Goal: Task Accomplishment & Management: Use online tool/utility

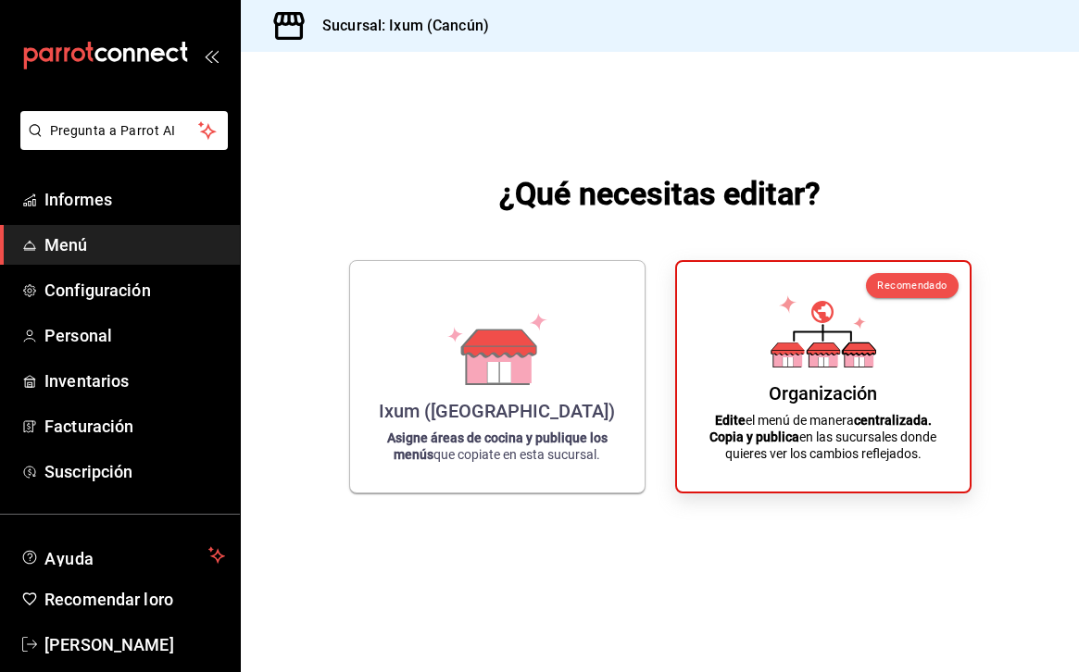
click at [107, 236] on span "Menú" at bounding box center [134, 244] width 181 height 25
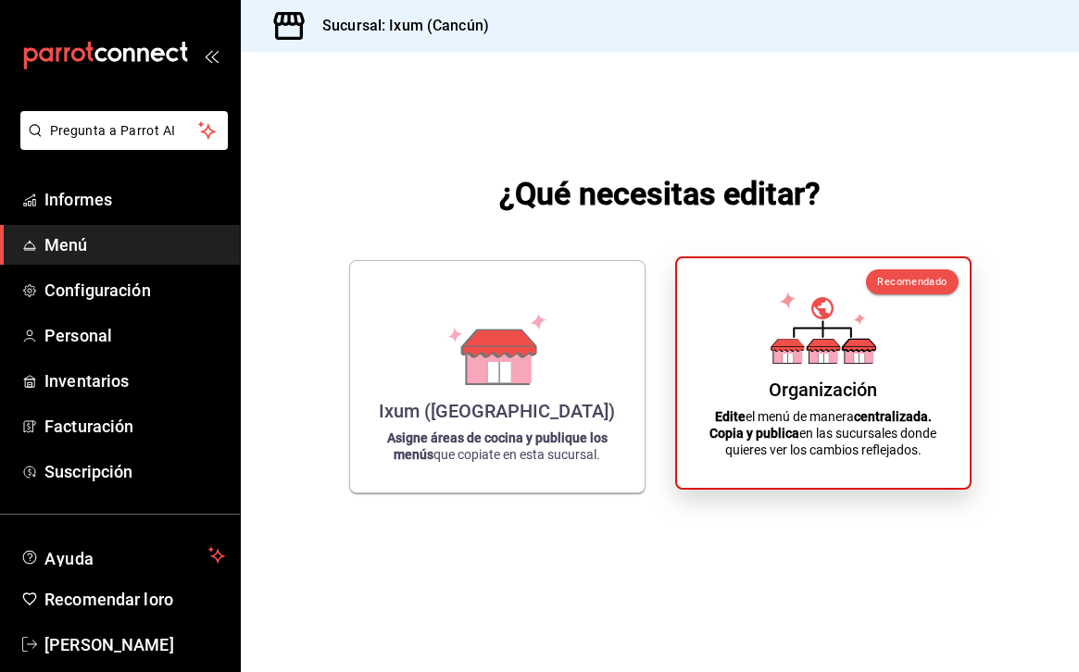
click at [806, 371] on div "Organización Edite el menú de manera centralizada. Copia y publica en las sucur…" at bounding box center [823, 373] width 248 height 200
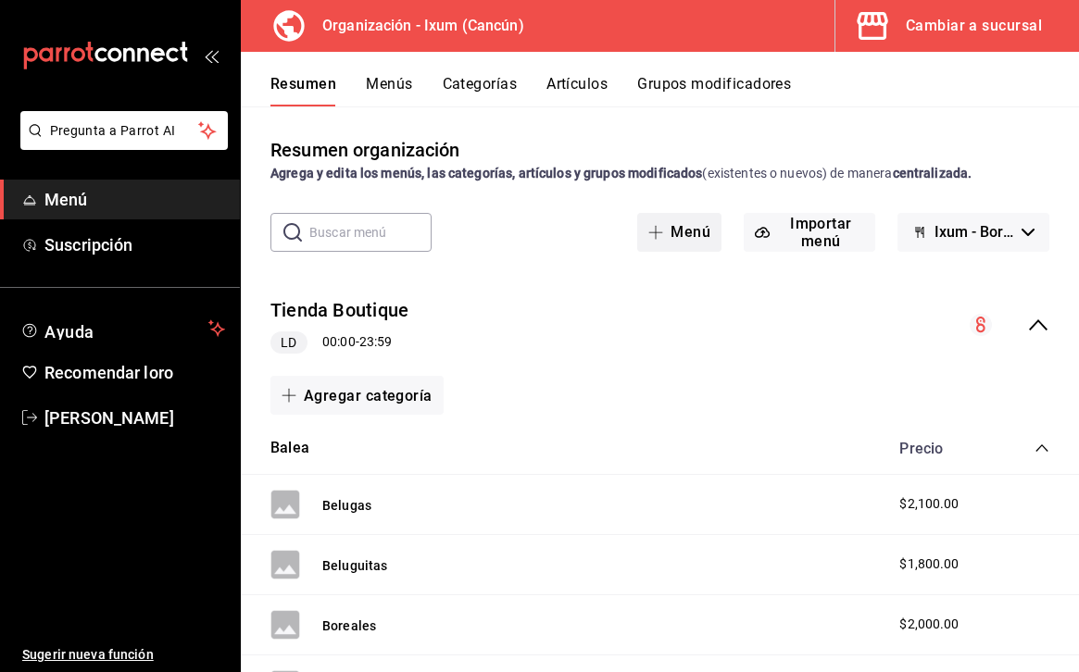
click at [677, 230] on font "Menú" at bounding box center [691, 232] width 40 height 18
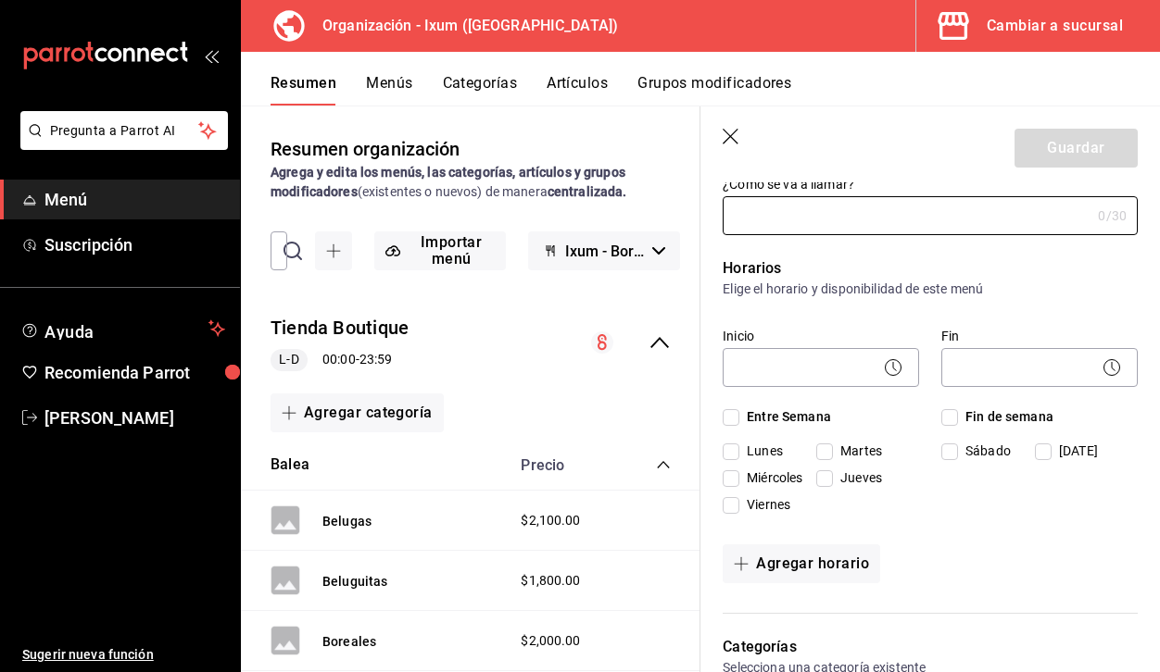
click at [719, 142] on header "Guardar" at bounding box center [929, 145] width 459 height 76
click at [734, 135] on icon "button" at bounding box center [731, 138] width 19 height 19
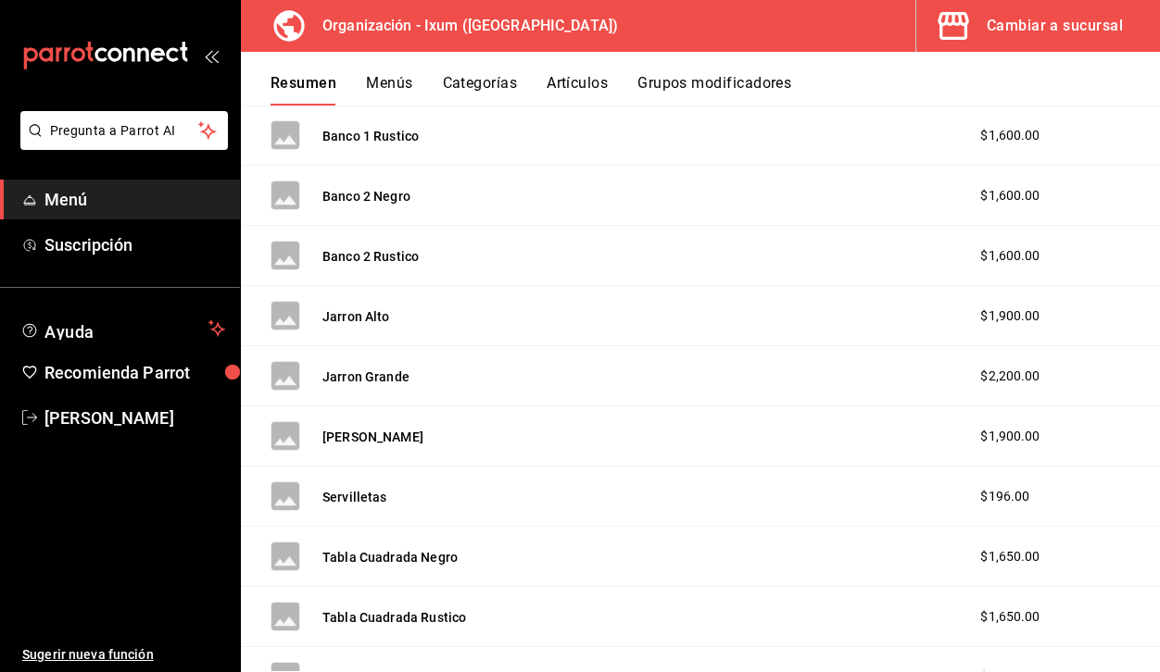
scroll to position [1262, 0]
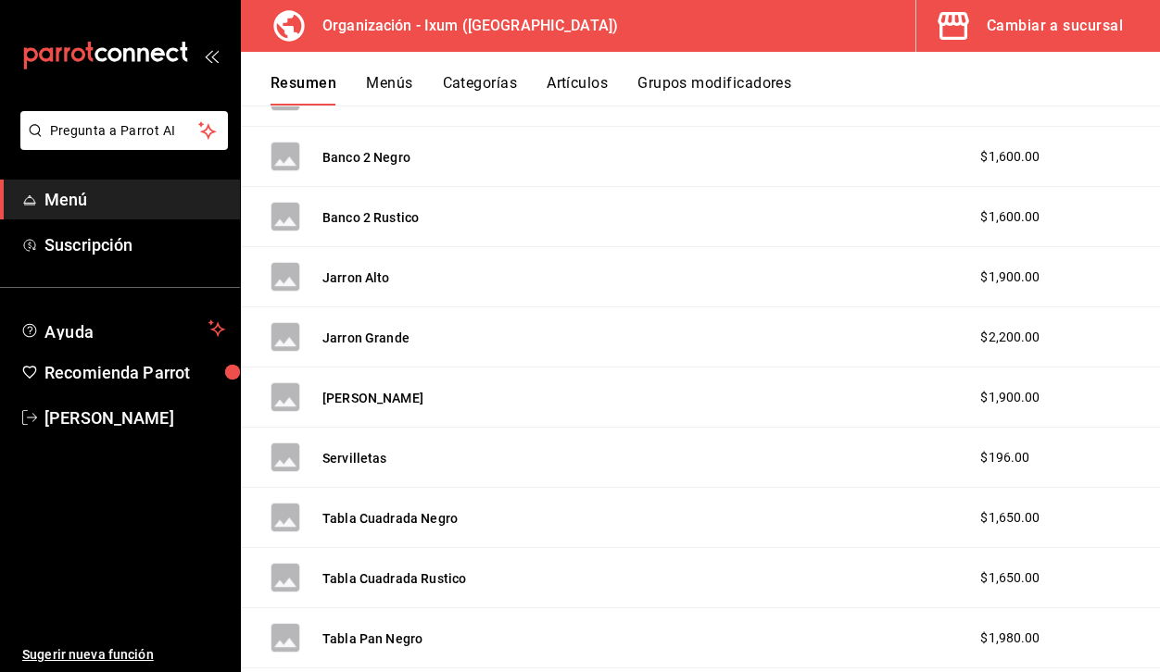
click at [94, 196] on span "Menú" at bounding box center [134, 199] width 181 height 25
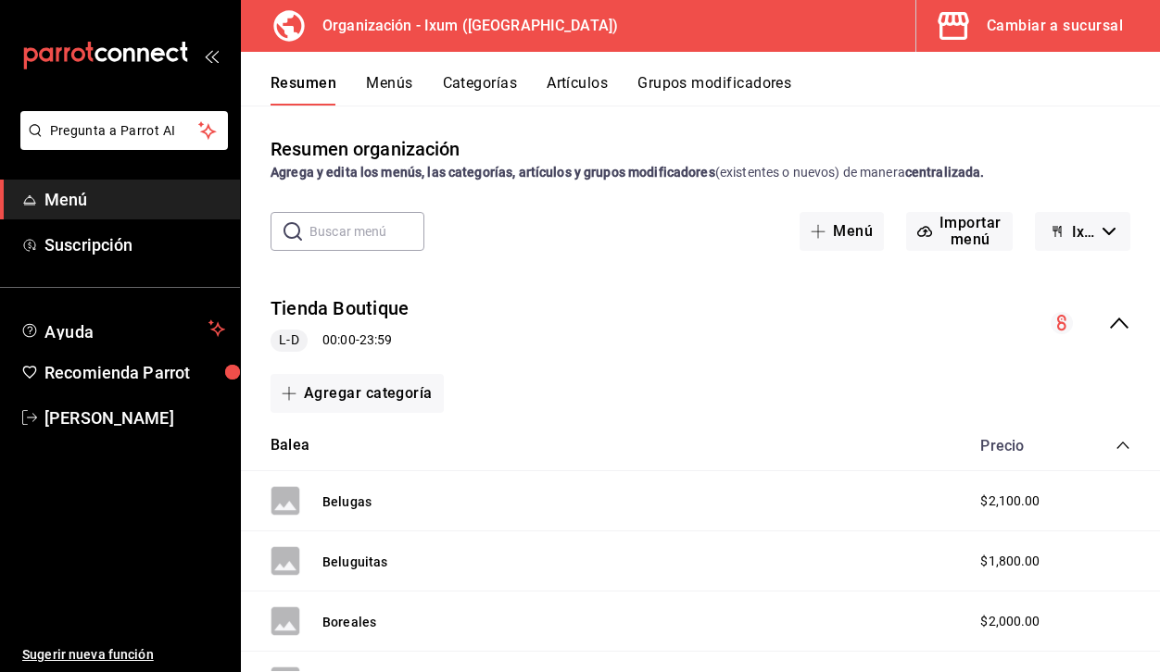
click at [382, 77] on button "Menús" at bounding box center [389, 89] width 46 height 31
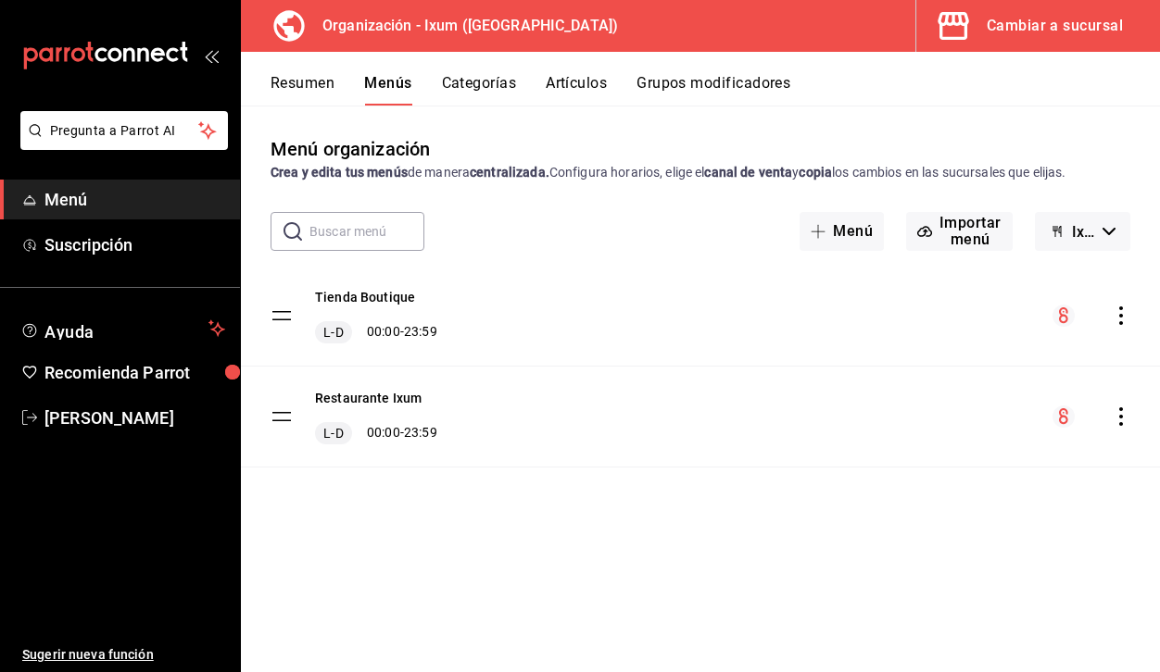
click at [393, 412] on div "Restaurante Ixum L-D 00:00 - 23:59" at bounding box center [376, 417] width 122 height 56
click at [383, 406] on button "Restaurante Ixum" at bounding box center [368, 398] width 107 height 19
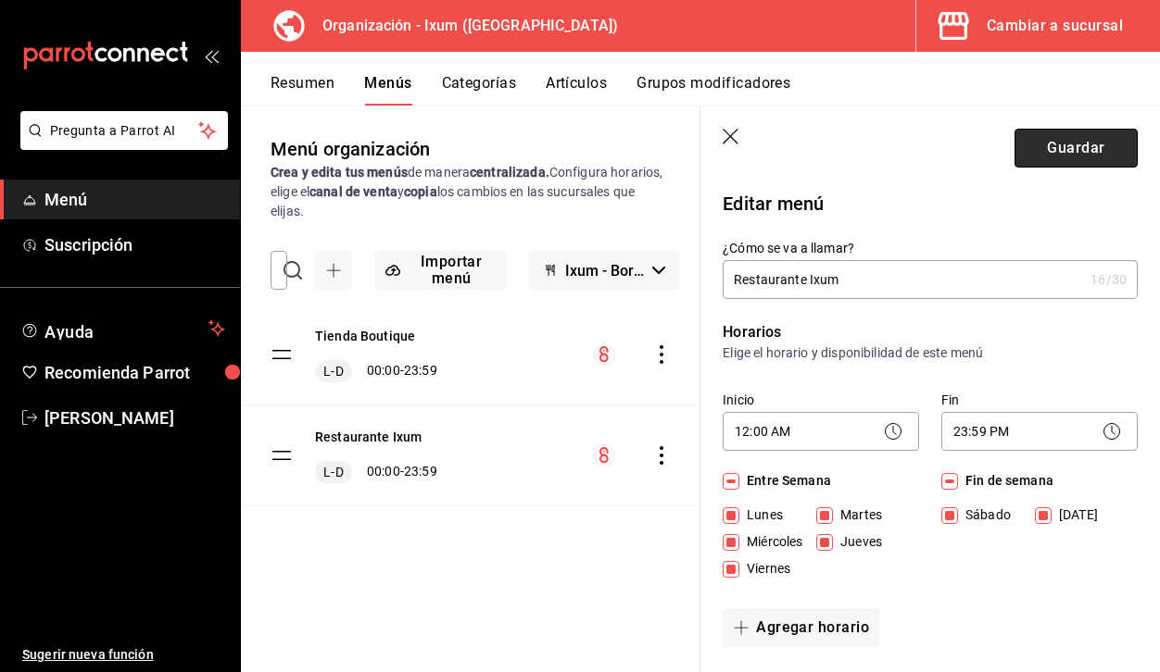
click at [1053, 140] on button "Guardar" at bounding box center [1075, 148] width 123 height 39
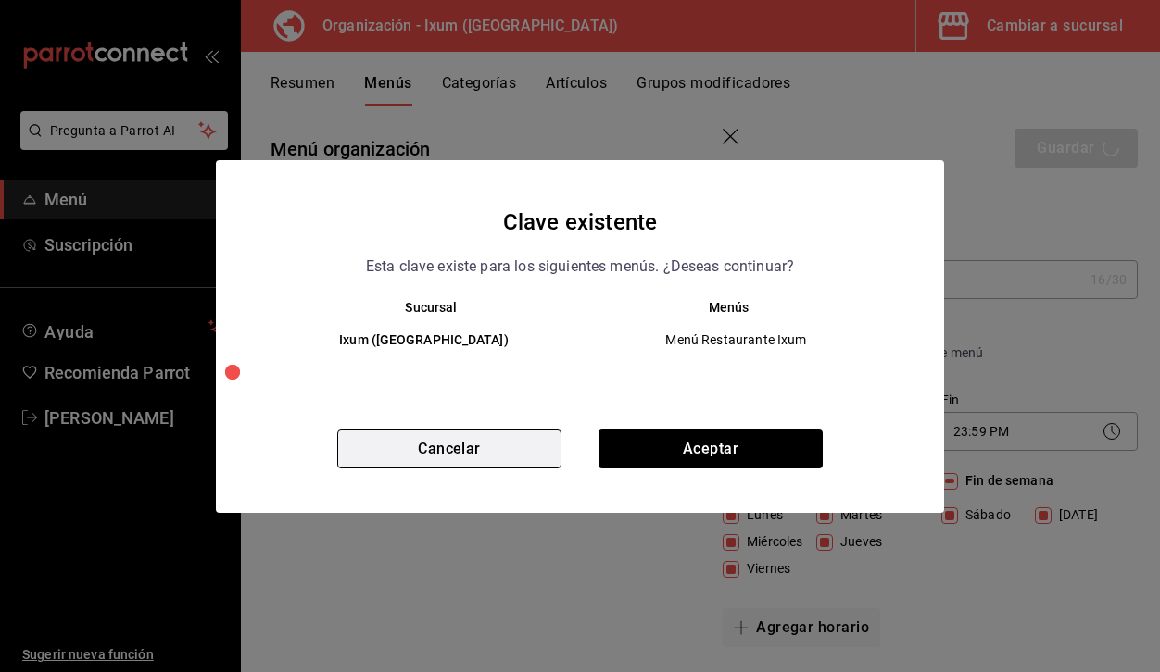
click at [498, 455] on button "Cancelar" at bounding box center [449, 449] width 224 height 39
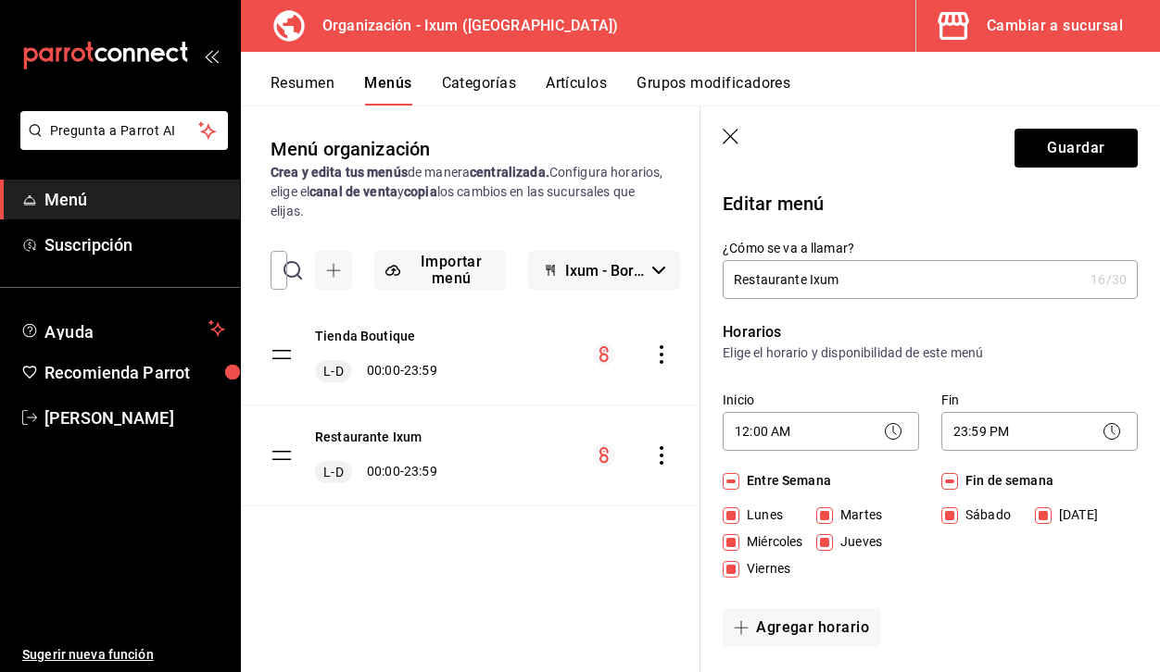
click at [723, 132] on icon "button" at bounding box center [731, 138] width 19 height 19
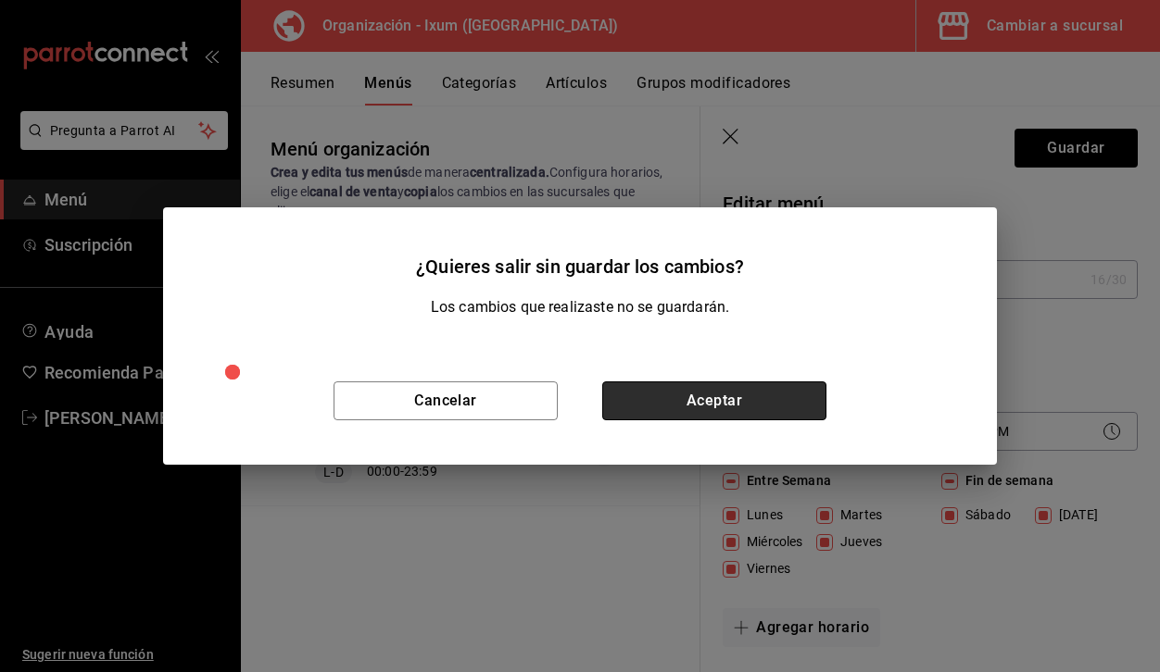
click at [720, 398] on button "Aceptar" at bounding box center [714, 401] width 224 height 39
checkbox input "false"
type input "1758378621269"
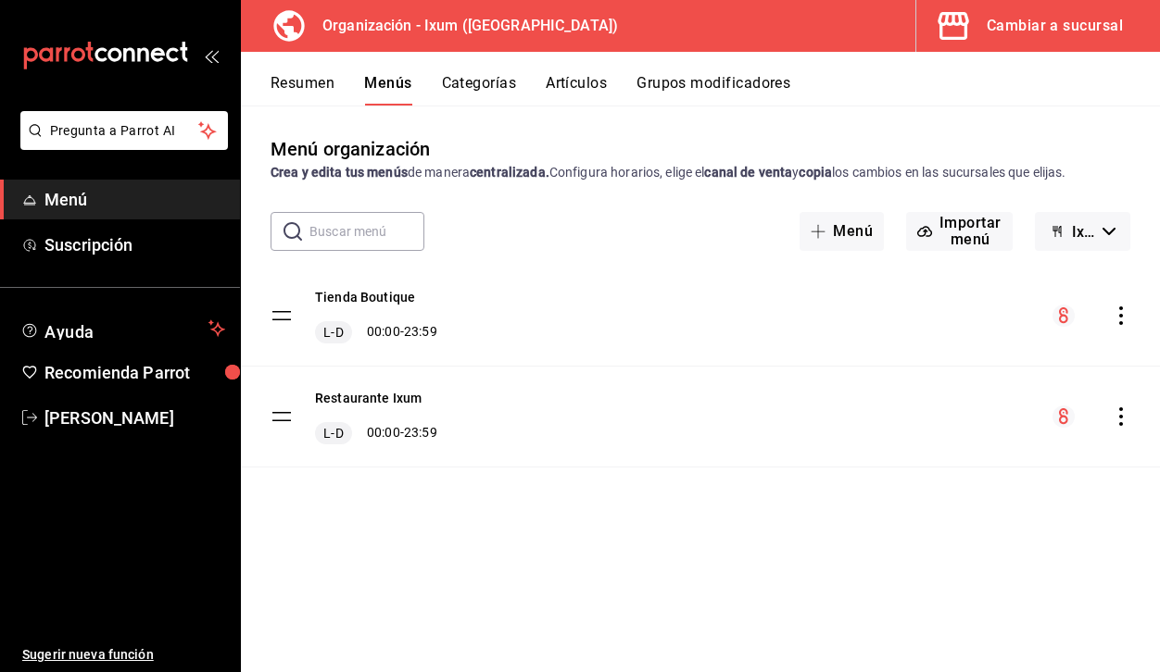
click at [1113, 405] on div "Restaurante Ixum L-D 00:00 - 23:59" at bounding box center [700, 417] width 919 height 100
click at [1113, 416] on icon "actions" at bounding box center [1120, 417] width 19 height 19
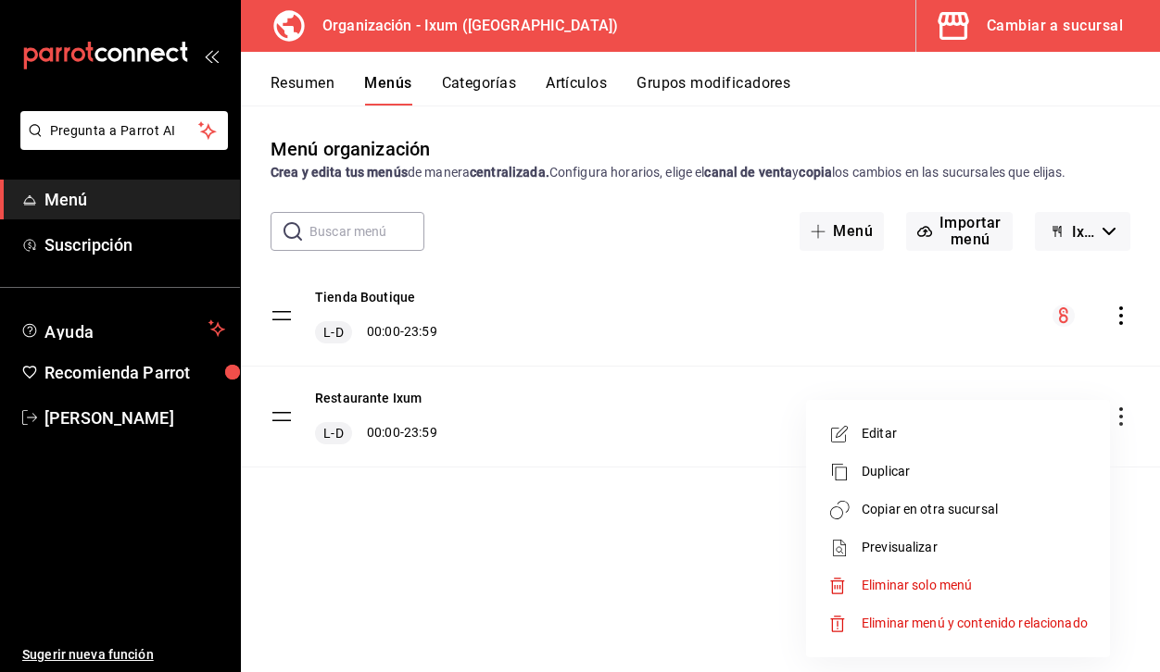
click at [929, 441] on span "Editar" at bounding box center [974, 433] width 226 height 19
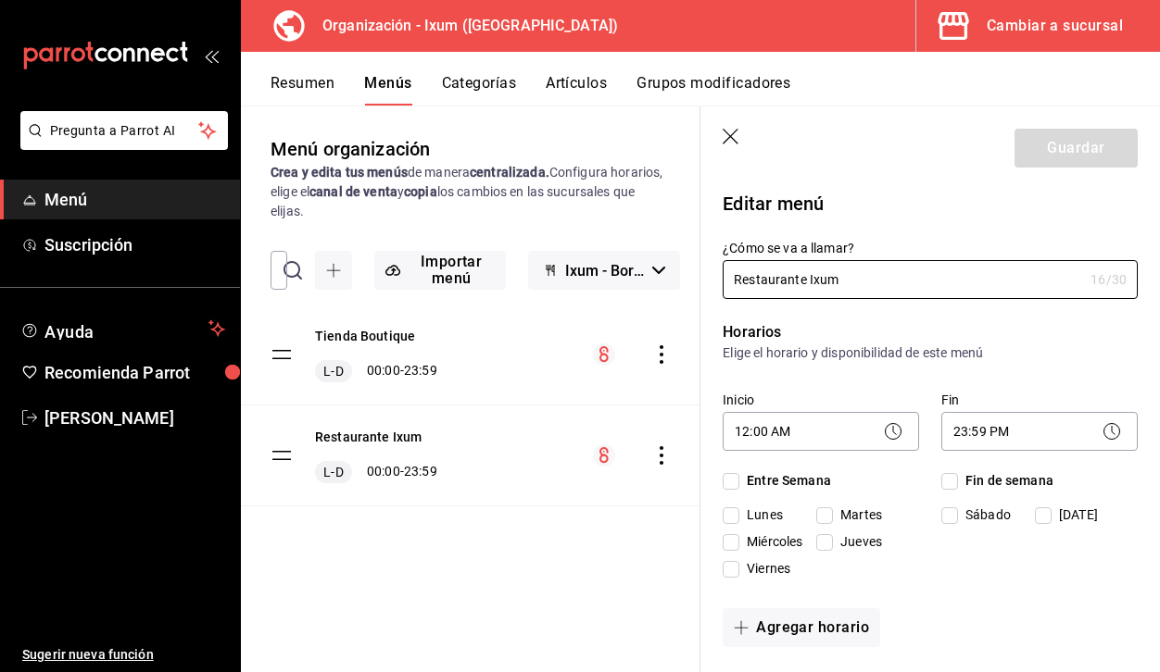
checkbox input "true"
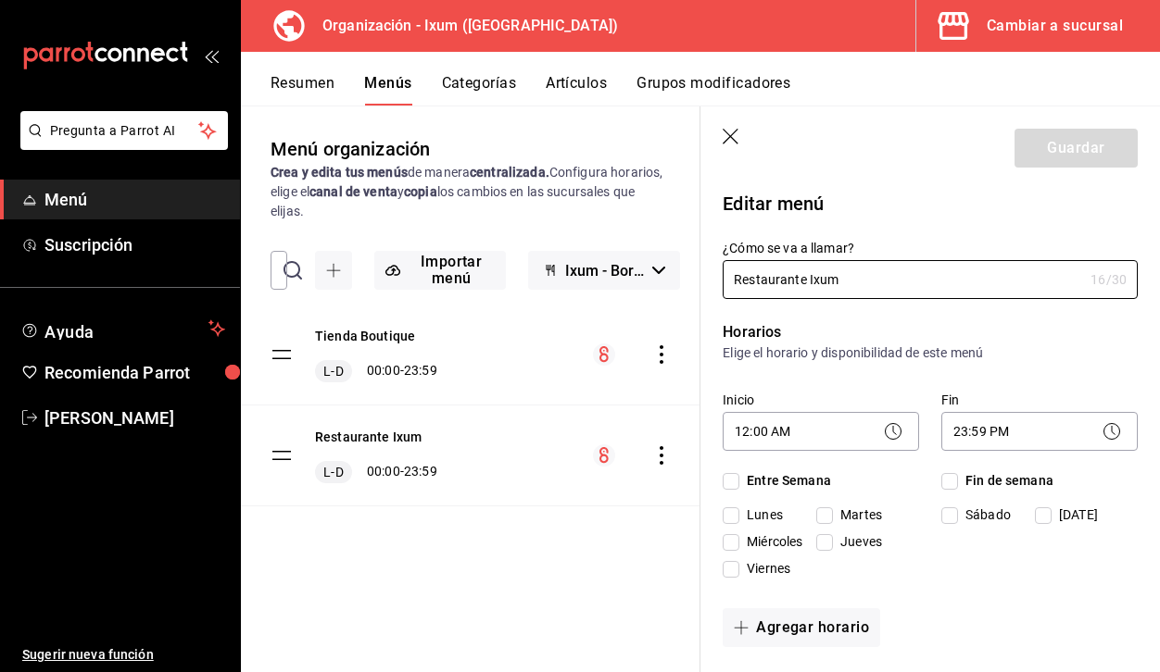
checkbox input "true"
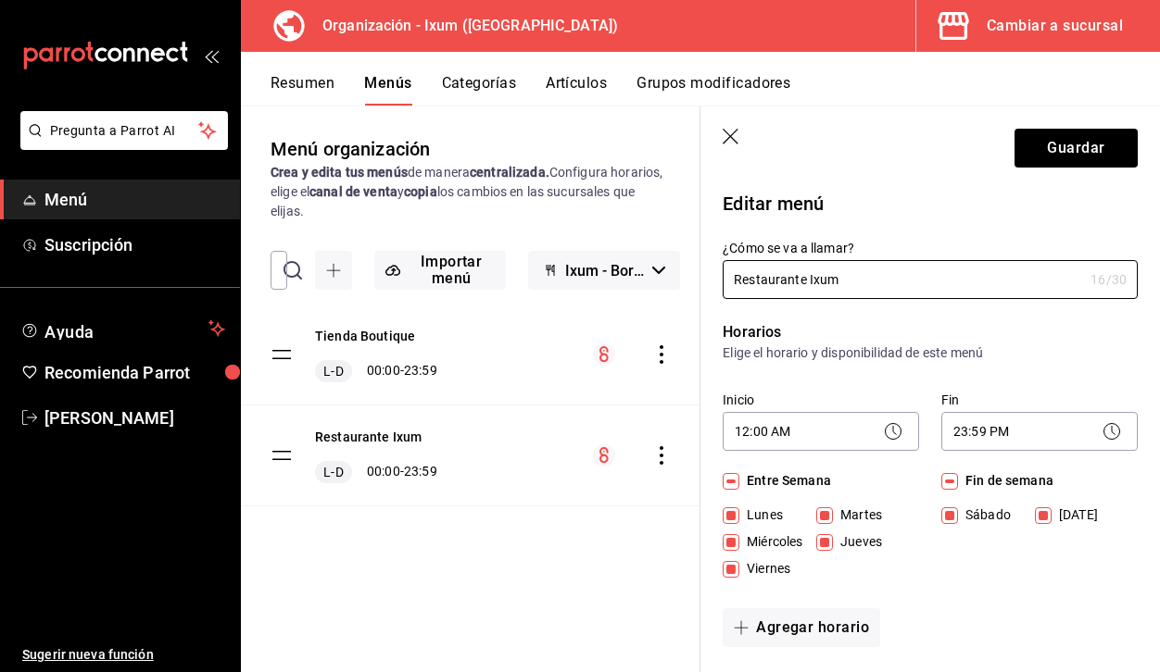
click at [731, 139] on icon "button" at bounding box center [731, 138] width 19 height 19
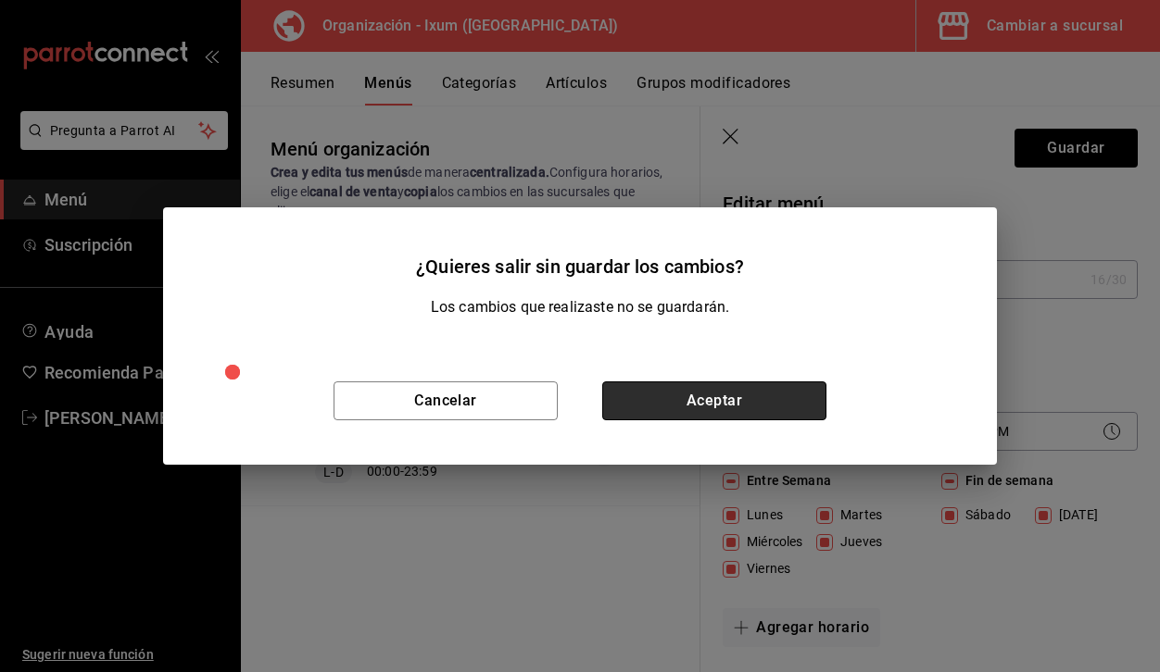
click at [733, 401] on button "Aceptar" at bounding box center [714, 401] width 224 height 39
checkbox input "false"
type input "1758378626877"
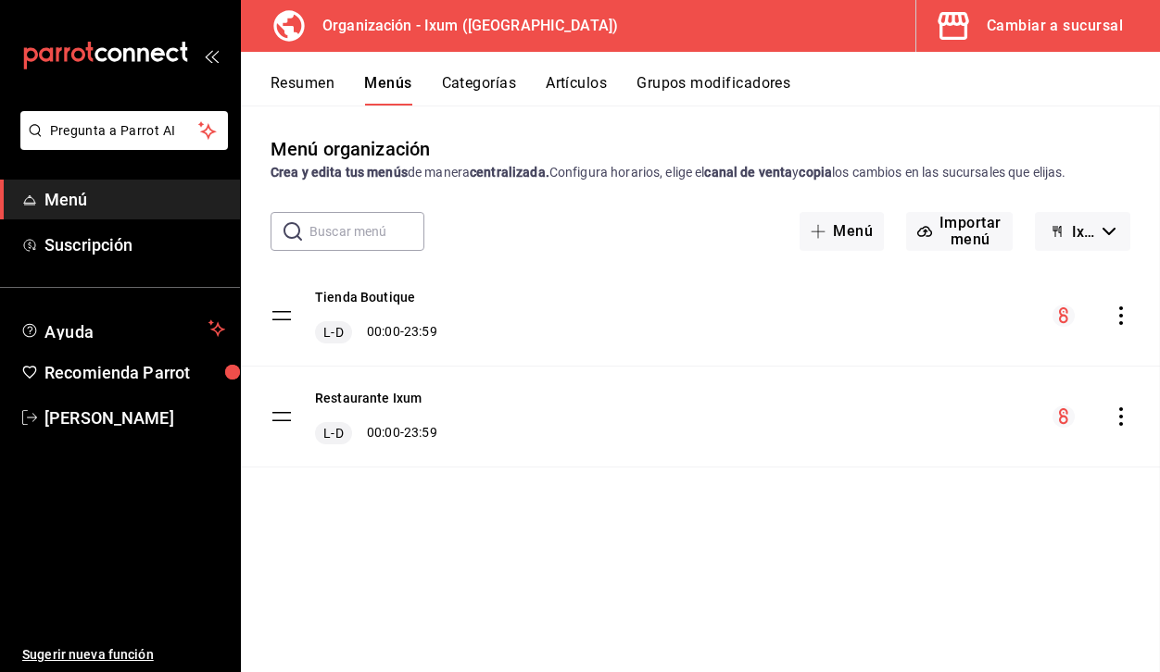
checkbox input "false"
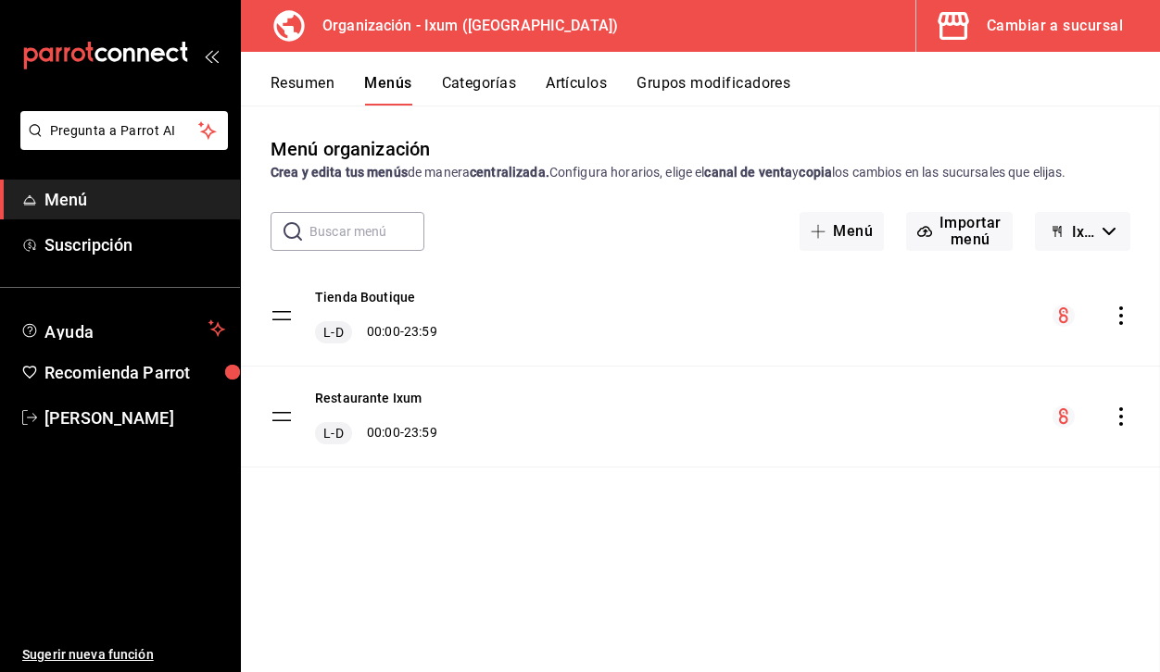
checkbox input "false"
click at [485, 88] on button "Categorías" at bounding box center [479, 89] width 75 height 31
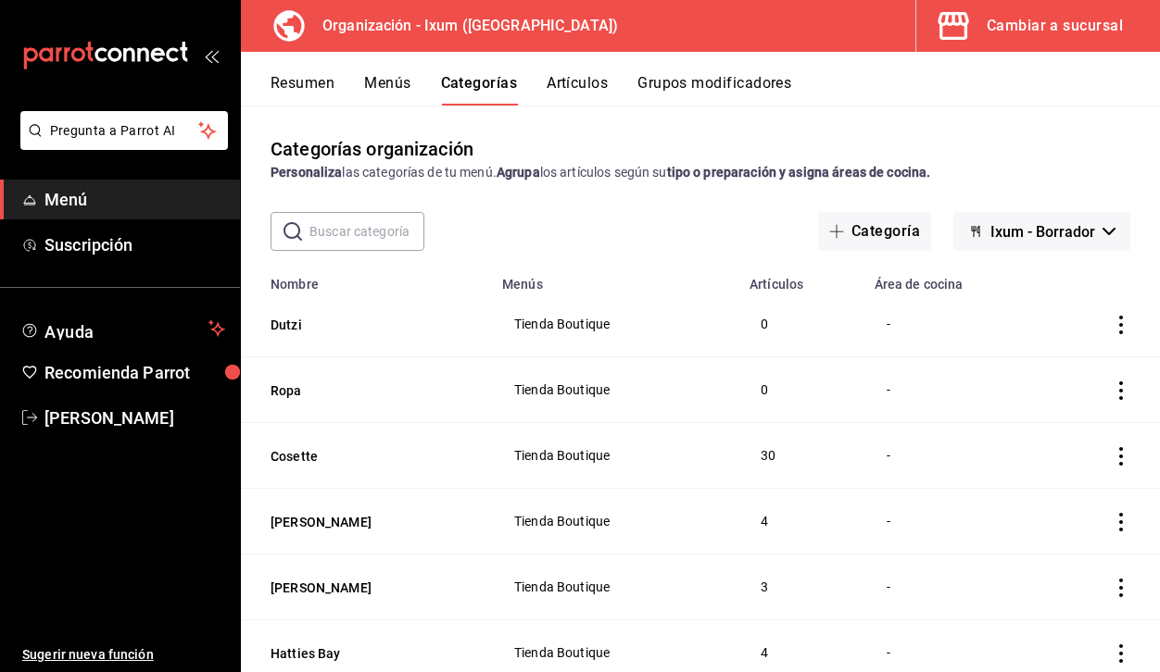
click at [578, 76] on button "Artículos" at bounding box center [576, 89] width 61 height 31
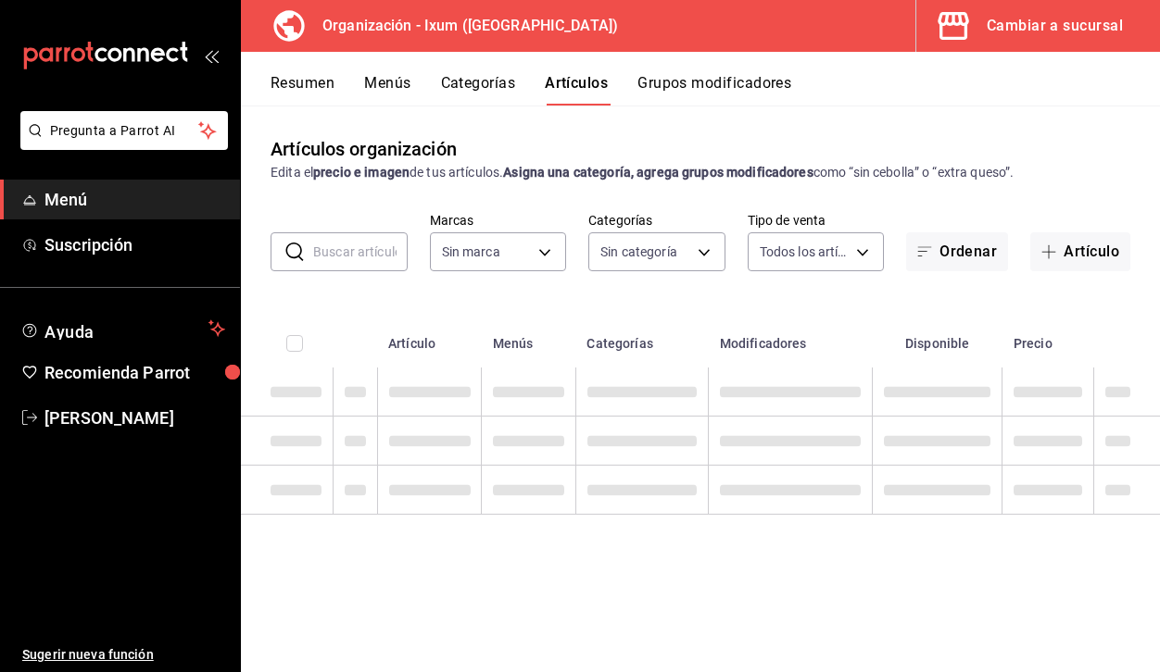
type input "18b3df07-db3d-4abb-aa21-36df8276e95f"
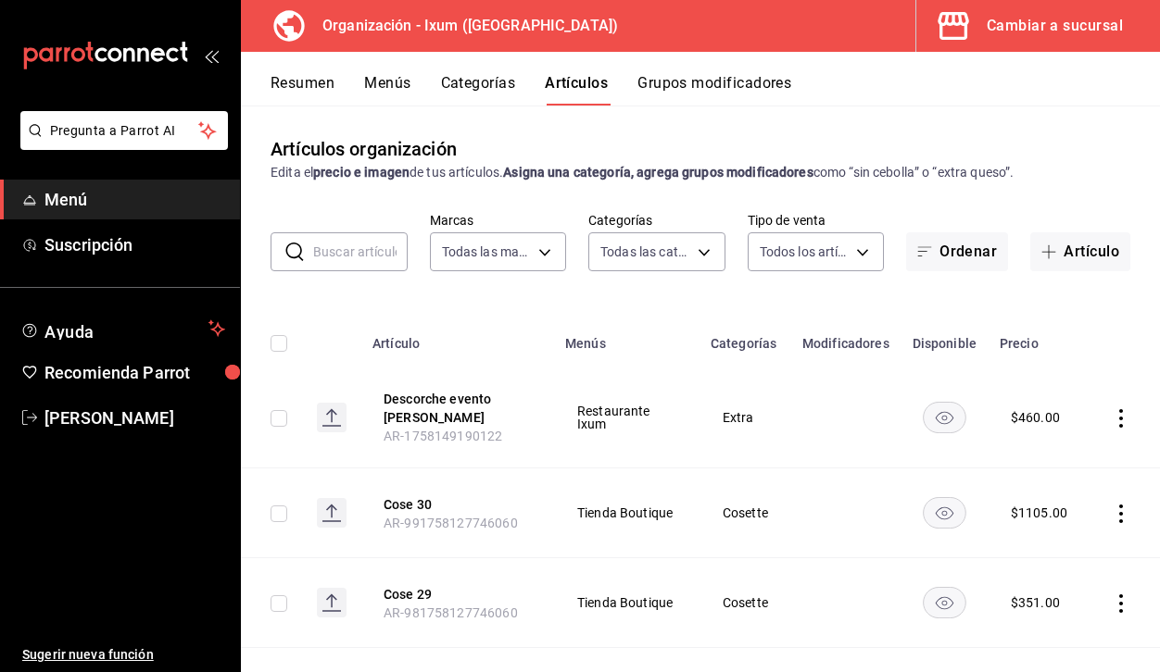
type input "7efffa92-6feb-4a8f-b854-c3087554dd7c,04f83cea-d72a-492f-901b-097466e891c4,3d7d6…"
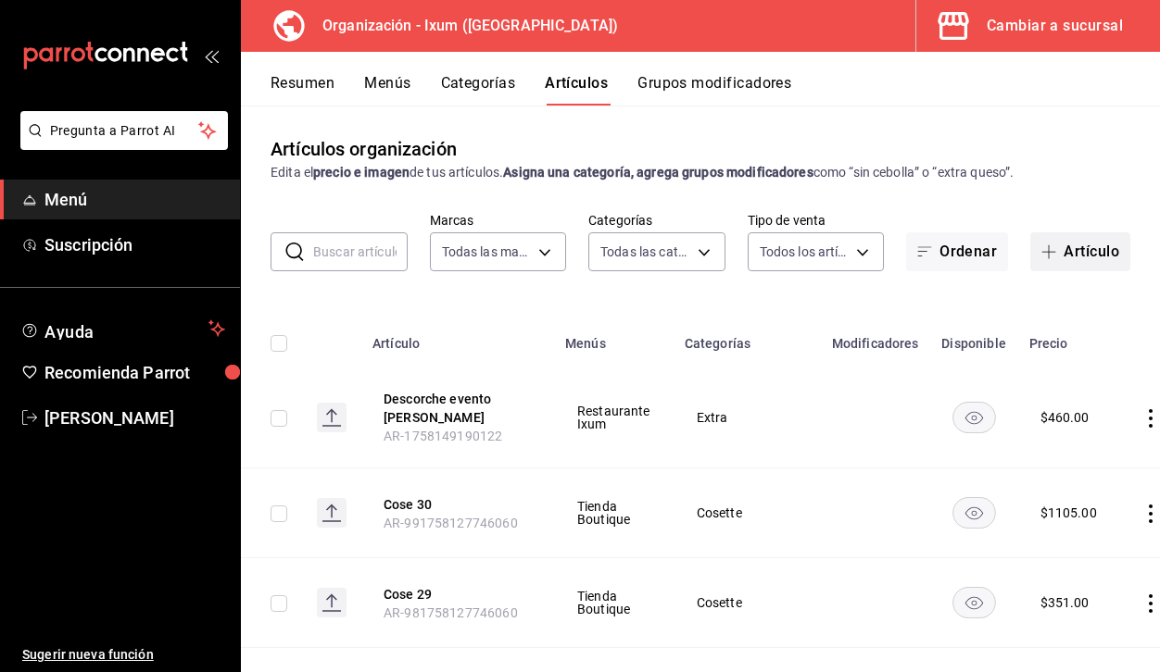
click at [1055, 248] on span "button" at bounding box center [1052, 252] width 22 height 15
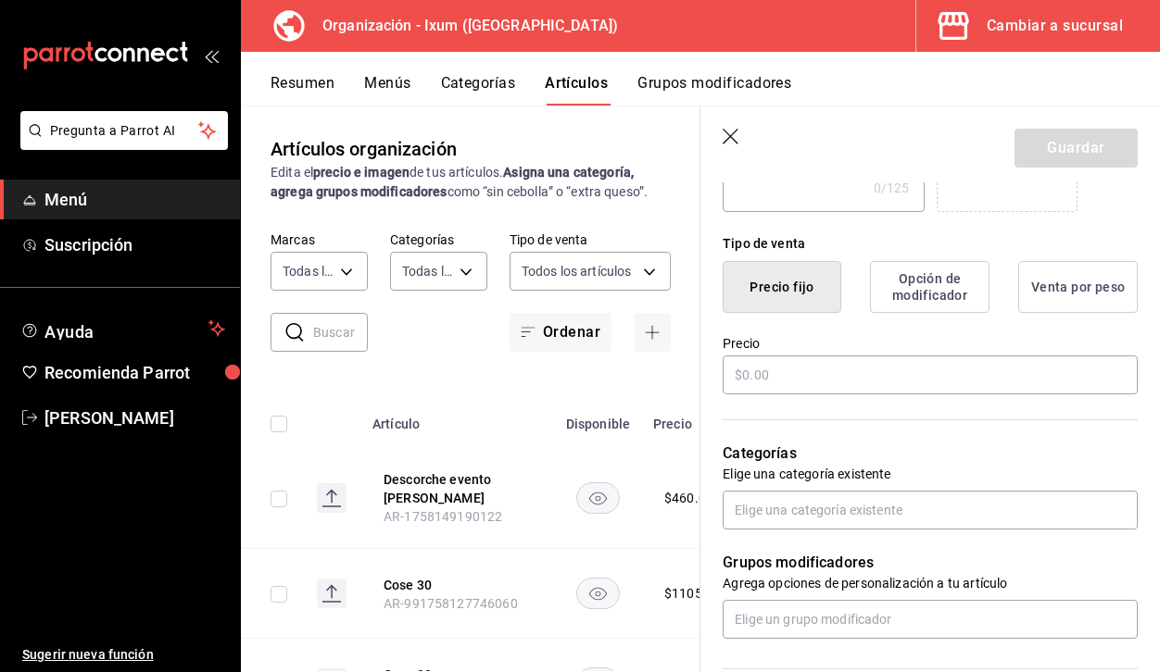
scroll to position [406, 0]
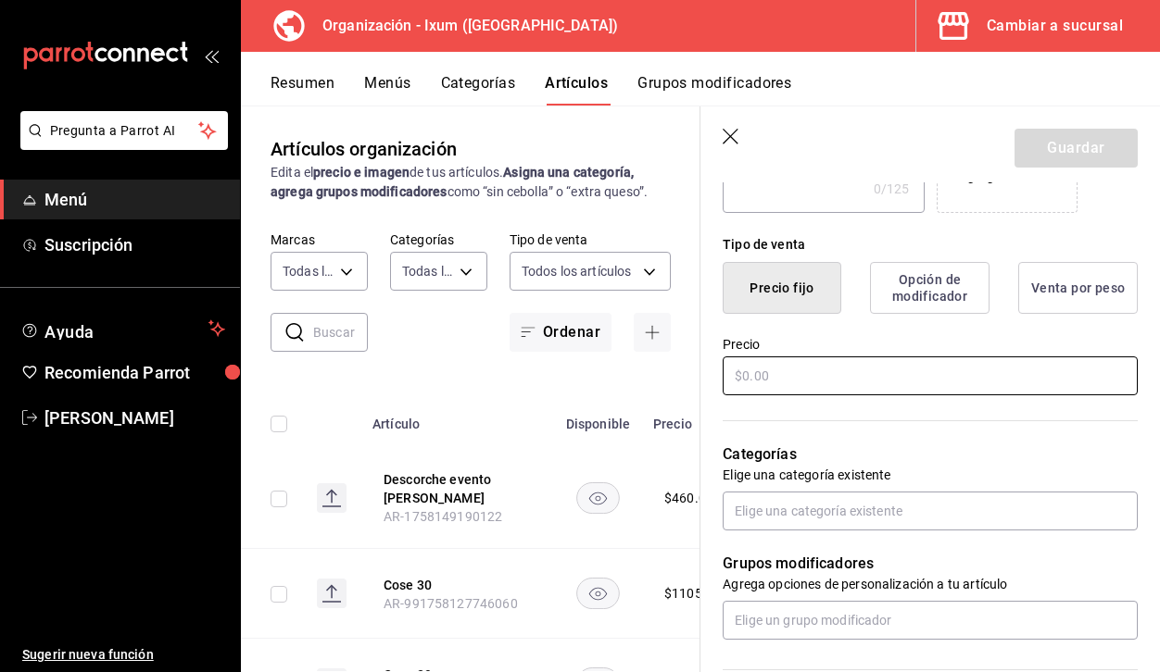
type input "Huevos rotos"
click at [846, 361] on input "text" at bounding box center [929, 376] width 415 height 39
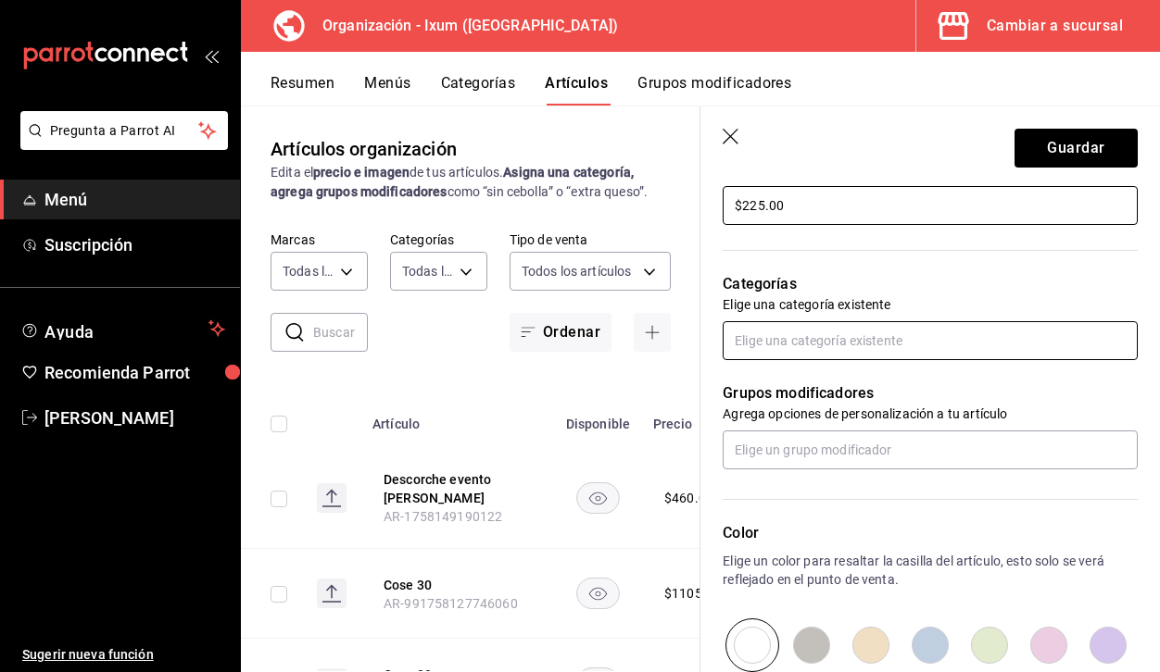
scroll to position [621, 0]
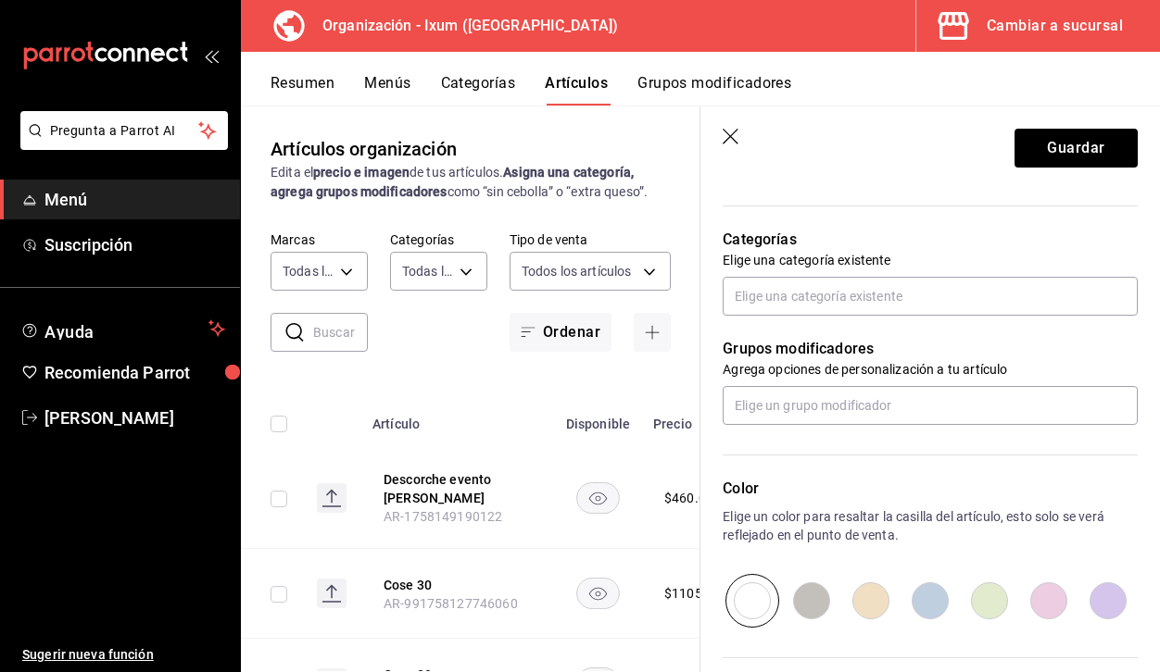
type input "$225.00"
click at [824, 322] on div "Grupos modificadores Agrega opciones de personalización a tu artículo" at bounding box center [918, 370] width 437 height 109
click at [806, 297] on input "text" at bounding box center [929, 296] width 415 height 39
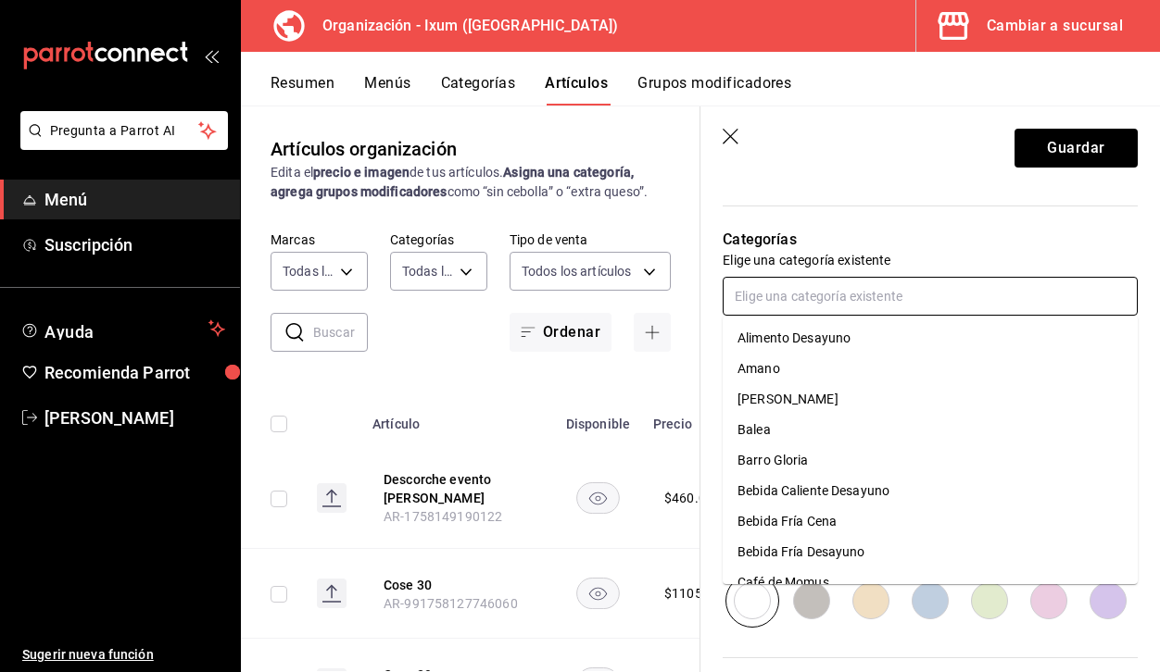
click at [802, 328] on li "Alimento Desayuno" at bounding box center [929, 338] width 415 height 31
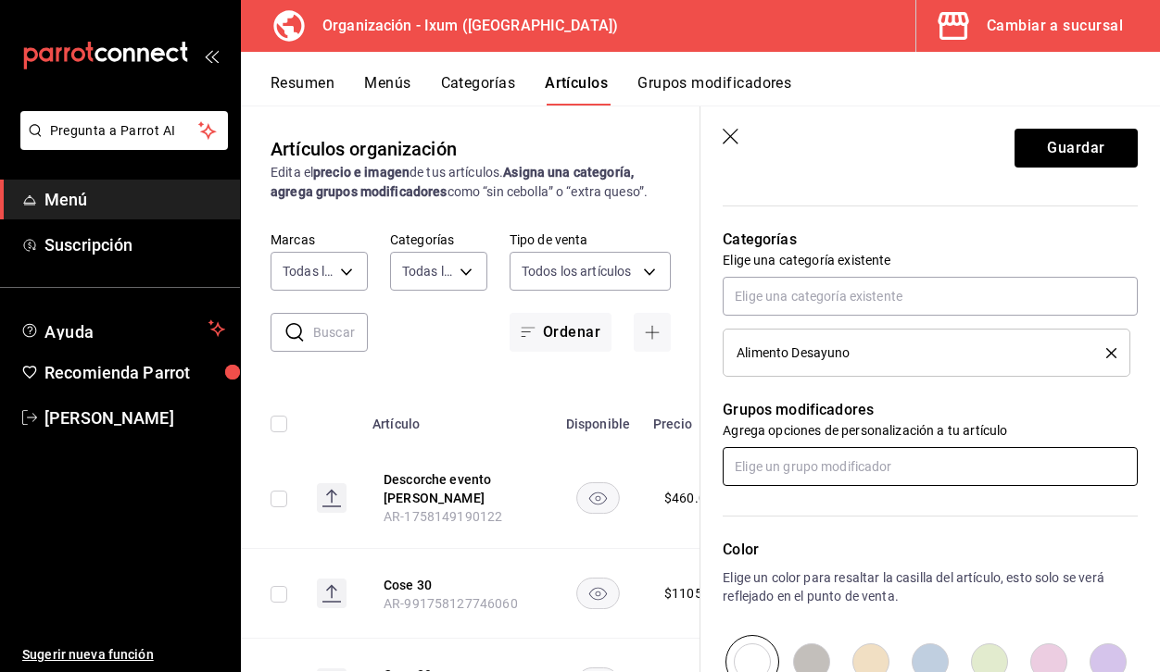
click at [797, 467] on input "text" at bounding box center [929, 466] width 415 height 39
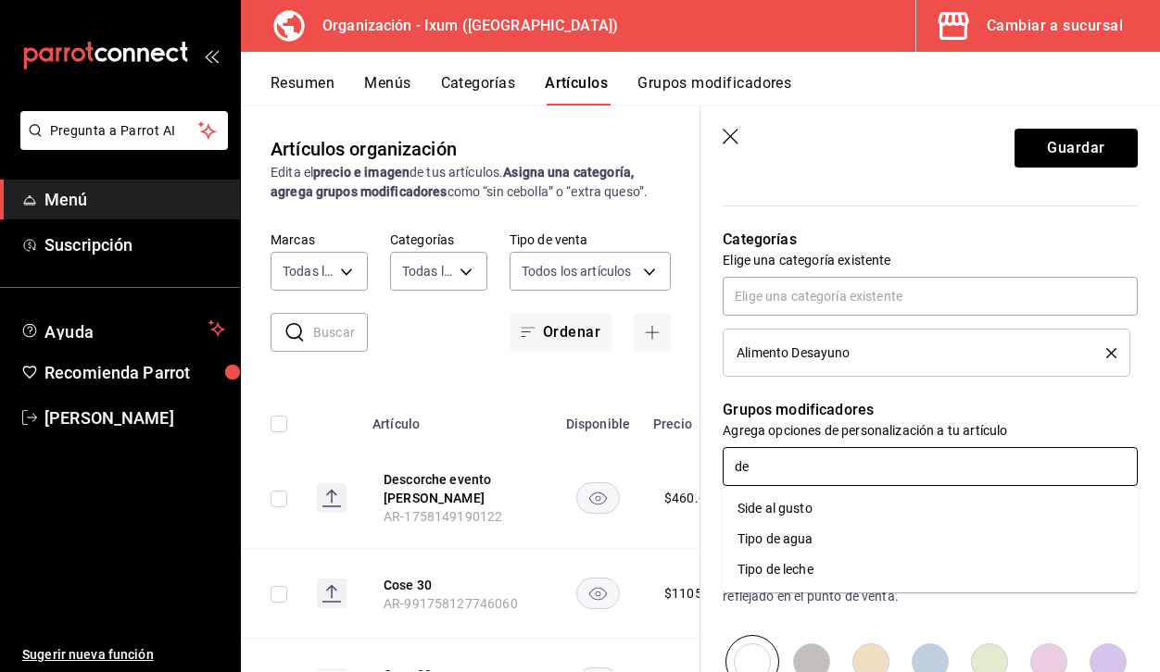
type input "d"
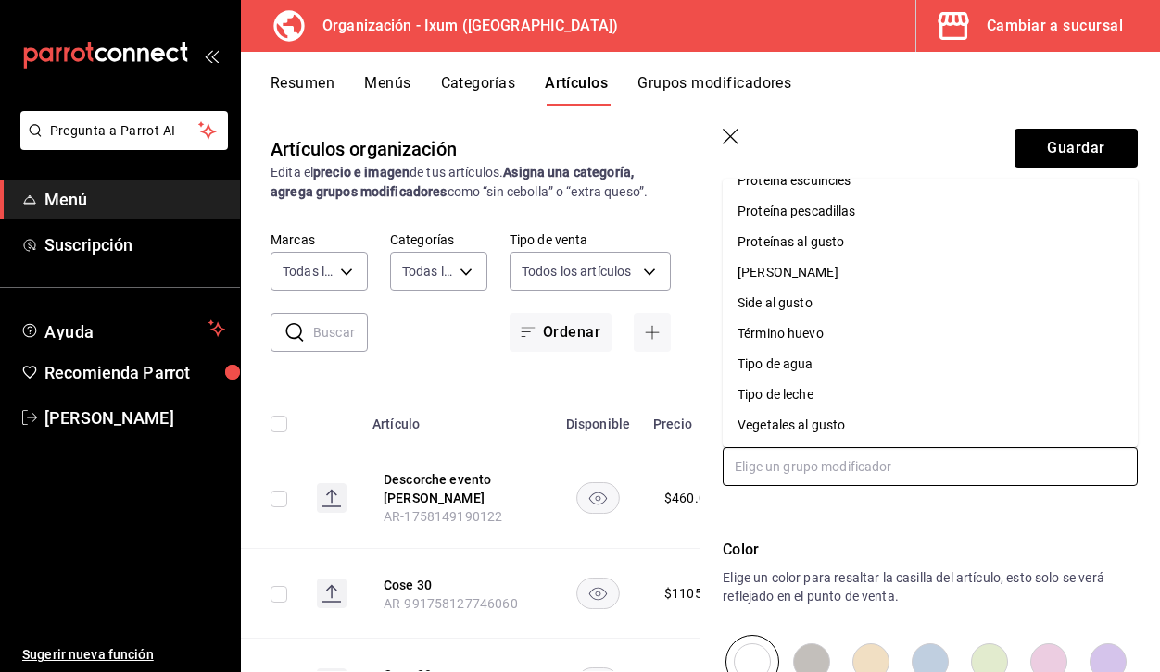
scroll to position [0, 0]
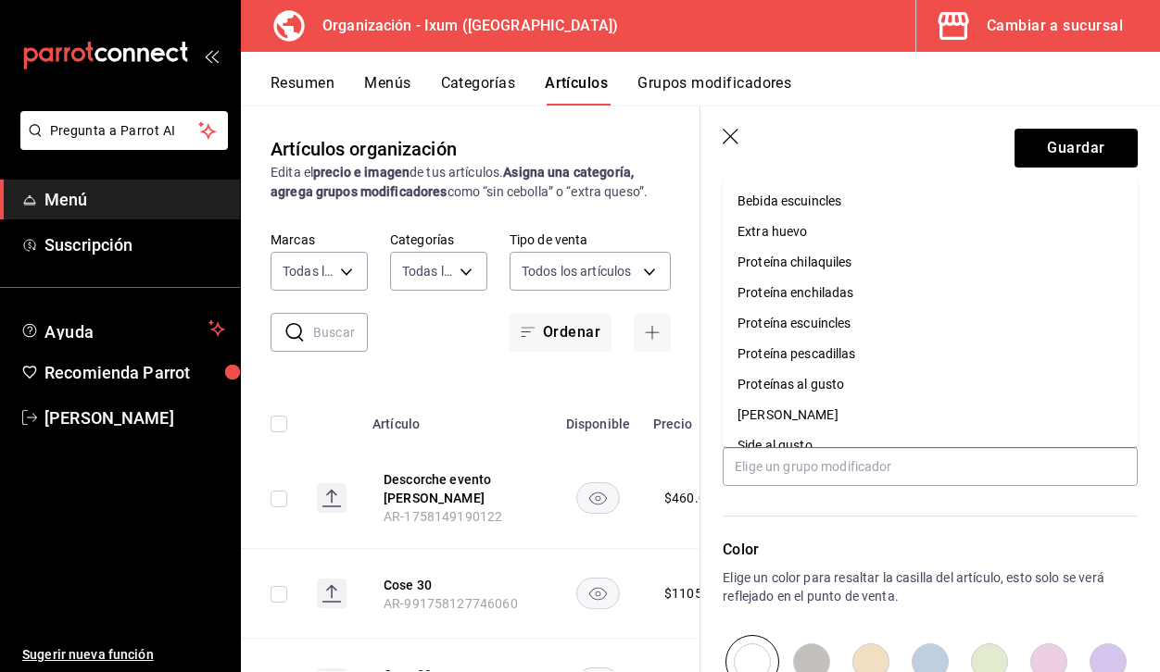
click at [827, 521] on div "Color Elige un color para resaltar la casilla del artículo, esto solo se verá r…" at bounding box center [918, 587] width 437 height 203
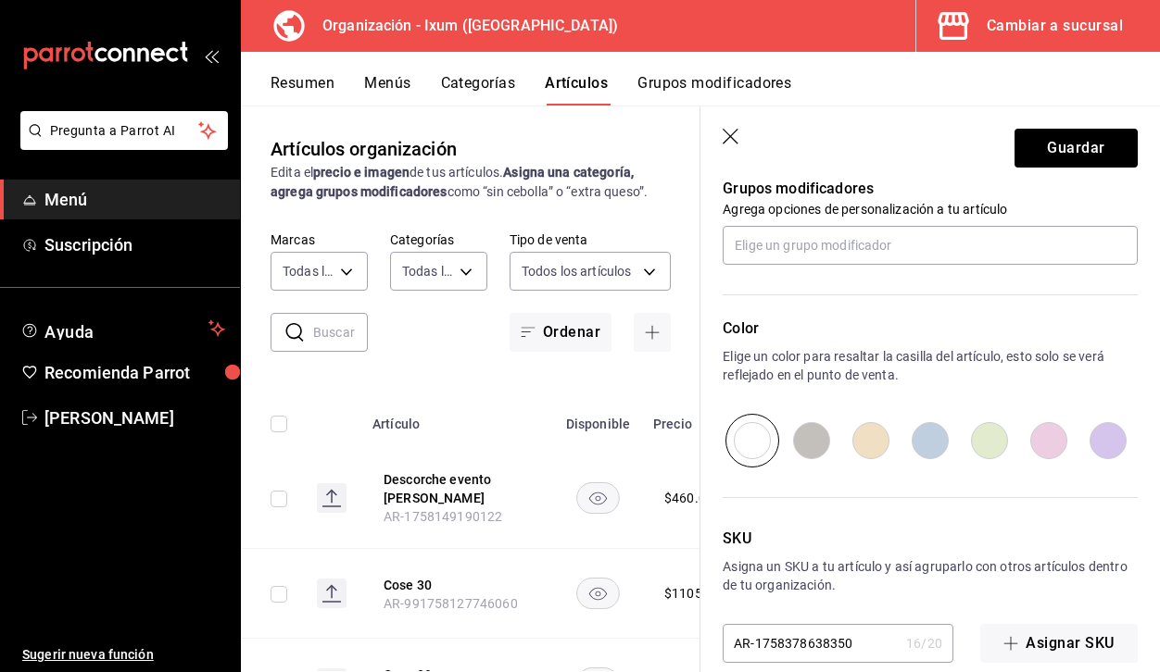
scroll to position [870, 0]
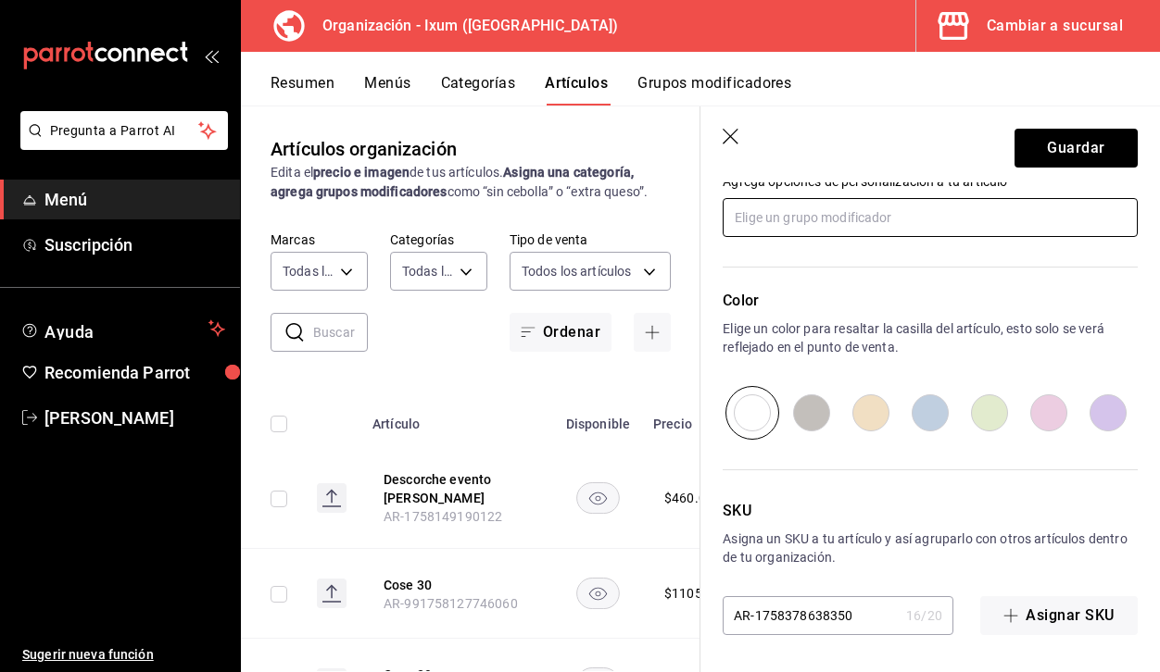
click at [782, 215] on input "text" at bounding box center [929, 217] width 415 height 39
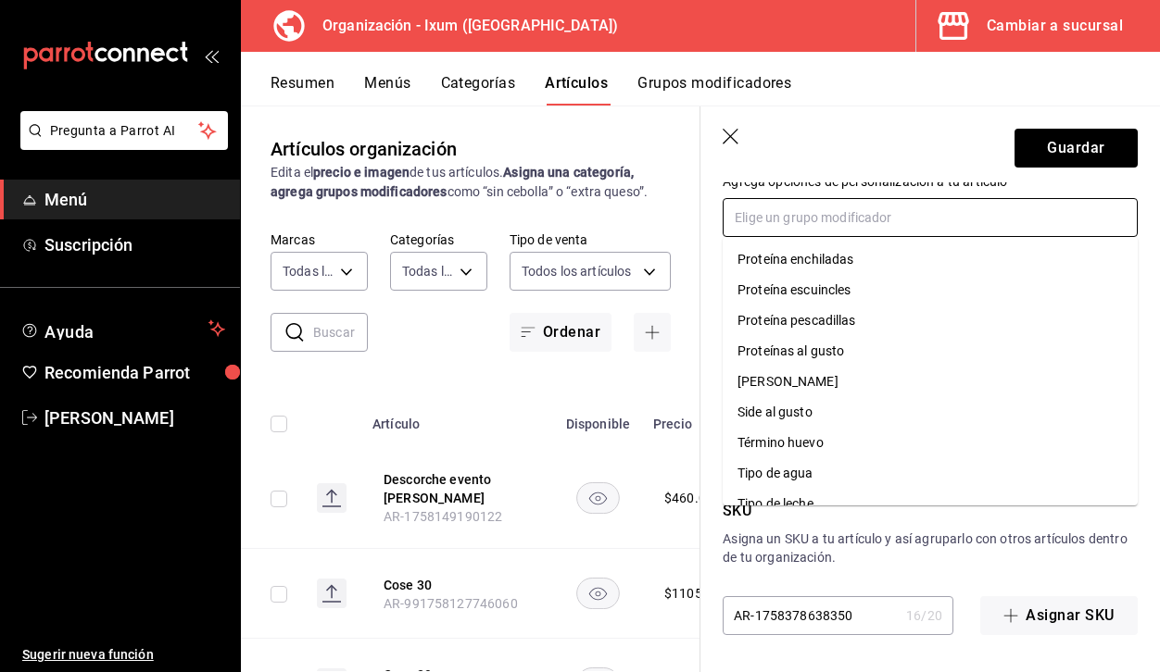
scroll to position [97, 0]
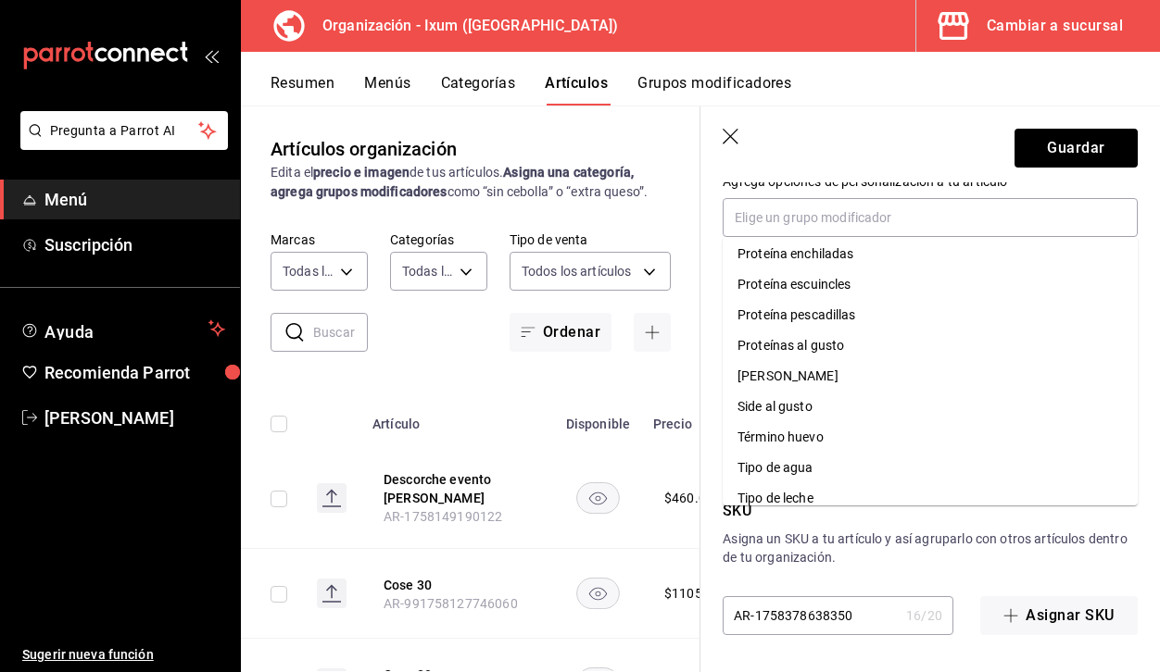
click at [872, 522] on div "SKU Asigna un SKU a tu artículo y así agruparlo con otros artículos dentro de t…" at bounding box center [918, 537] width 437 height 195
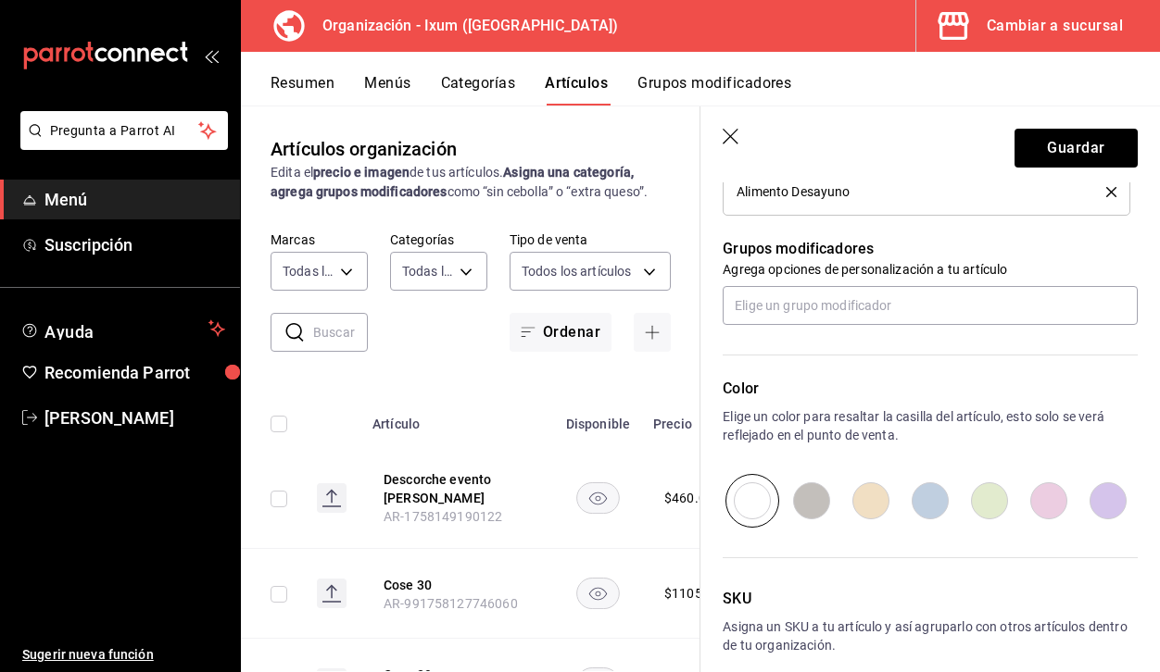
scroll to position [772, 0]
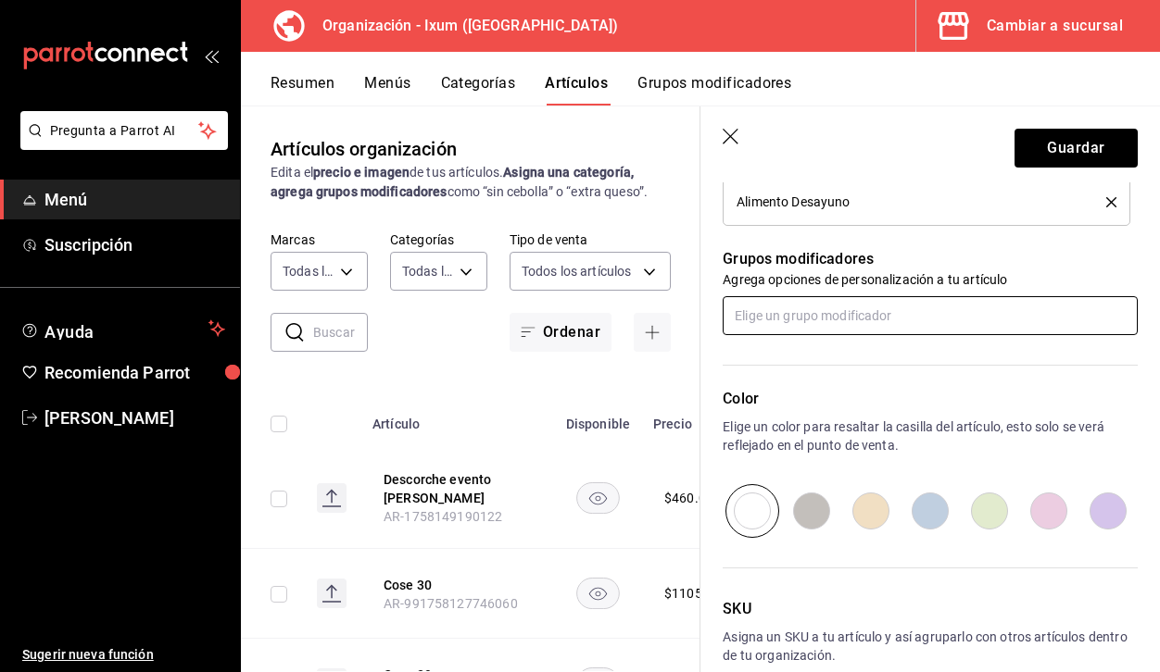
click at [860, 320] on input "text" at bounding box center [929, 315] width 415 height 39
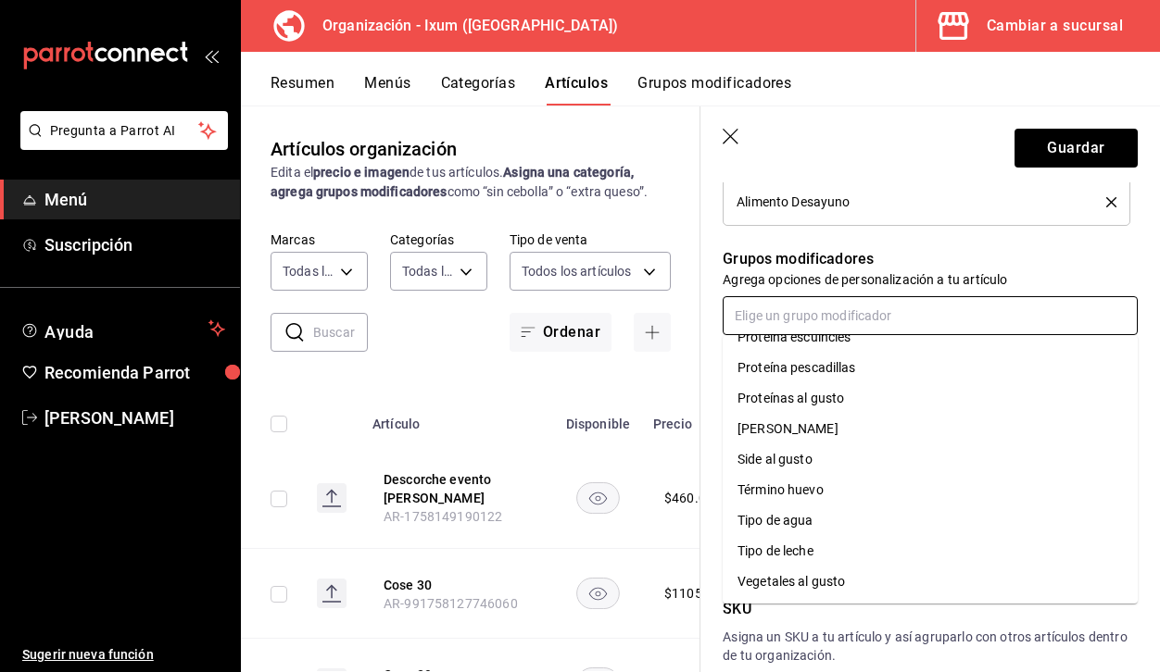
scroll to position [0, 0]
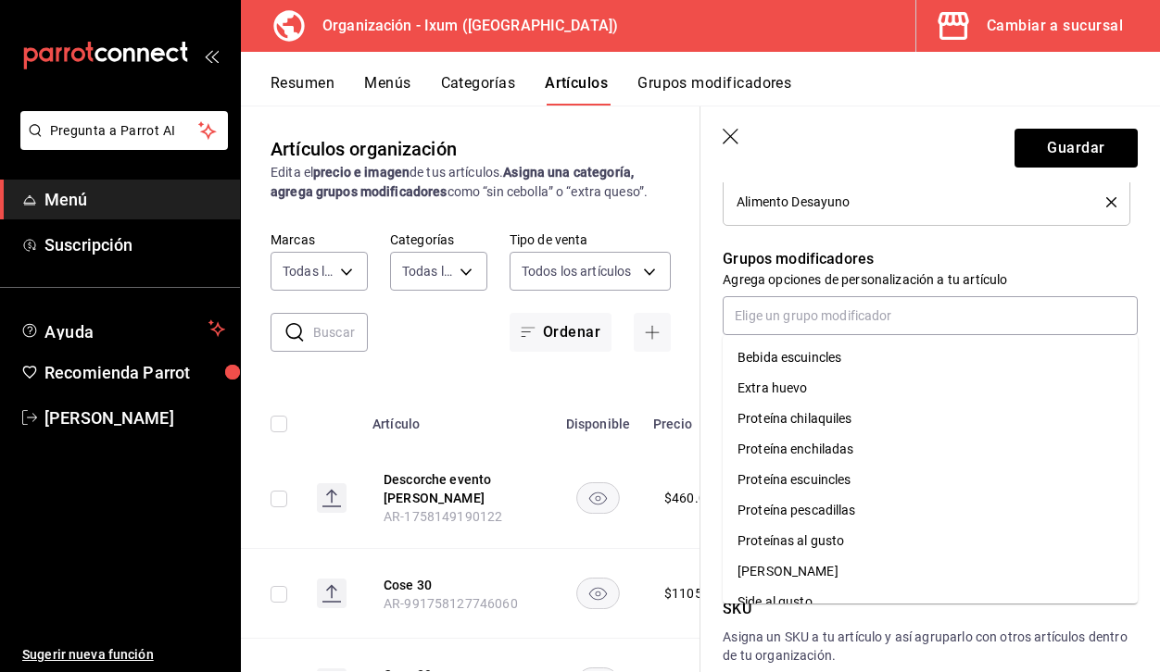
click at [800, 257] on p "Grupos modificadores" at bounding box center [929, 259] width 415 height 22
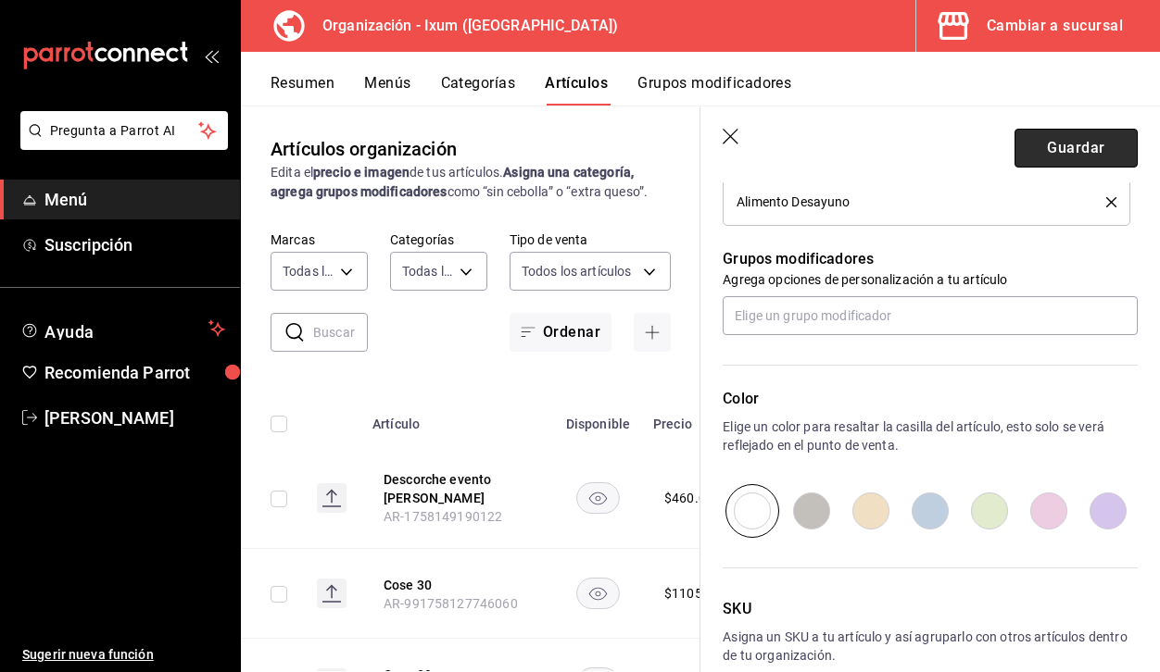
click at [1084, 135] on button "Guardar" at bounding box center [1075, 148] width 123 height 39
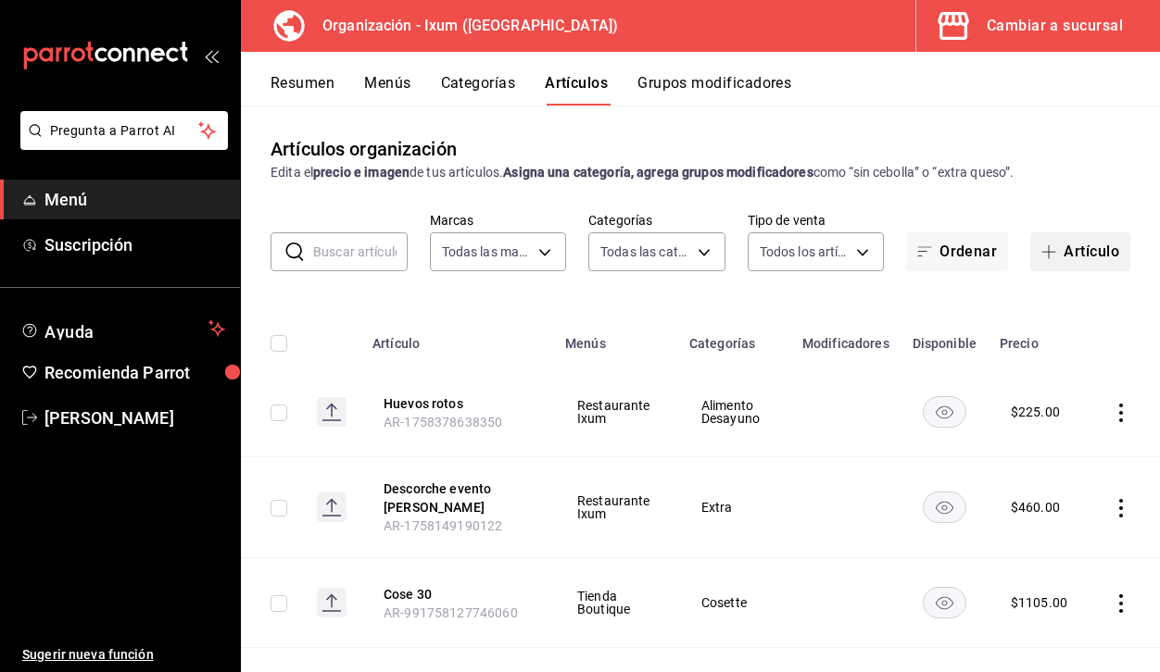
click at [1067, 254] on button "Artículo" at bounding box center [1080, 251] width 100 height 39
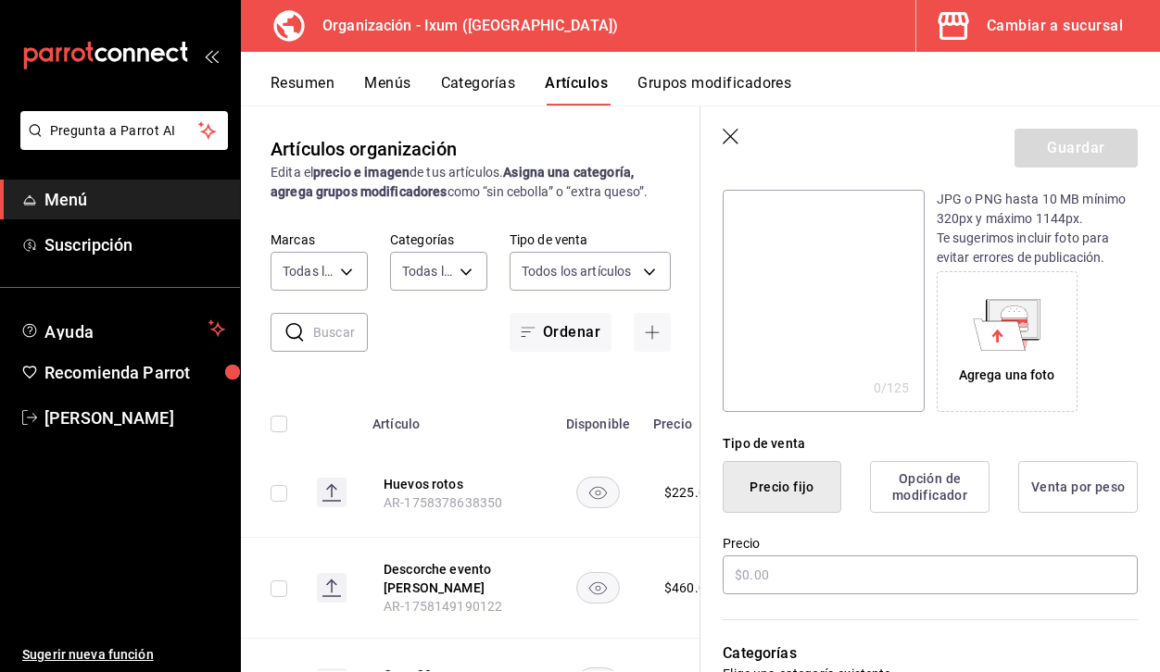
scroll to position [221, 0]
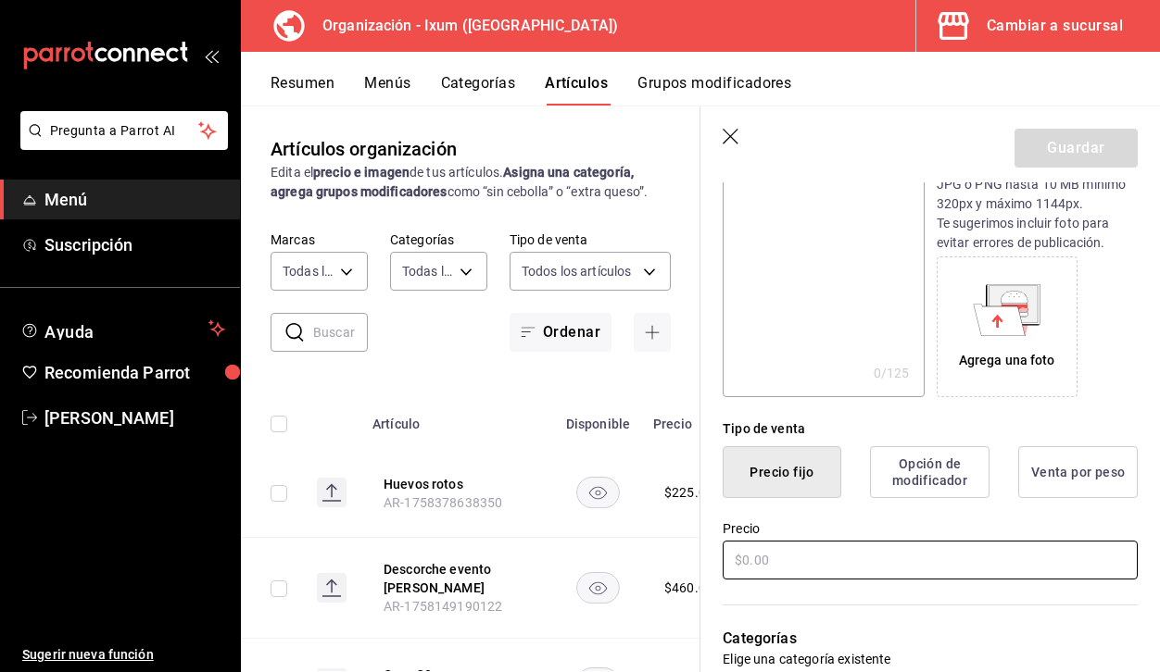
type input "Bocata de cochinita"
click at [799, 572] on input "text" at bounding box center [929, 560] width 415 height 39
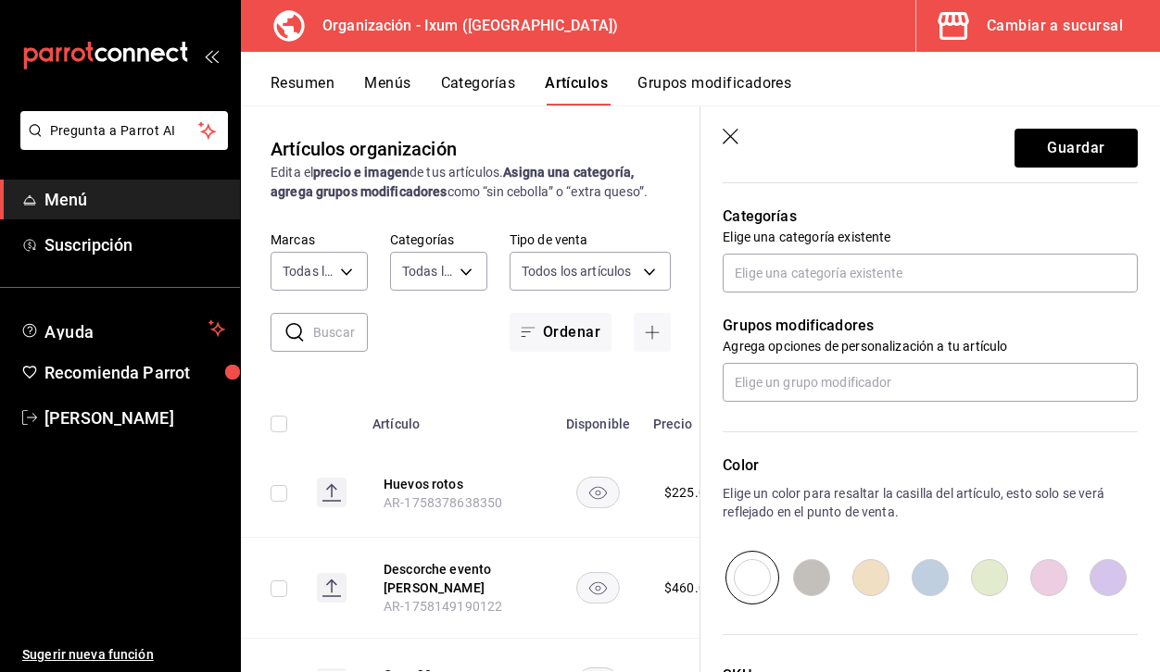
scroll to position [649, 0]
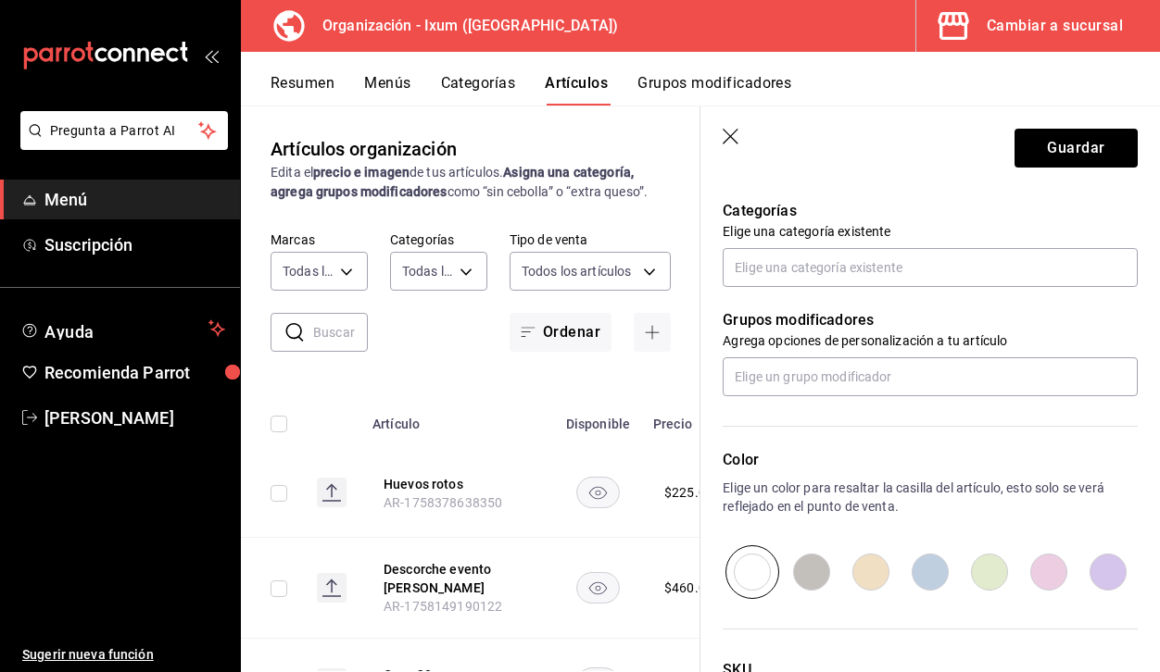
type input "$215.00"
click at [830, 243] on div "Categorías Elige una categoría existente" at bounding box center [918, 221] width 437 height 132
click at [830, 266] on input "text" at bounding box center [929, 267] width 415 height 39
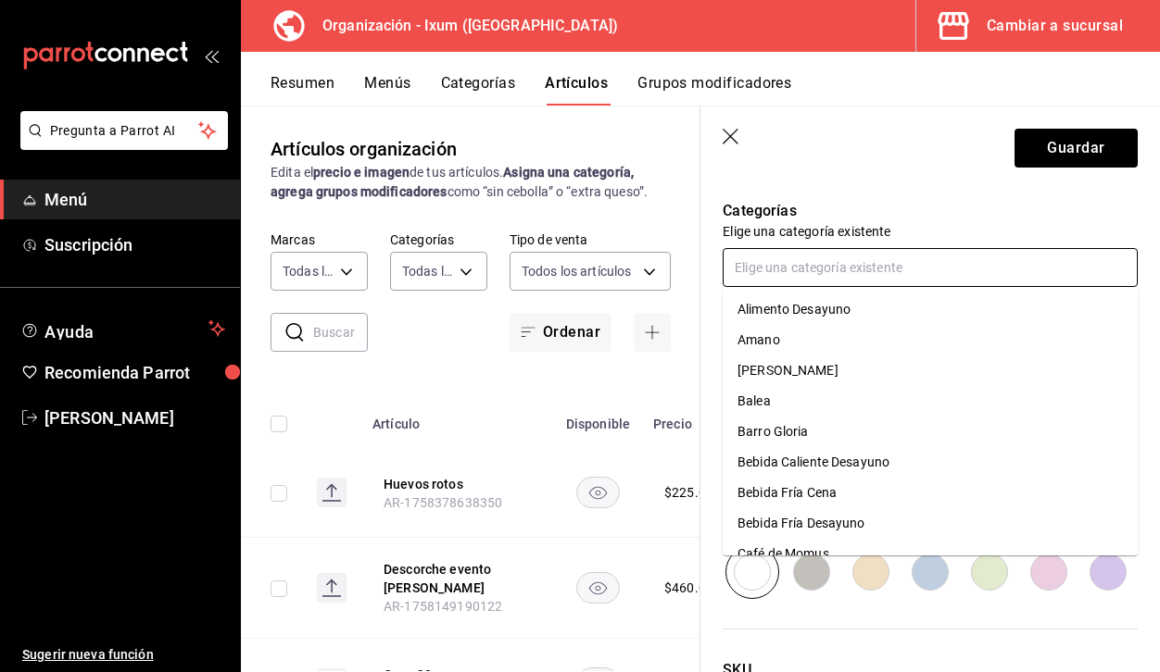
click at [853, 307] on li "Alimento Desayuno" at bounding box center [929, 310] width 415 height 31
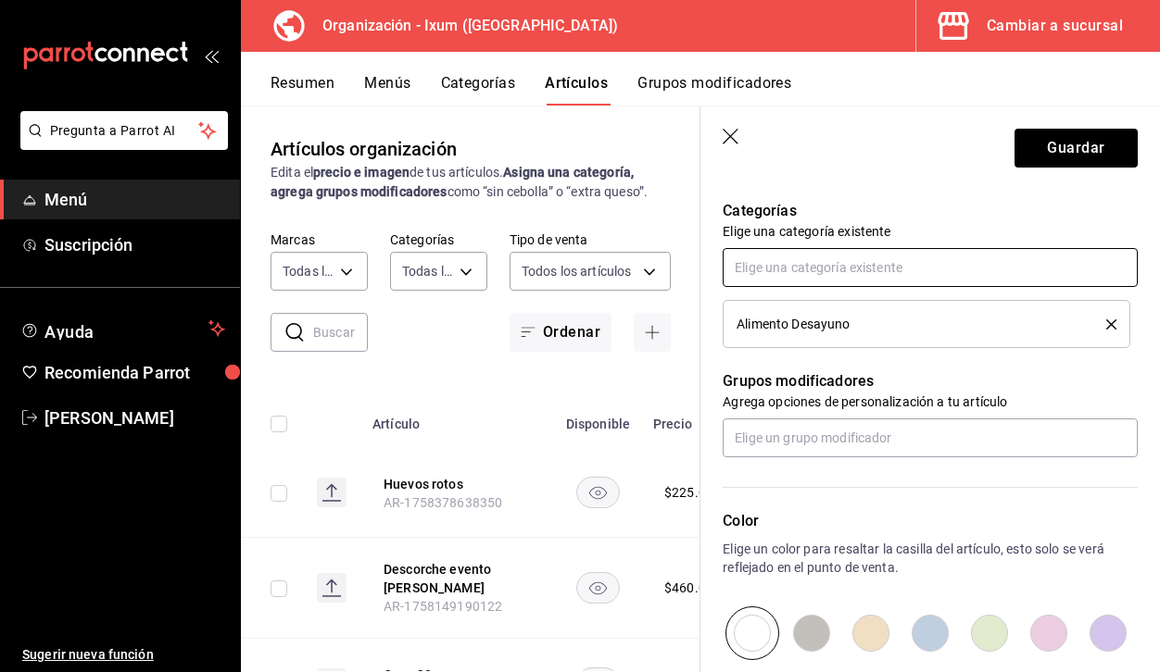
click at [834, 252] on input "text" at bounding box center [929, 267] width 415 height 39
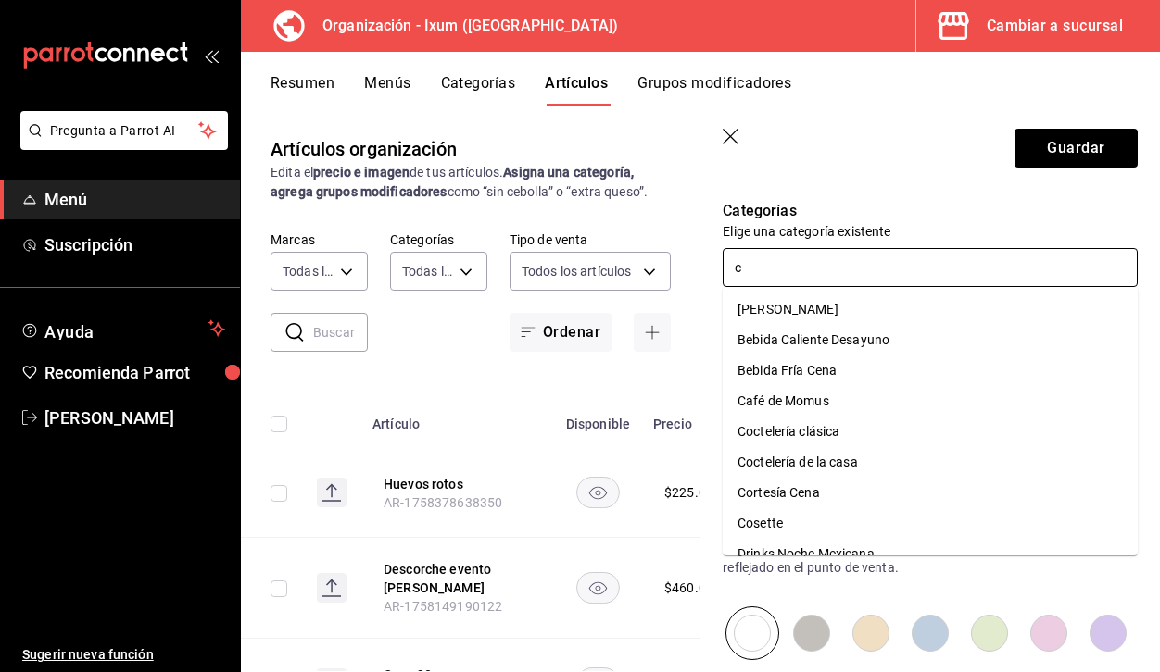
type input "ce"
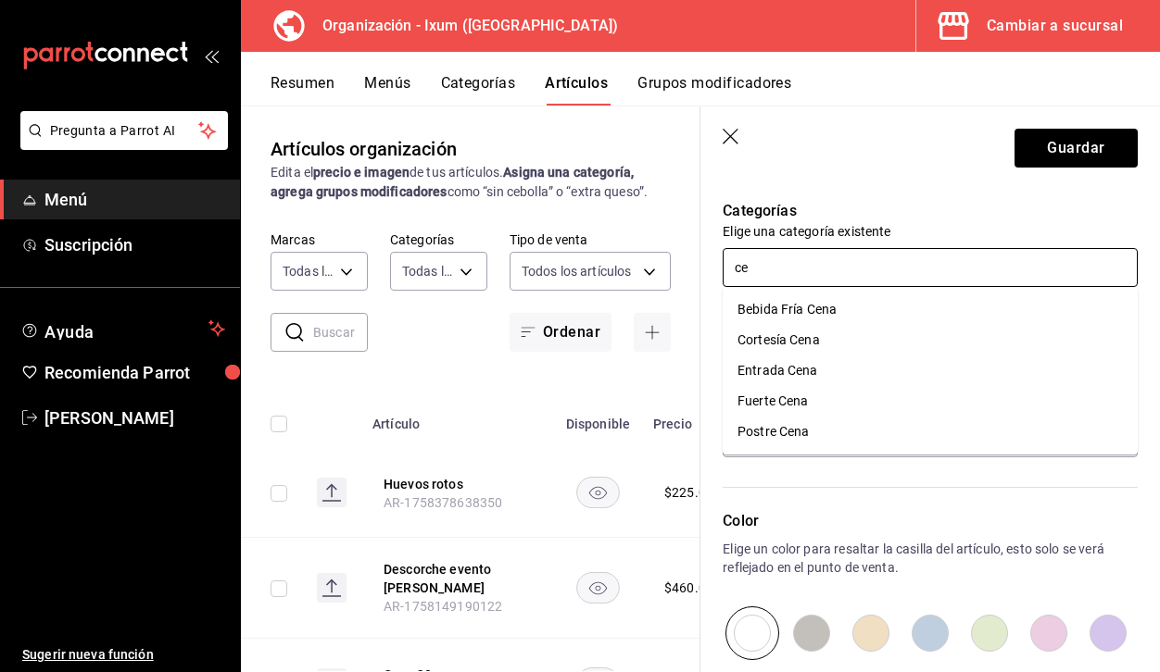
click at [832, 374] on li "Entrada Cena" at bounding box center [929, 371] width 415 height 31
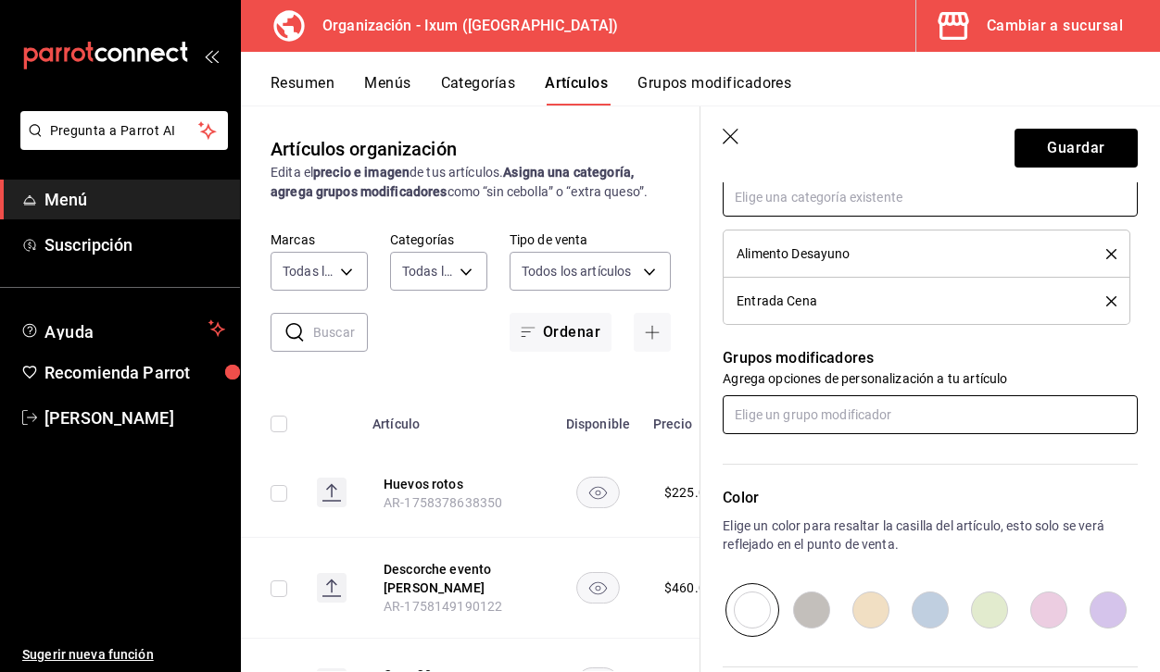
scroll to position [917, 0]
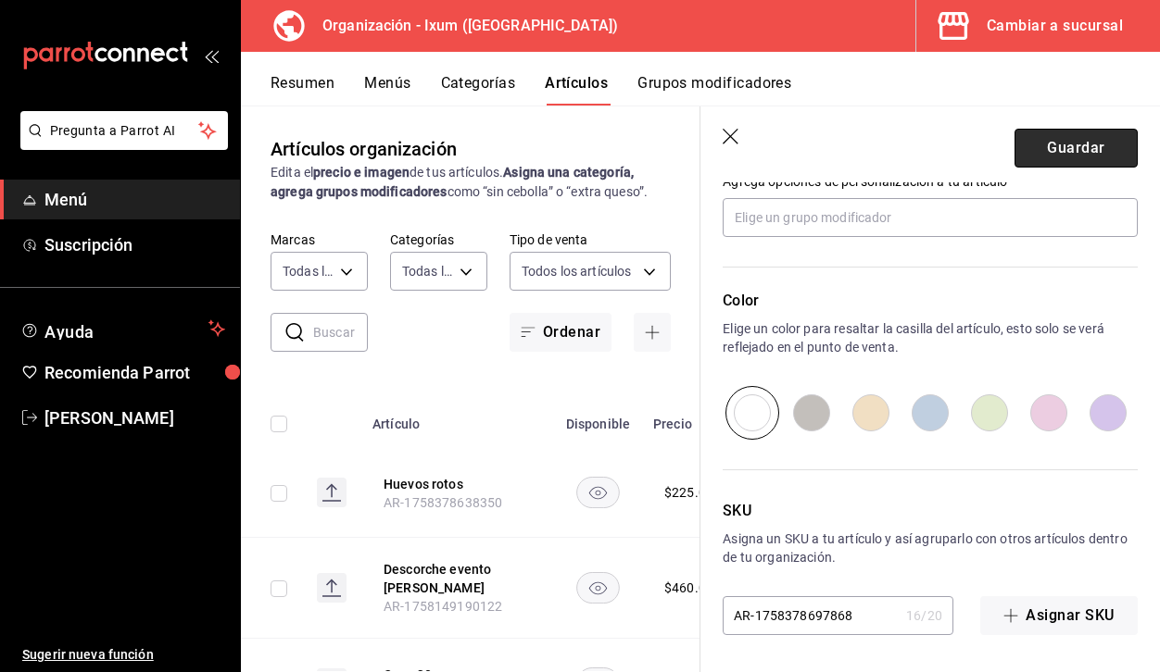
click at [1080, 132] on button "Guardar" at bounding box center [1075, 148] width 123 height 39
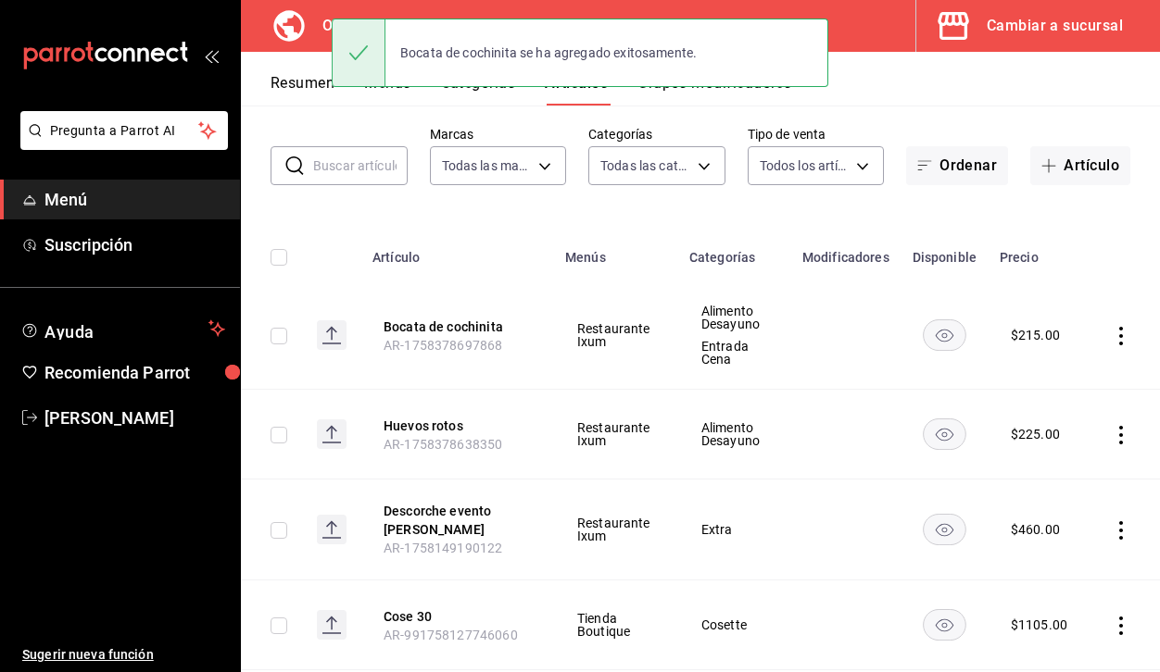
scroll to position [102, 0]
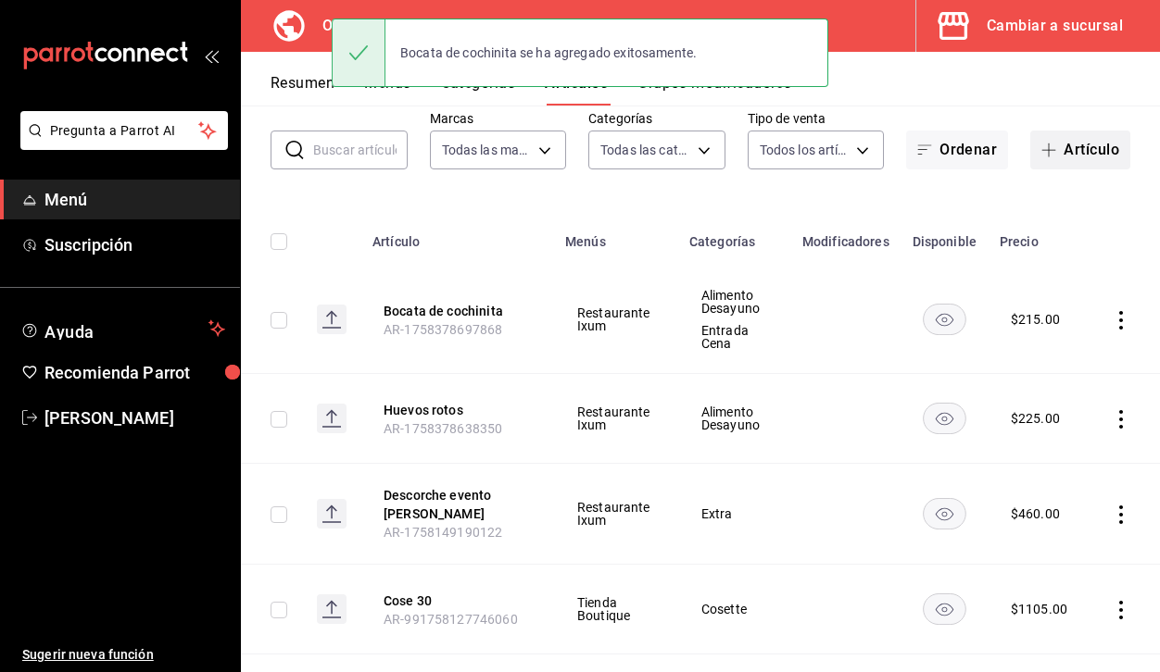
click at [1085, 146] on button "Artículo" at bounding box center [1080, 150] width 100 height 39
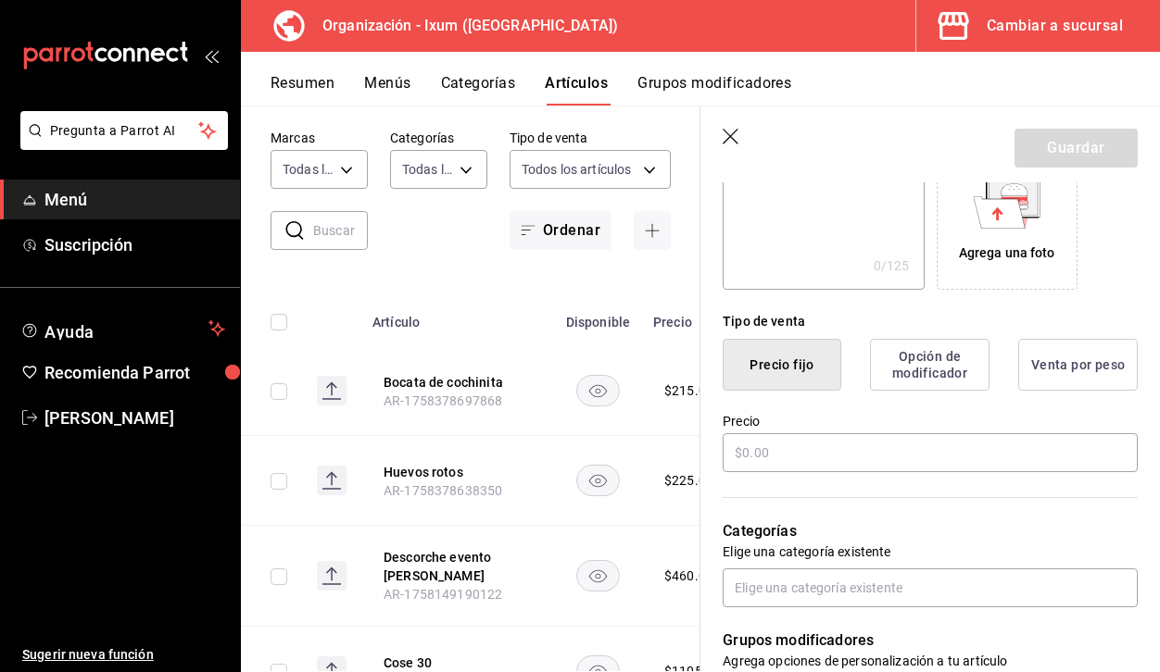
scroll to position [327, 0]
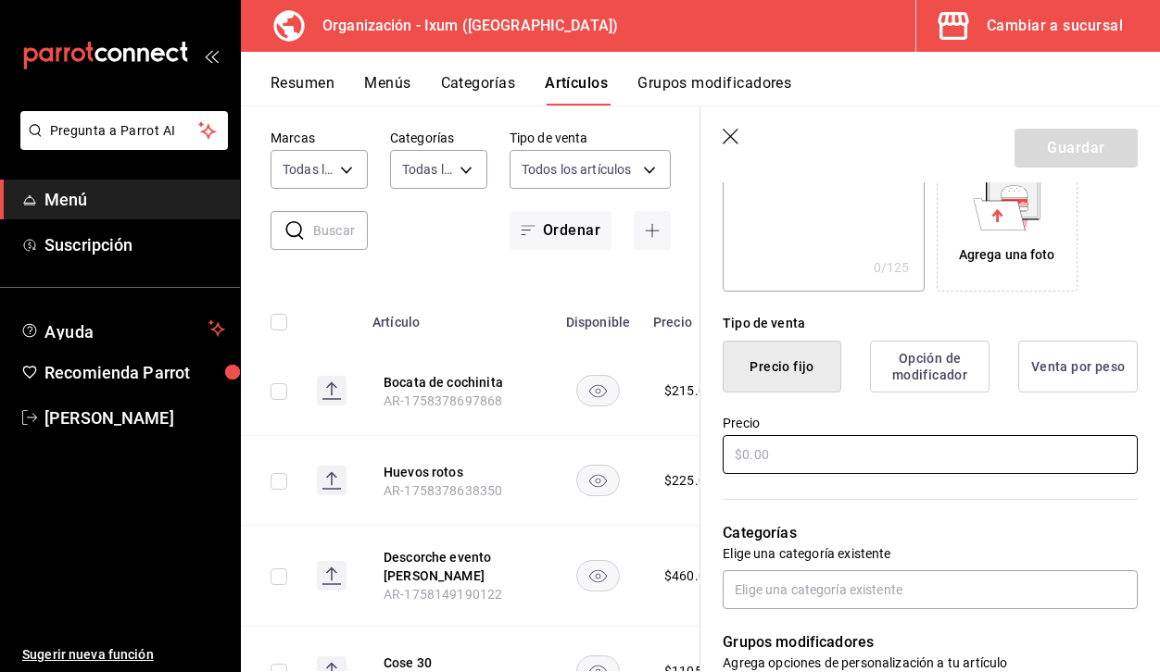
type input "Mignon con papas"
click at [838, 446] on input "text" at bounding box center [929, 454] width 415 height 39
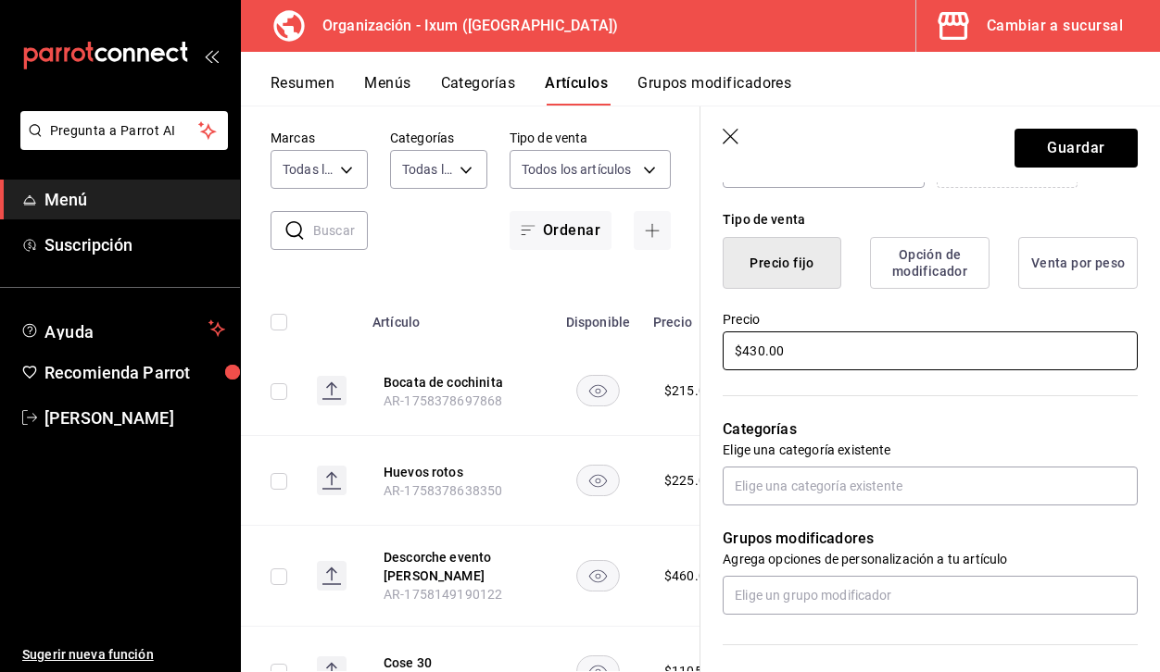
scroll to position [566, 0]
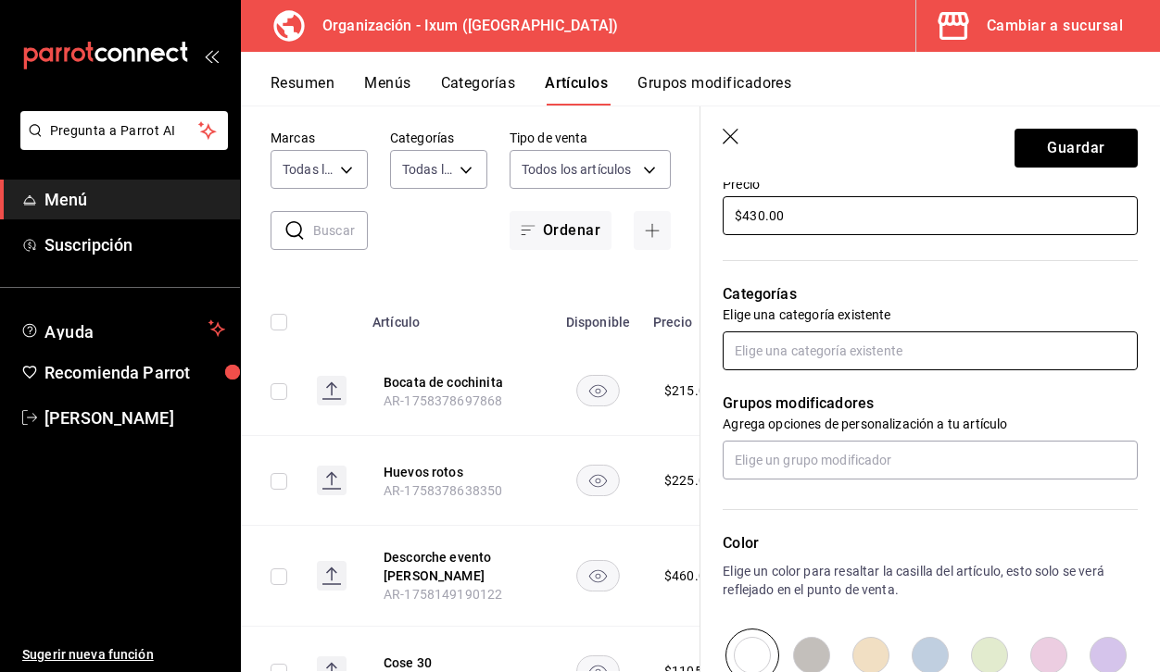
type input "$430.00"
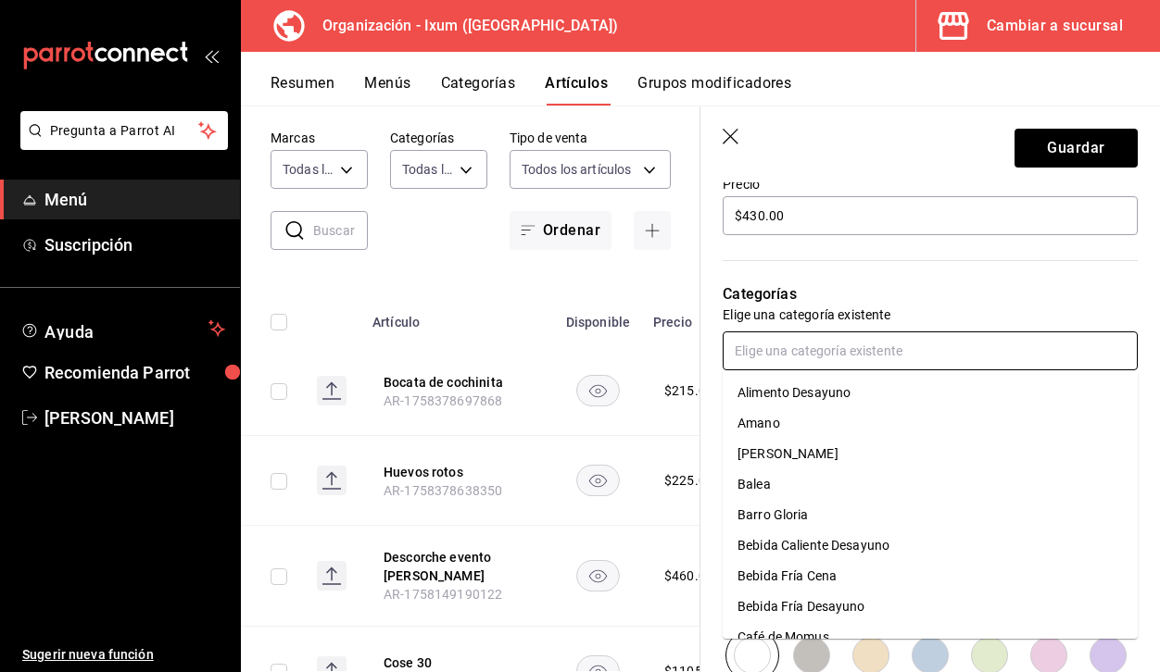
click at [802, 338] on input "text" at bounding box center [929, 351] width 415 height 39
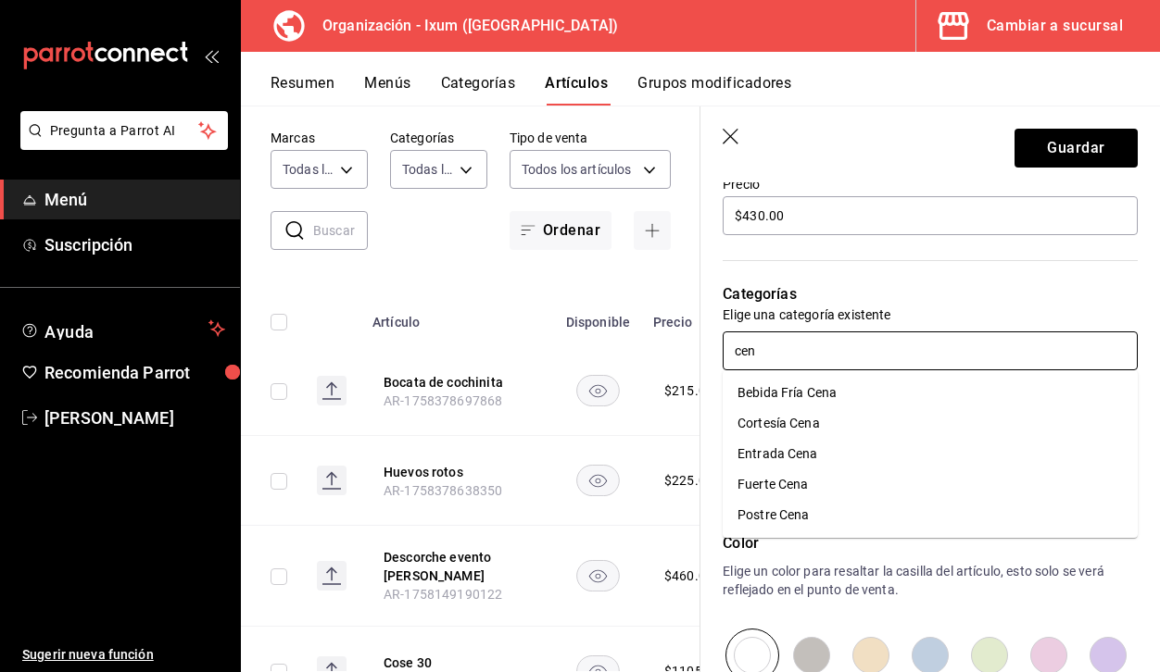
type input "cena"
click at [849, 485] on li "Fuerte Cena" at bounding box center [929, 485] width 415 height 31
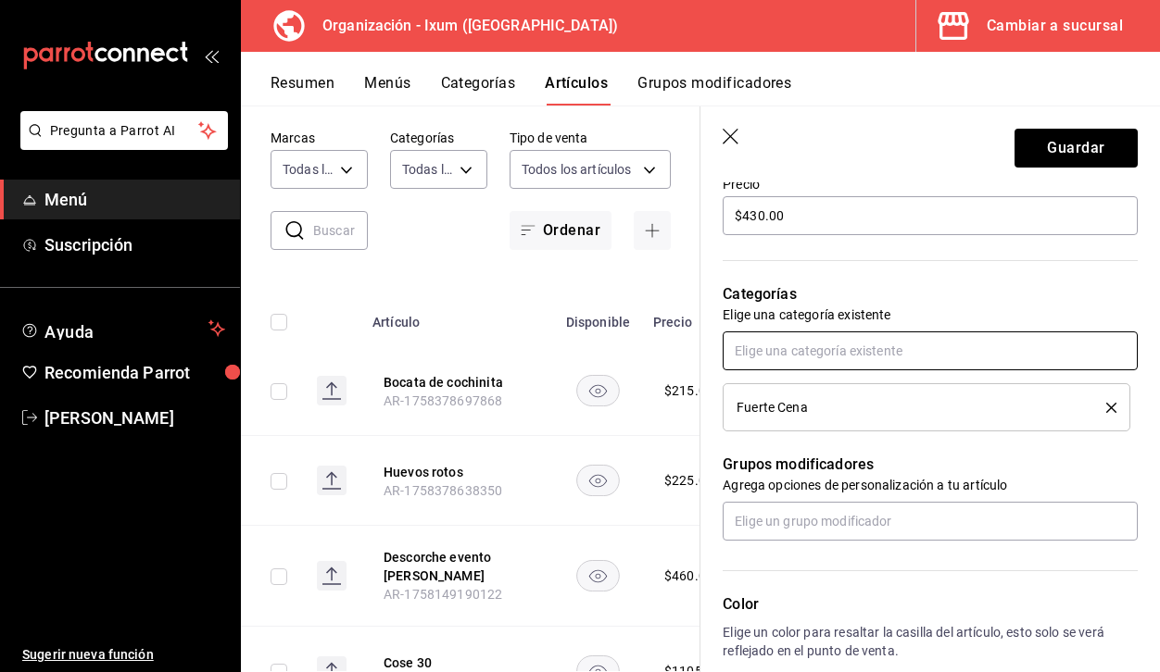
scroll to position [617, 0]
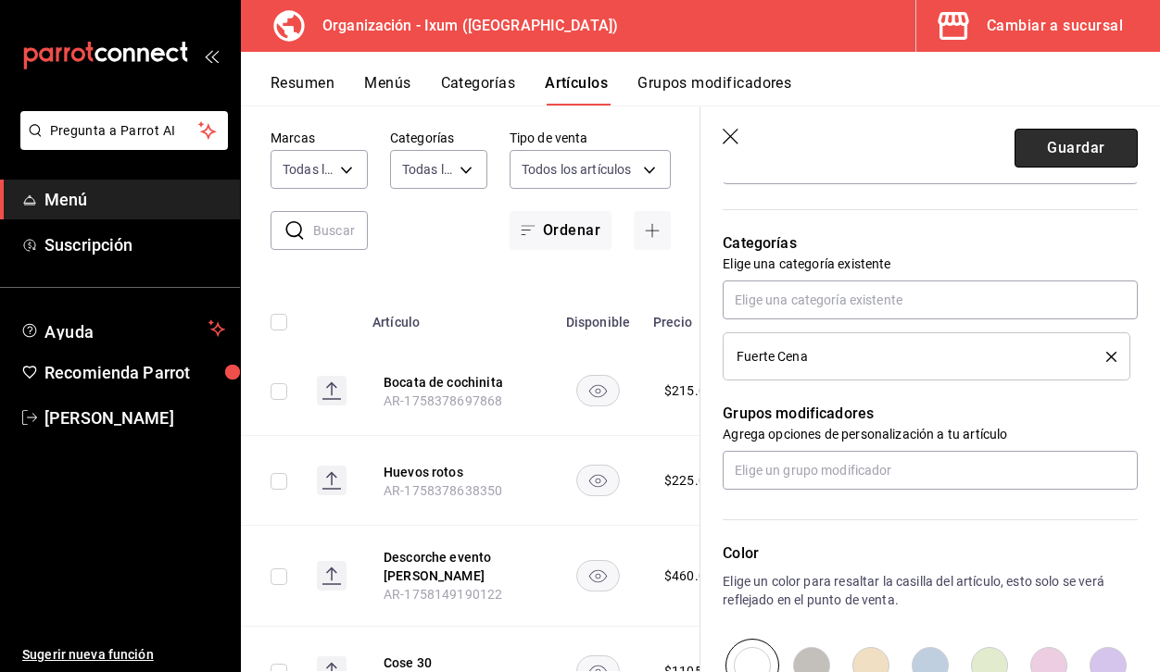
click at [1054, 157] on button "Guardar" at bounding box center [1075, 148] width 123 height 39
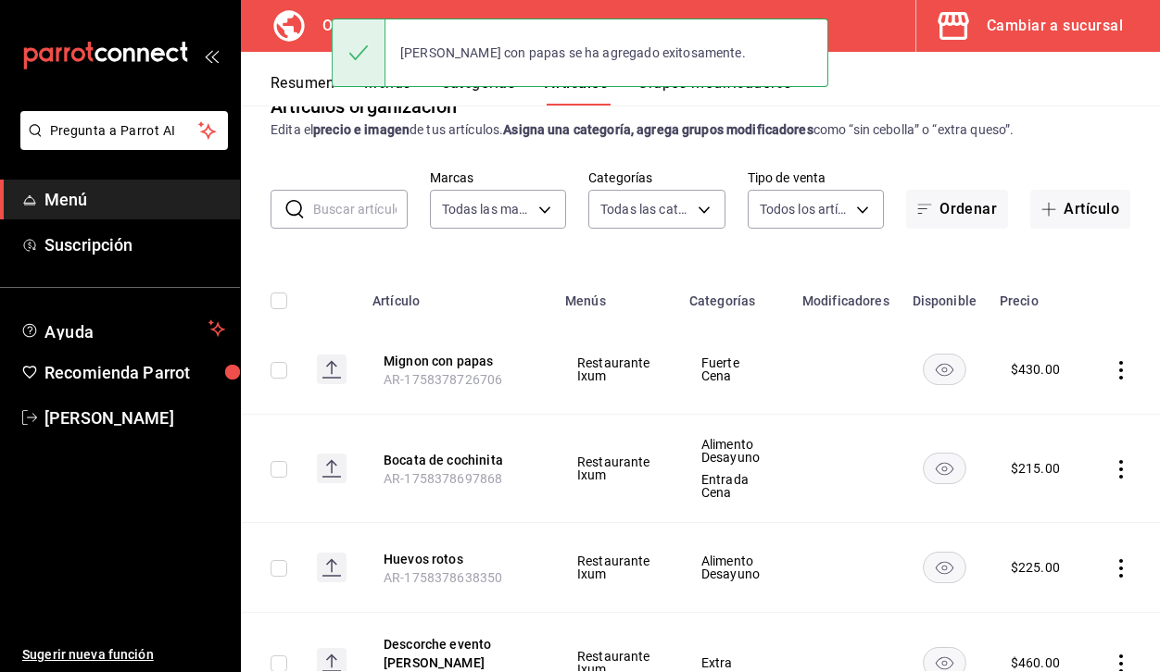
scroll to position [64, 0]
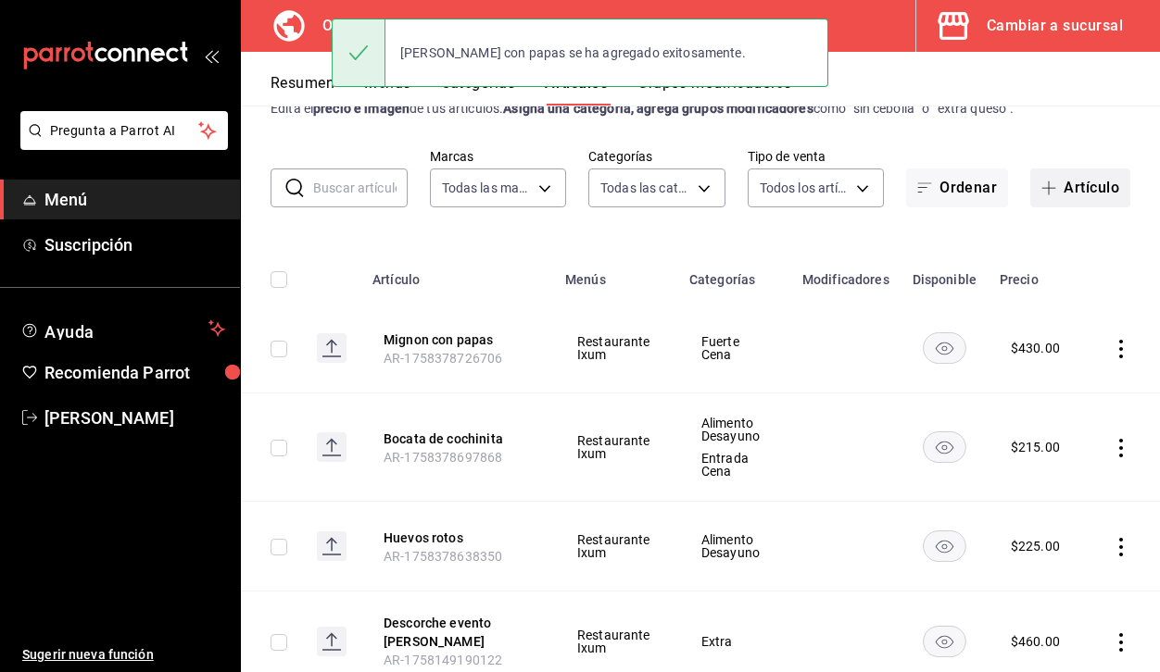
click at [1086, 181] on button "Artículo" at bounding box center [1080, 188] width 100 height 39
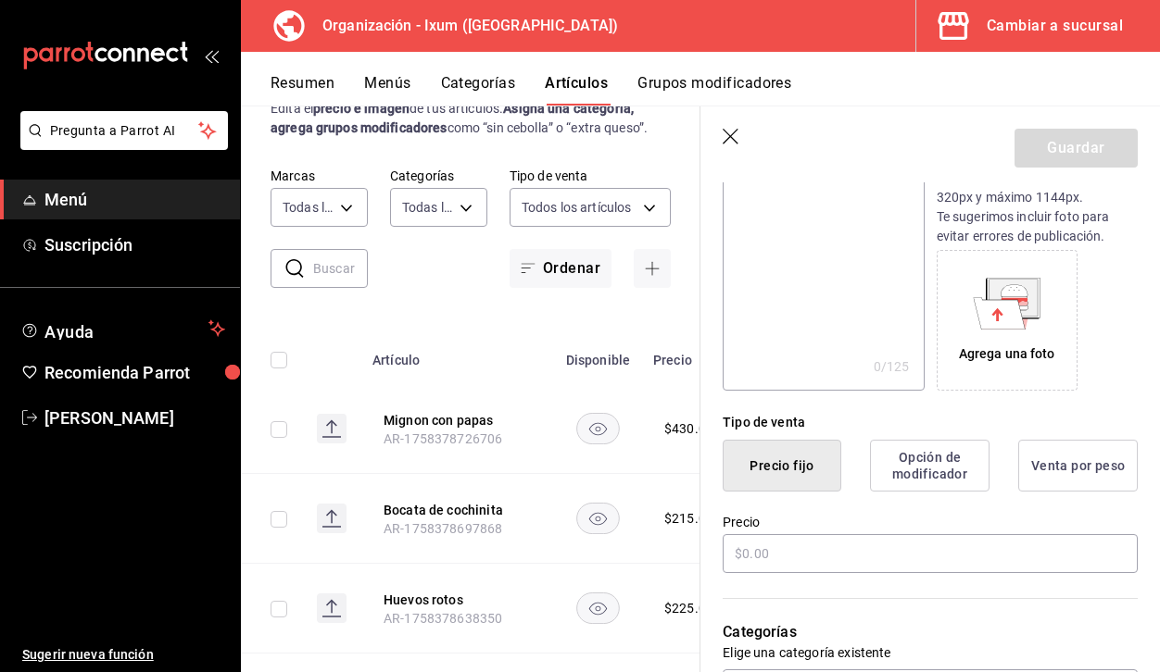
scroll to position [253, 0]
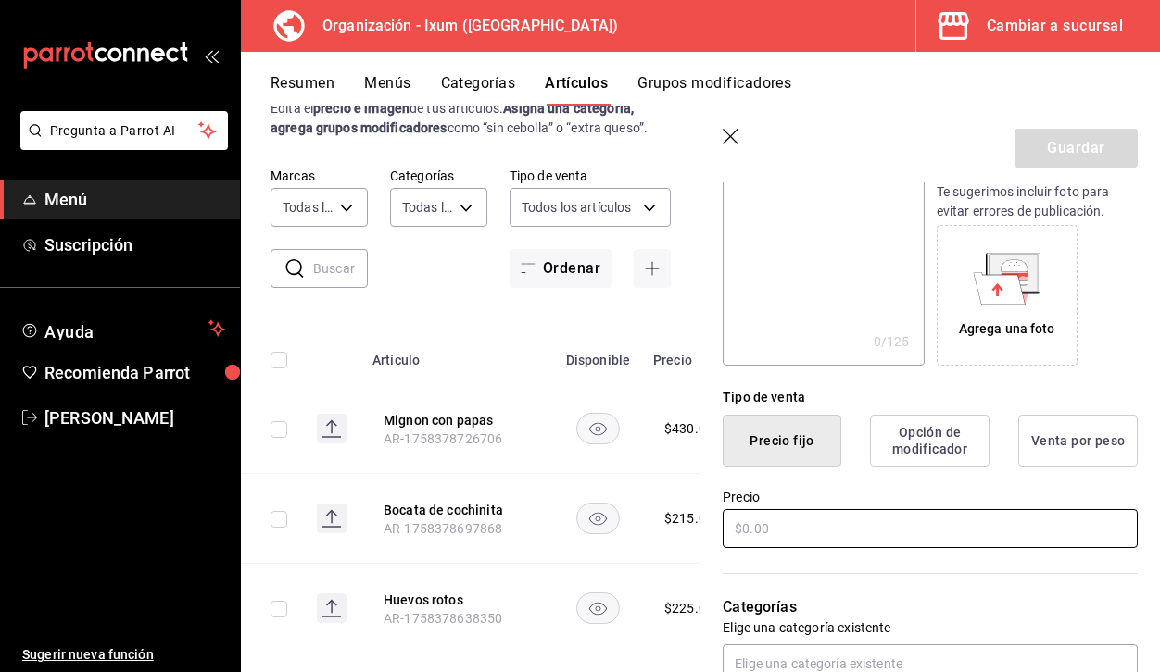
type input "Cerdo pibil"
click at [811, 536] on input "text" at bounding box center [929, 528] width 415 height 39
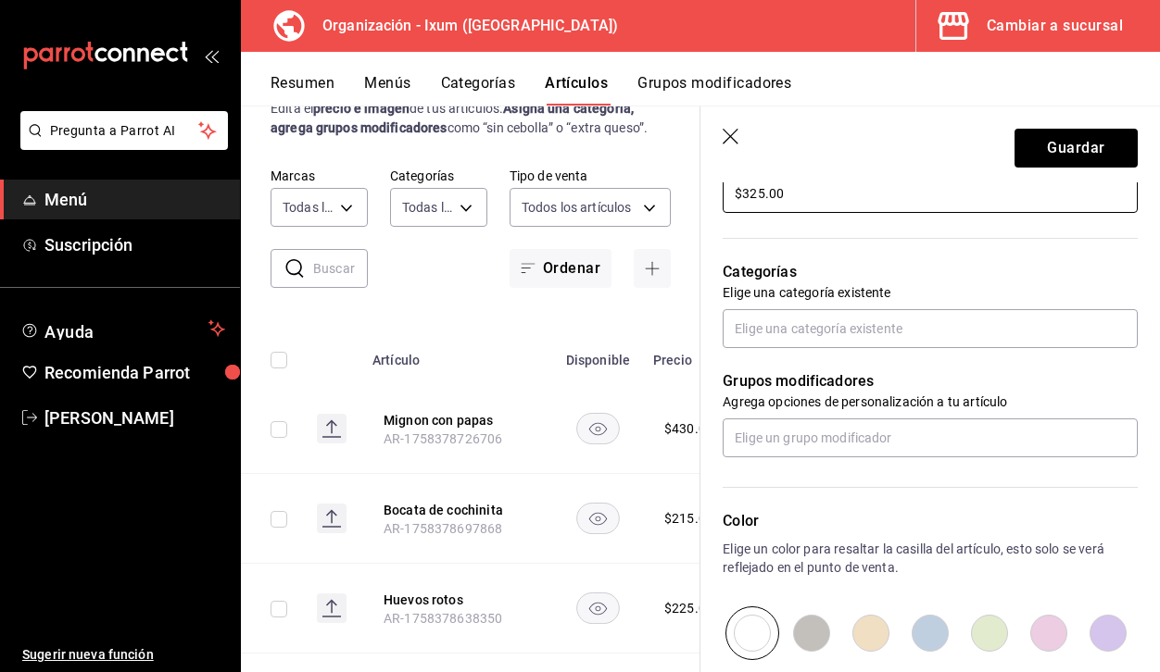
scroll to position [592, 0]
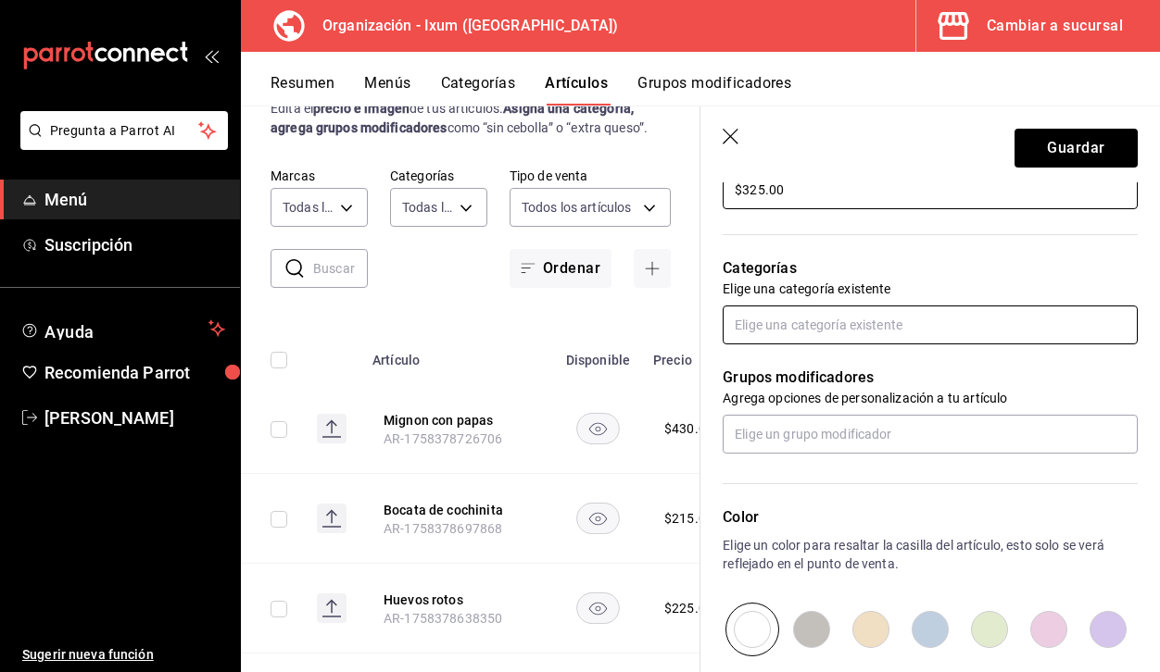
type input "$325.00"
click at [856, 319] on input "text" at bounding box center [929, 325] width 415 height 39
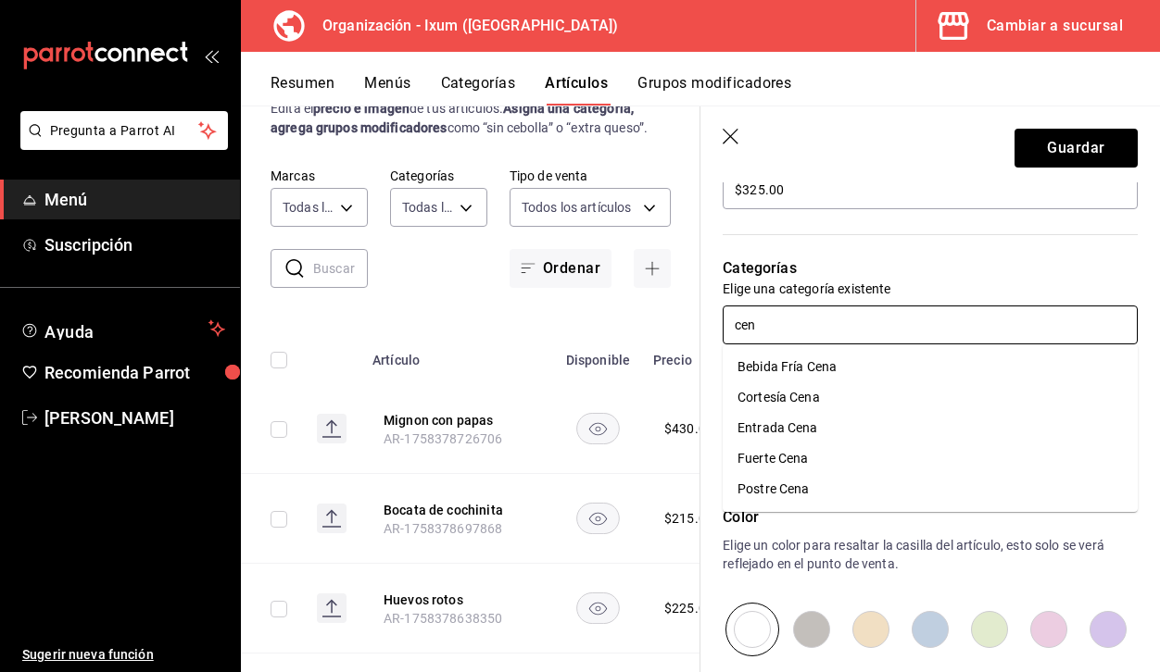
type input "cena"
click at [846, 452] on li "Fuerte Cena" at bounding box center [929, 459] width 415 height 31
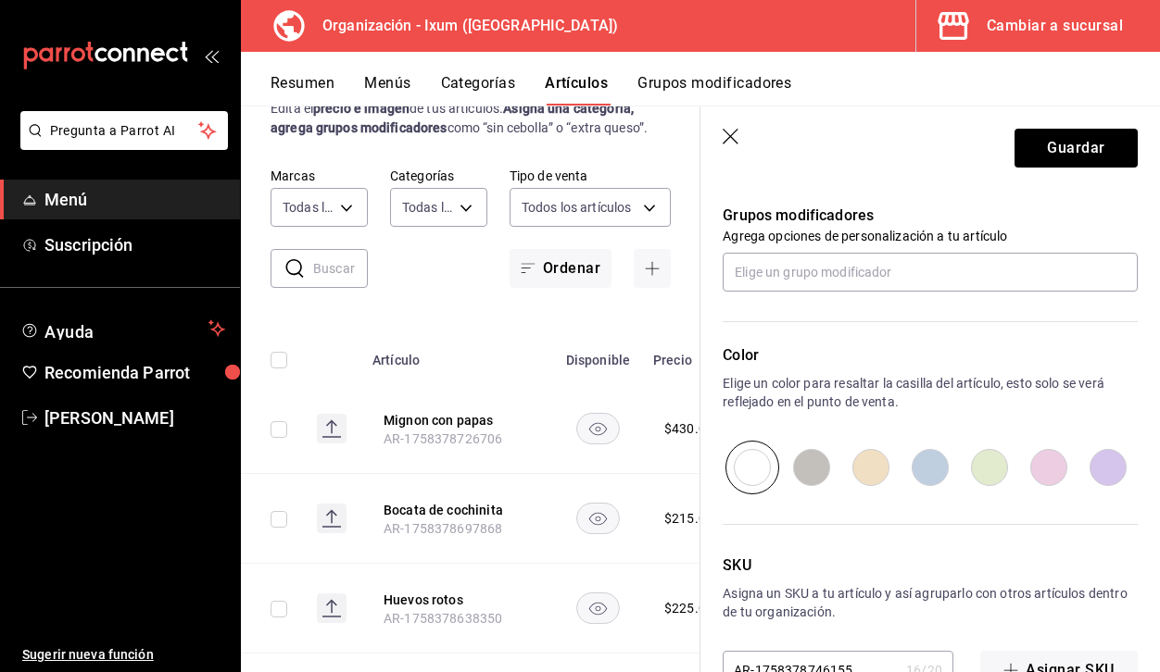
scroll to position [870, 0]
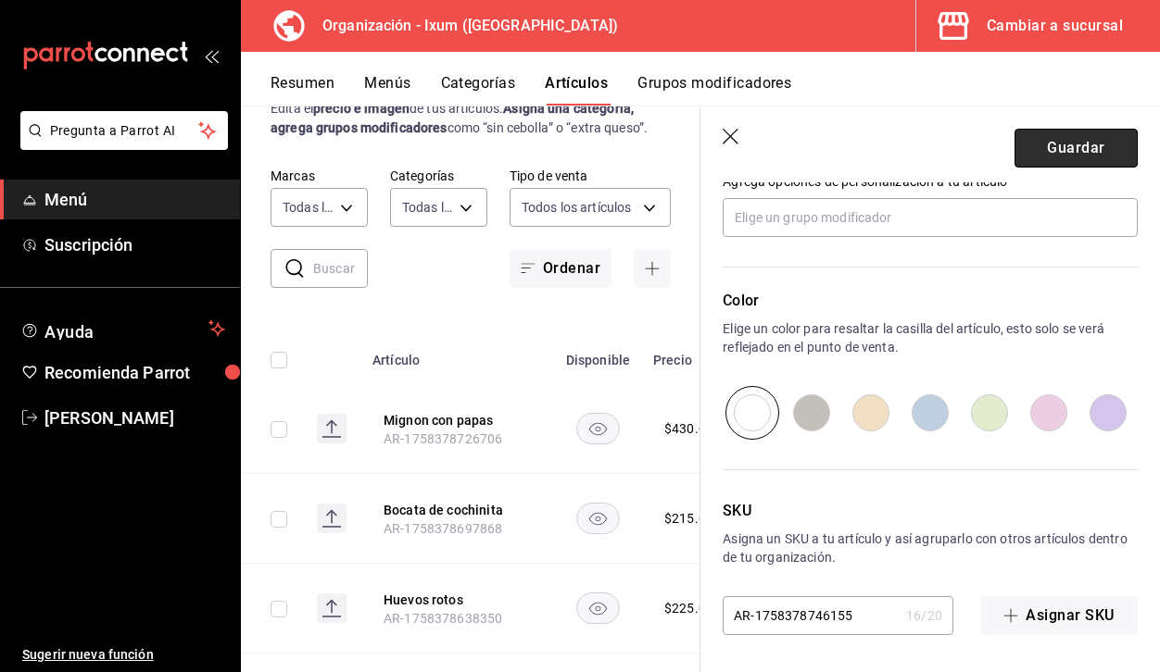
click at [1097, 138] on button "Guardar" at bounding box center [1075, 148] width 123 height 39
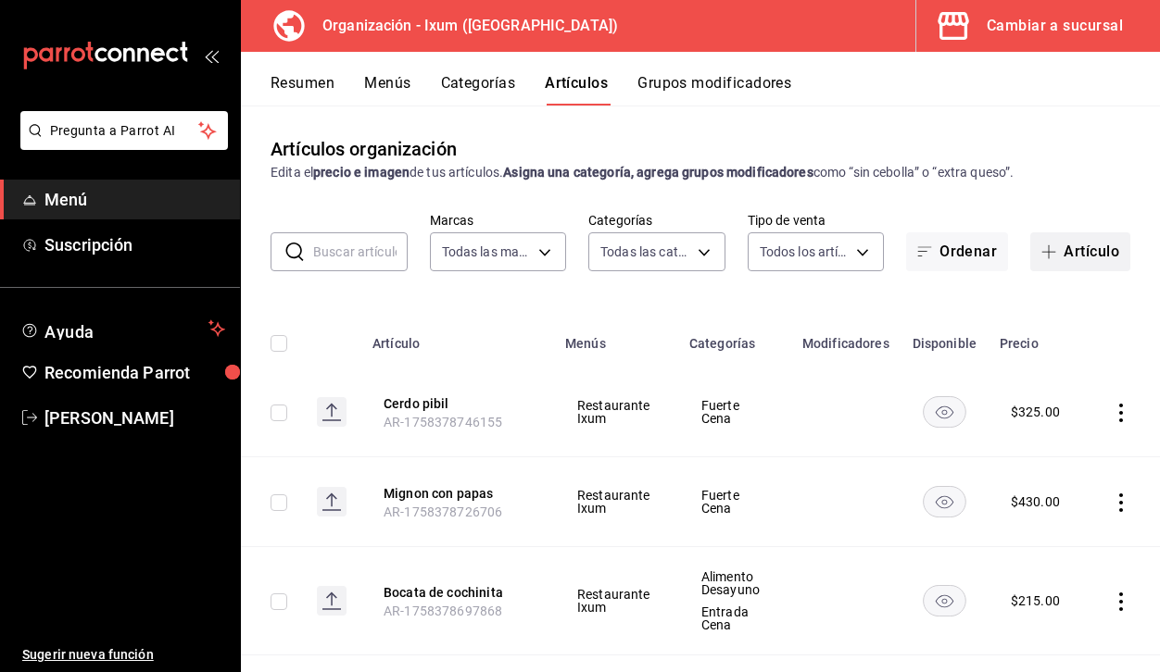
click at [1074, 256] on button "Artículo" at bounding box center [1080, 251] width 100 height 39
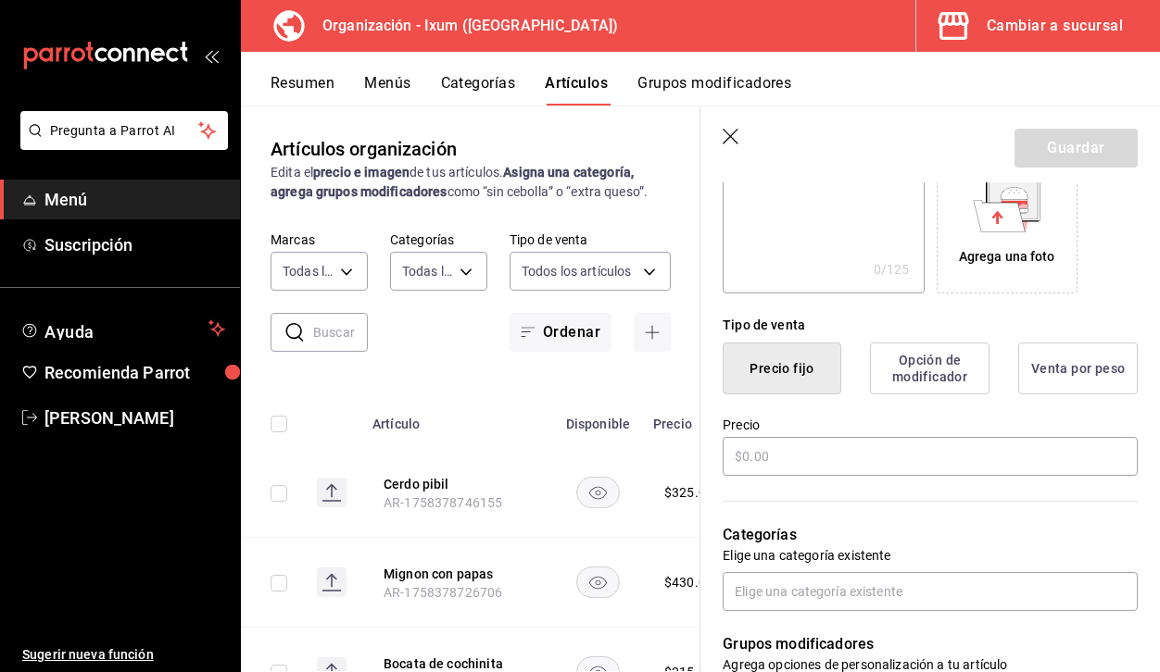
scroll to position [329, 0]
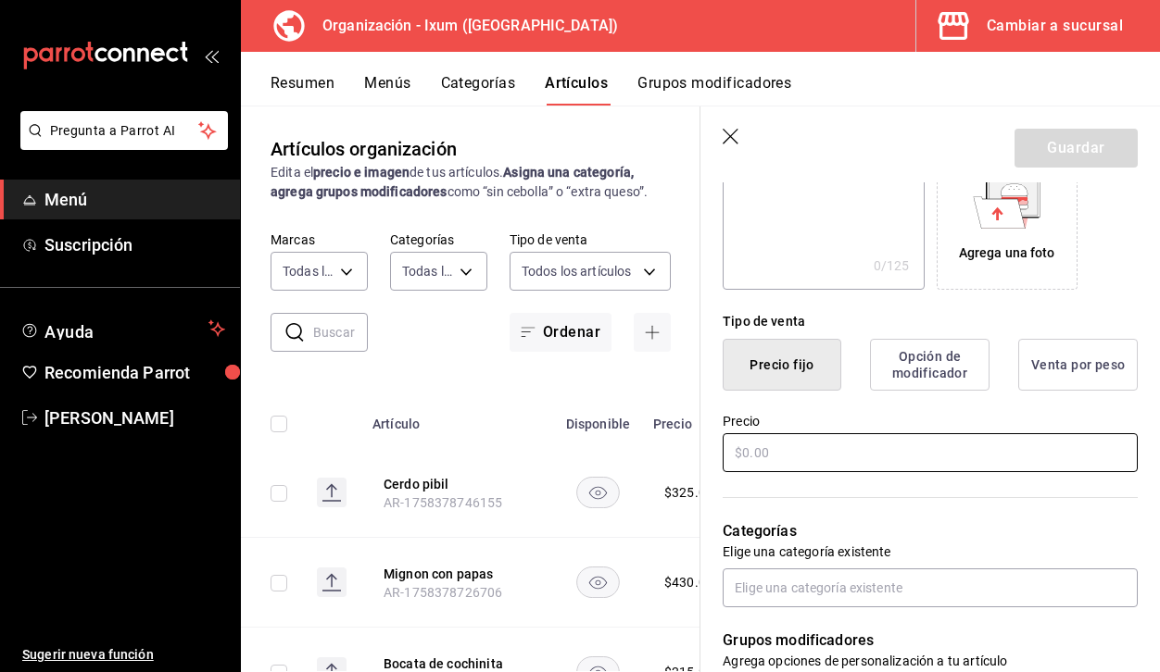
type input "Taco de perejil y epazote"
click at [785, 461] on input "text" at bounding box center [929, 452] width 415 height 39
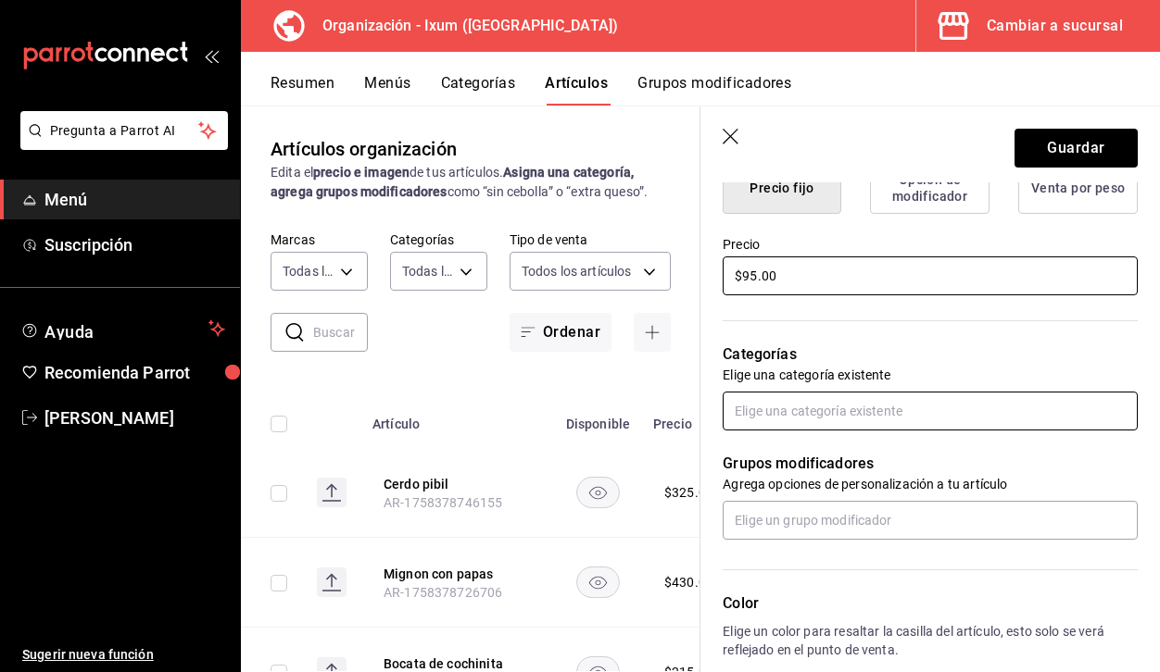
type input "$95.00"
click at [794, 424] on input "text" at bounding box center [929, 411] width 415 height 39
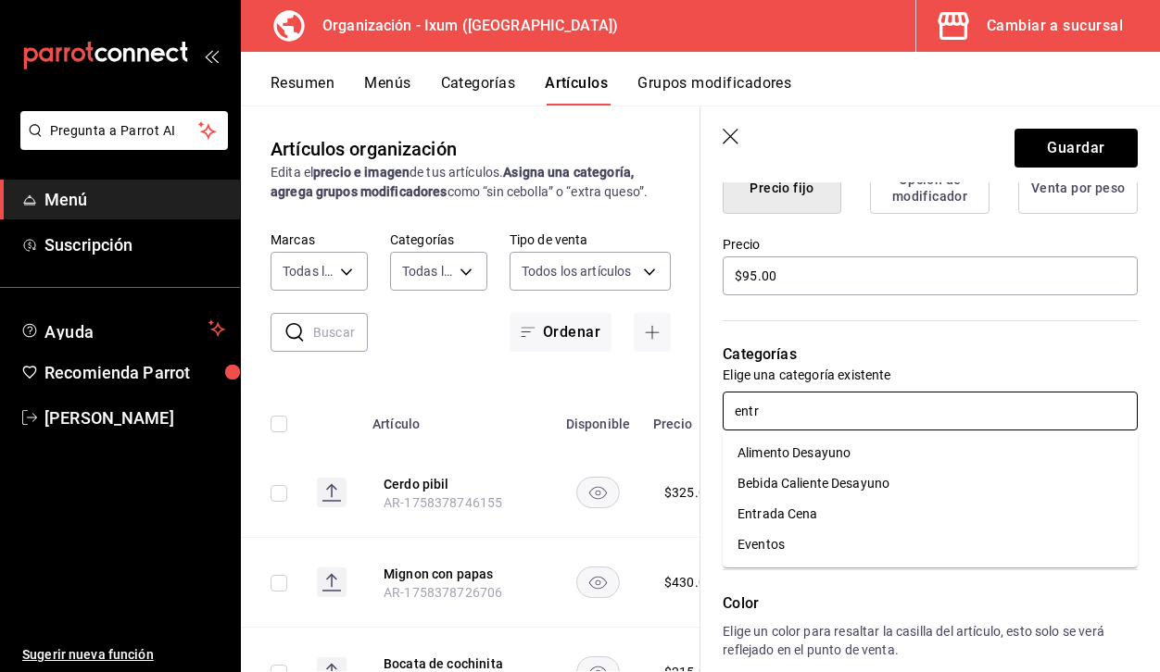
type input "entra"
click at [816, 462] on li "Entrada Cena" at bounding box center [929, 453] width 415 height 31
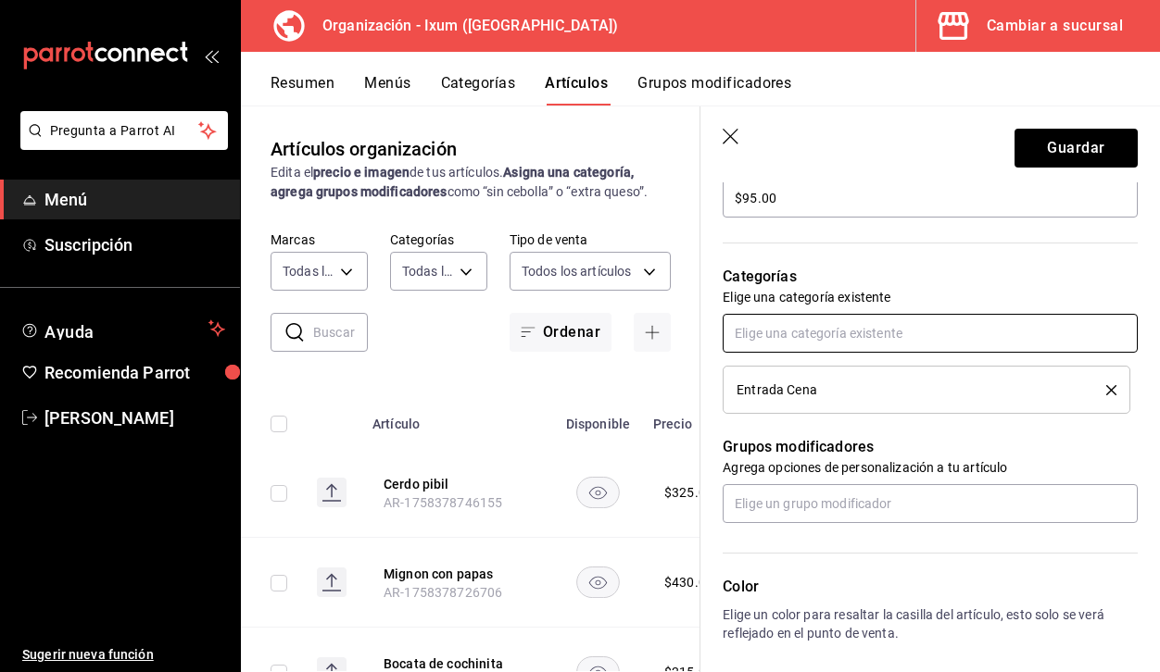
scroll to position [587, 0]
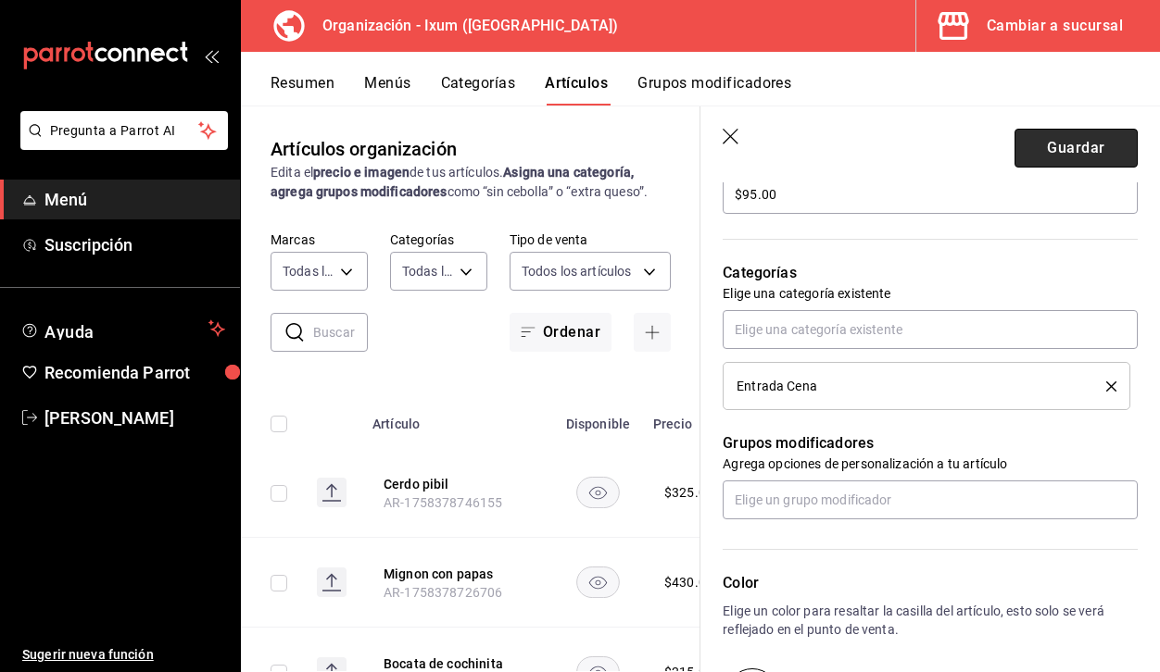
click at [1069, 145] on button "Guardar" at bounding box center [1075, 148] width 123 height 39
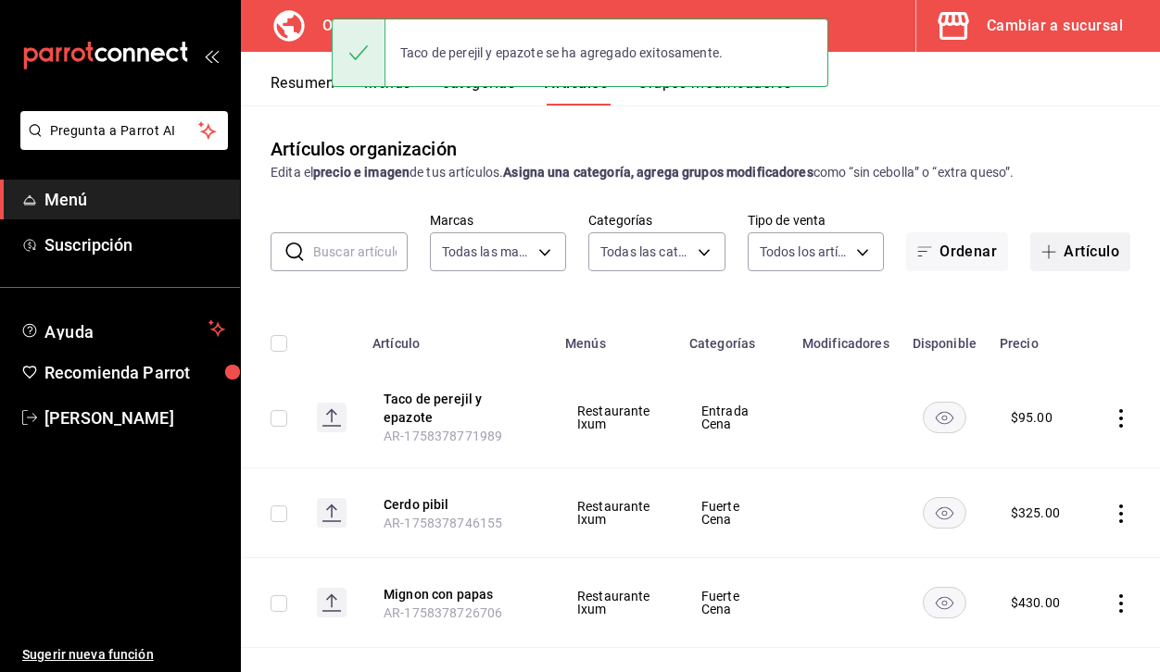
click at [1074, 239] on button "Artículo" at bounding box center [1080, 251] width 100 height 39
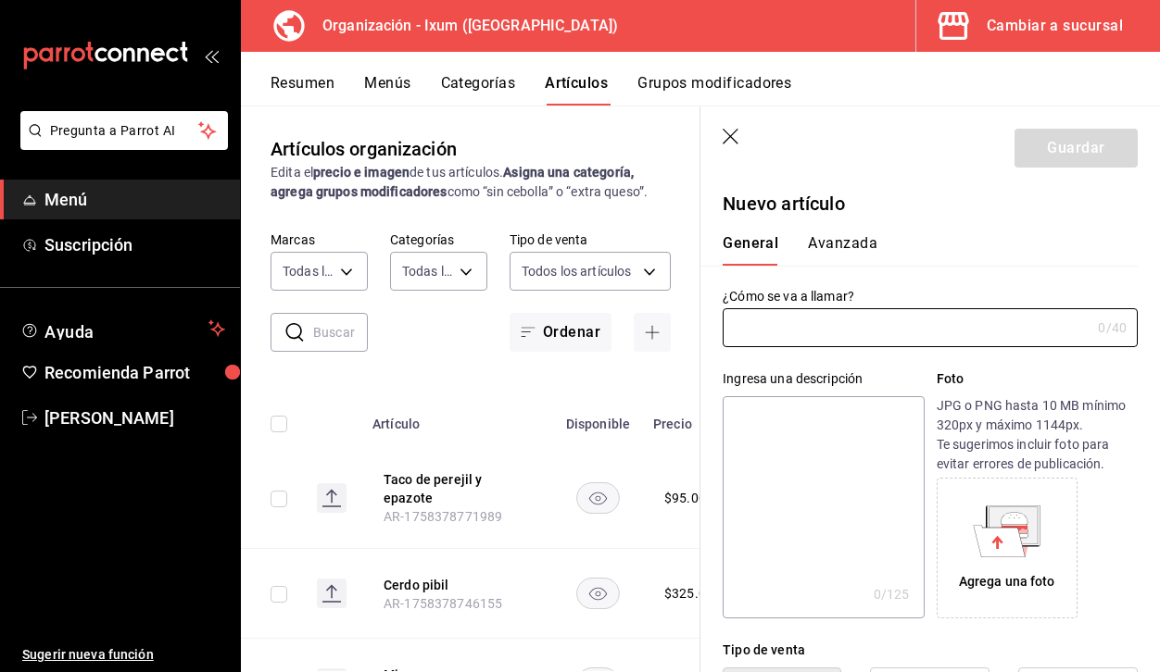
type input "e"
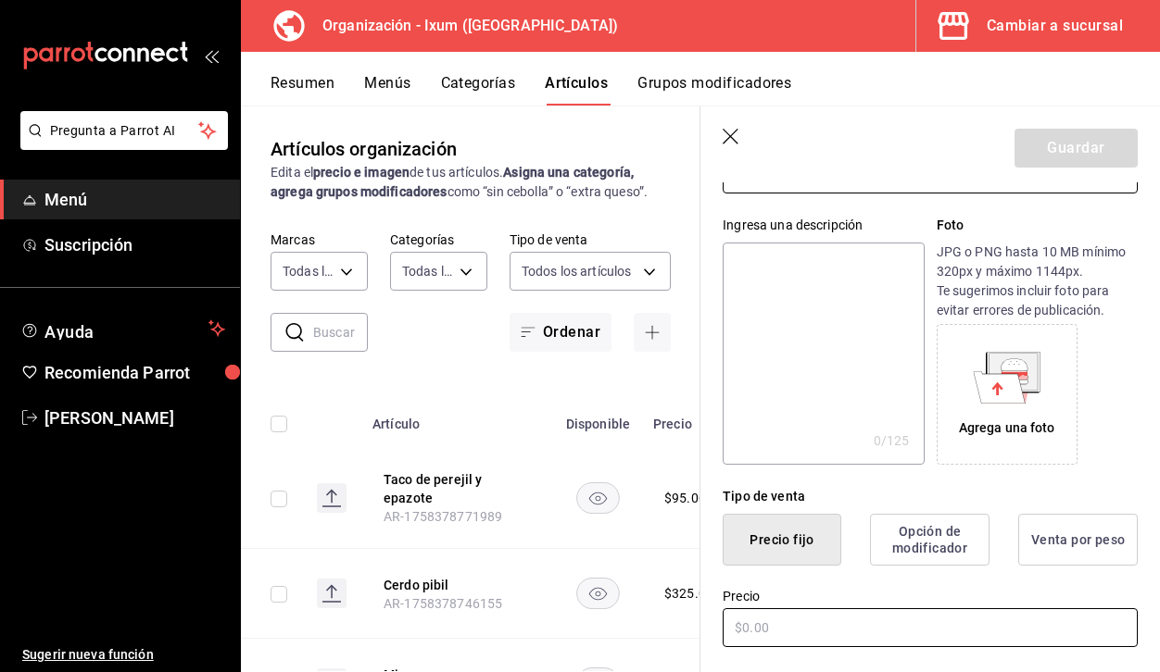
type input "Extra cochinita"
click at [788, 621] on input "text" at bounding box center [929, 628] width 415 height 39
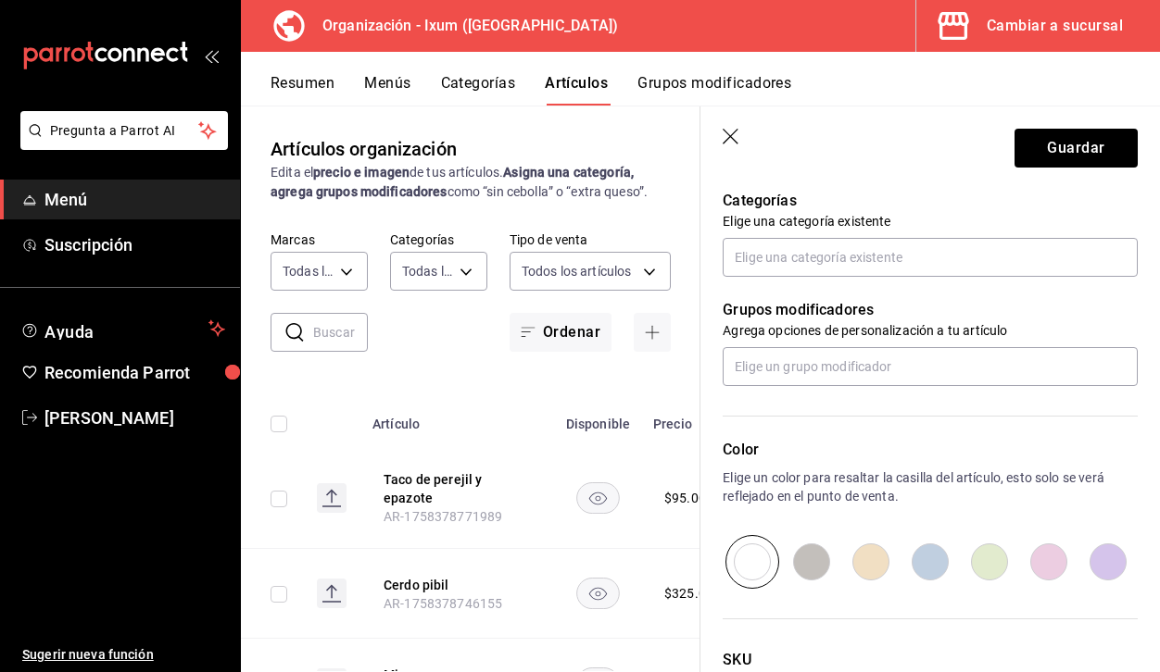
scroll to position [684, 0]
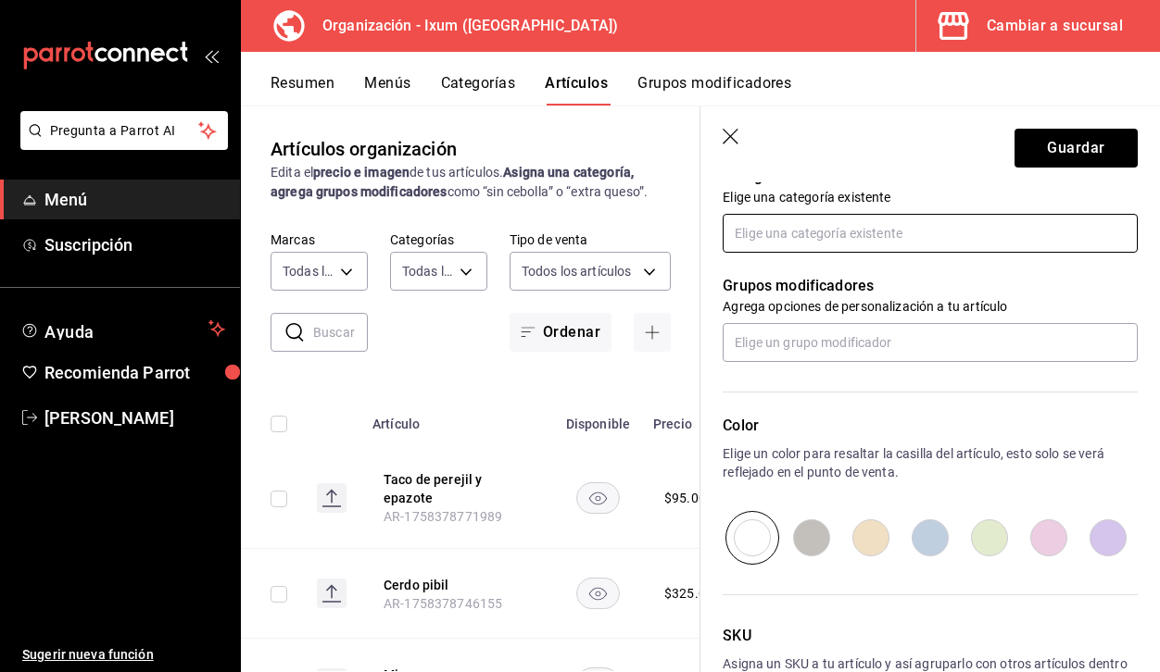
type input "$45.00"
click at [764, 230] on input "text" at bounding box center [929, 233] width 415 height 39
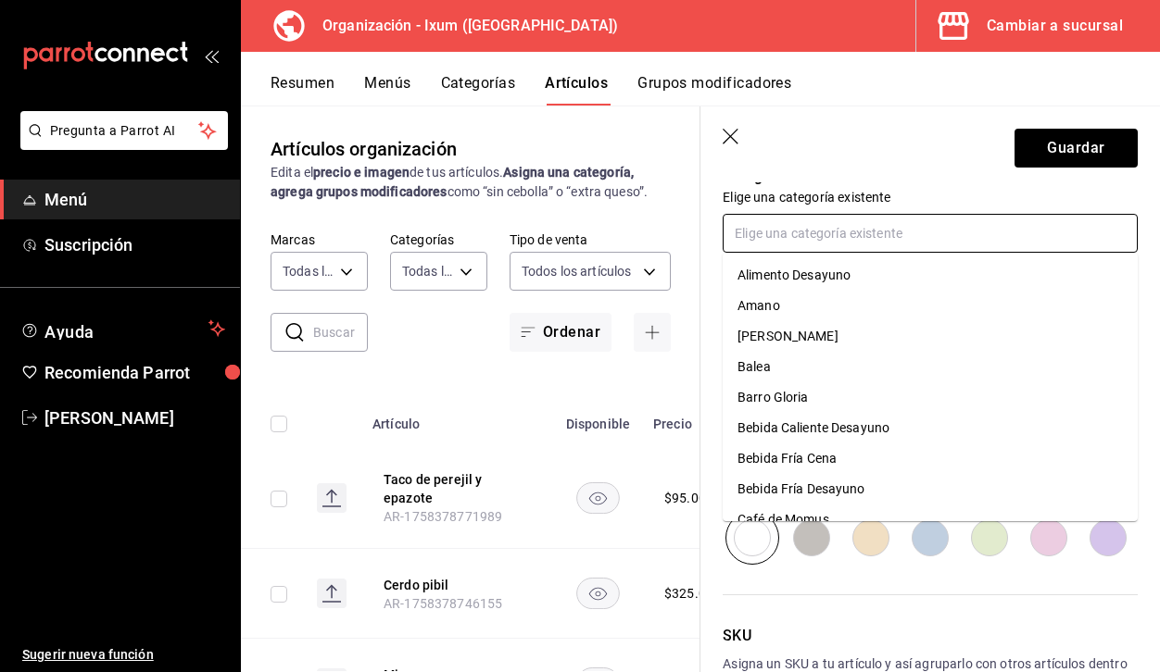
click at [803, 270] on li "Alimento Desayuno" at bounding box center [929, 275] width 415 height 31
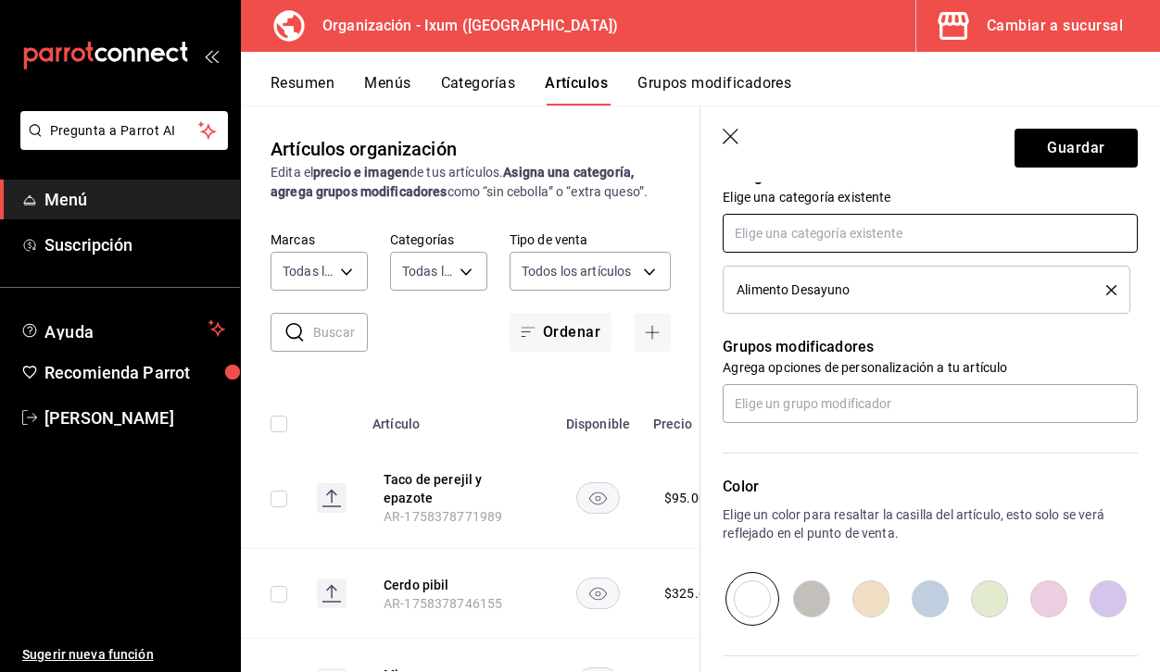
click at [797, 245] on input "text" at bounding box center [929, 233] width 415 height 39
click at [1086, 154] on button "Guardar" at bounding box center [1075, 148] width 123 height 39
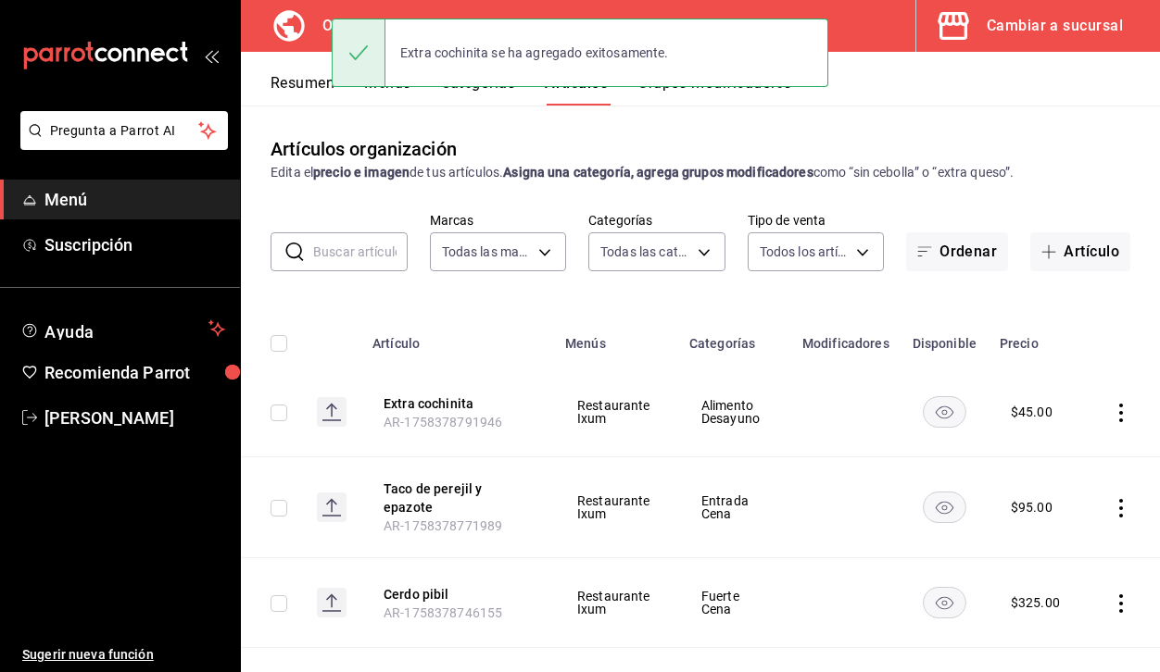
click at [881, 77] on div "Resumen Menús Categorías Artículos Grupos modificadores" at bounding box center [714, 89] width 889 height 31
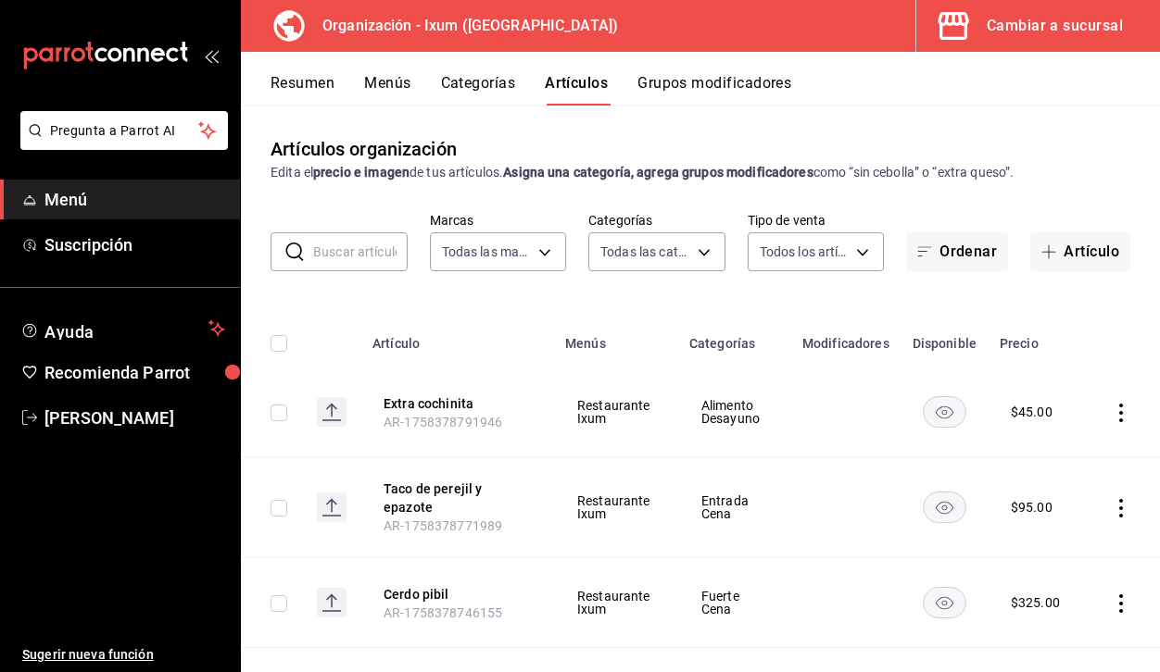
click at [723, 85] on button "Grupos modificadores" at bounding box center [714, 89] width 154 height 31
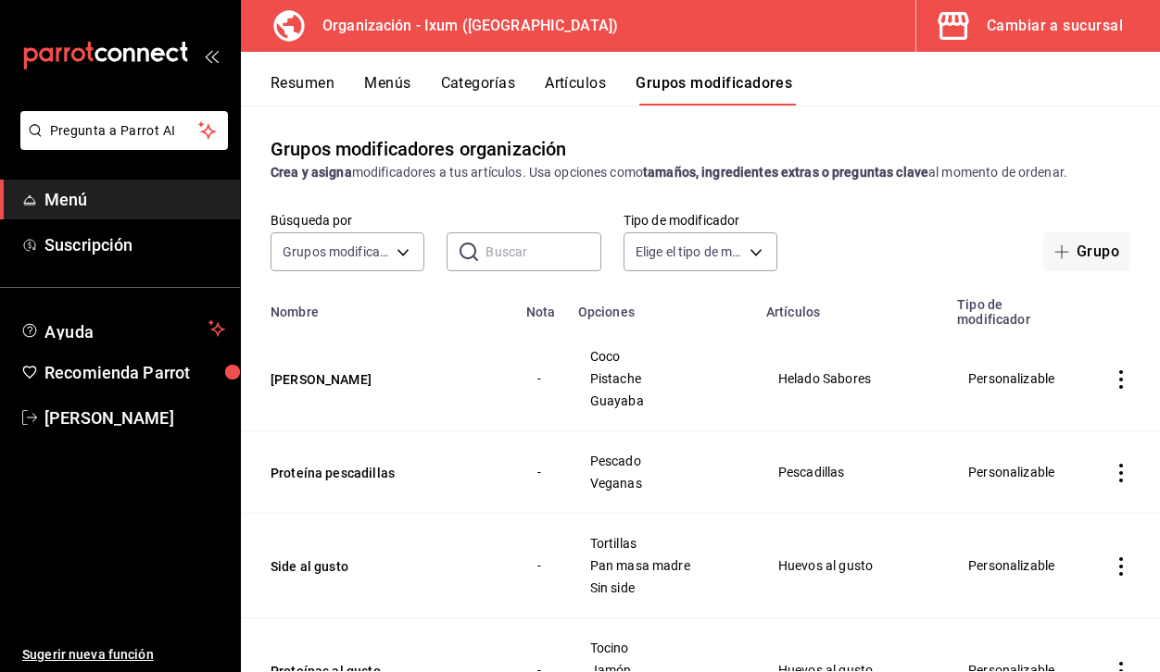
click at [565, 80] on button "Artículos" at bounding box center [575, 89] width 61 height 31
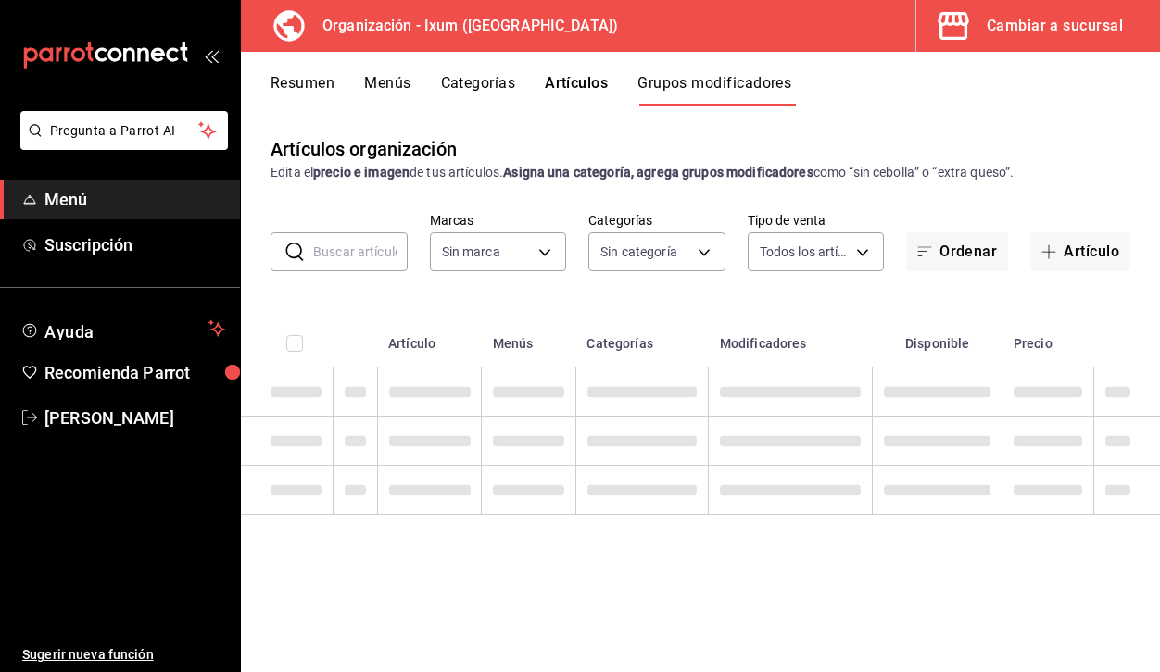
type input "18b3df07-db3d-4abb-aa21-36df8276e95f"
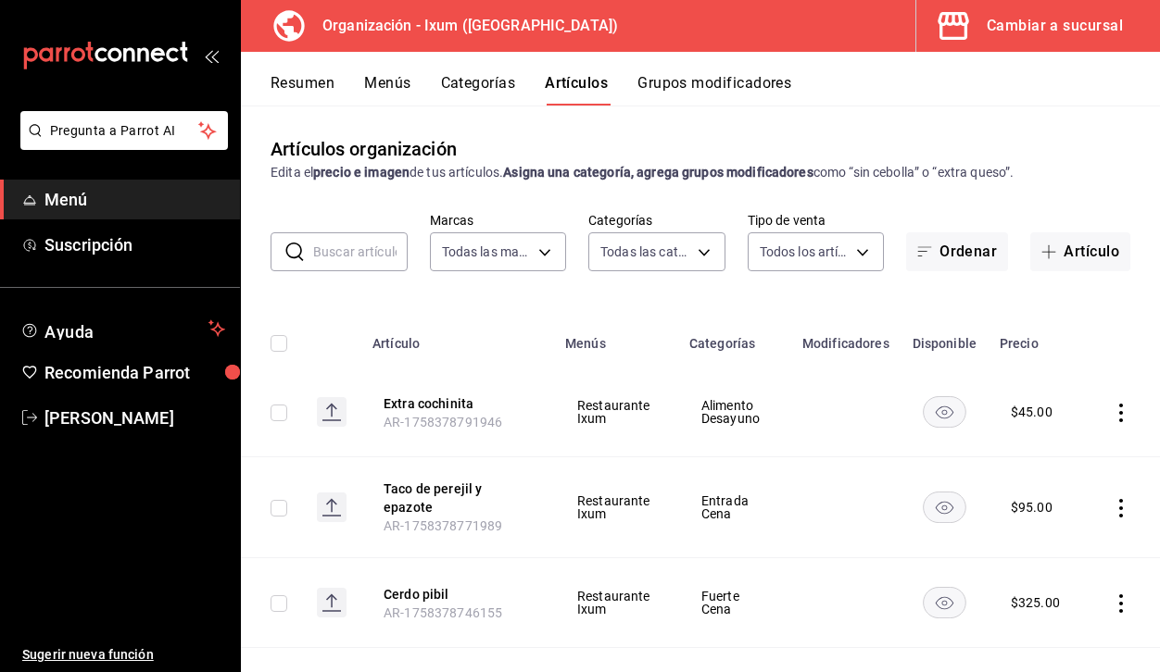
type input "7efffa92-6feb-4a8f-b854-c3087554dd7c,04f83cea-d72a-492f-901b-097466e891c4,3d7d6…"
click at [123, 245] on span "Suscripción" at bounding box center [134, 244] width 181 height 25
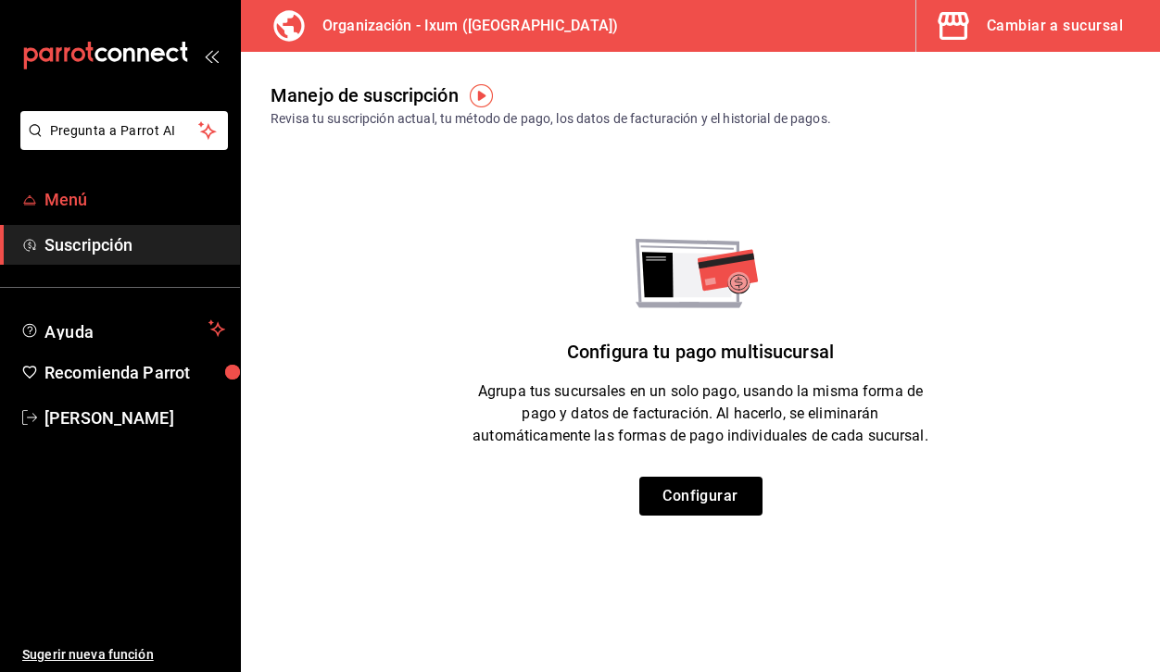
click at [119, 207] on span "Menú" at bounding box center [134, 199] width 181 height 25
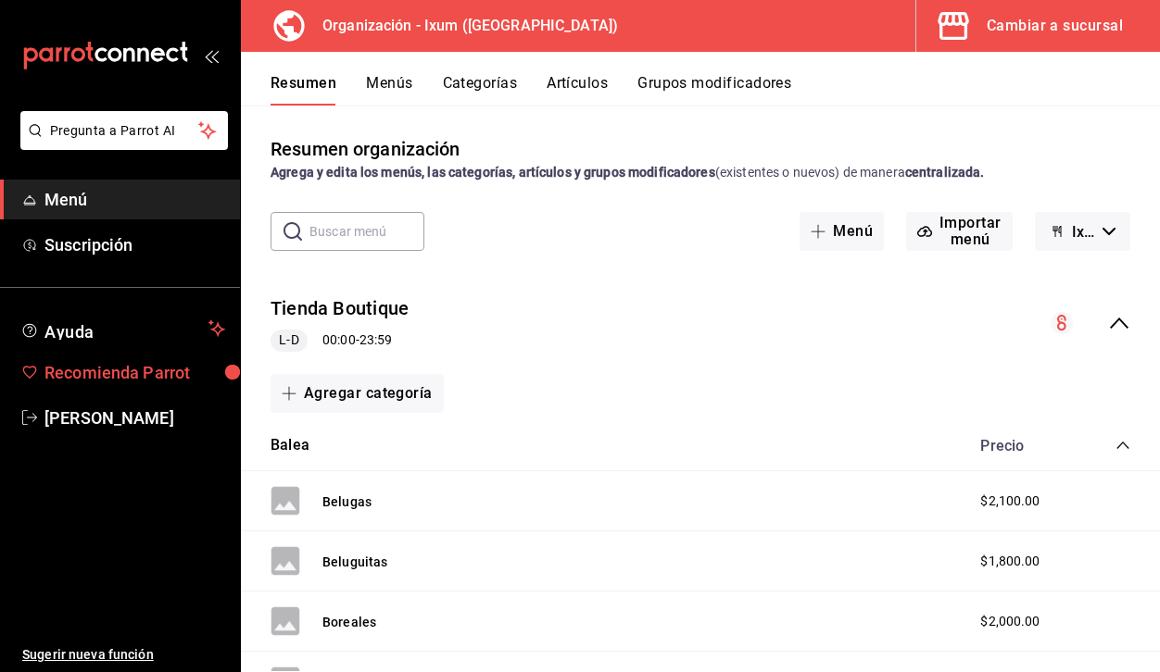
click at [163, 371] on span "Recomienda Parrot" at bounding box center [134, 372] width 181 height 25
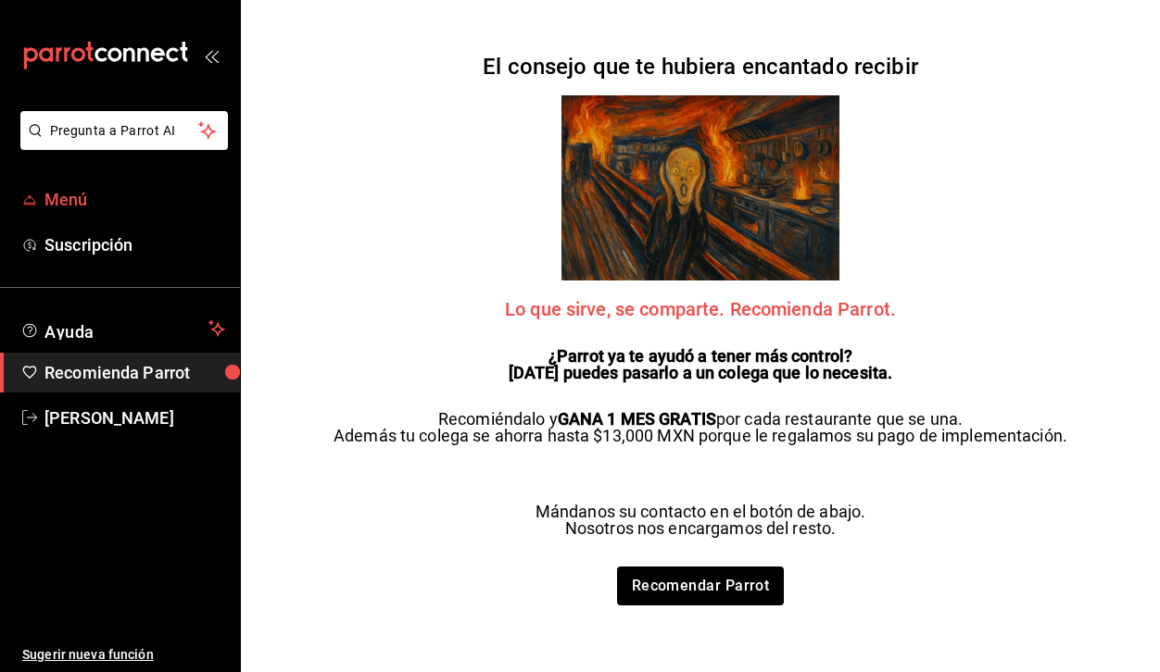
click at [127, 188] on span "Menú" at bounding box center [134, 199] width 181 height 25
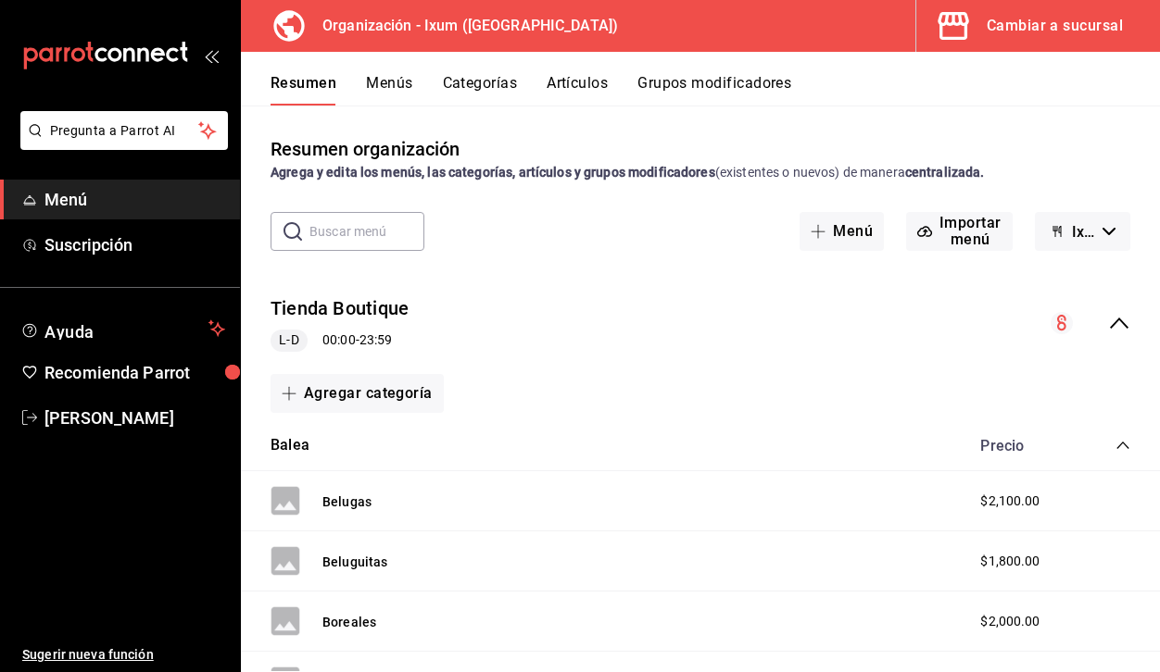
click at [971, 31] on icon "button" at bounding box center [953, 25] width 37 height 37
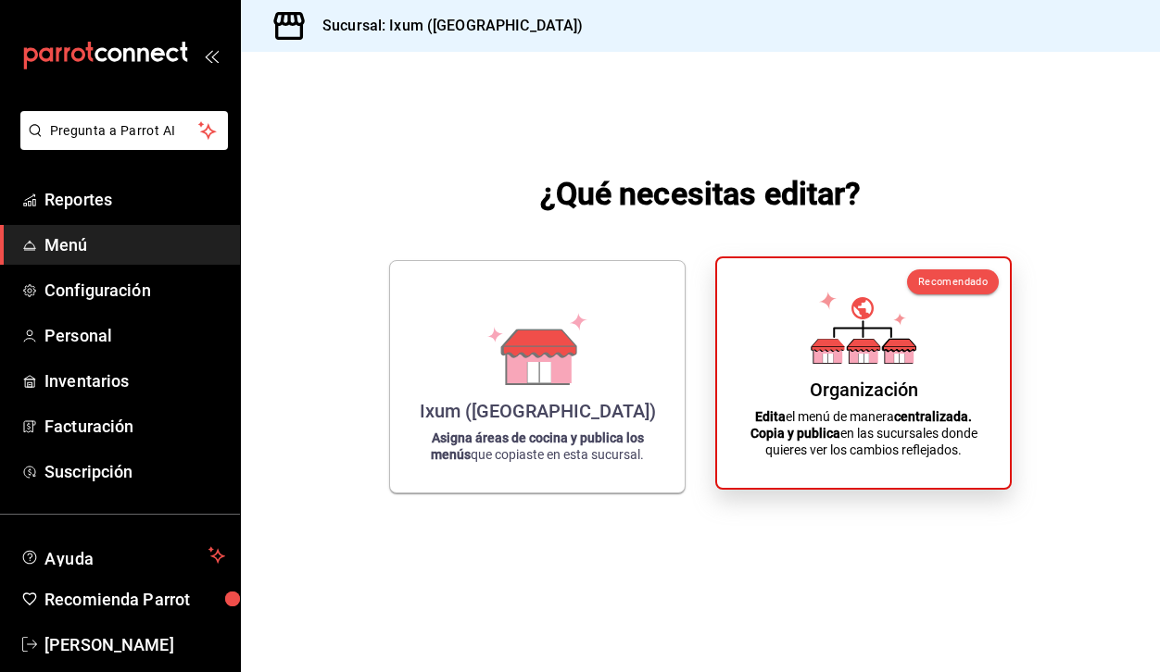
click at [766, 373] on div "Organización Edita el menú de manera centralizada. Copia y publica en las sucur…" at bounding box center [863, 373] width 248 height 200
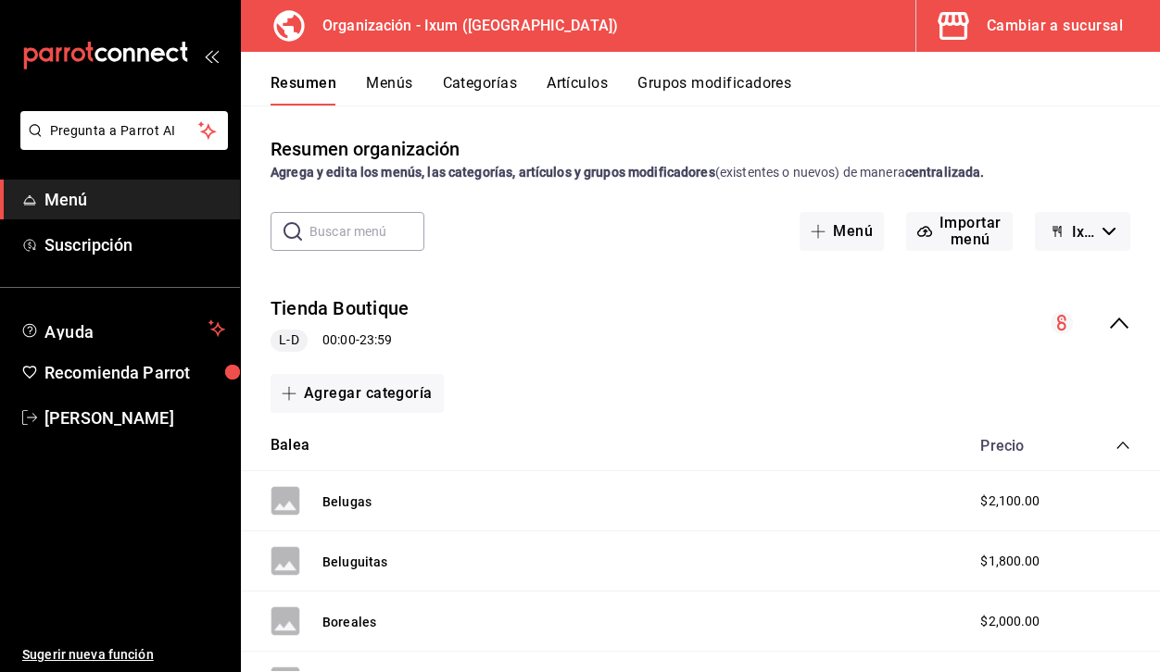
click at [763, 90] on button "Grupos modificadores" at bounding box center [714, 89] width 154 height 31
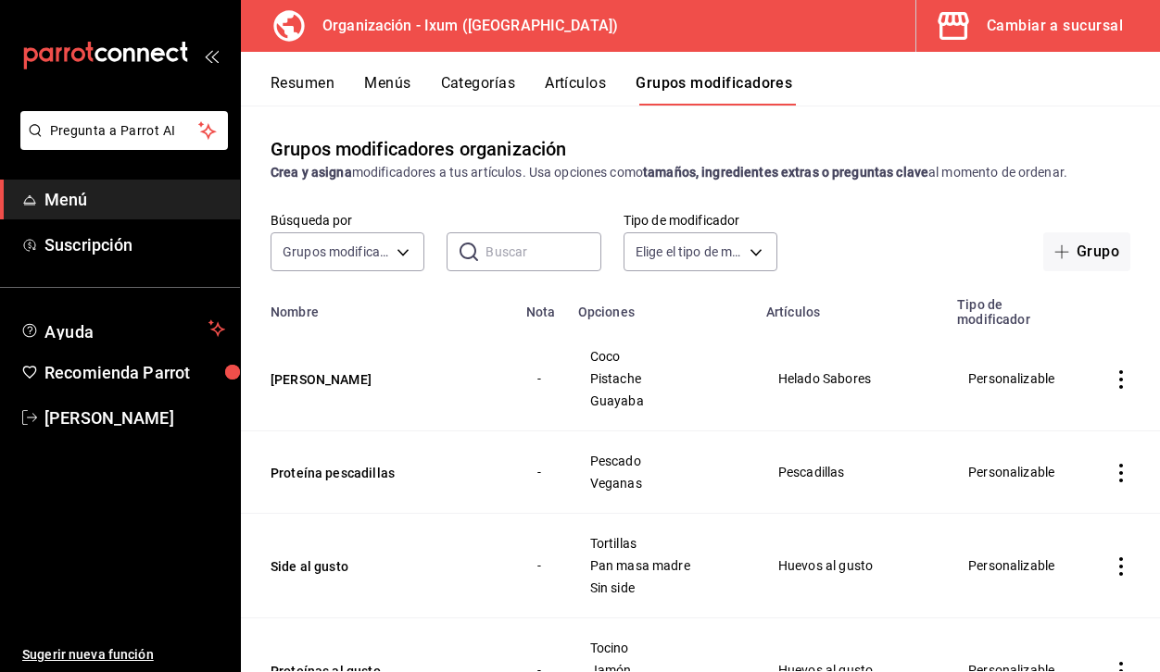
click at [533, 61] on div "Resumen Menús Categorías Artículos Grupos modificadores" at bounding box center [700, 79] width 919 height 54
click at [381, 16] on h3 "Organización - Ixum ([GEOGRAPHIC_DATA])" at bounding box center [463, 26] width 310 height 22
click at [1024, 8] on button "Cambiar a sucursal" at bounding box center [1030, 26] width 229 height 52
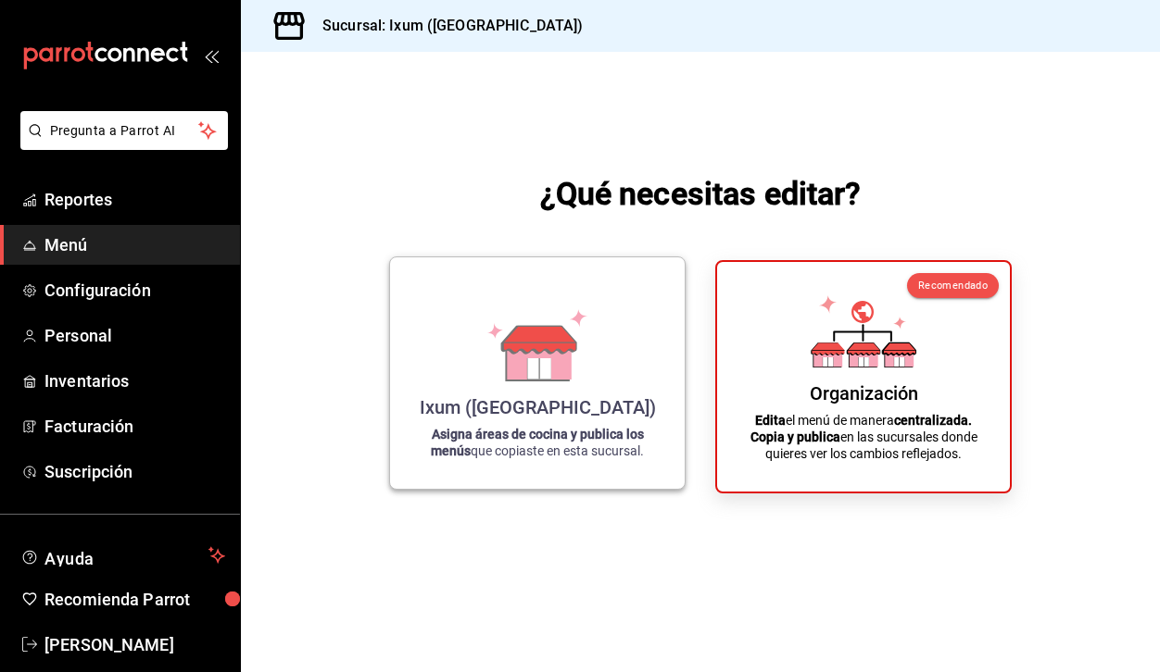
click at [591, 359] on div "Ixum (Cancun) Asigna áreas de cocina y publica los menús que copiaste en esta s…" at bounding box center [537, 373] width 250 height 202
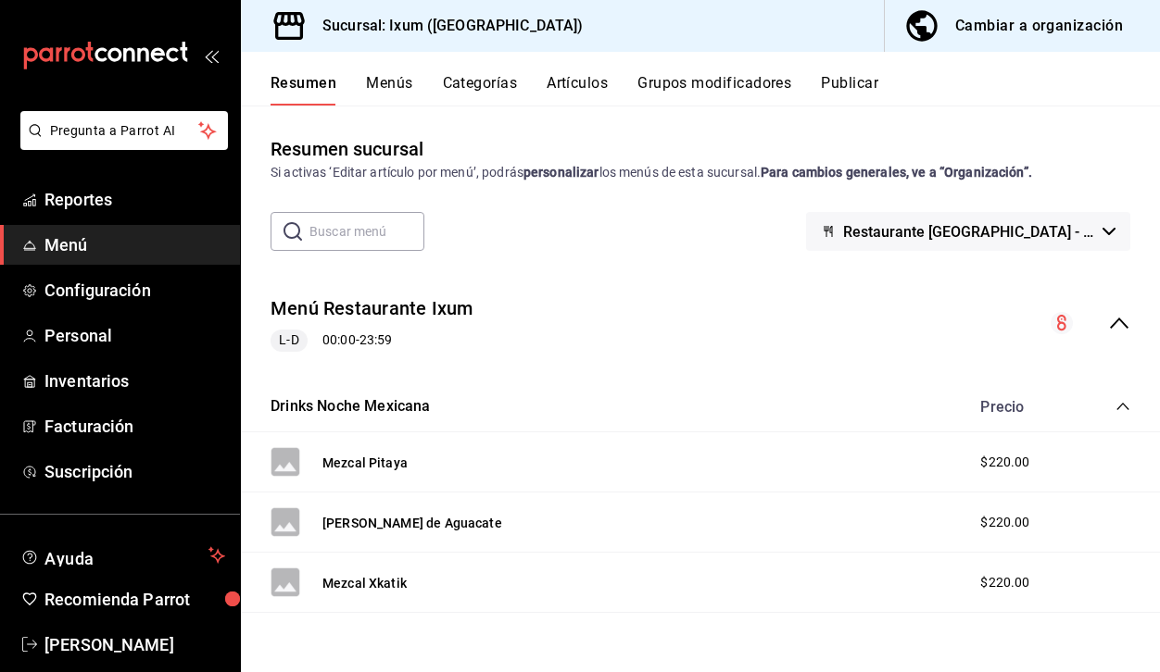
click at [835, 92] on button "Publicar" at bounding box center [849, 89] width 57 height 31
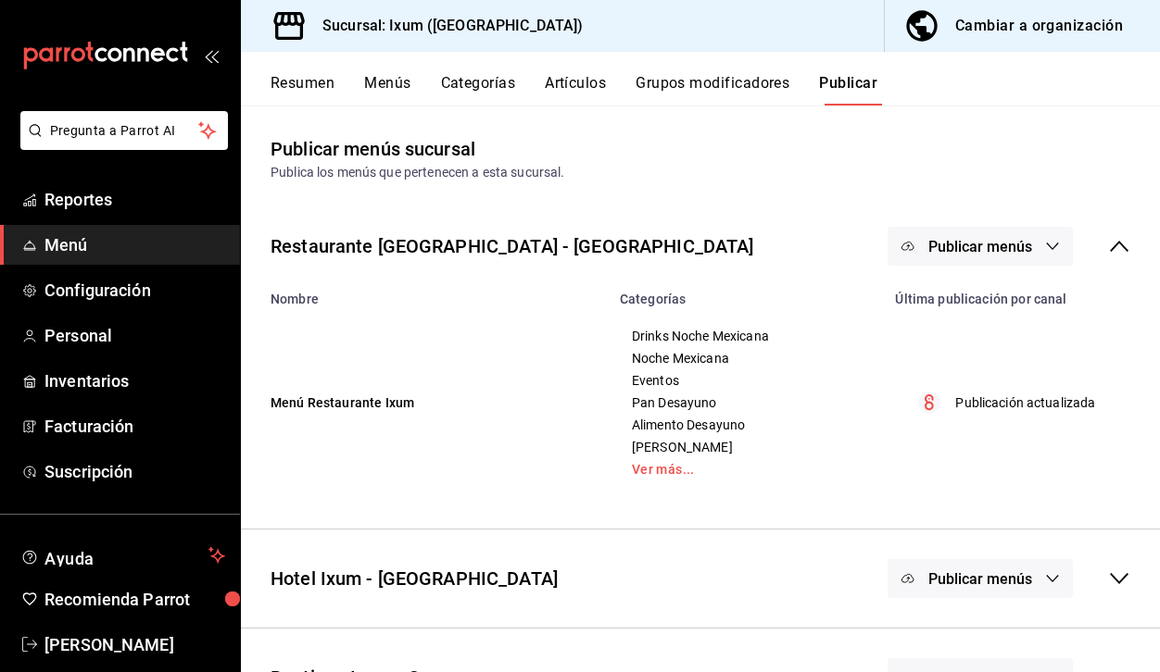
click at [945, 245] on span "Publicar menús" at bounding box center [980, 247] width 104 height 18
click at [968, 311] on span "Punto de venta" at bounding box center [1006, 306] width 89 height 19
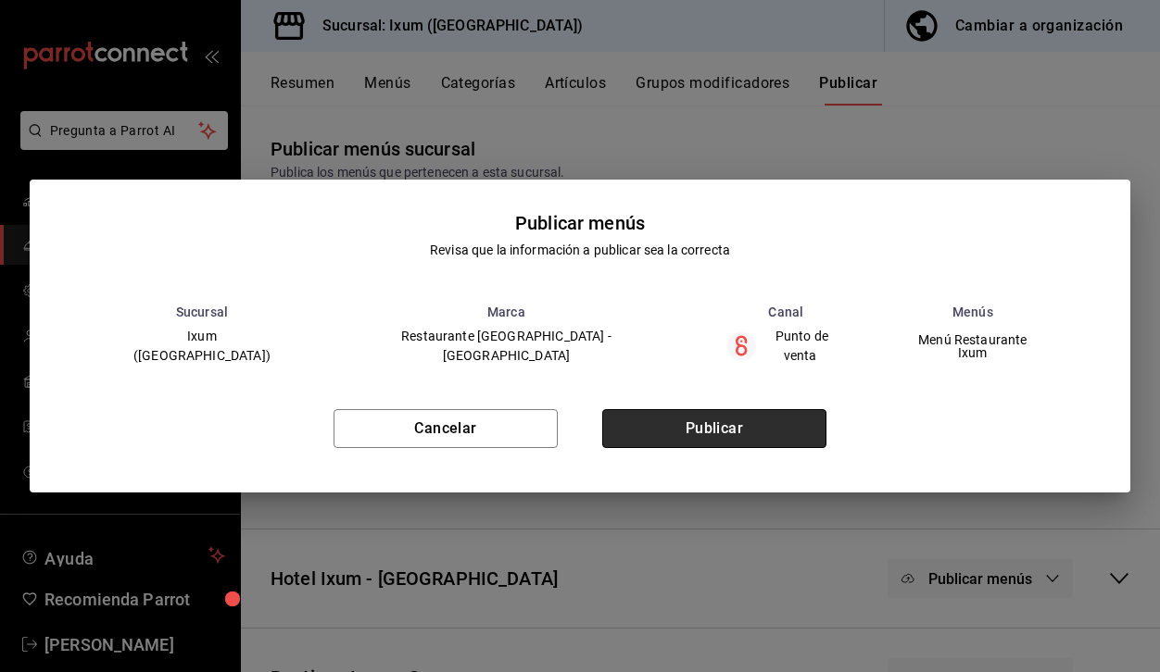
click at [735, 425] on button "Publicar" at bounding box center [714, 428] width 224 height 39
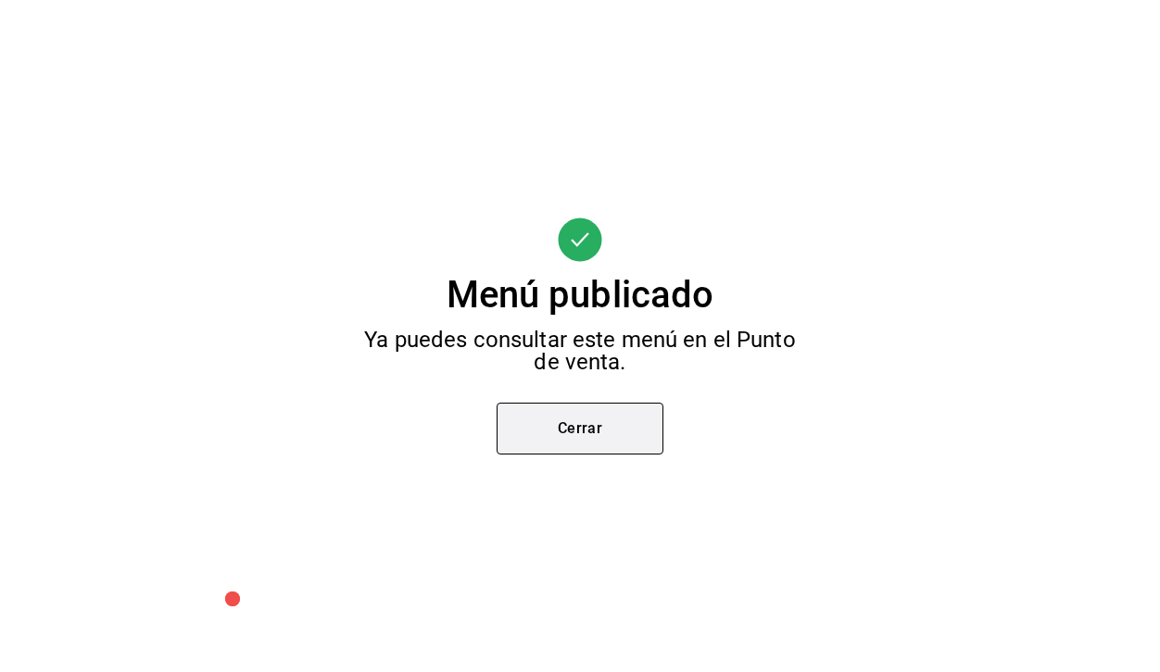
click at [621, 426] on button "Cerrar" at bounding box center [579, 429] width 167 height 52
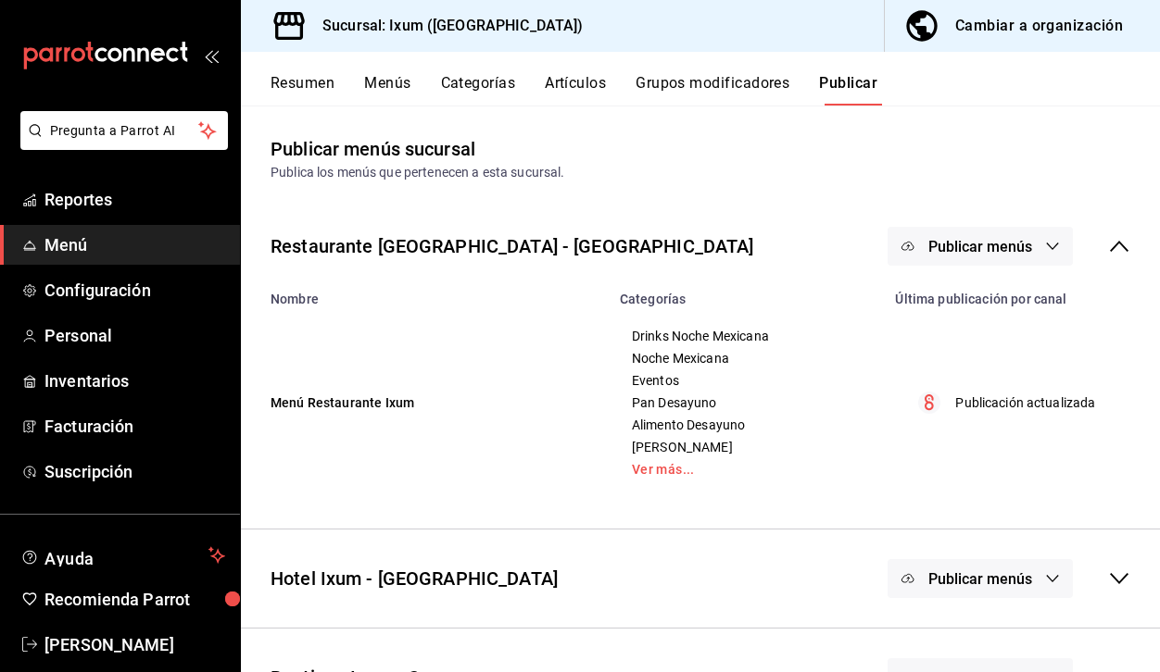
click at [200, 245] on span "Menú" at bounding box center [134, 244] width 181 height 25
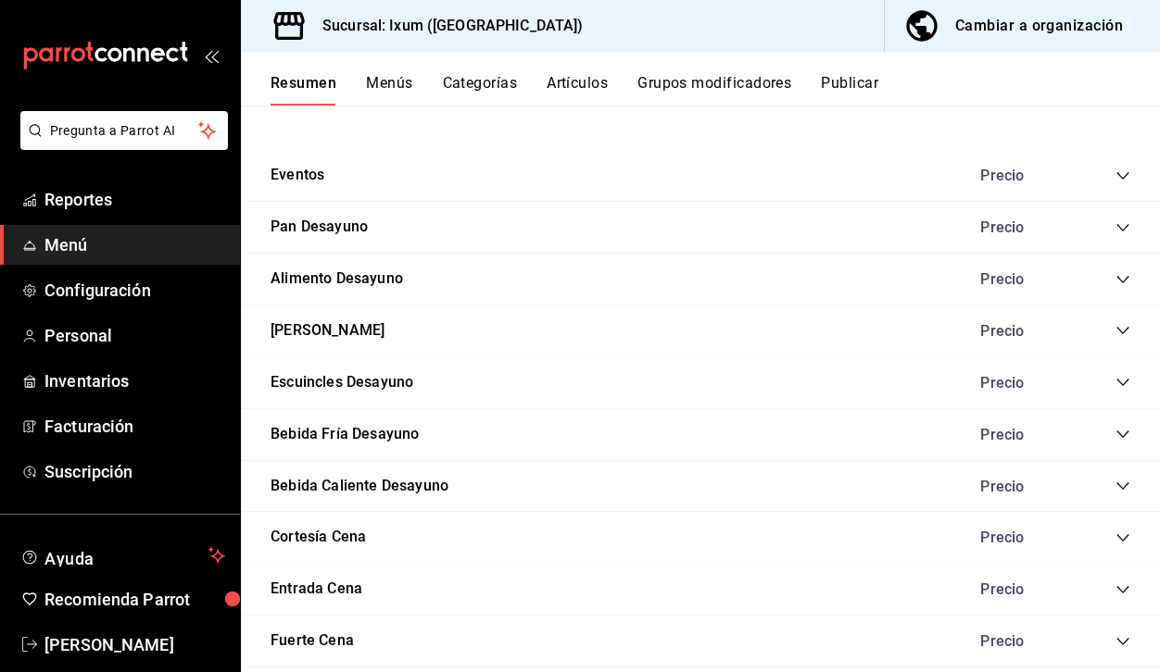
scroll to position [1018, 0]
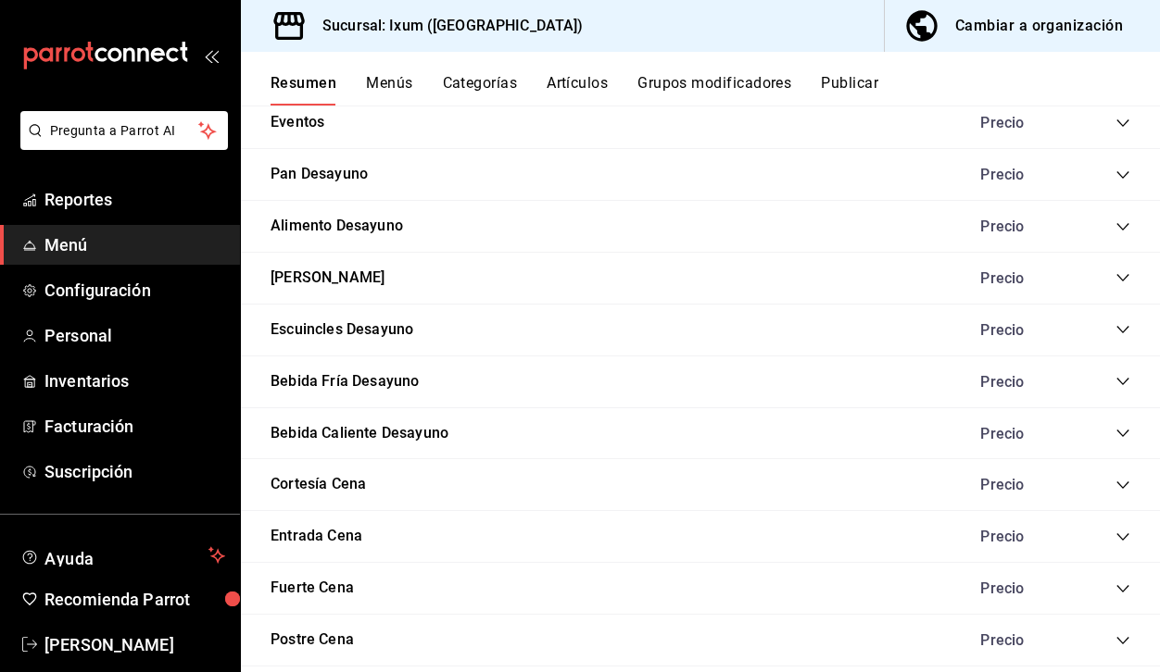
click at [399, 74] on button "Menús" at bounding box center [389, 89] width 46 height 31
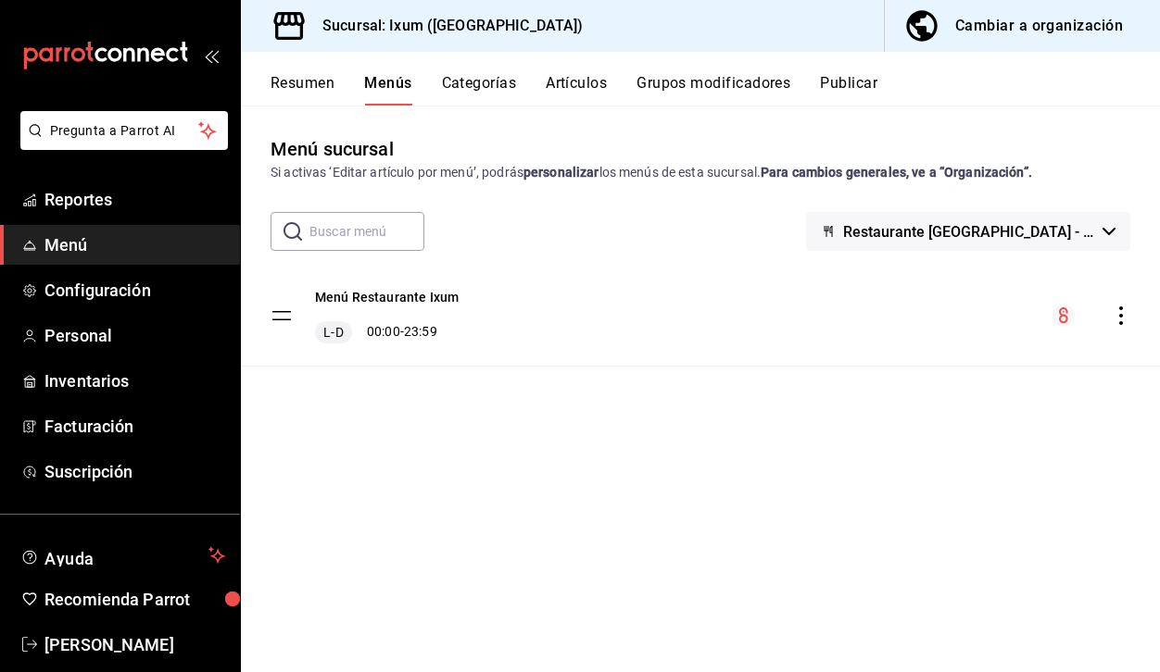
click at [471, 81] on button "Categorías" at bounding box center [479, 89] width 75 height 31
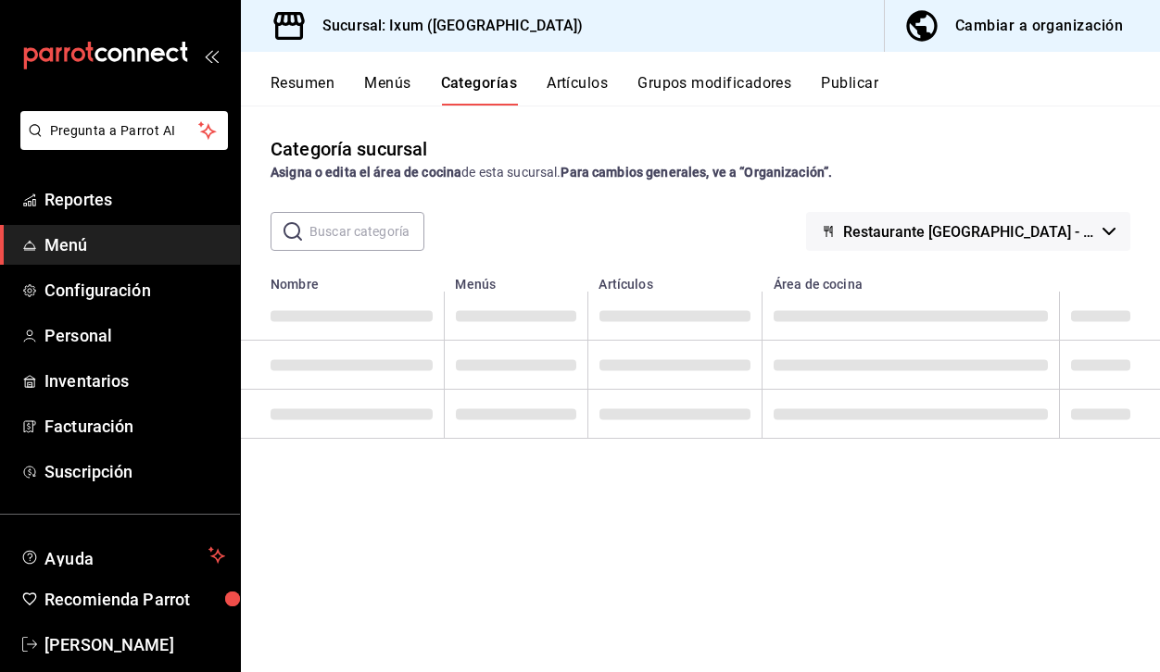
click at [579, 76] on button "Artículos" at bounding box center [576, 89] width 61 height 31
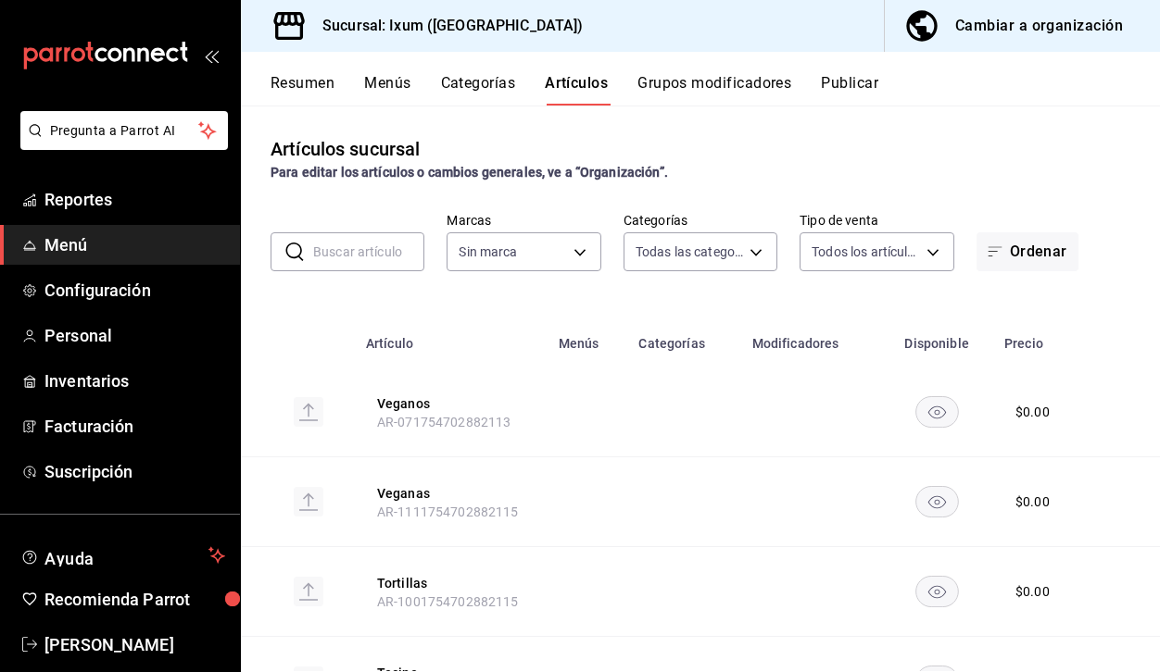
type input "161b5b59-9300-4b21-b4aa-1898a8453155,9cea2c0e-7883-423e-9ce9-9644b44e03be,acc3d…"
type input "4353301d-ab69-489e-b4d6-ba21f6b26e46,0bfce612-bba7-4f21-9328-d31ac84d94c0,6f2e5…"
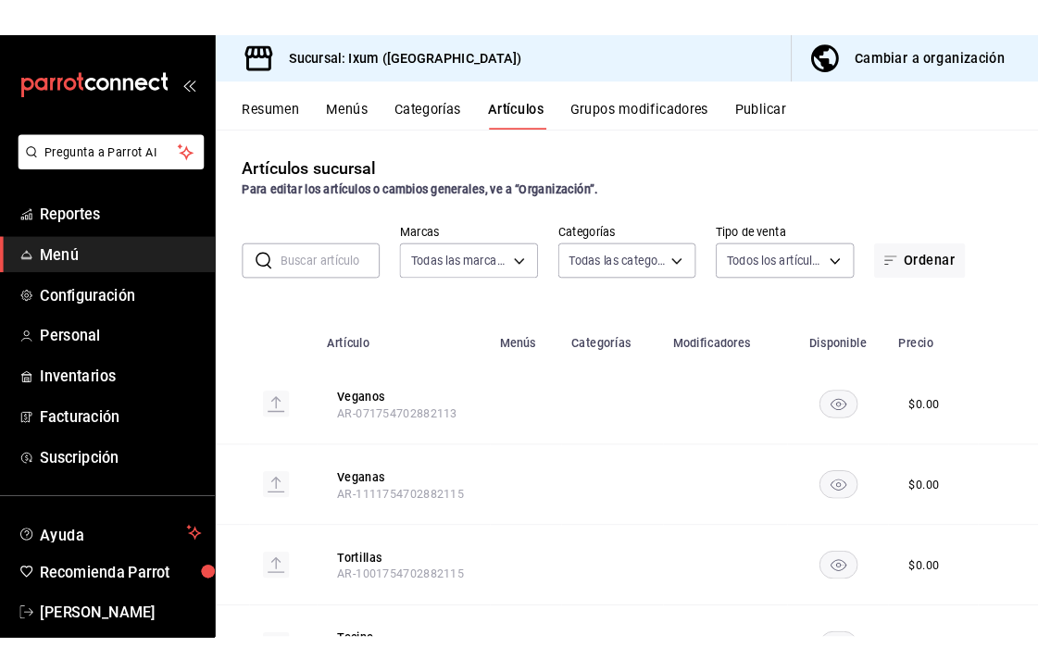
scroll to position [209, 0]
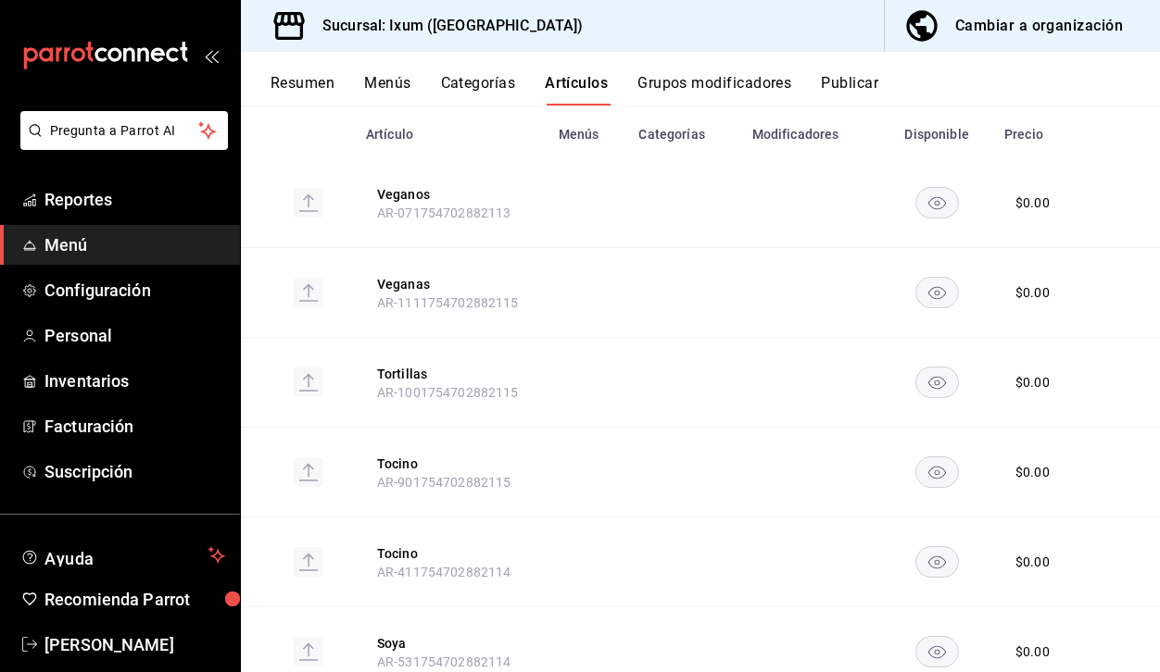
click at [722, 76] on button "Grupos modificadores" at bounding box center [714, 89] width 154 height 31
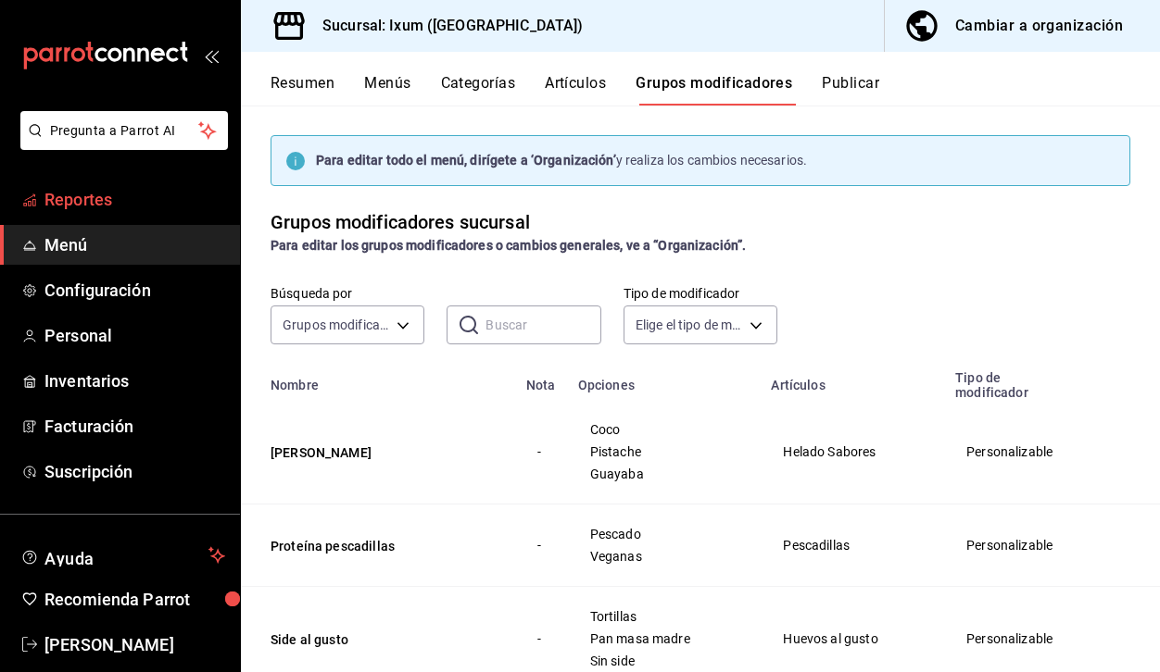
click at [129, 199] on span "Reportes" at bounding box center [134, 199] width 181 height 25
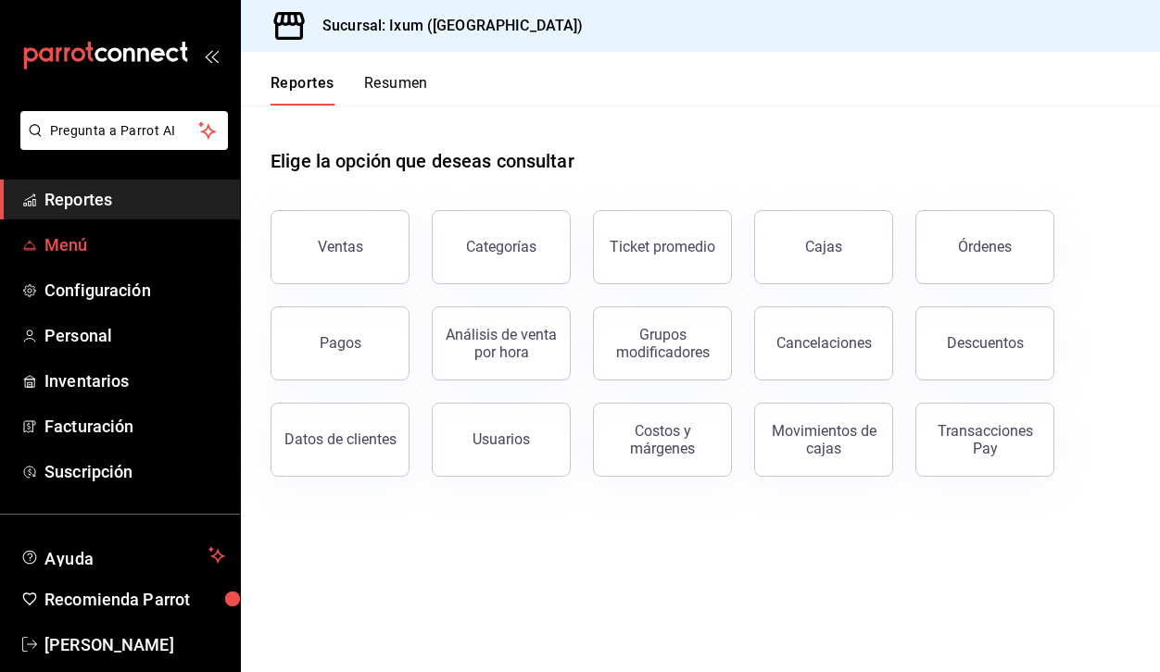
click at [106, 251] on span "Menú" at bounding box center [134, 244] width 181 height 25
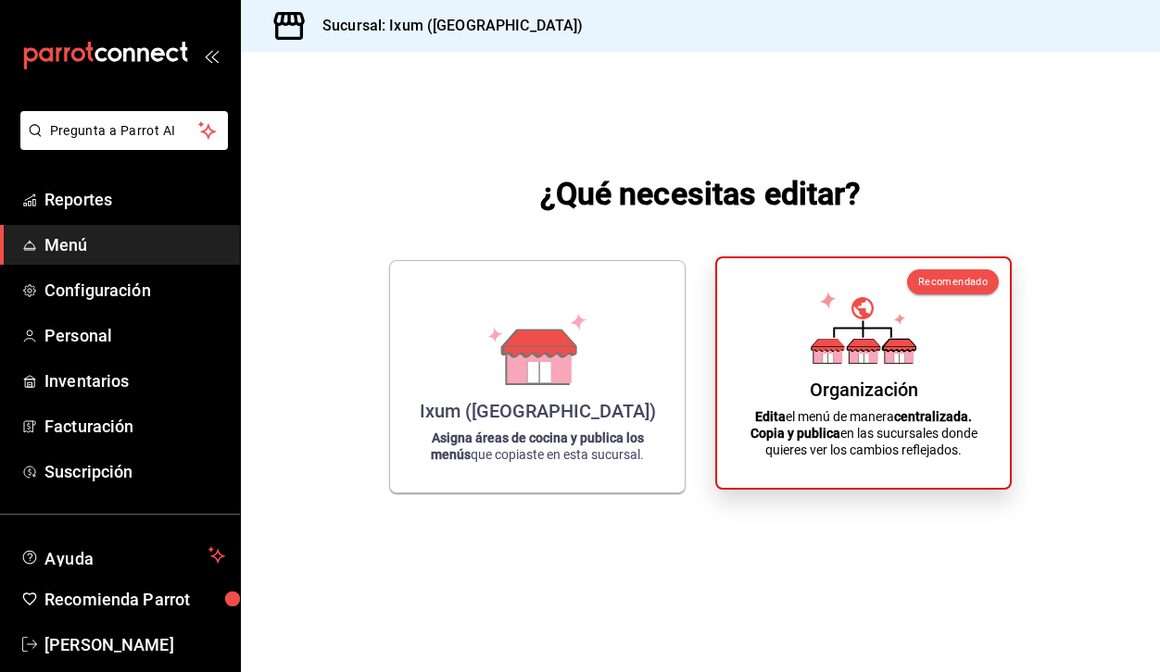
click at [841, 439] on p "Edita el menú de manera centralizada. Copia y publica en las sucursales donde q…" at bounding box center [863, 433] width 248 height 50
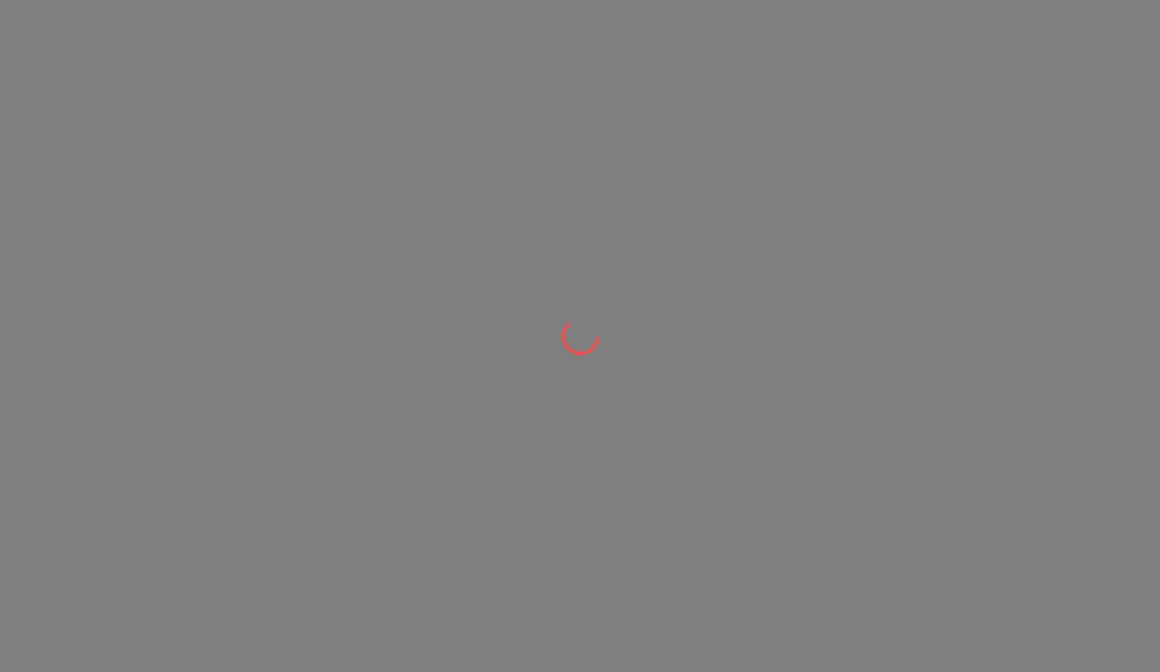
click at [841, 439] on div at bounding box center [580, 336] width 1160 height 672
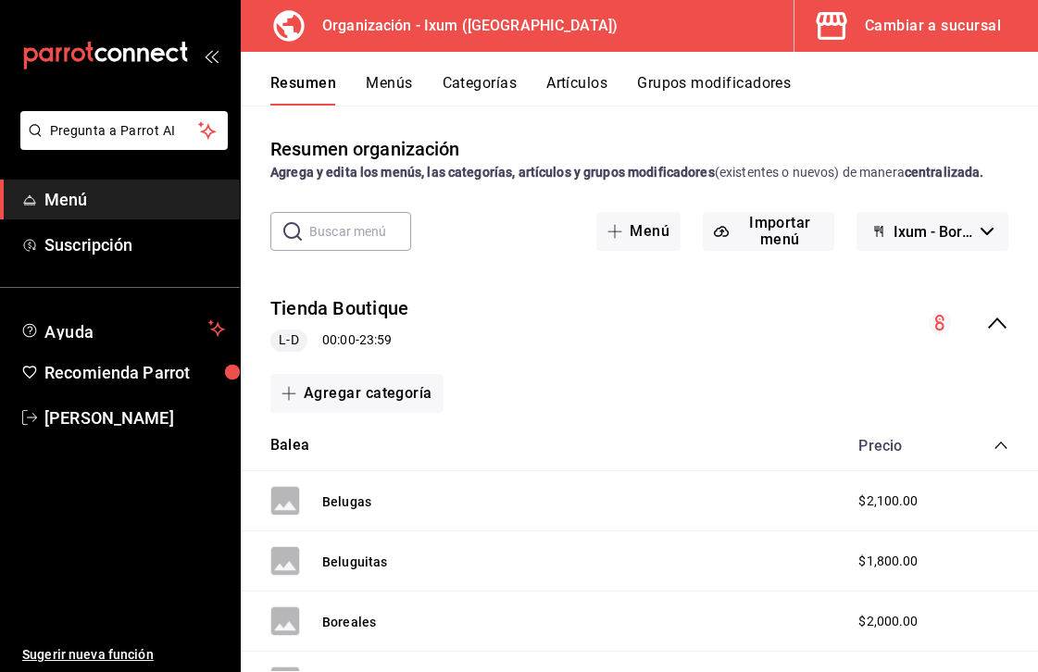
click at [450, 77] on button "Categorías" at bounding box center [480, 89] width 75 height 31
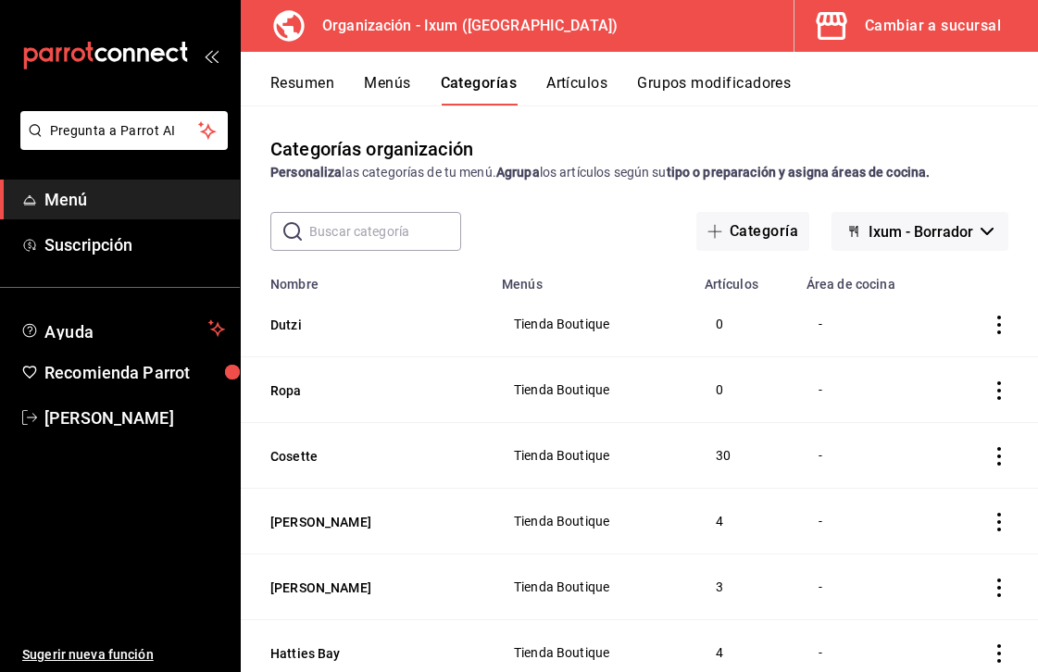
click at [990, 320] on icon "actions" at bounding box center [999, 325] width 19 height 19
click at [987, 324] on div at bounding box center [519, 336] width 1038 height 672
click at [1000, 324] on icon "actions" at bounding box center [1000, 325] width 4 height 19
click at [979, 327] on div at bounding box center [519, 336] width 1038 height 672
click at [349, 233] on input "text" at bounding box center [385, 231] width 152 height 37
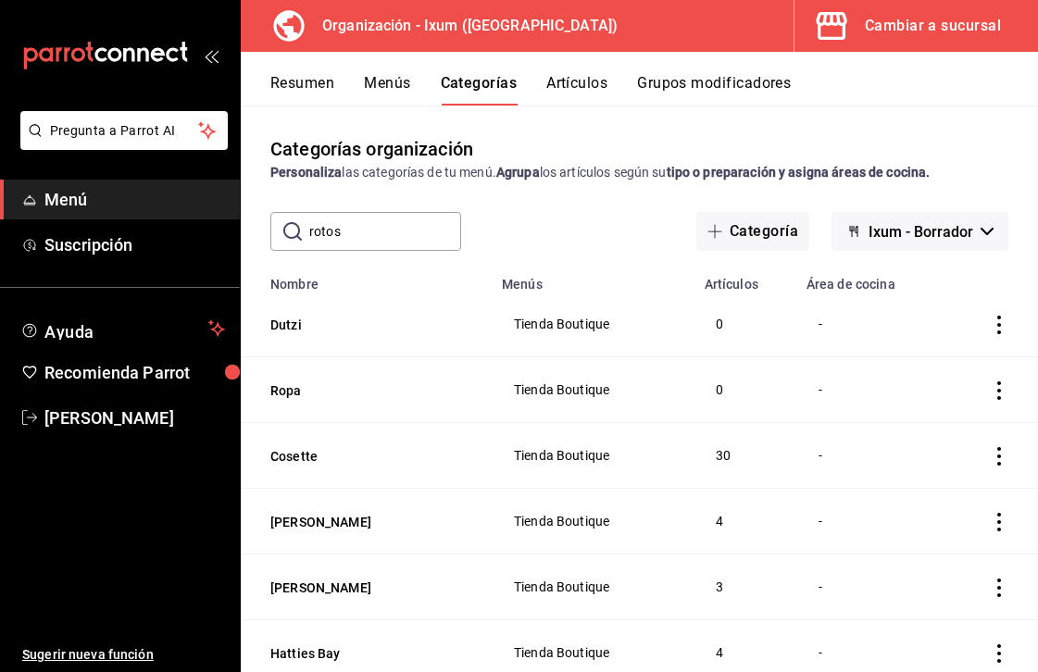
type input "rotos"
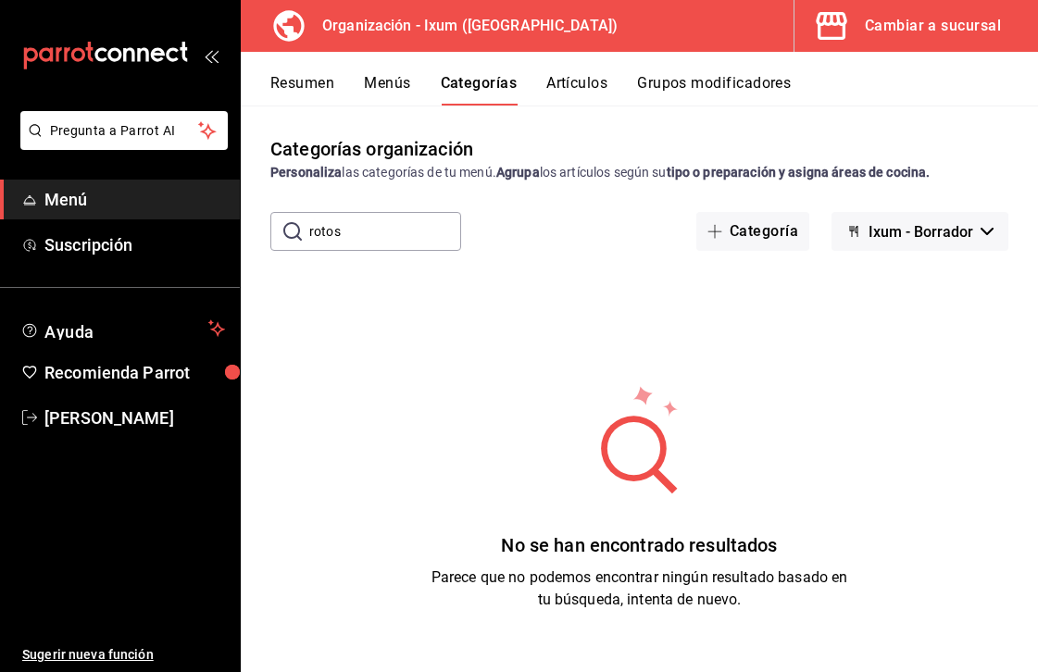
drag, startPoint x: 375, startPoint y: 247, endPoint x: 284, endPoint y: 240, distance: 91.1
click at [284, 240] on div "​ rotos ​" at bounding box center [365, 231] width 191 height 39
drag, startPoint x: 314, startPoint y: 236, endPoint x: 260, endPoint y: 236, distance: 53.7
click at [260, 236] on div "​ rotos ​ Categoría Ixum - Borrador" at bounding box center [639, 231] width 797 height 39
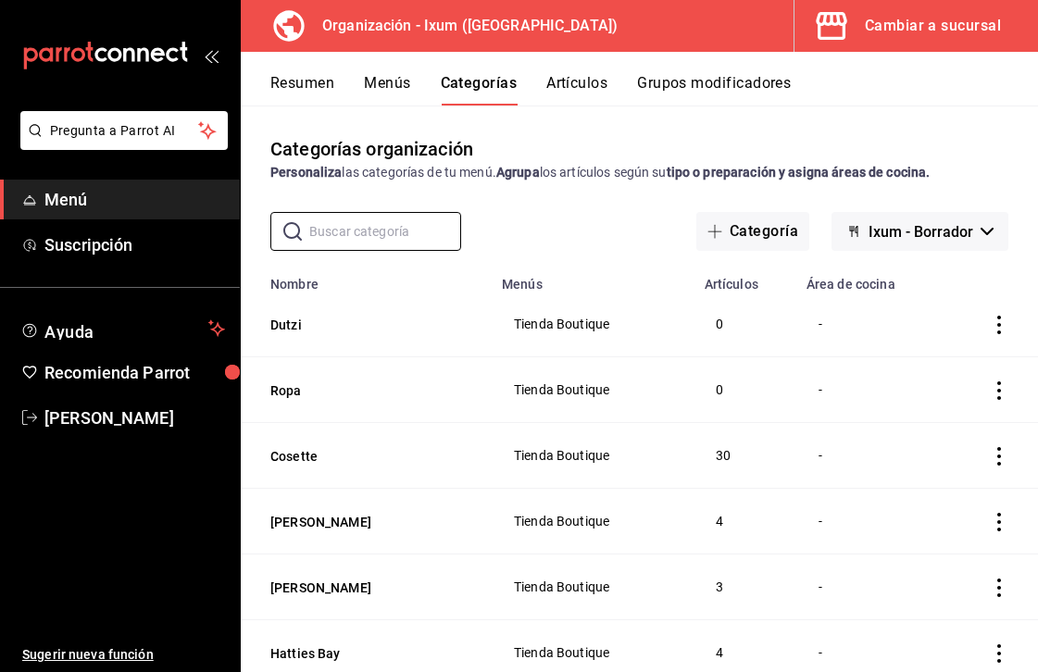
click at [579, 97] on button "Artículos" at bounding box center [576, 89] width 61 height 31
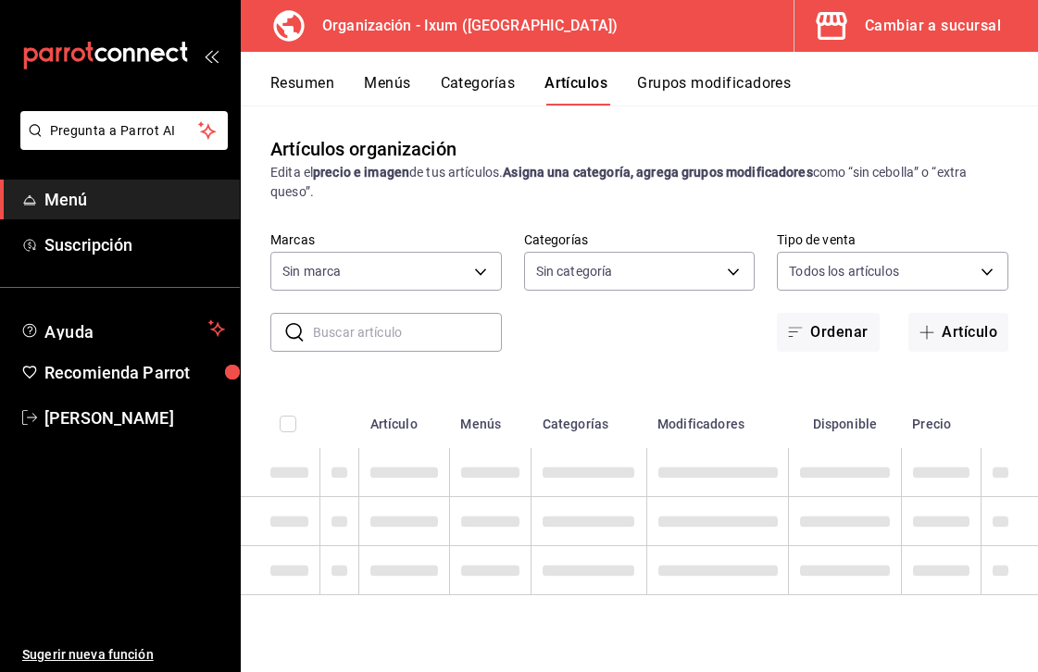
type input "18b3df07-db3d-4abb-aa21-36df8276e95f"
type input "7efffa92-6feb-4a8f-b854-c3087554dd7c,04f83cea-d72a-492f-901b-097466e891c4,3d7d6…"
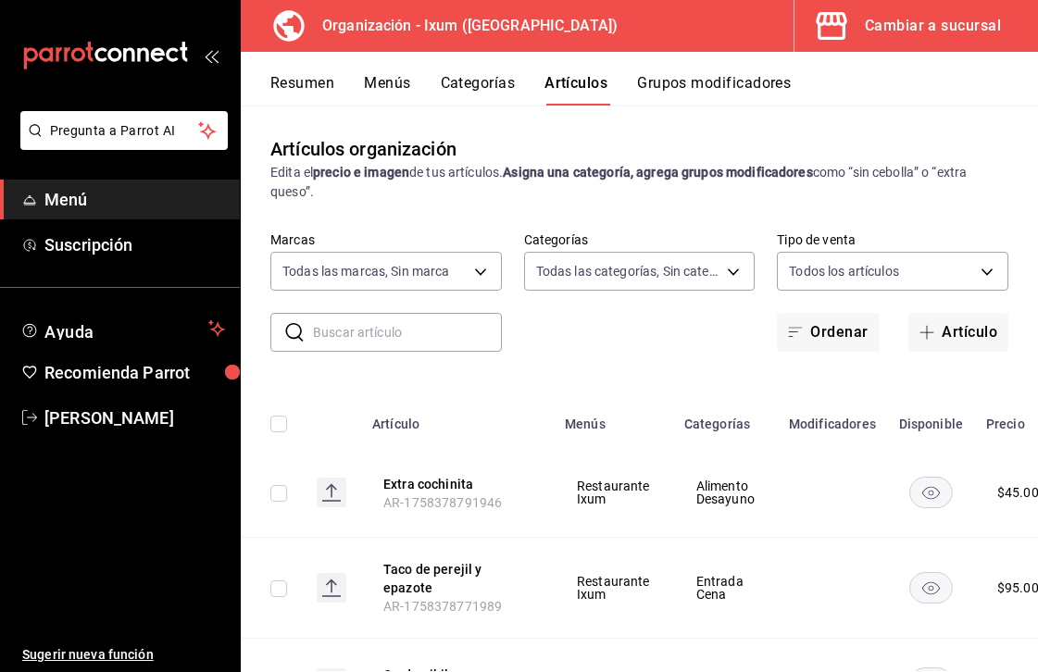
click at [404, 337] on input "text" at bounding box center [407, 332] width 189 height 37
type input "t"
type input "rotos"
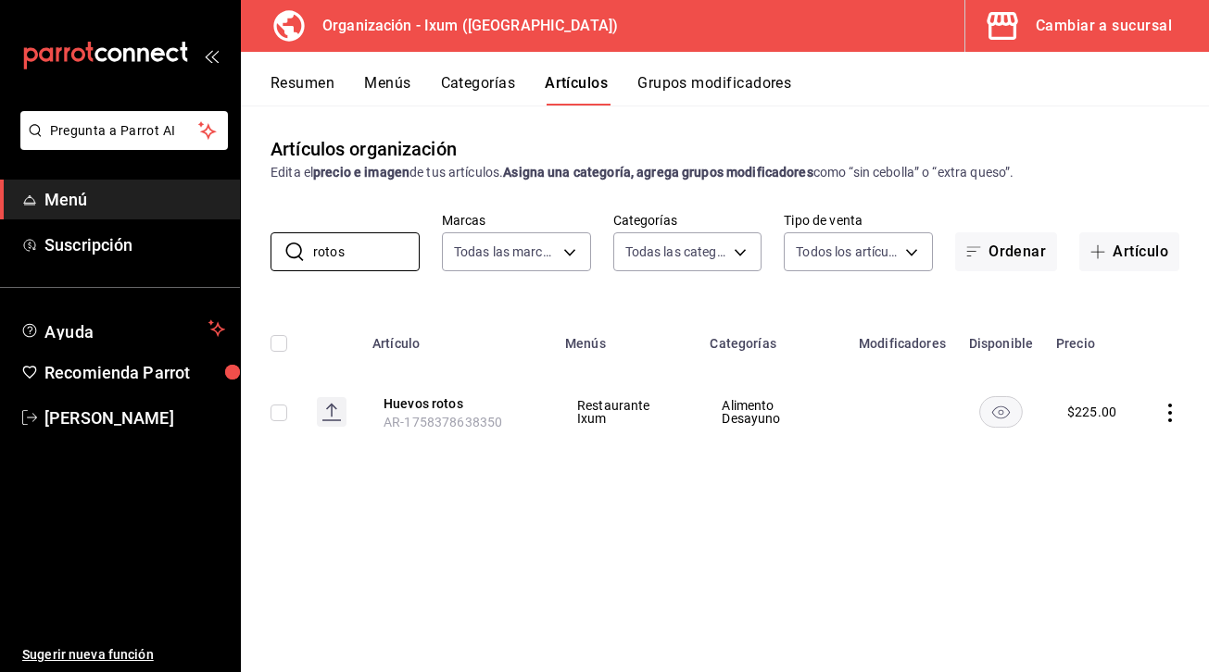
click at [1159, 422] on td at bounding box center [1173, 412] width 70 height 89
click at [1159, 415] on icon "actions" at bounding box center [1170, 413] width 19 height 19
click at [1123, 460] on span "Editar" at bounding box center [1114, 455] width 48 height 19
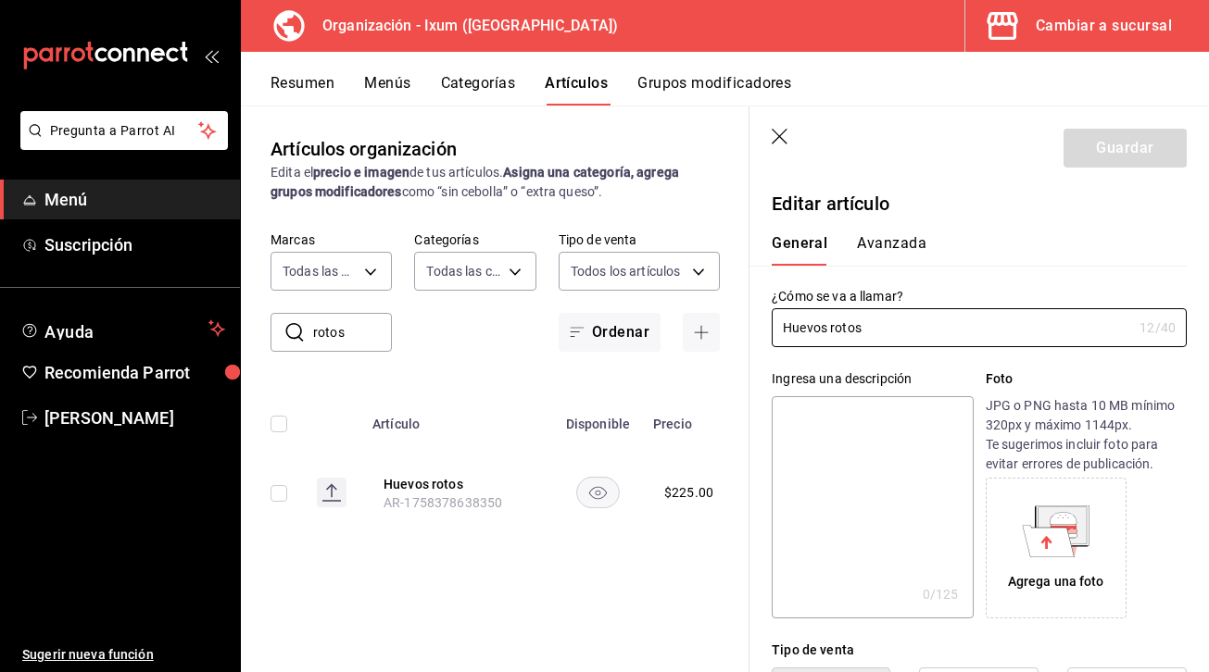
type input "$225.00"
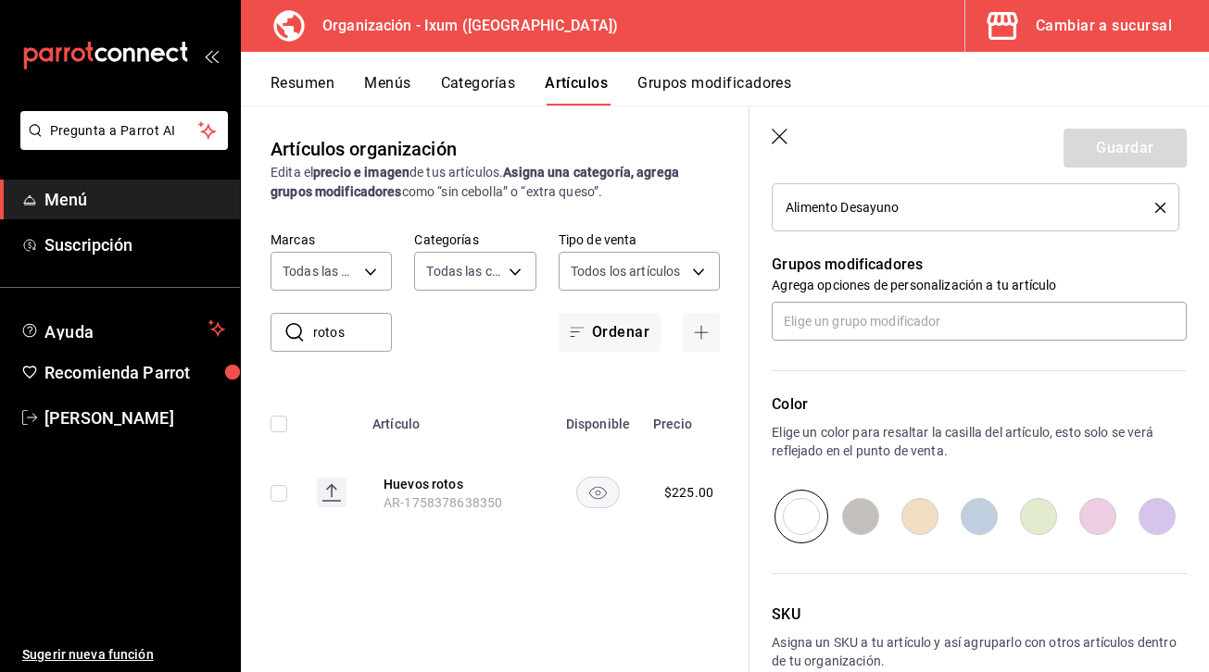
scroll to position [870, 0]
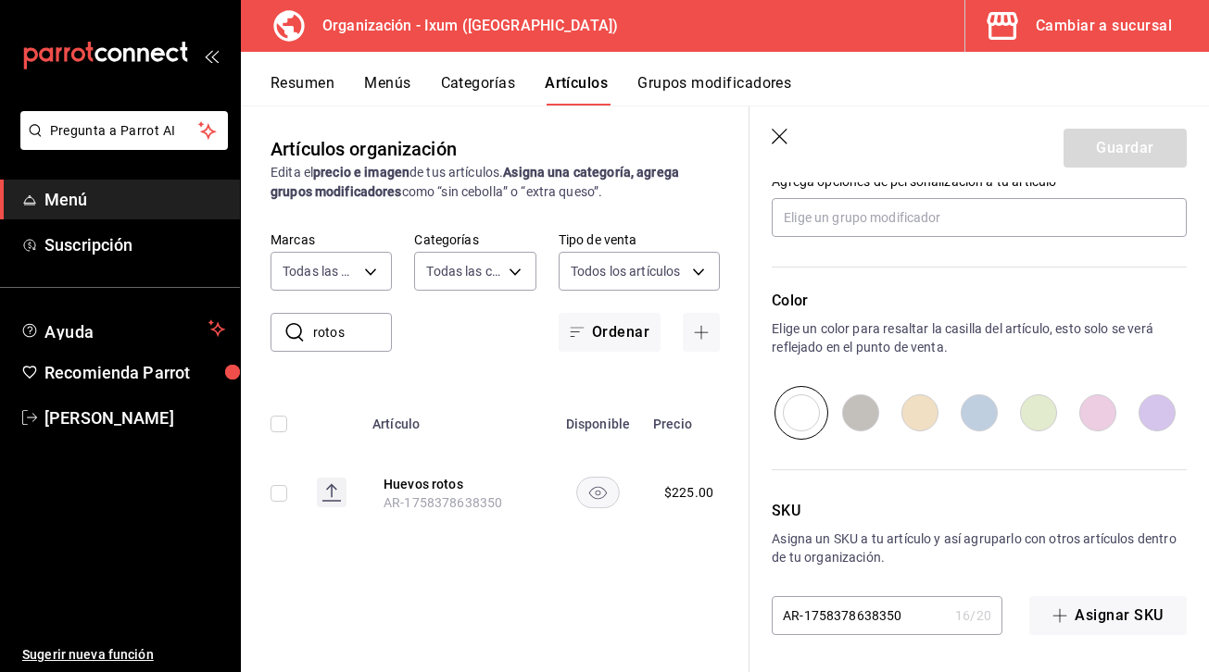
click at [769, 123] on header "Guardar" at bounding box center [978, 145] width 459 height 76
click at [773, 137] on icon "button" at bounding box center [781, 138] width 19 height 19
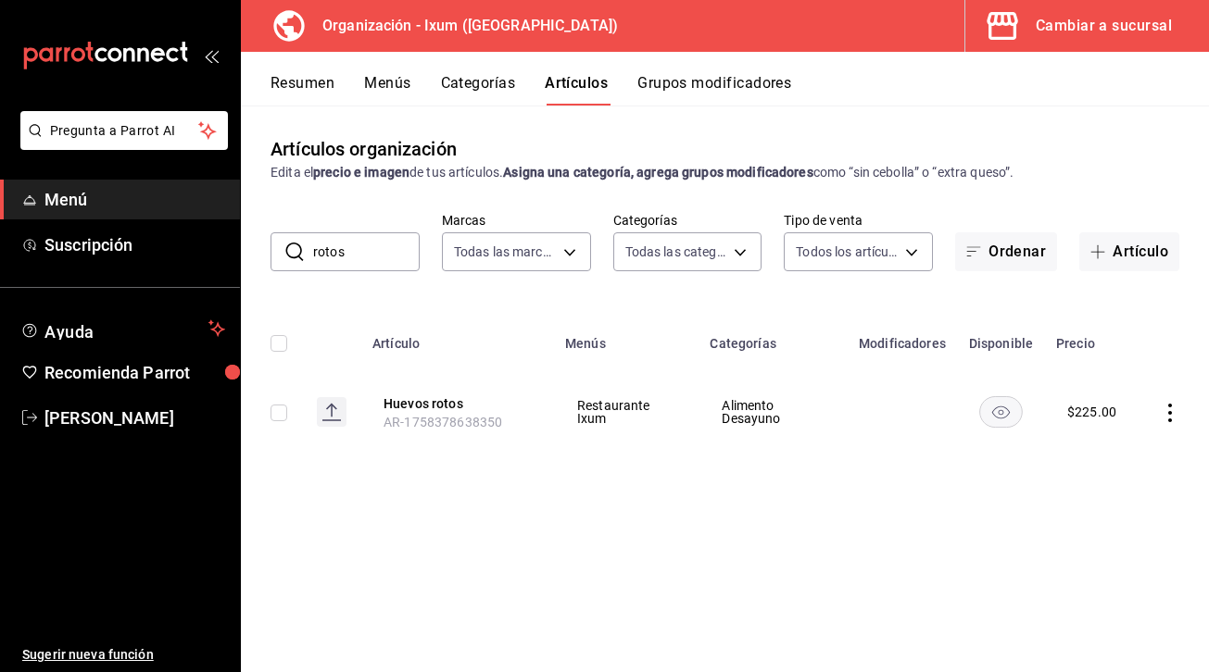
click at [328, 415] on rect at bounding box center [332, 412] width 30 height 30
click at [995, 421] on rect "availability-product" at bounding box center [1001, 411] width 43 height 31
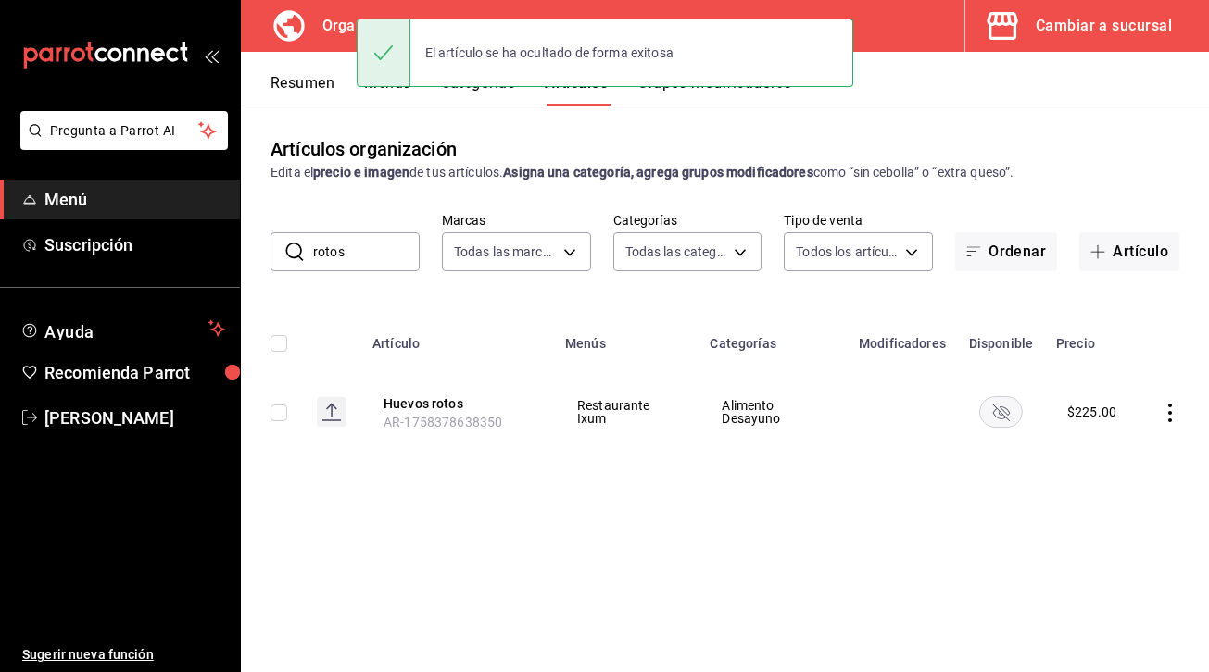
click at [1001, 408] on rect "availability-product" at bounding box center [1001, 411] width 43 height 31
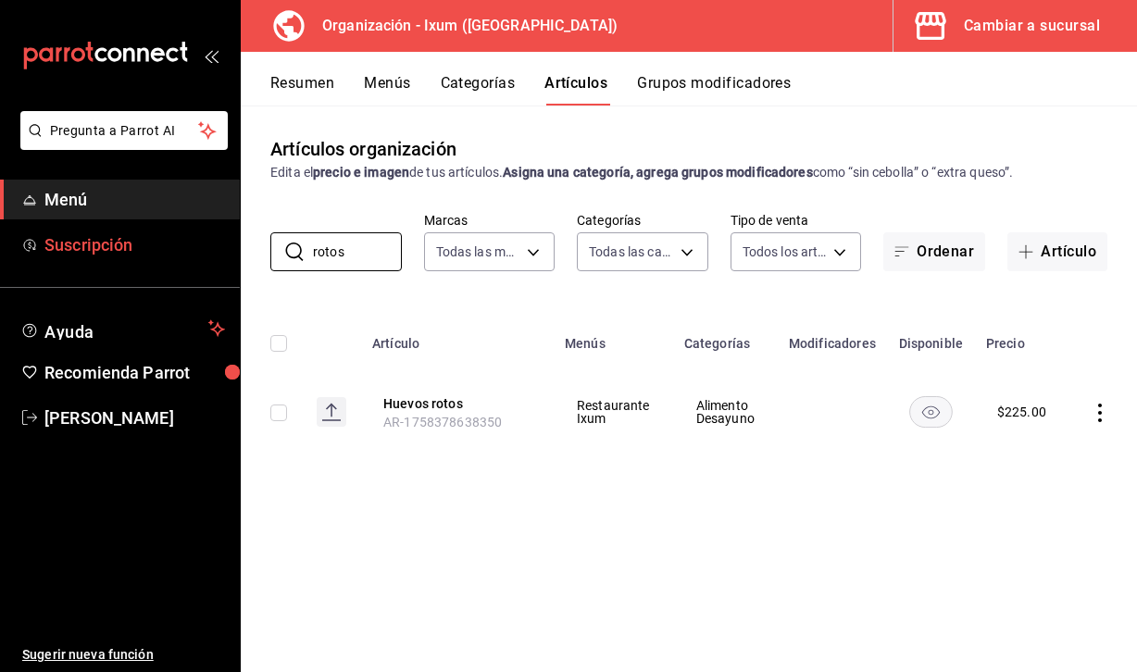
drag, startPoint x: 355, startPoint y: 254, endPoint x: 233, endPoint y: 250, distance: 121.4
click at [233, 250] on div "Pregunta a Parrot AI Menú Suscripción Ayuda Recomienda Parrot Maria Jose Zabal …" at bounding box center [568, 336] width 1137 height 672
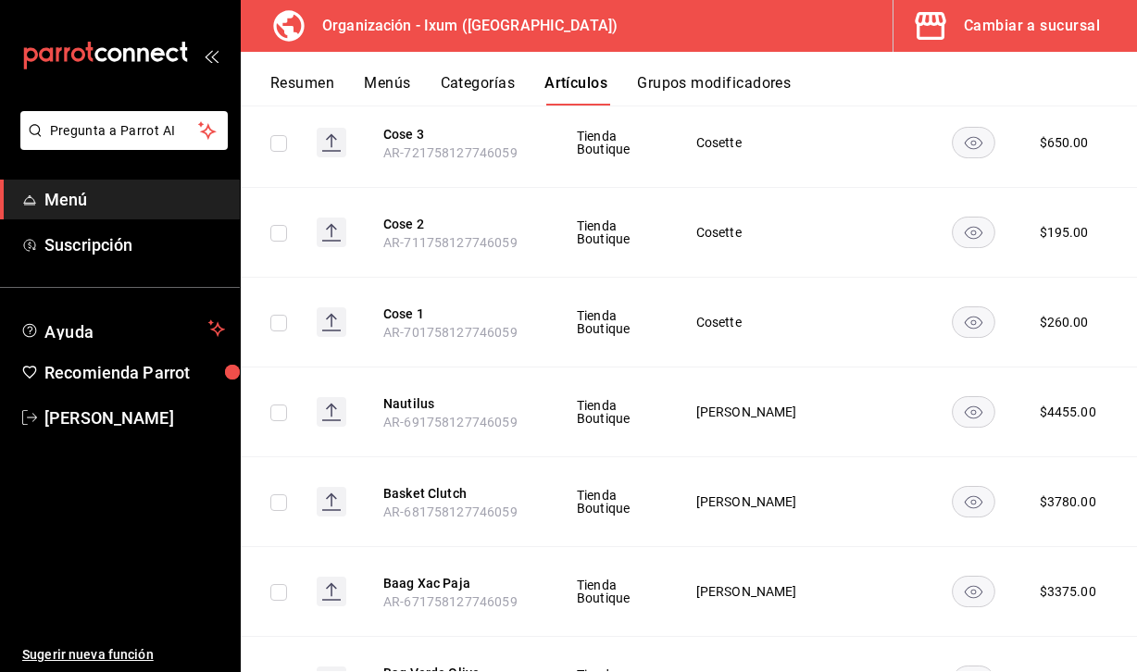
scroll to position [3510, 0]
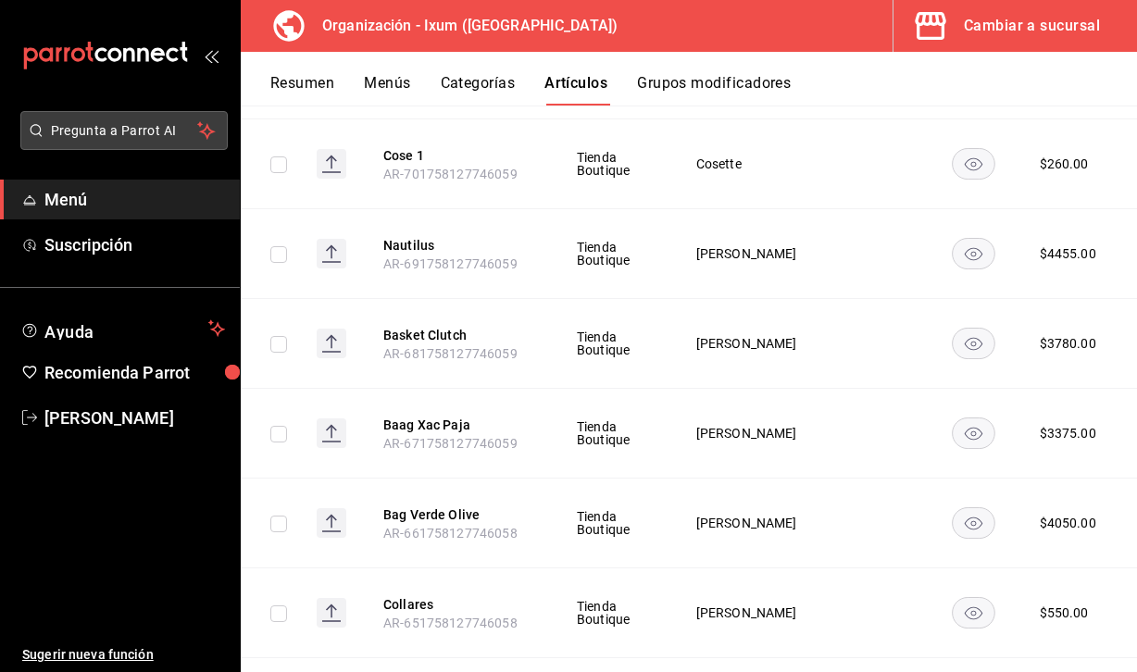
click at [144, 132] on span "Pregunta a Parrot AI" at bounding box center [124, 130] width 147 height 19
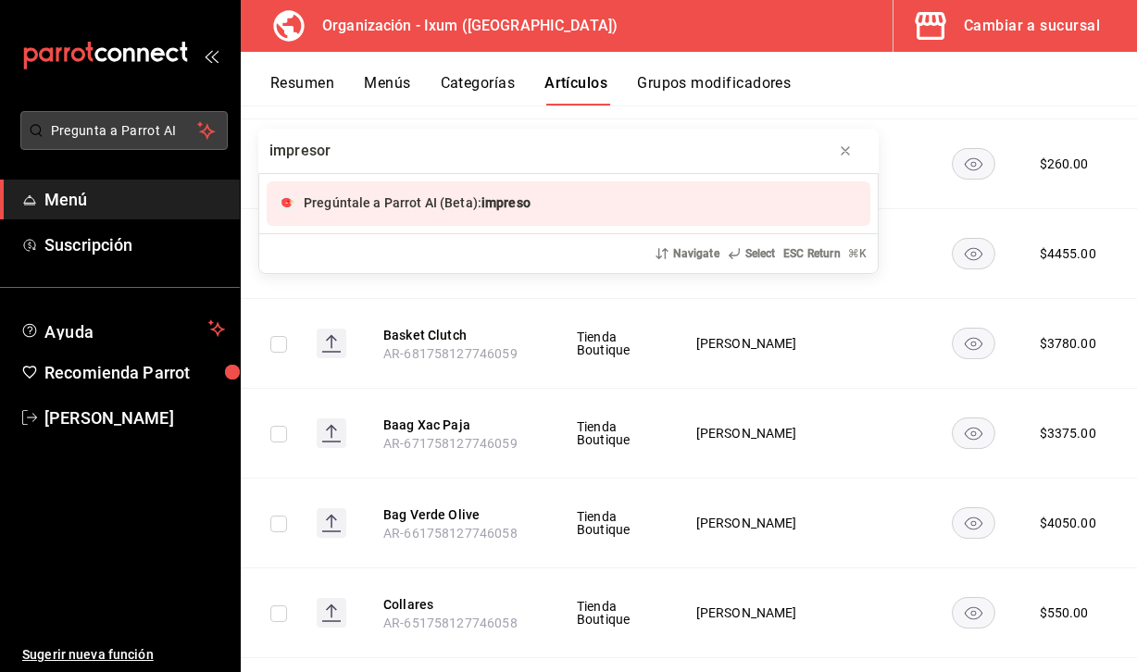
type input "impresora"
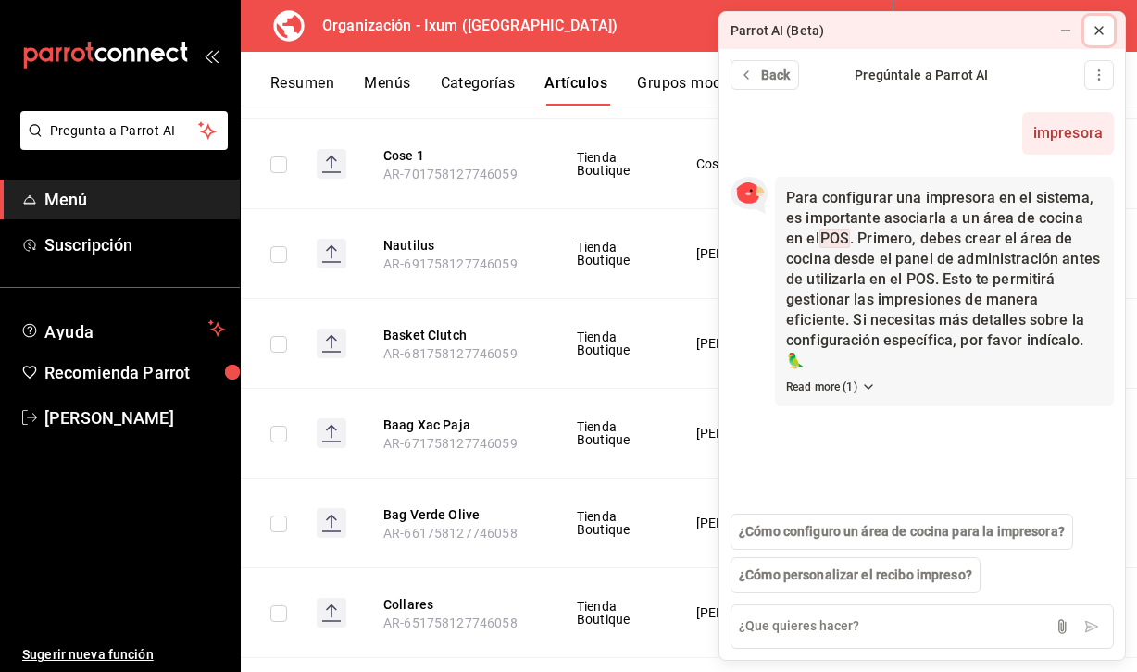
click at [1095, 28] on icon at bounding box center [1099, 30] width 15 height 15
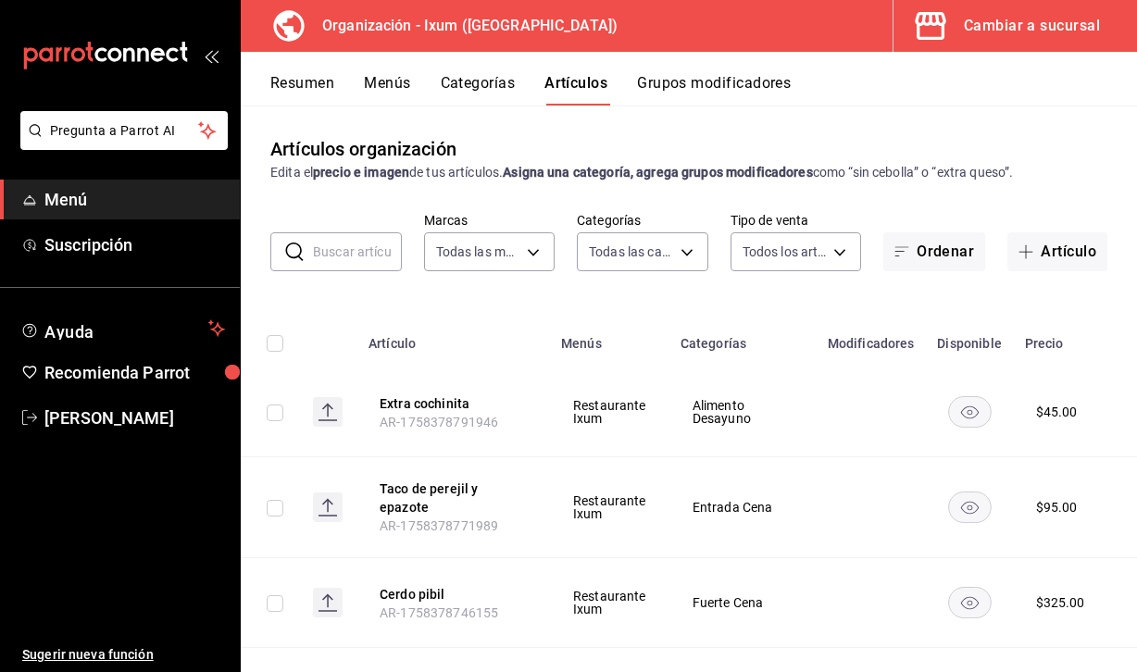
scroll to position [0, 0]
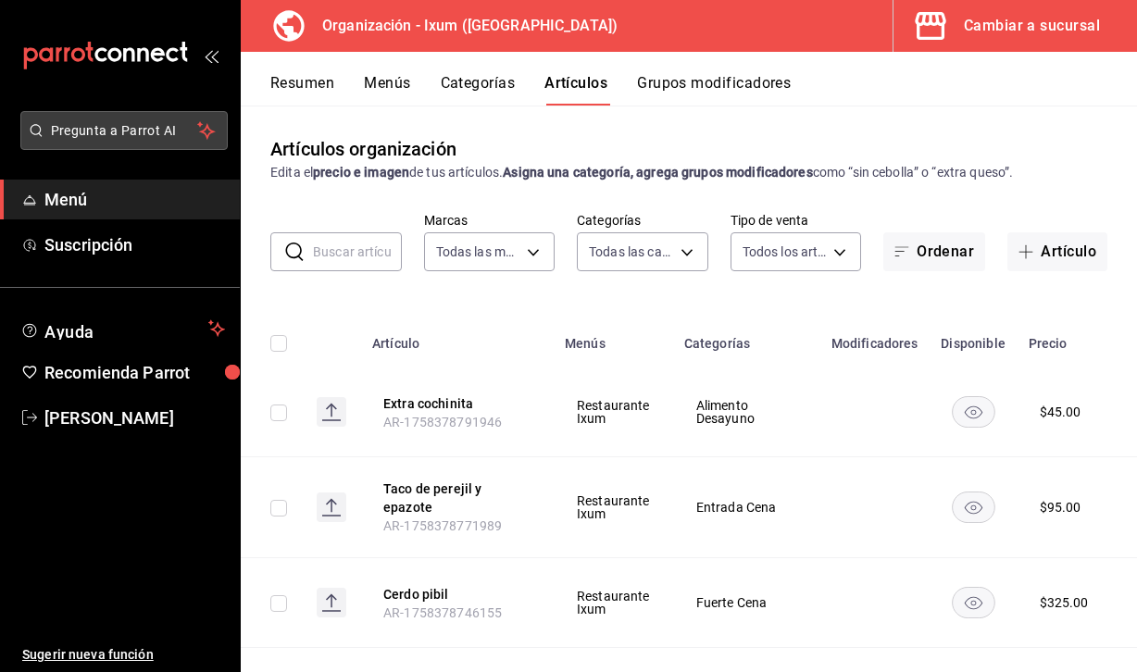
click at [141, 134] on span "Pregunta a Parrot AI" at bounding box center [124, 130] width 147 height 19
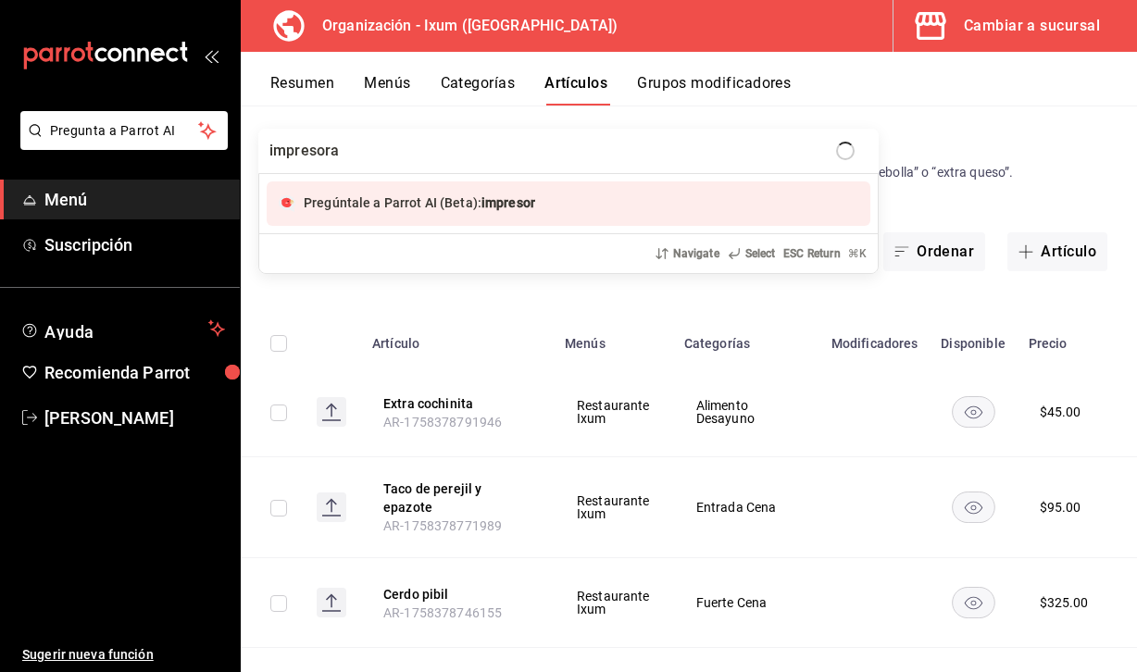
type input "impresoras"
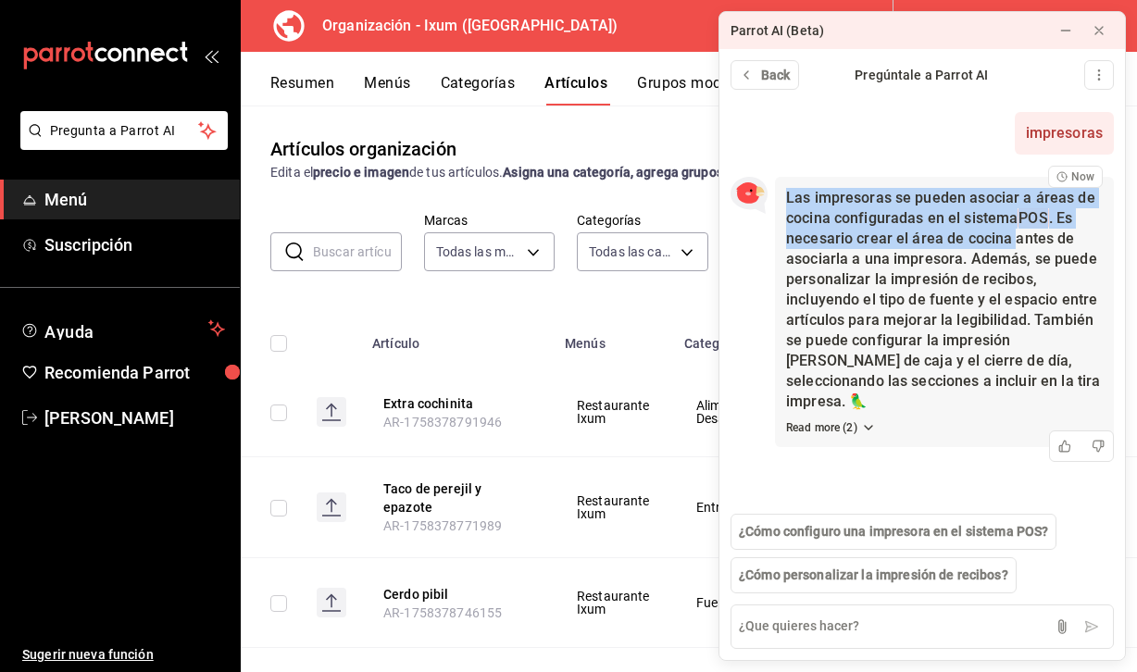
drag, startPoint x: 811, startPoint y: 241, endPoint x: 1014, endPoint y: 245, distance: 202.9
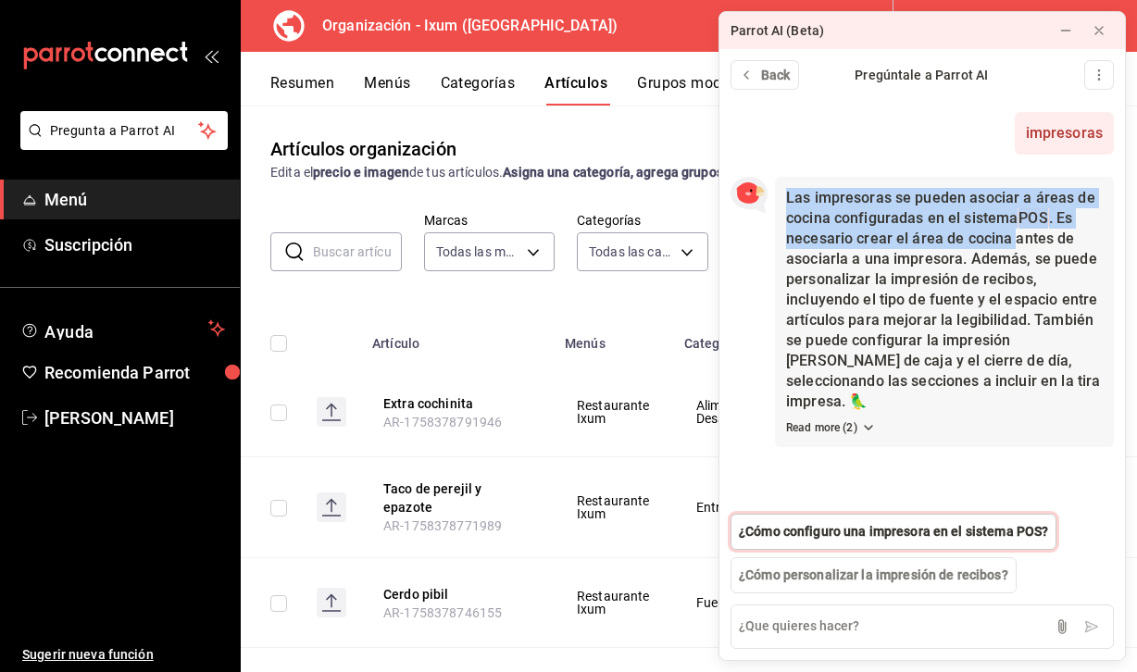
click at [995, 529] on span "¿Cómo configuro una impresora en el sistema POS?" at bounding box center [893, 531] width 309 height 19
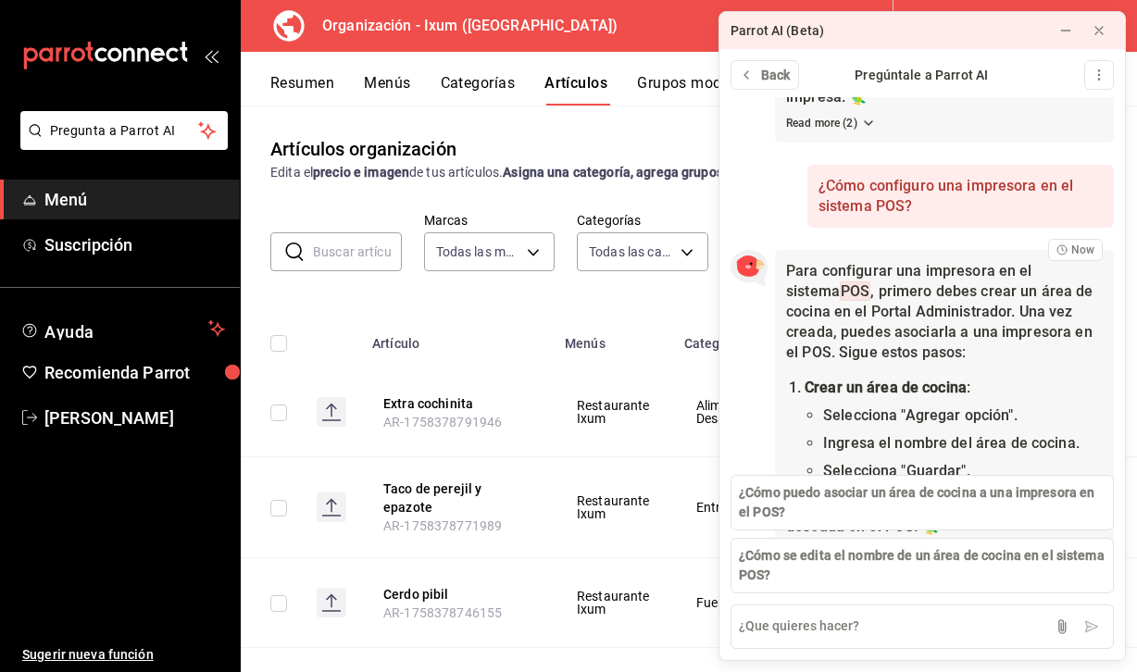
scroll to position [399, 0]
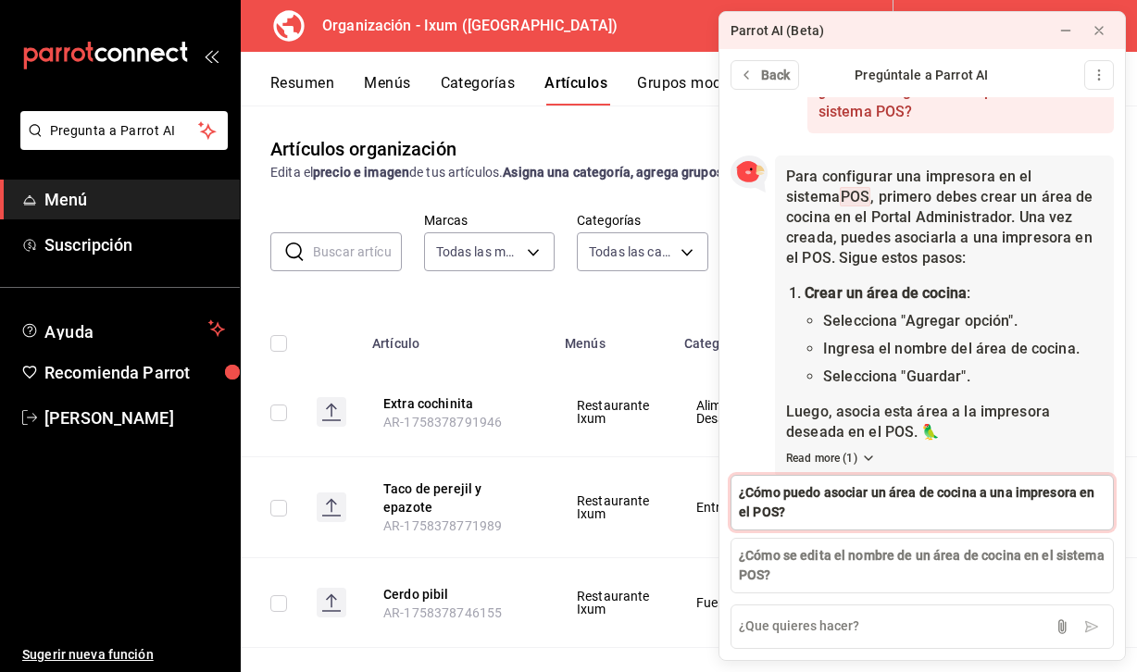
click at [915, 489] on span "¿Cómo puedo asociar un área de cocina a una impresora en el POS?" at bounding box center [922, 502] width 367 height 39
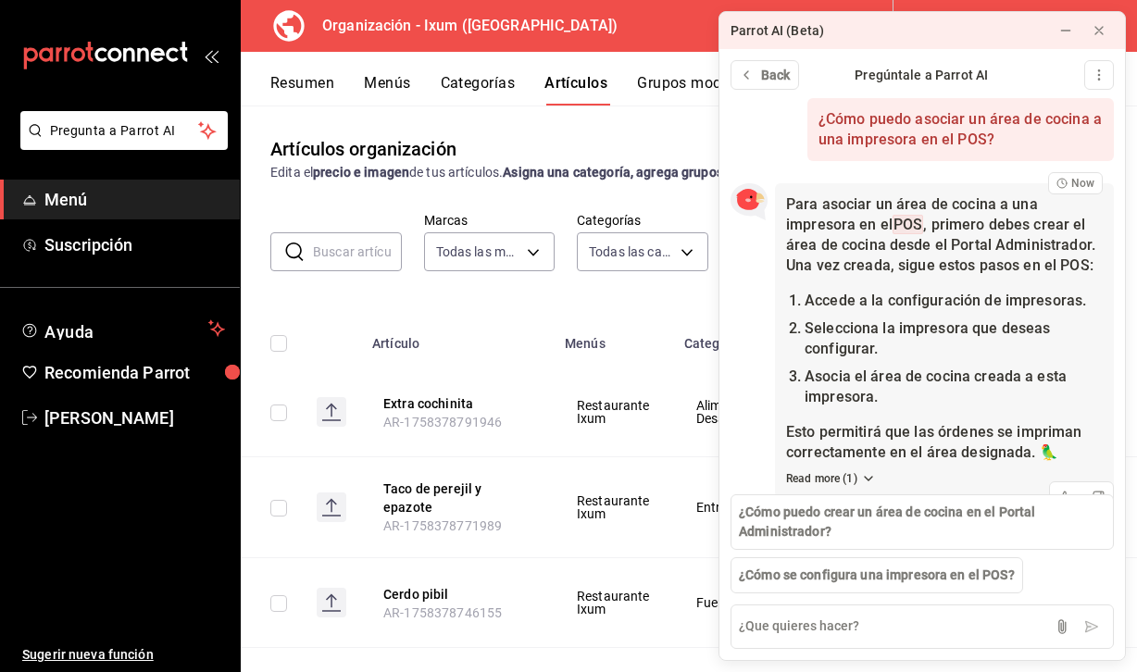
scroll to position [802, 0]
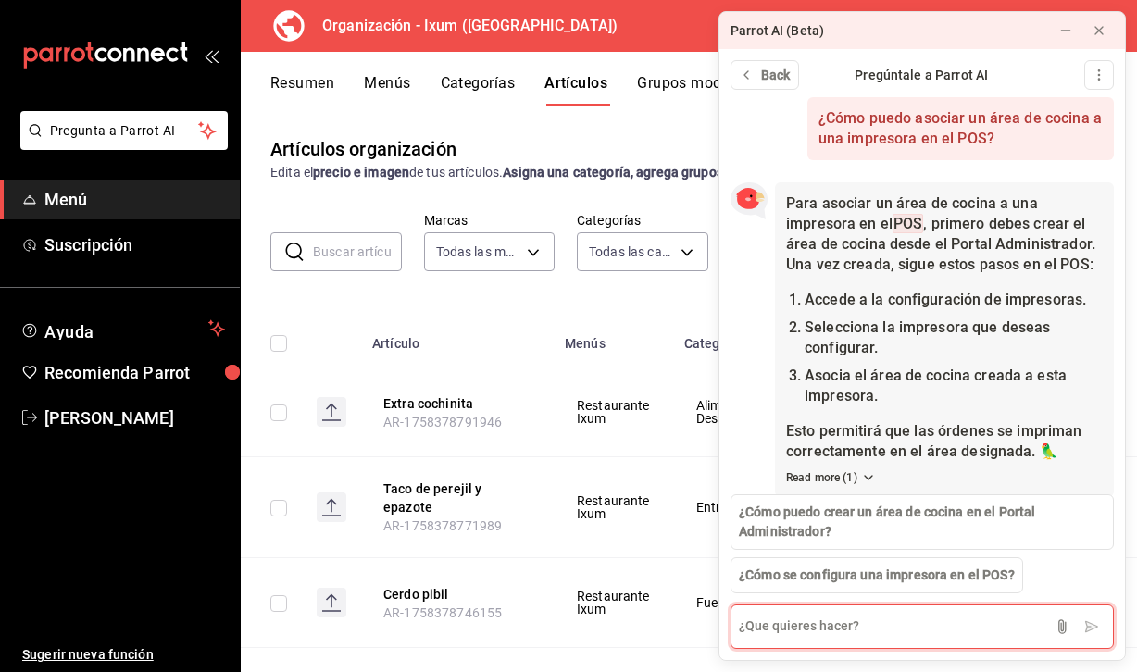
click at [847, 616] on textarea at bounding box center [922, 627] width 383 height 44
type textarea "como vincular un articulo a la impresora"
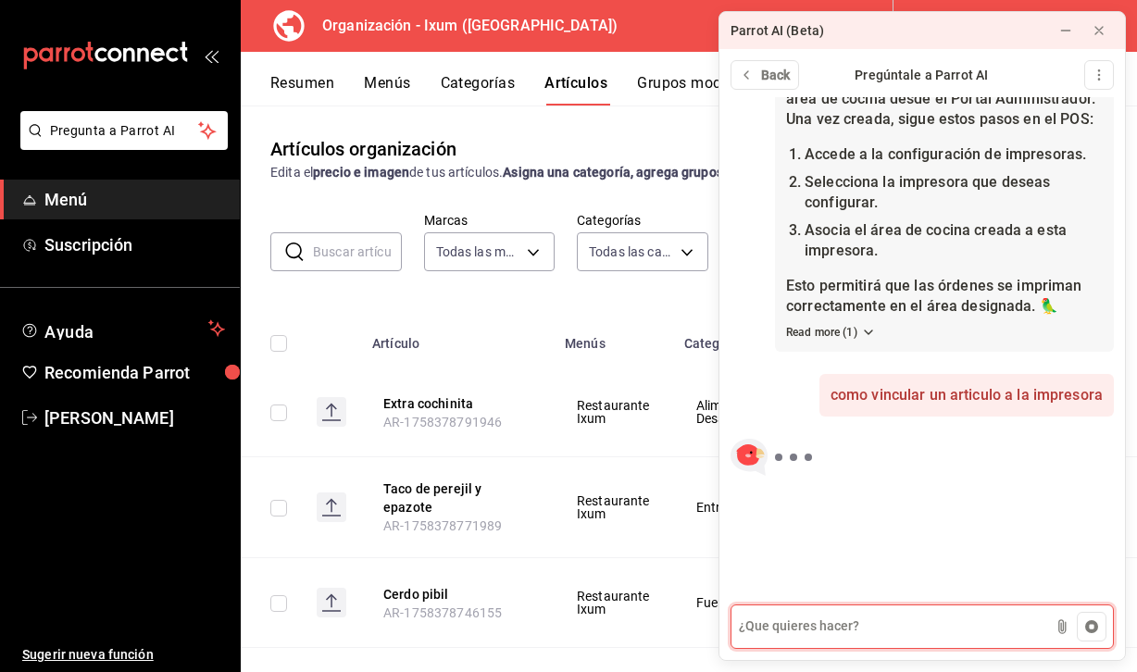
scroll to position [975, 0]
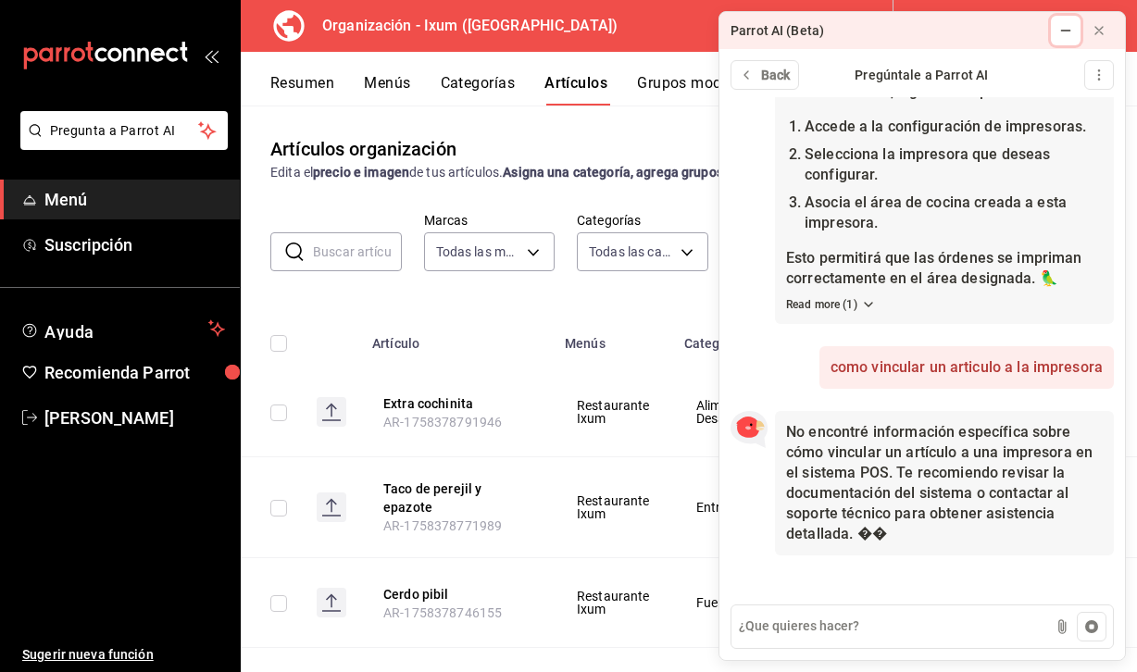
click at [1064, 27] on icon at bounding box center [1066, 30] width 15 height 15
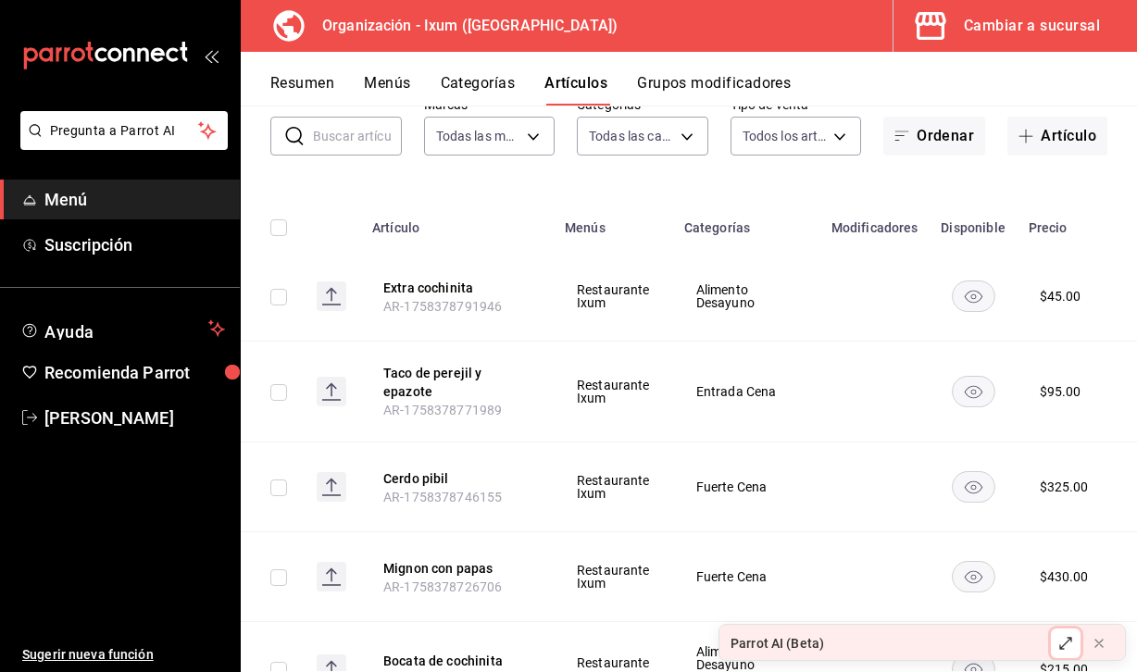
scroll to position [0, 0]
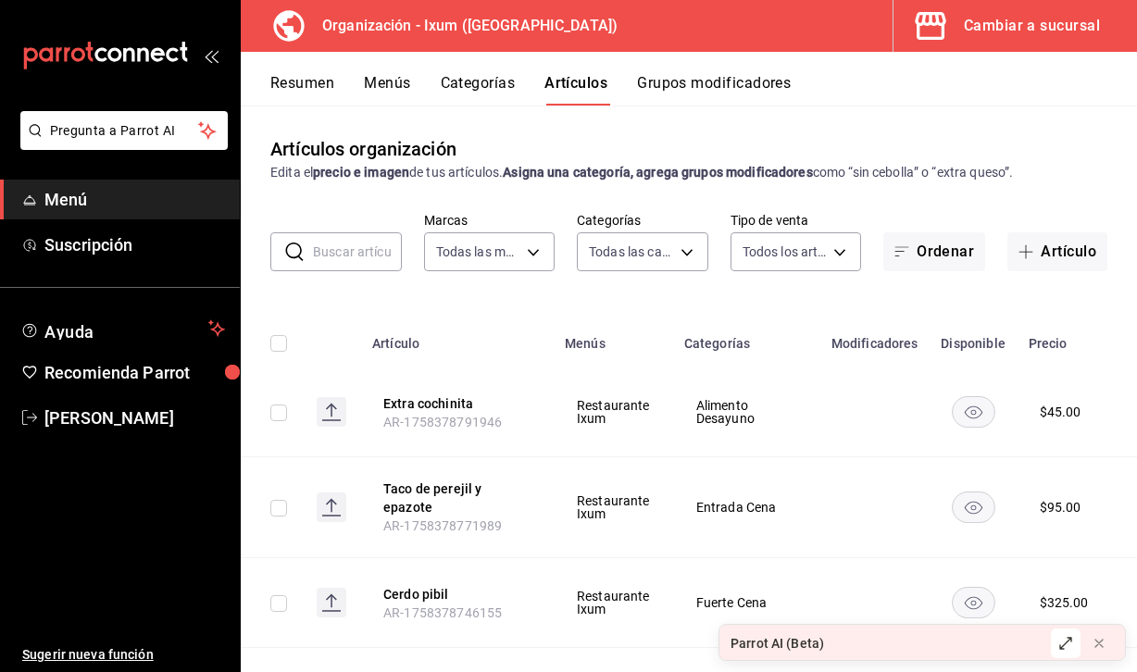
click at [93, 104] on div "mailbox folders" at bounding box center [120, 55] width 240 height 111
click at [983, 4] on button "Cambiar a sucursal" at bounding box center [1008, 26] width 229 height 52
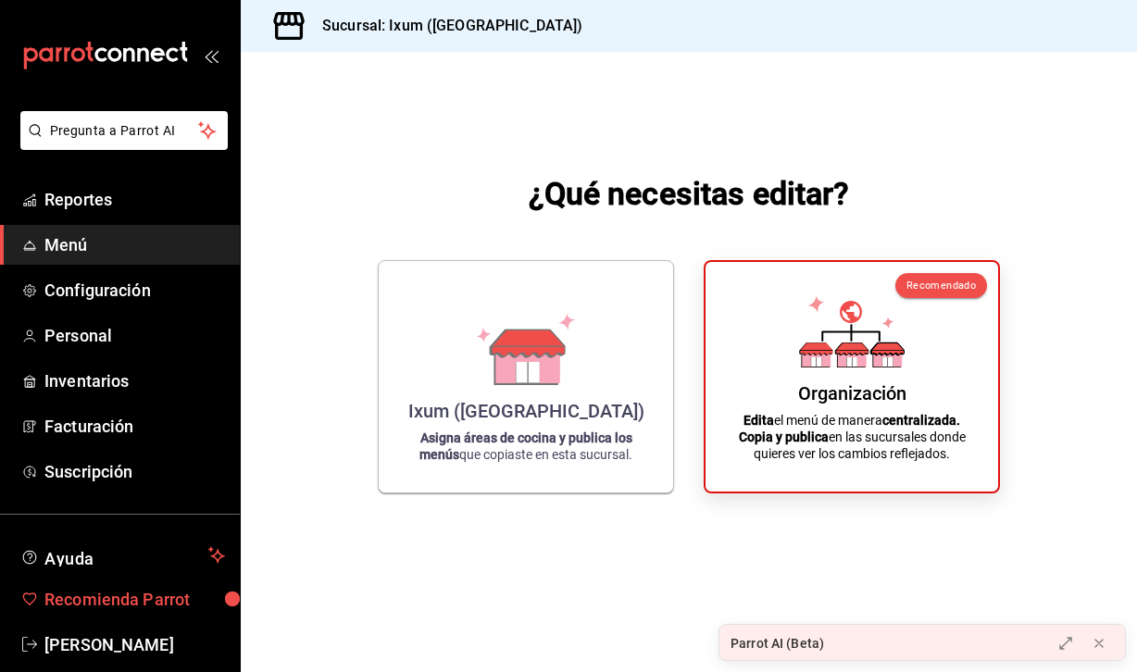
scroll to position [26, 0]
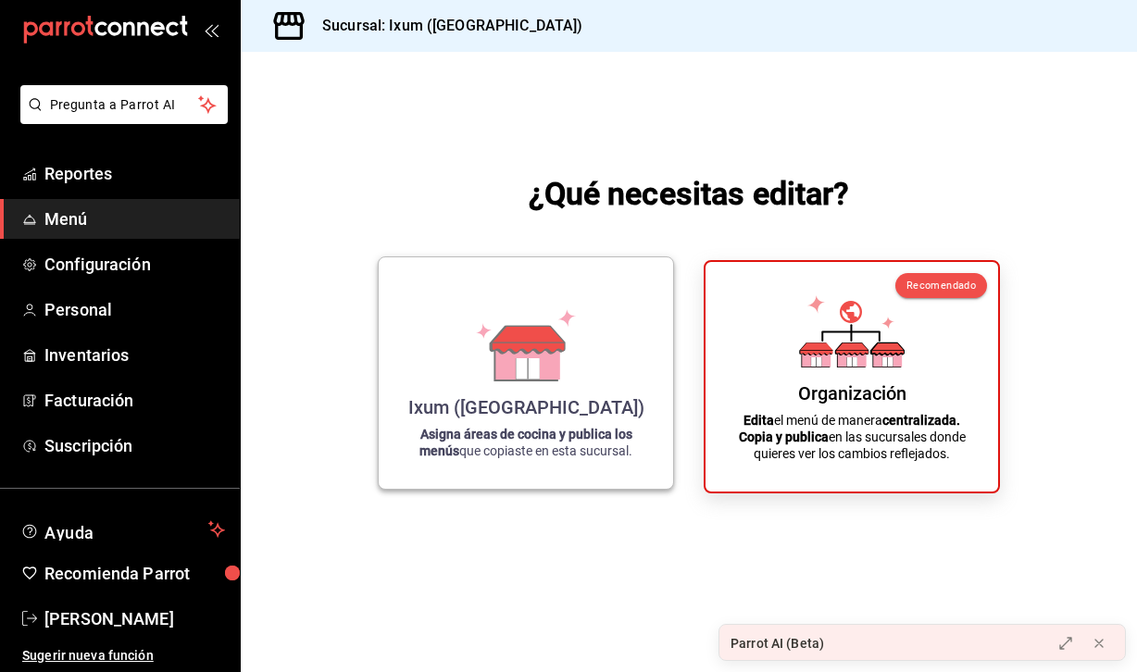
click at [514, 361] on icon at bounding box center [528, 361] width 64 height 40
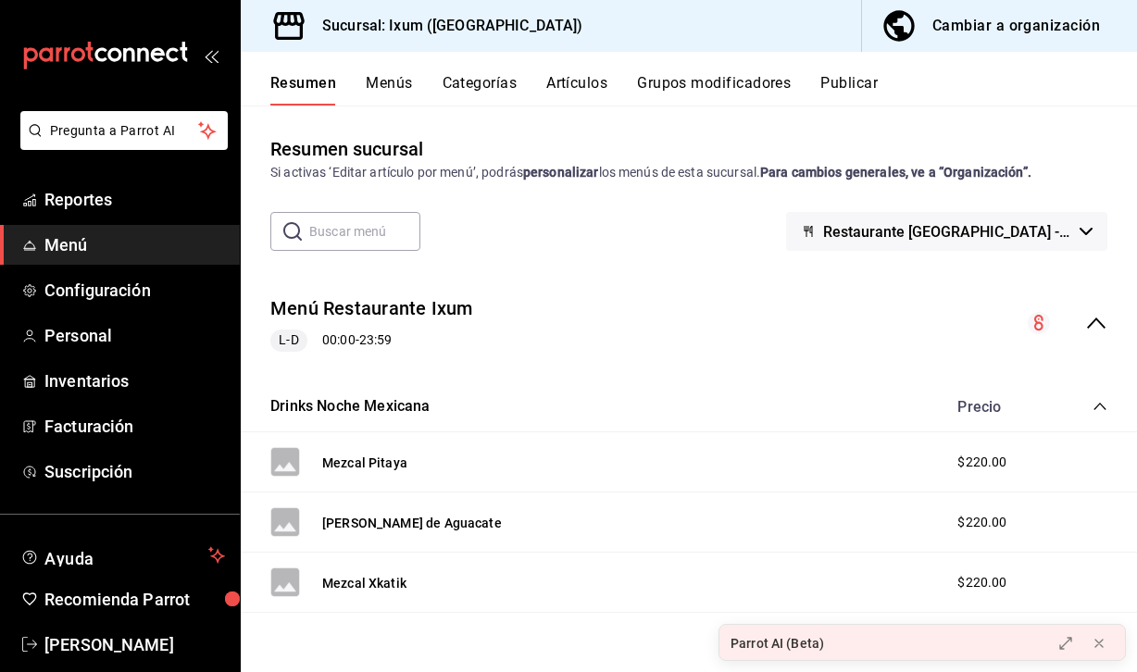
click at [601, 77] on button "Artículos" at bounding box center [576, 89] width 61 height 31
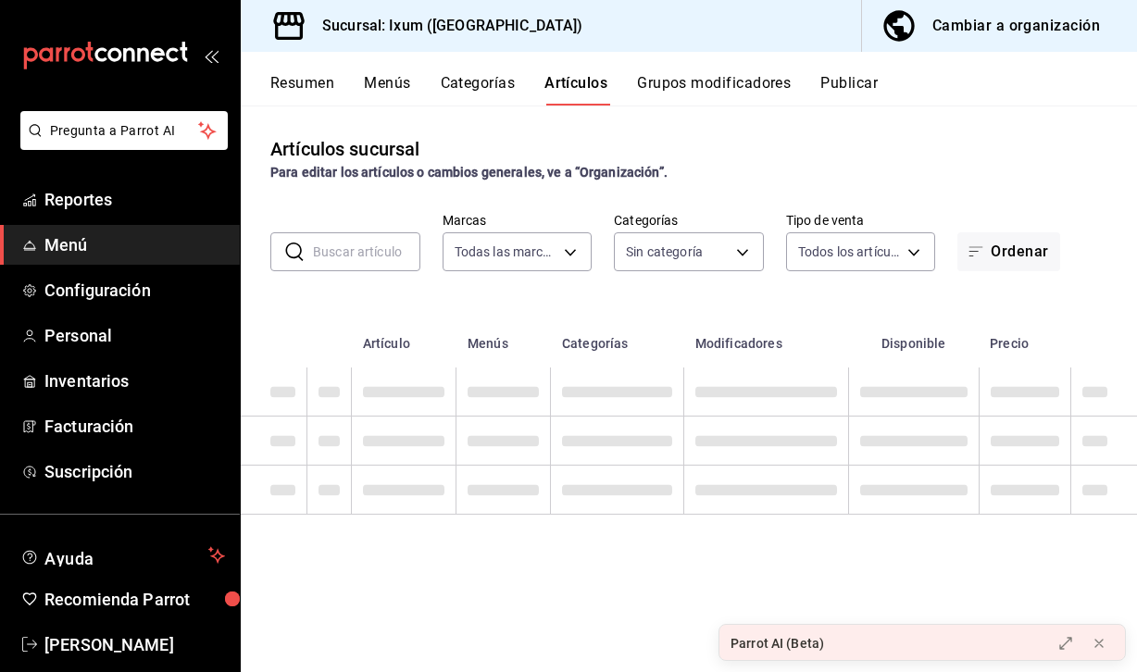
type input "4353301d-ab69-489e-b4d6-ba21f6b26e46,0bfce612-bba7-4f21-9328-d31ac84d94c0,6f2e5…"
type input "161b5b59-9300-4b21-b4aa-1898a8453155,9cea2c0e-7883-423e-9ce9-9644b44e03be,acc3d…"
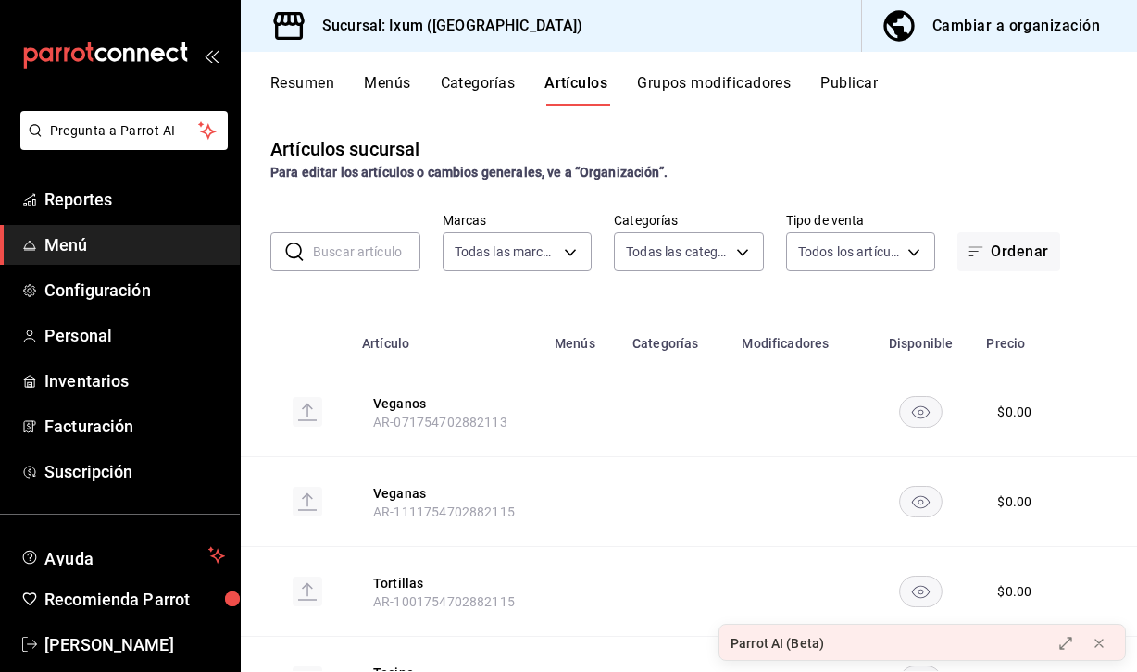
click at [336, 255] on input "text" at bounding box center [366, 251] width 107 height 37
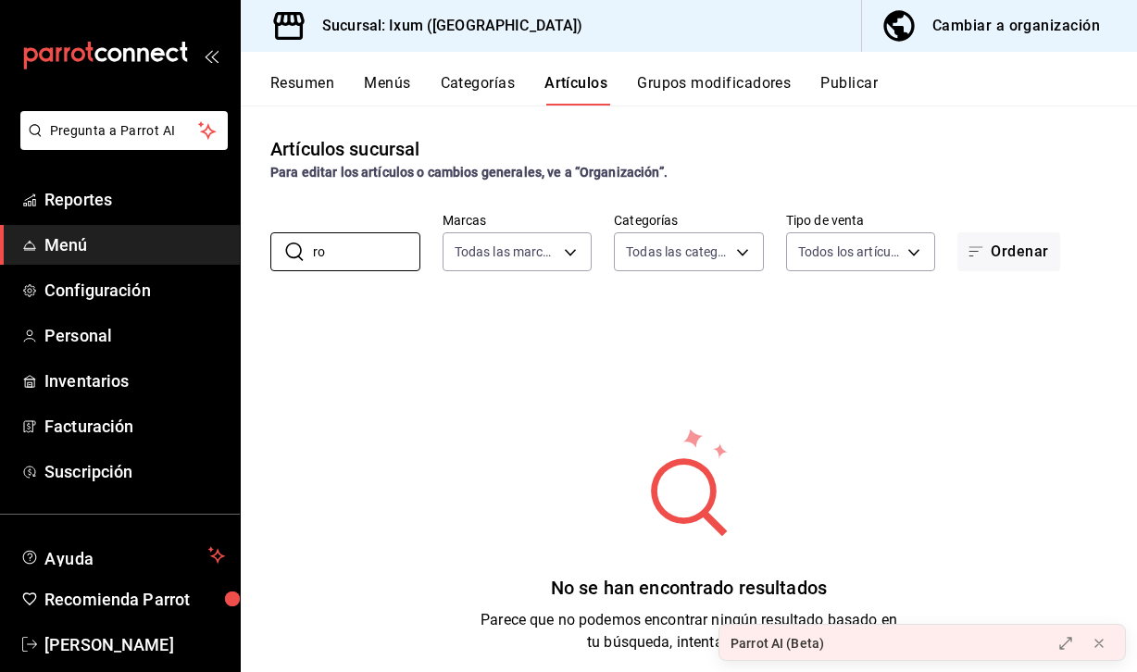
type input "r"
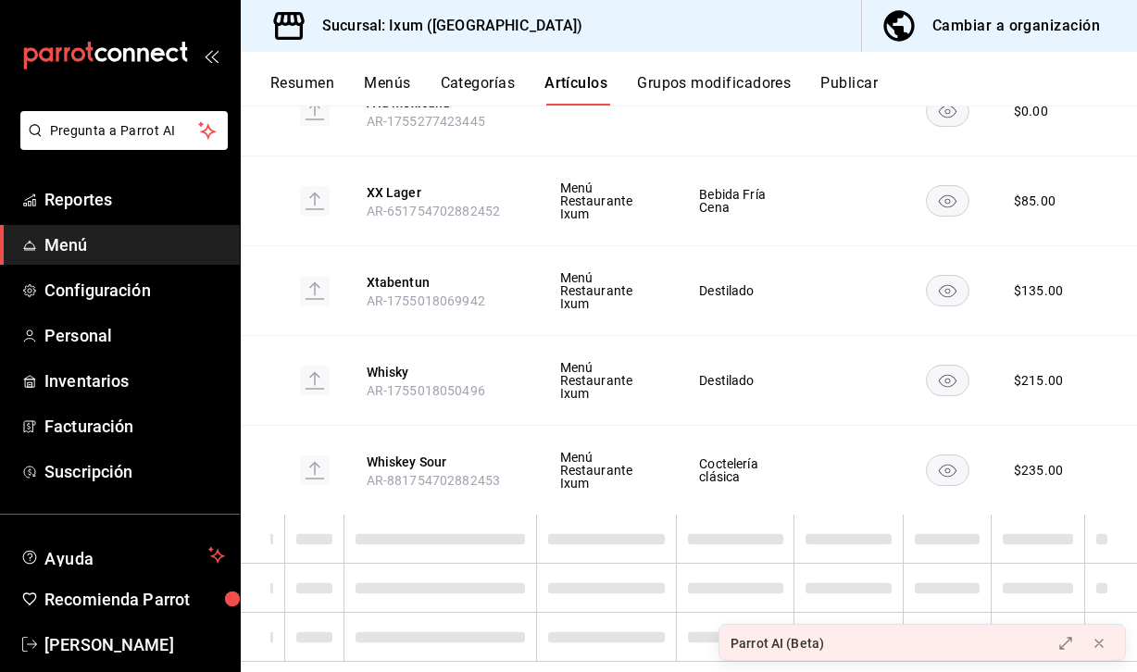
scroll to position [5300, 0]
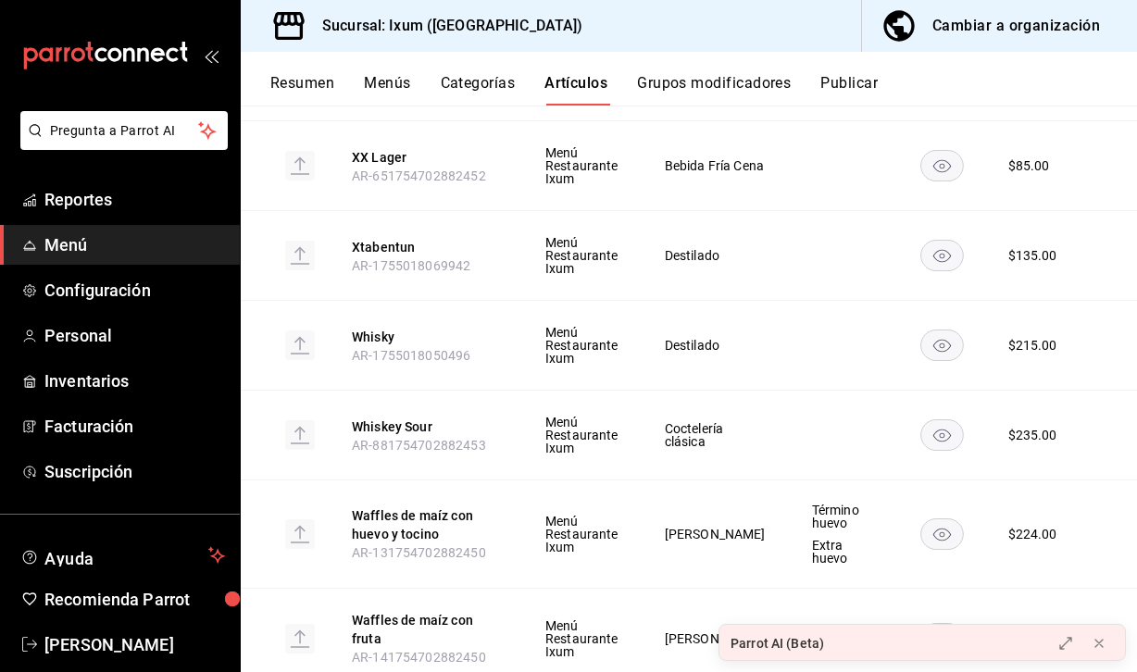
click at [492, 81] on button "Categorías" at bounding box center [478, 89] width 75 height 31
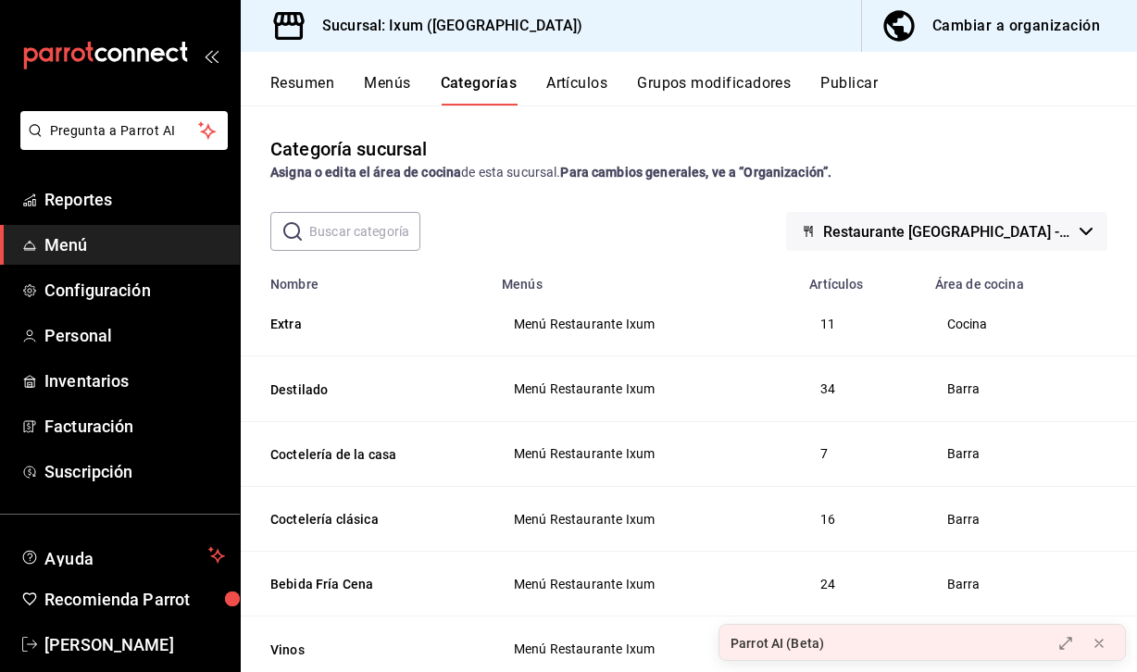
click at [400, 82] on button "Menús" at bounding box center [387, 89] width 46 height 31
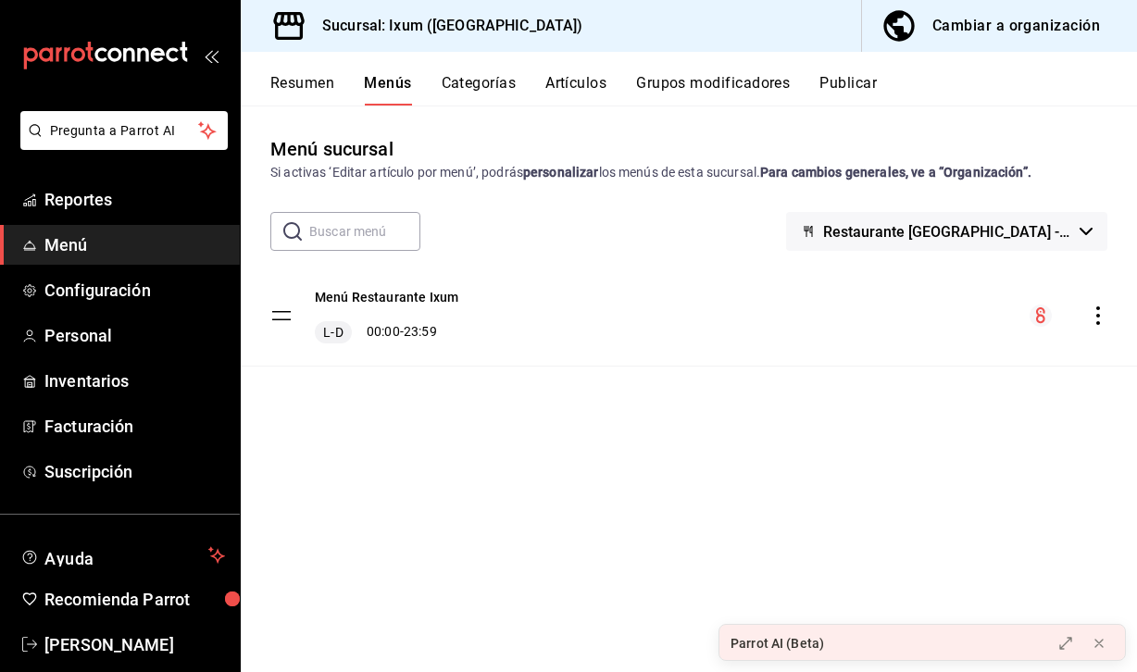
click at [1089, 324] on icon "actions" at bounding box center [1098, 316] width 19 height 19
click at [1089, 324] on div at bounding box center [568, 336] width 1137 height 672
click at [286, 313] on tbody "Menú Restaurante Ixum L-D 00:00 - 23:59" at bounding box center [689, 316] width 897 height 101
click at [287, 317] on tbody "Menú Restaurante Ixum L-D 00:00 - 23:59" at bounding box center [689, 316] width 897 height 101
click at [330, 331] on span "L-D" at bounding box center [333, 332] width 27 height 19
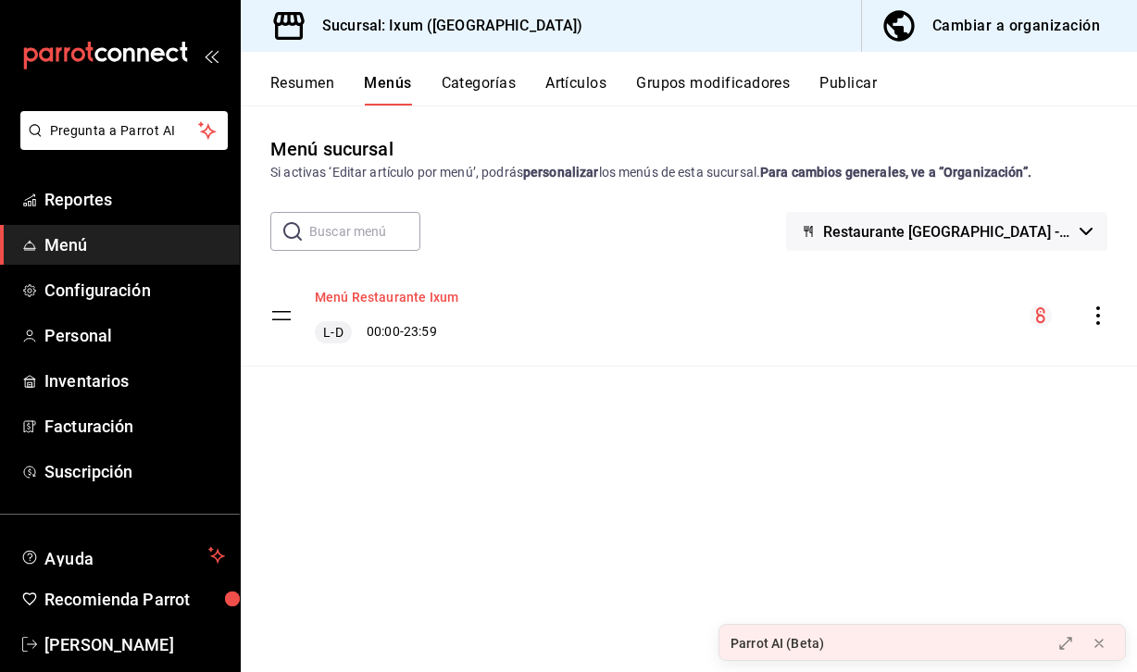
click at [340, 293] on button "Menú Restaurante Ixum" at bounding box center [387, 297] width 144 height 19
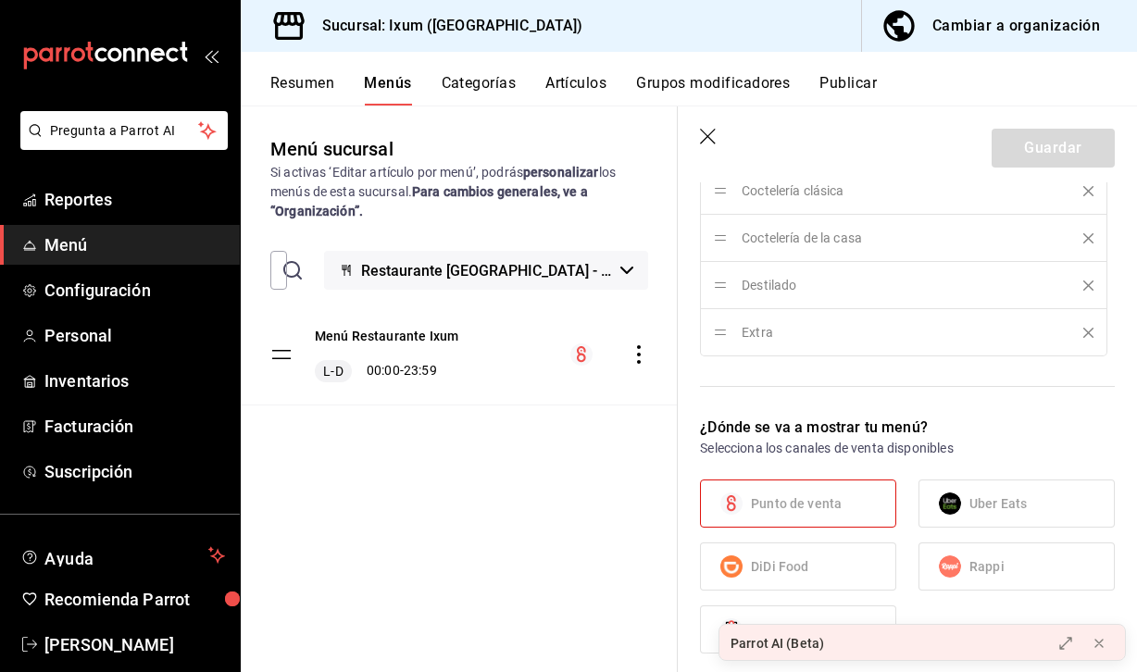
scroll to position [1436, 0]
click at [706, 138] on icon "button" at bounding box center [709, 138] width 19 height 19
checkbox input "false"
type input "1758379741292"
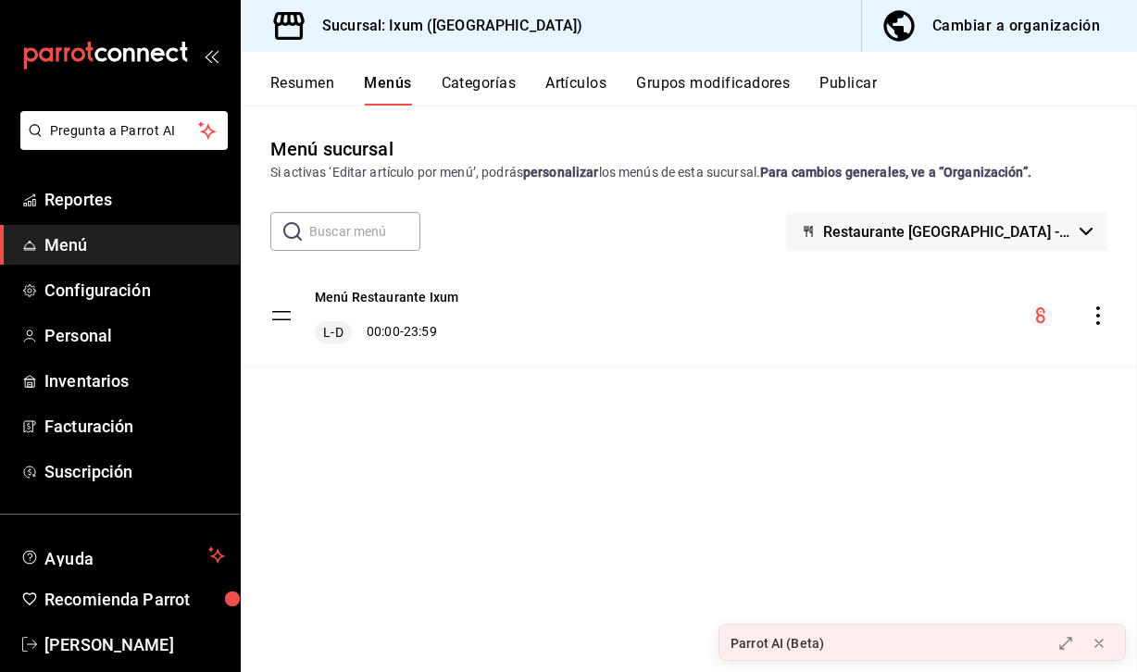
checkbox input "false"
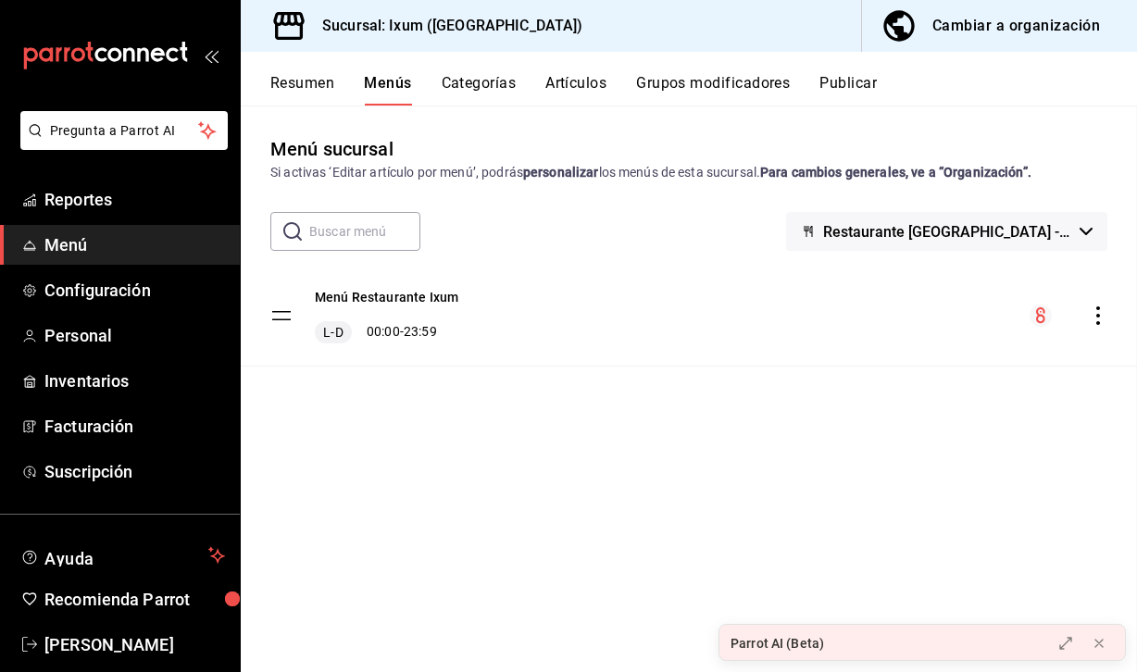
checkbox input "false"
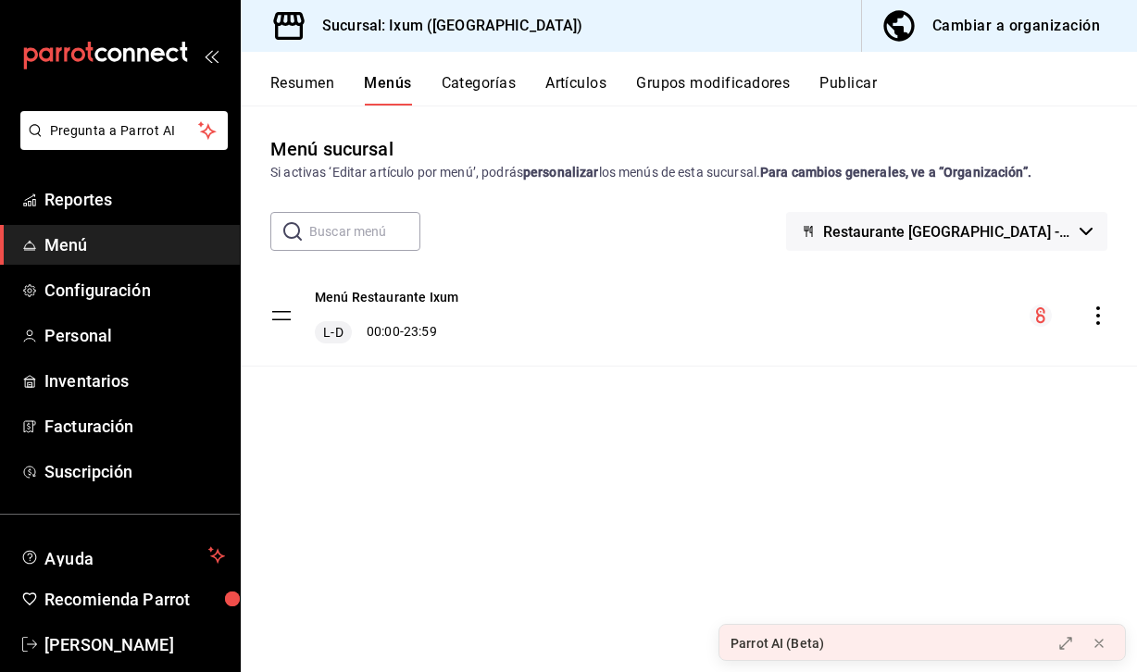
click at [483, 78] on button "Categorías" at bounding box center [479, 89] width 75 height 31
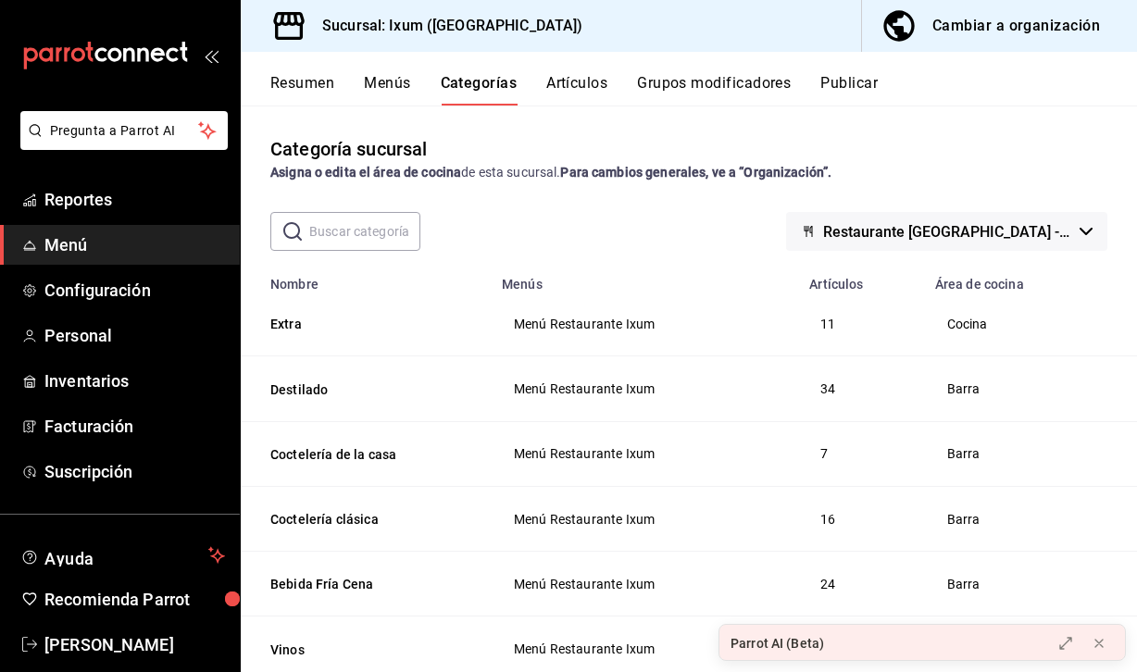
click at [605, 87] on button "Artículos" at bounding box center [576, 89] width 61 height 31
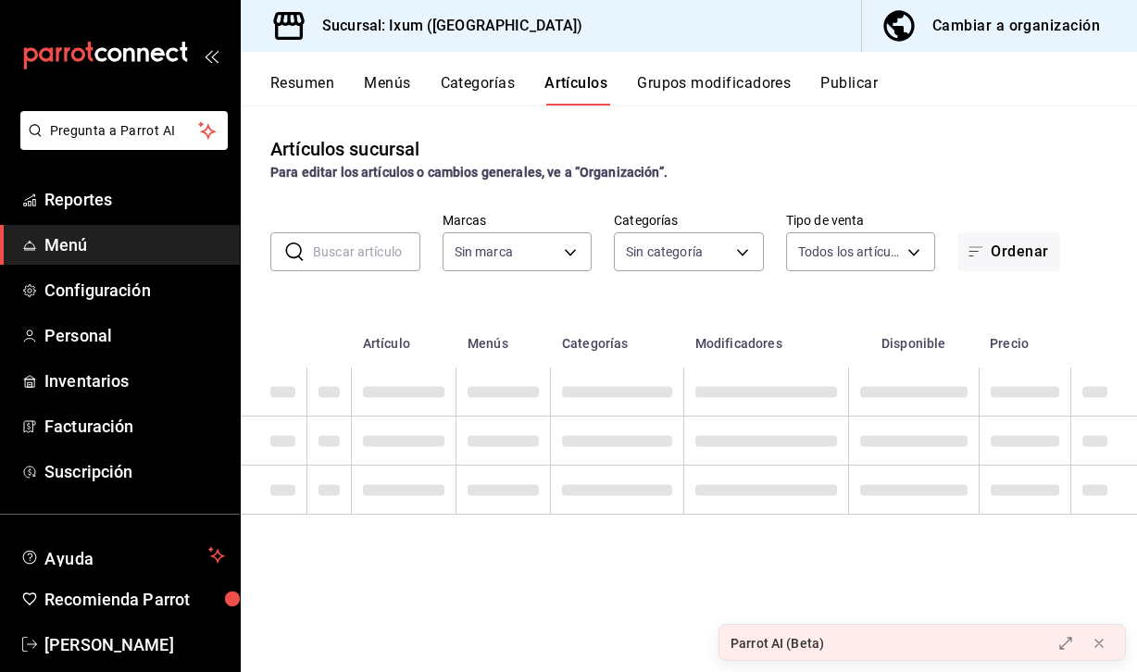
type input "4353301d-ab69-489e-b4d6-ba21f6b26e46,0bfce612-bba7-4f21-9328-d31ac84d94c0,6f2e5…"
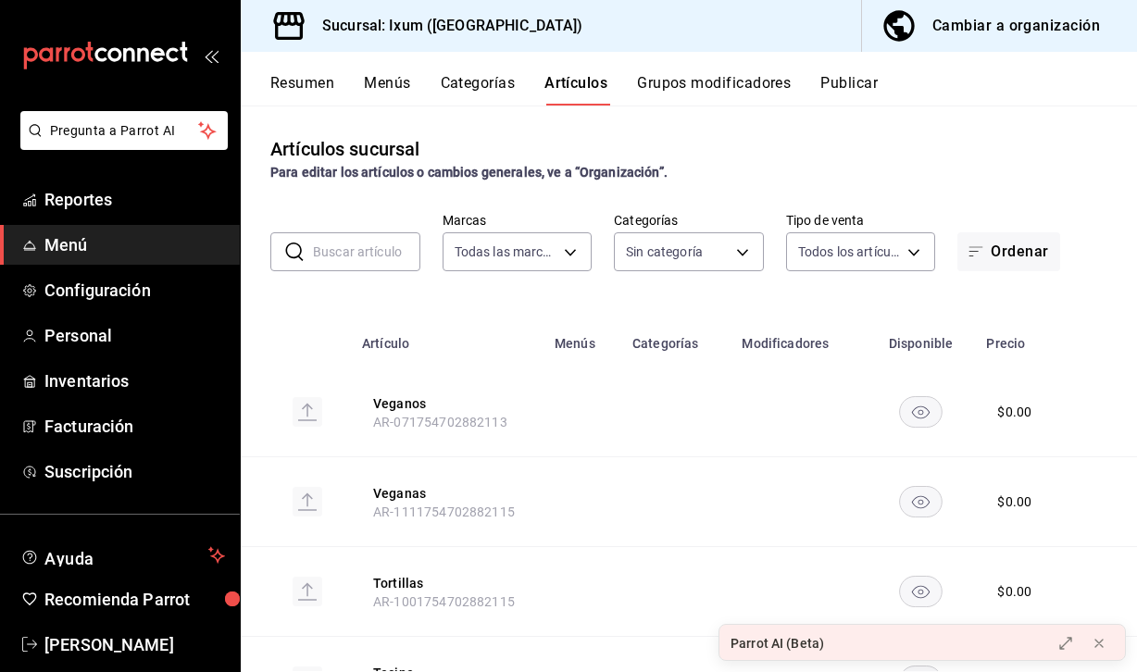
type input "161b5b59-9300-4b21-b4aa-1898a8453155,9cea2c0e-7883-423e-9ce9-9644b44e03be,acc3d…"
click at [353, 258] on input "text" at bounding box center [366, 251] width 107 height 37
type input "rotos"
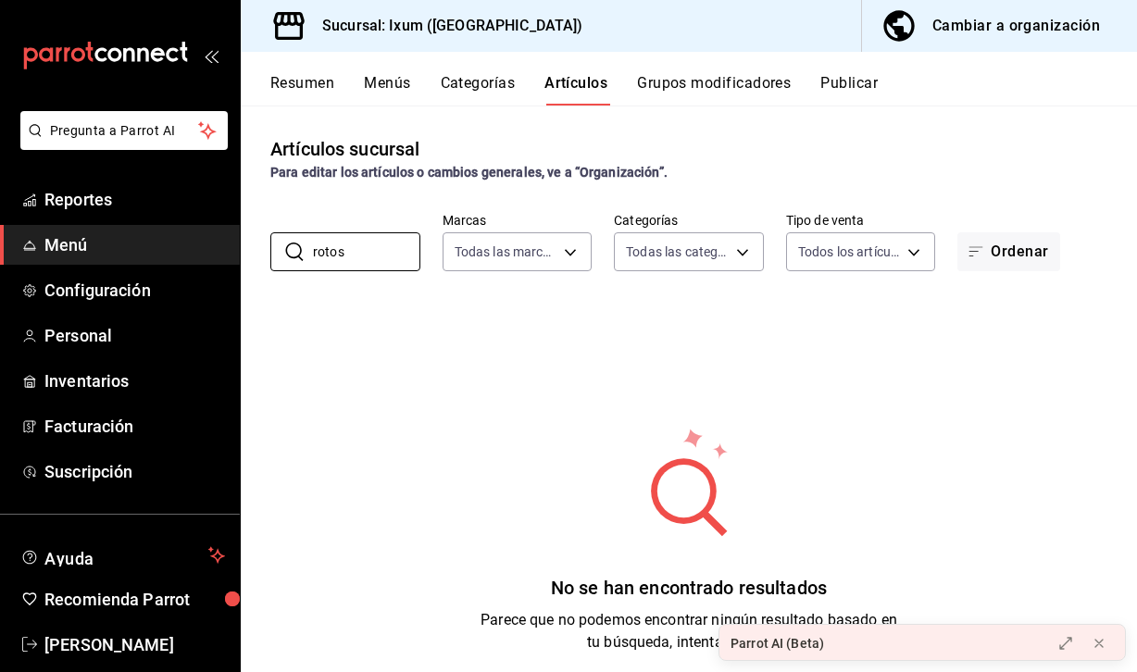
click at [296, 78] on button "Resumen" at bounding box center [302, 89] width 64 height 31
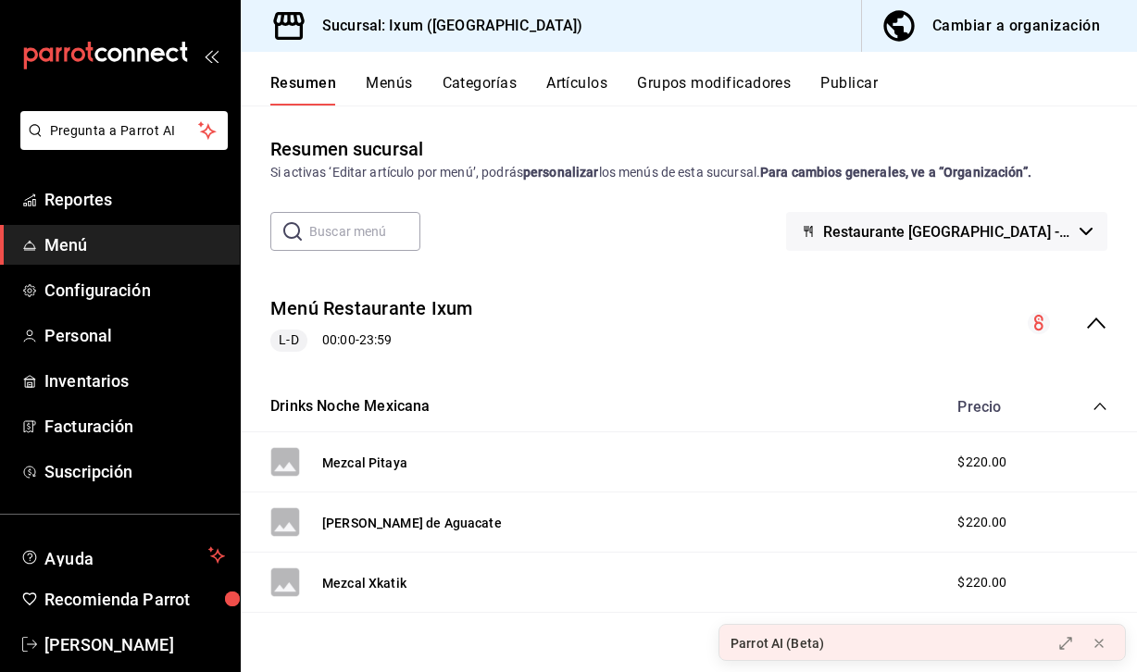
click at [385, 227] on input "text" at bounding box center [364, 231] width 111 height 37
type input "roto"
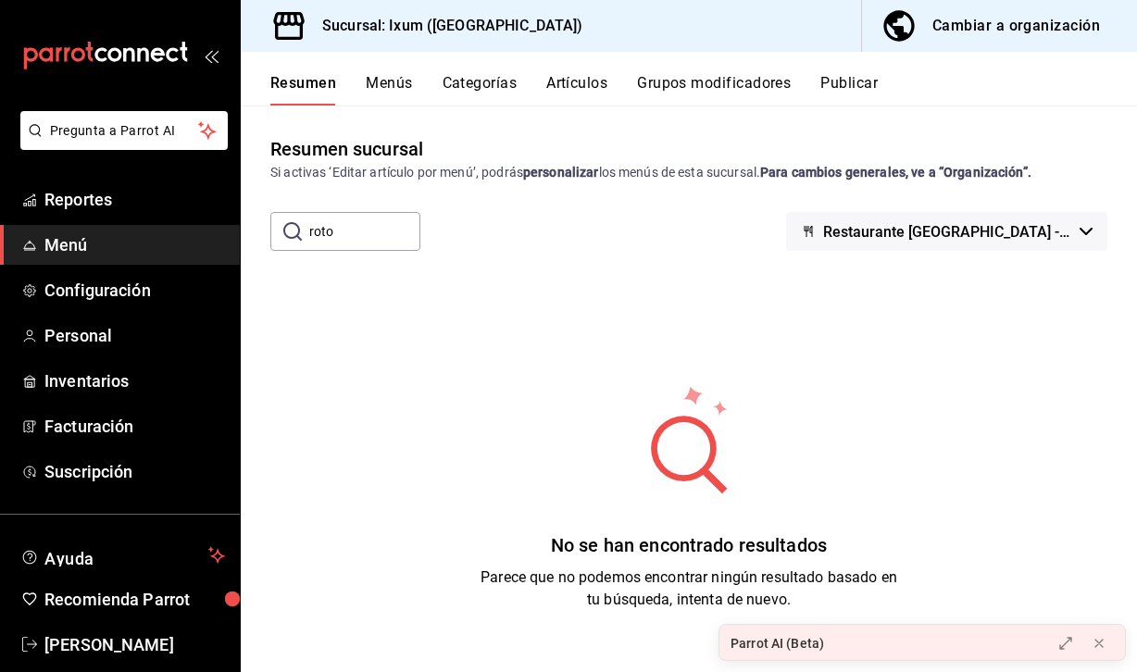
click at [384, 91] on button "Menús" at bounding box center [389, 89] width 46 height 31
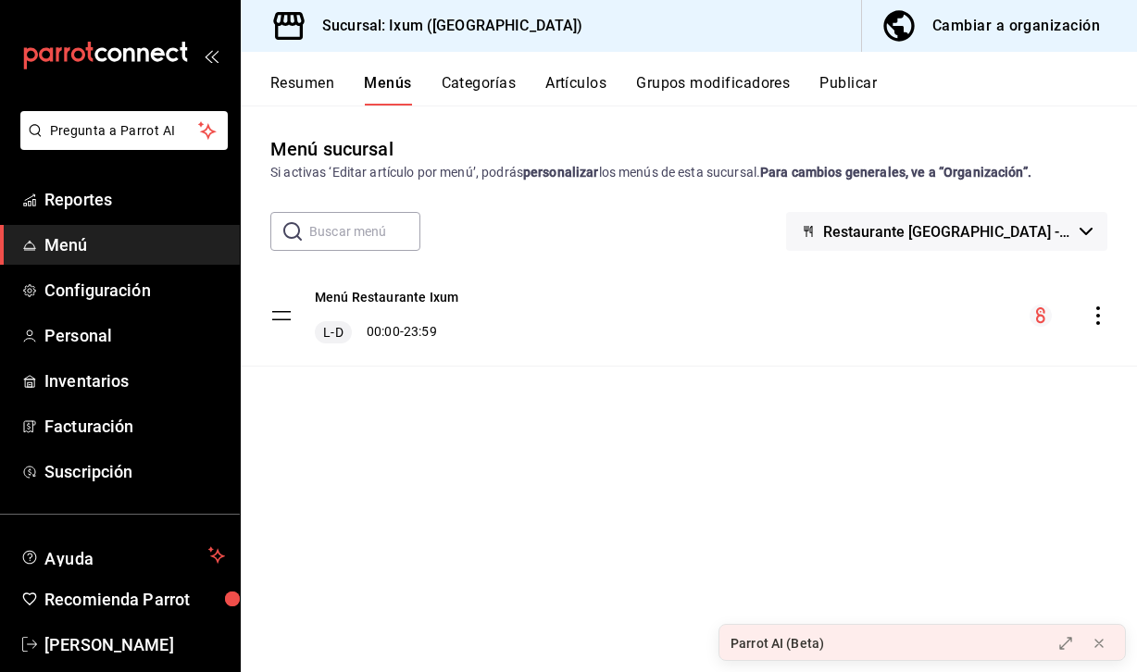
click at [589, 91] on button "Artículos" at bounding box center [576, 89] width 61 height 31
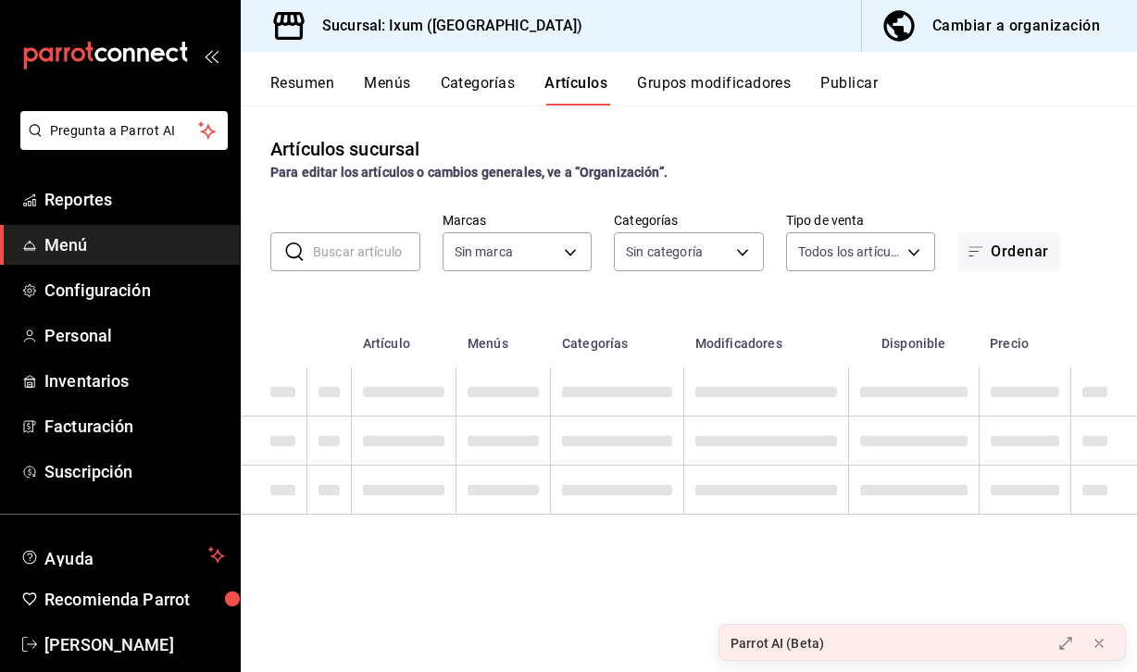
type input "4353301d-ab69-489e-b4d6-ba21f6b26e46,0bfce612-bba7-4f21-9328-d31ac84d94c0,6f2e5…"
type input "161b5b59-9300-4b21-b4aa-1898a8453155,9cea2c0e-7883-423e-9ce9-9644b44e03be,acc3d…"
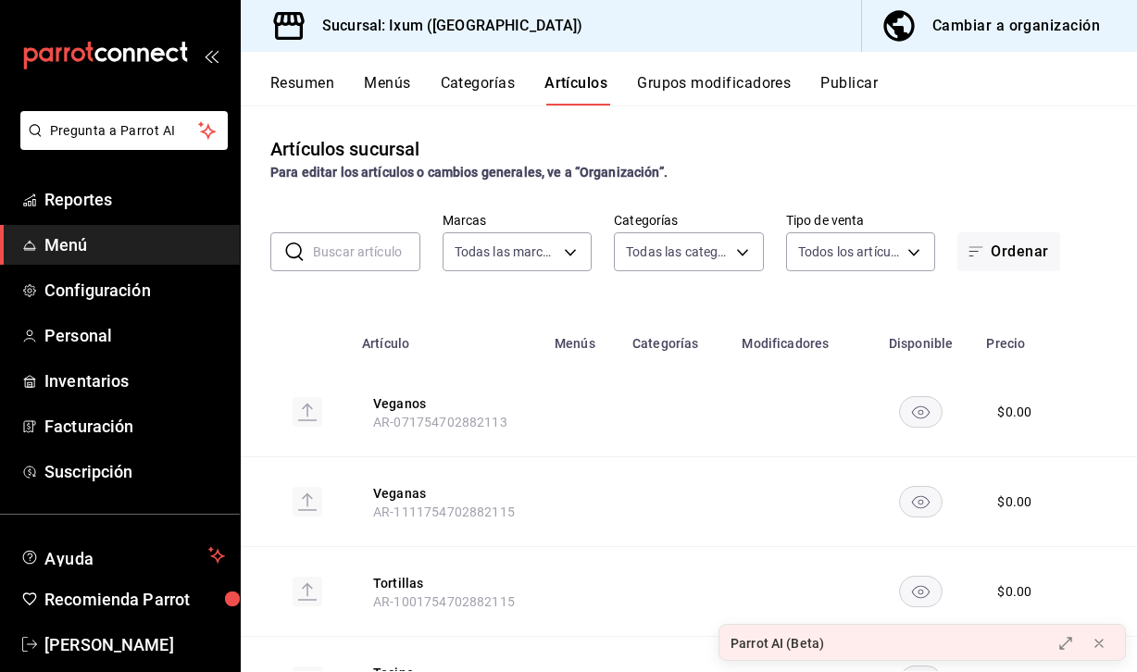
click at [1005, 33] on div "Cambiar a organización" at bounding box center [1017, 26] width 168 height 26
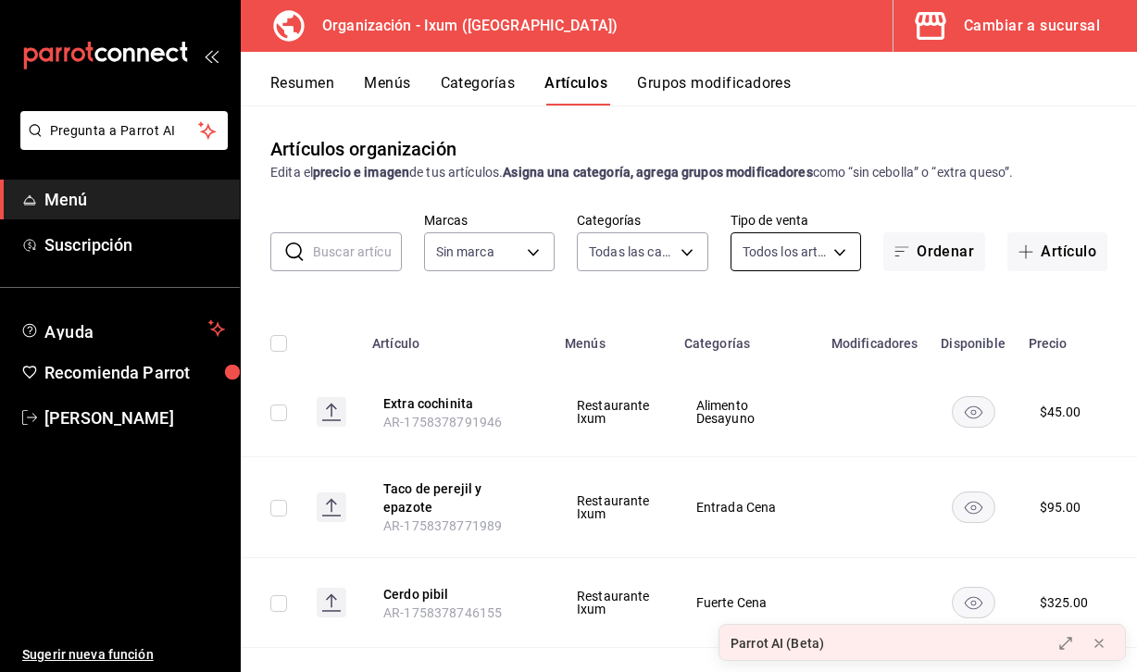
type input "7efffa92-6feb-4a8f-b854-c3087554dd7c,04f83cea-d72a-492f-901b-097466e891c4,3d7d6…"
type input "18b3df07-db3d-4abb-aa21-36df8276e95f"
click at [1115, 410] on td at bounding box center [1150, 412] width 70 height 90
click at [1136, 409] on icon "actions" at bounding box center [1147, 412] width 4 height 19
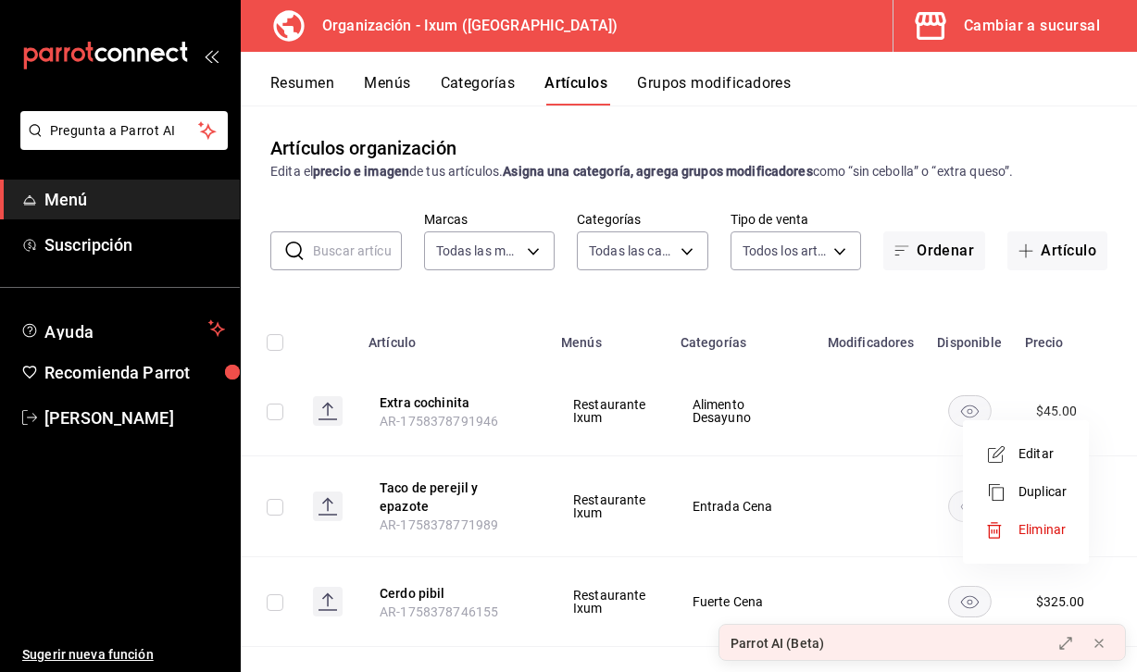
click at [1043, 455] on span "Editar" at bounding box center [1043, 454] width 48 height 19
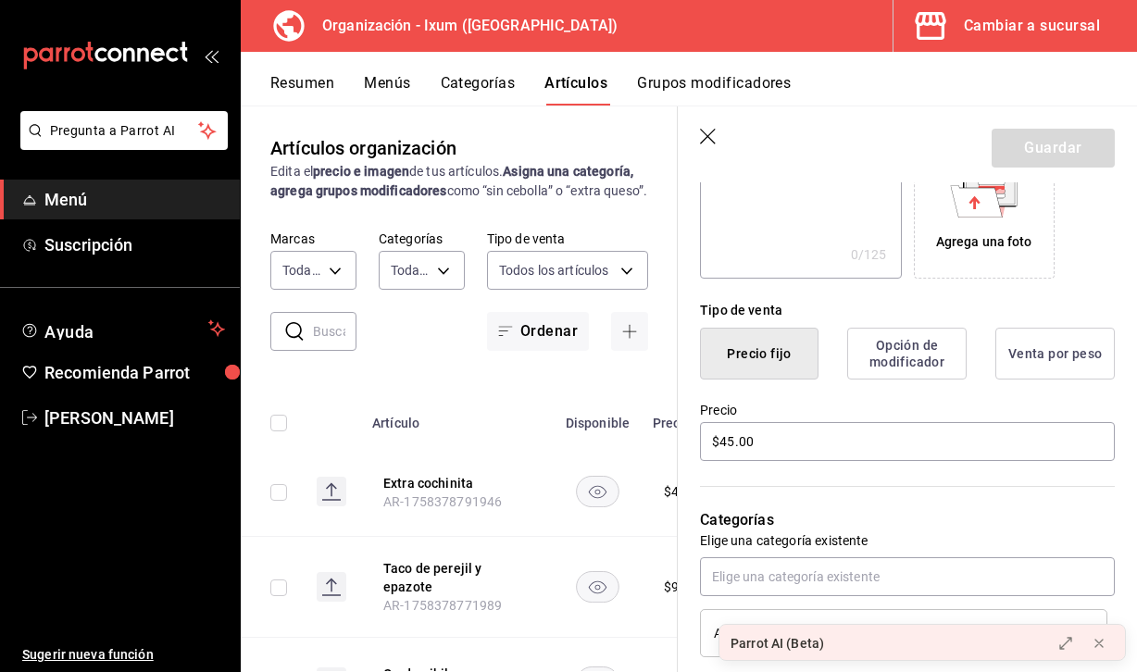
scroll to position [378, 0]
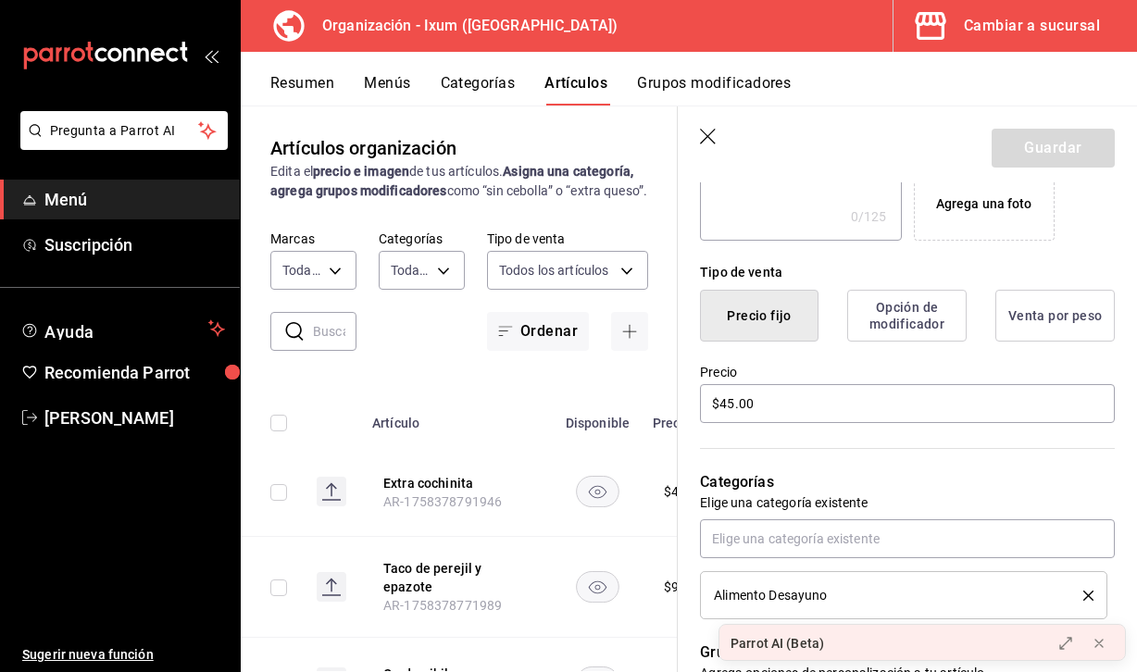
click at [913, 318] on button "Opción de modificador" at bounding box center [906, 316] width 119 height 52
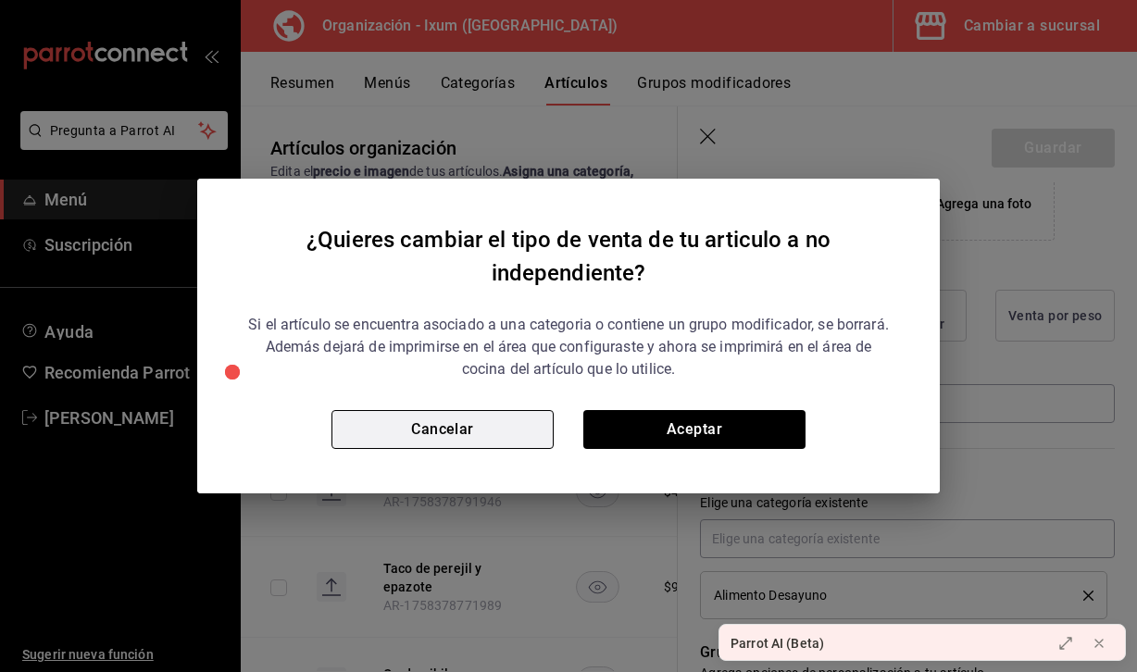
click at [479, 422] on button "Cancelar" at bounding box center [443, 429] width 222 height 39
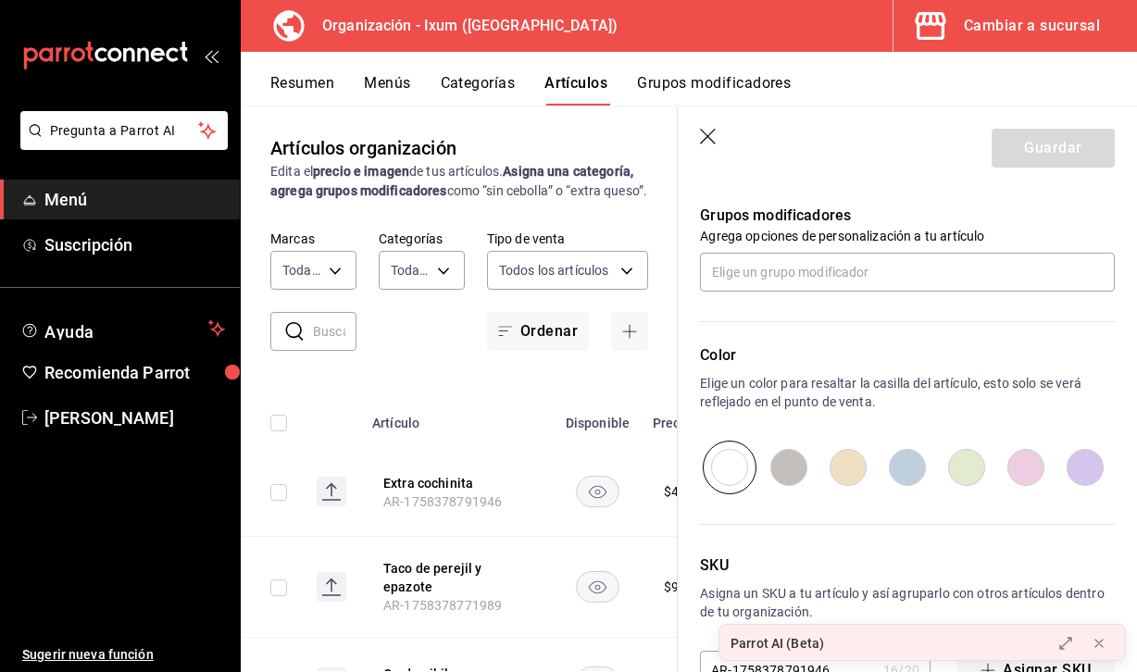
scroll to position [870, 0]
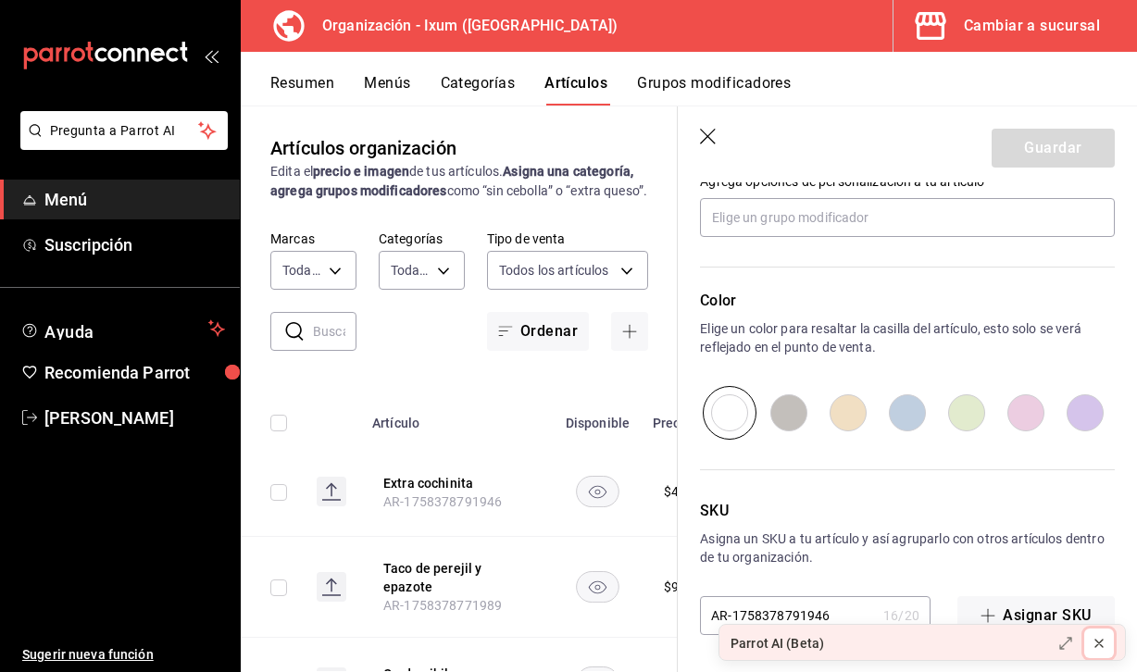
click at [1104, 641] on icon at bounding box center [1099, 643] width 15 height 15
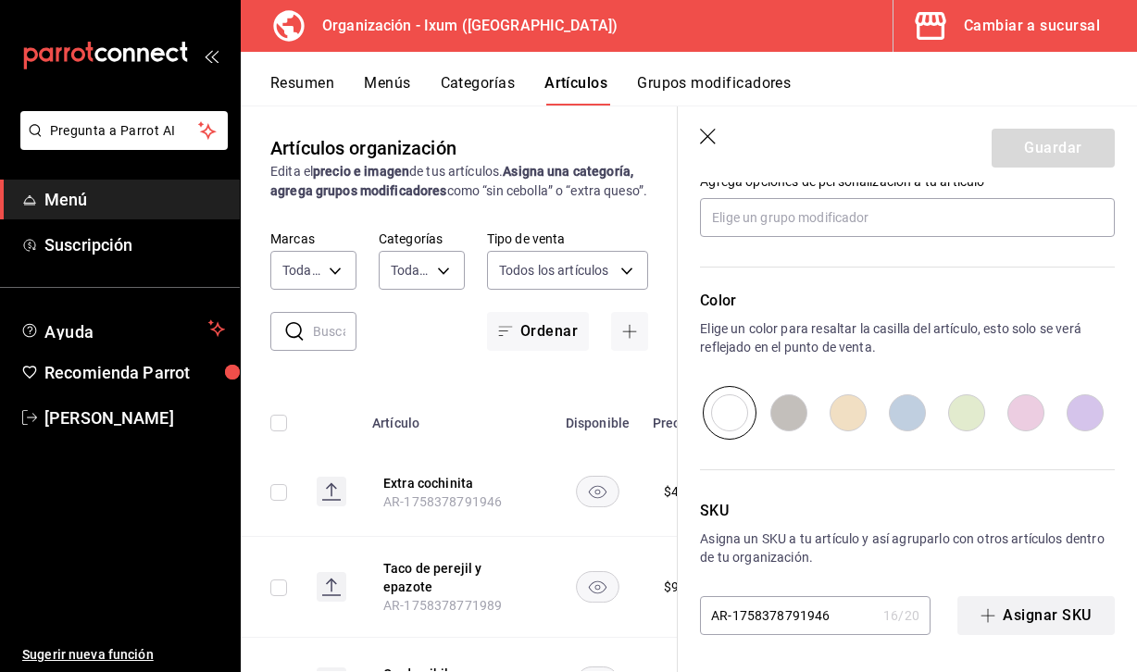
click at [1073, 629] on button "Asignar SKU" at bounding box center [1036, 615] width 157 height 39
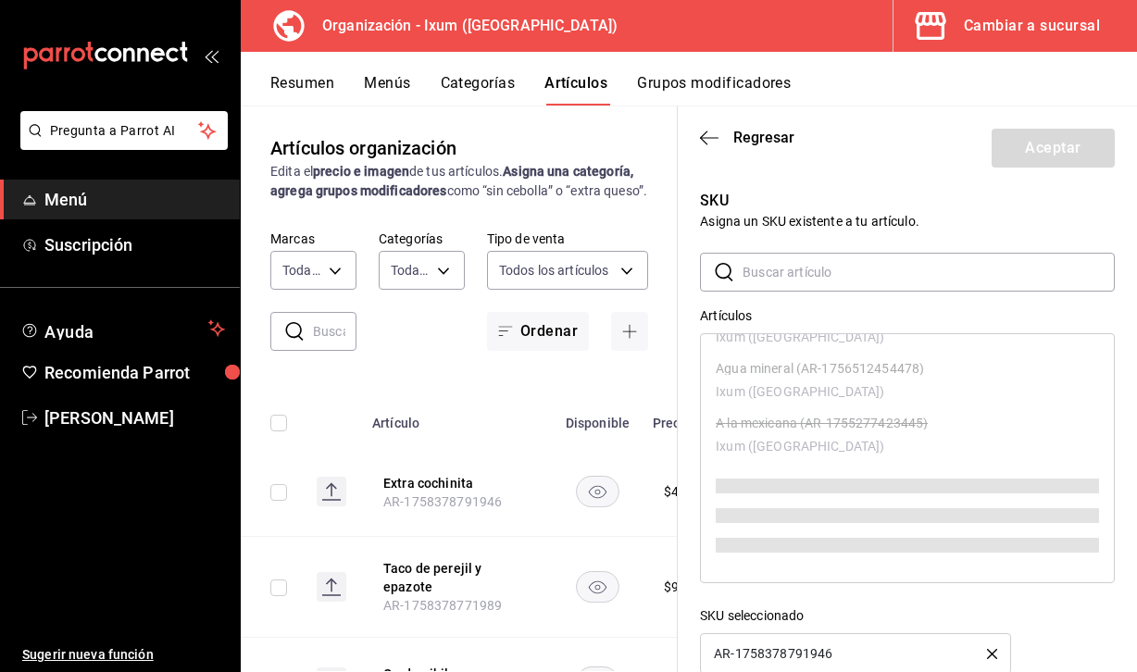
scroll to position [39, 0]
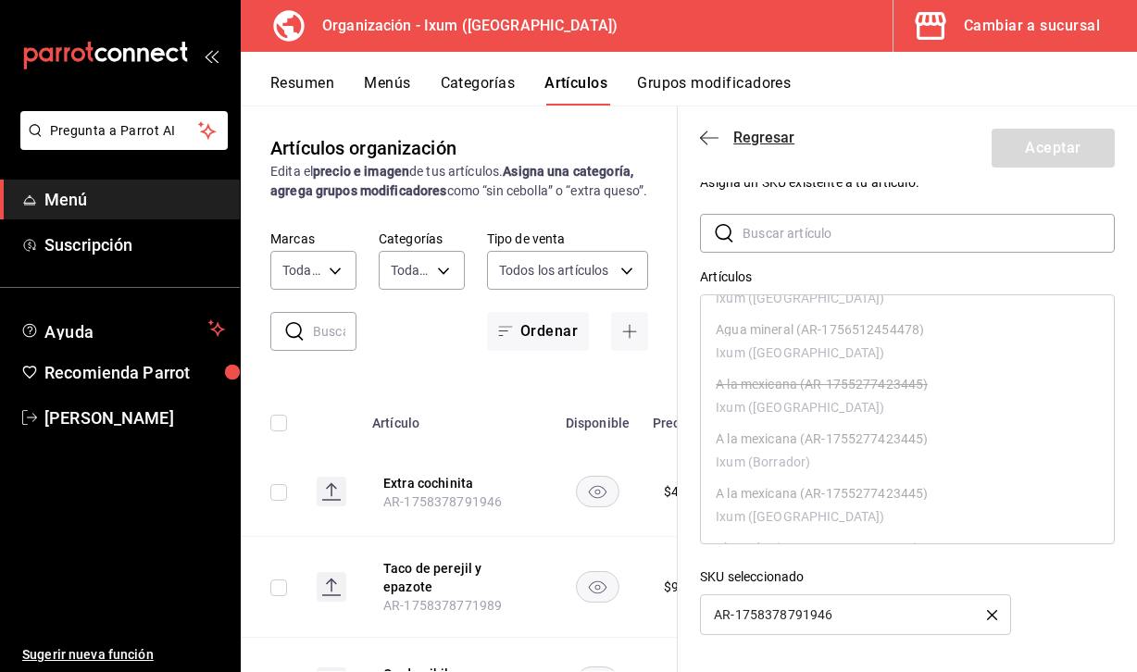
click at [711, 141] on icon "button" at bounding box center [709, 138] width 19 height 17
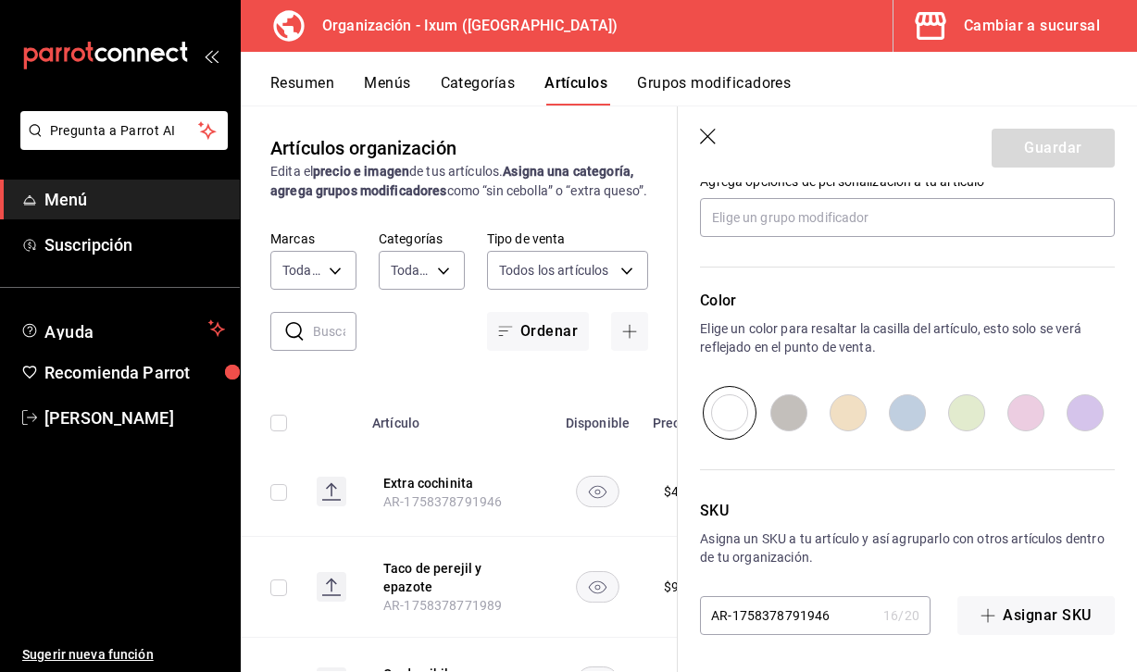
click at [714, 143] on icon "button" at bounding box center [708, 137] width 16 height 16
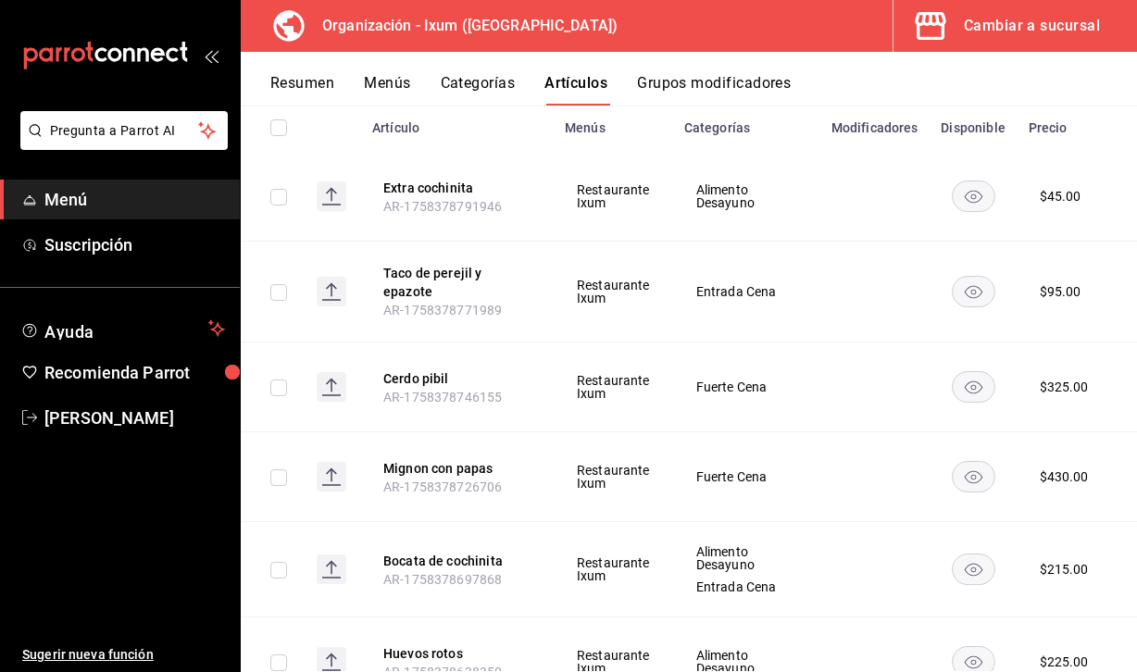
scroll to position [264, 0]
